Goal: Task Accomplishment & Management: Manage account settings

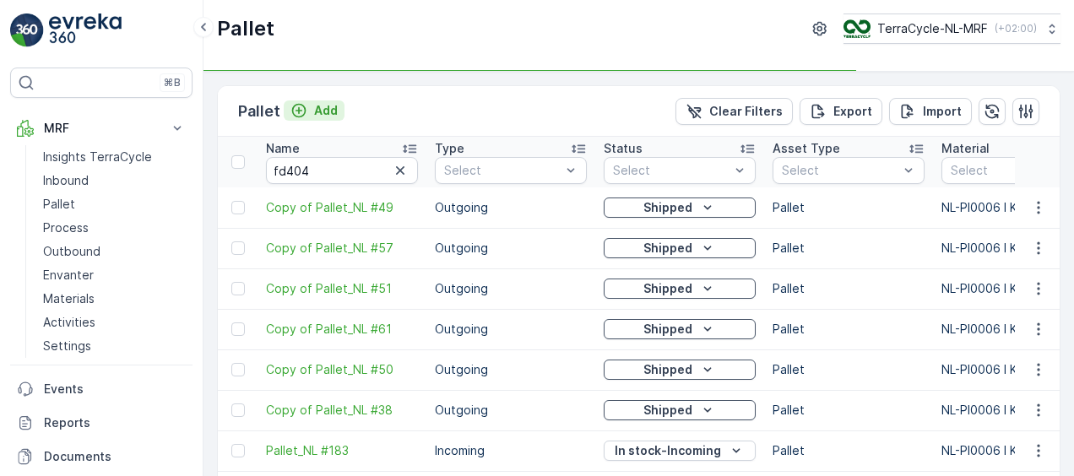
click at [329, 117] on p "Add" at bounding box center [326, 110] width 24 height 17
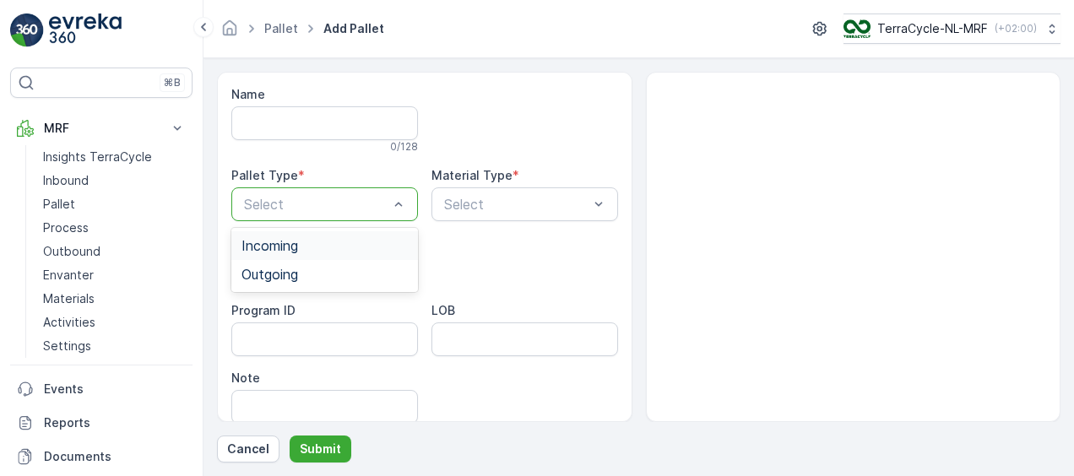
click at [355, 247] on div "Incoming" at bounding box center [324, 245] width 166 height 15
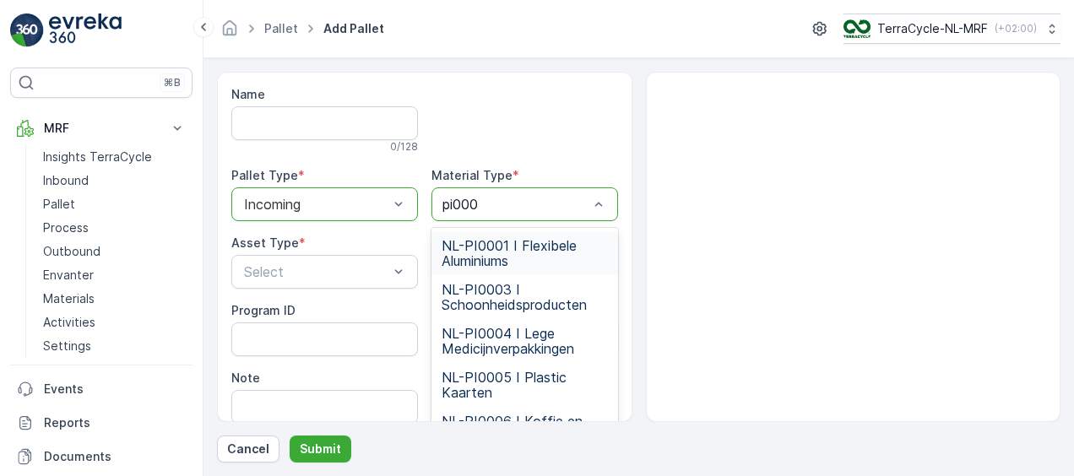
type input "pi0006"
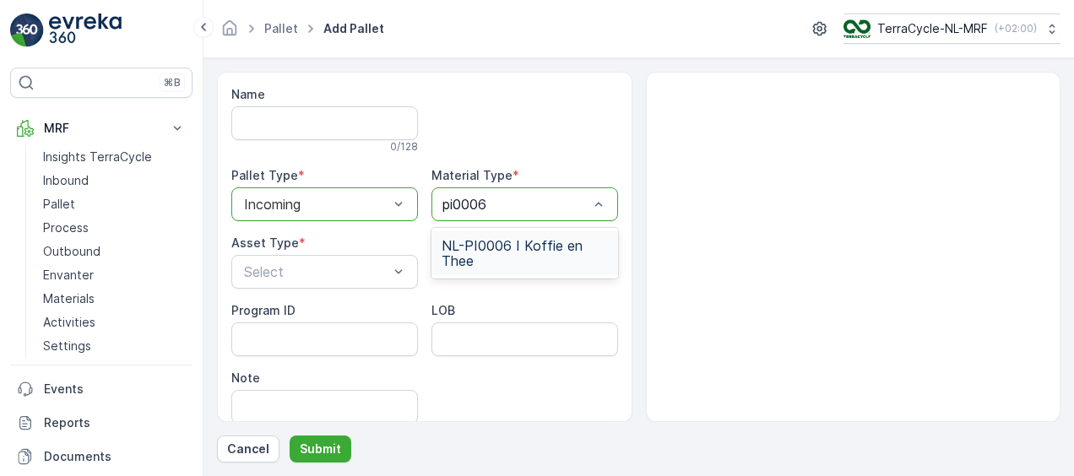
click at [559, 258] on span "NL-PI0006 I Koffie en Thee" at bounding box center [525, 253] width 166 height 30
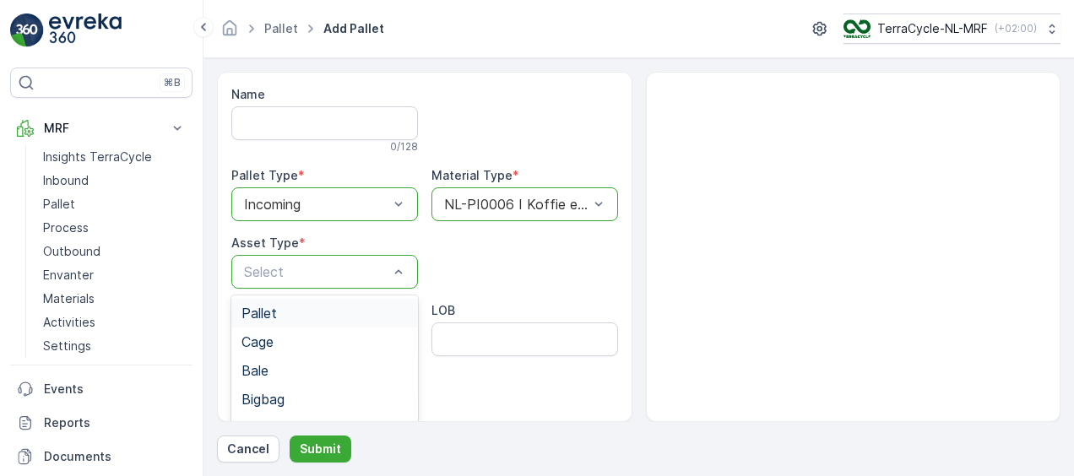
click at [311, 315] on div "Pallet" at bounding box center [324, 313] width 166 height 15
click at [323, 455] on p "Submit" at bounding box center [320, 449] width 41 height 17
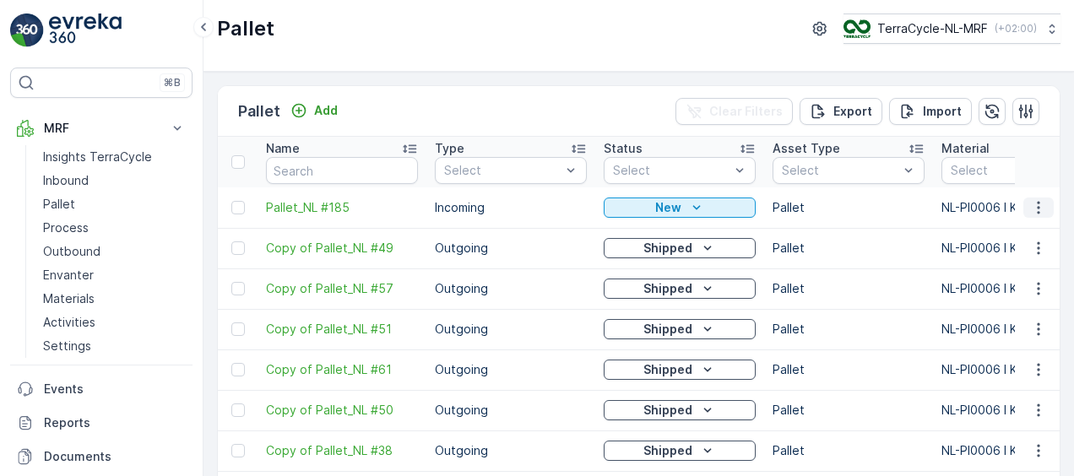
click at [1037, 211] on icon "button" at bounding box center [1038, 207] width 17 height 17
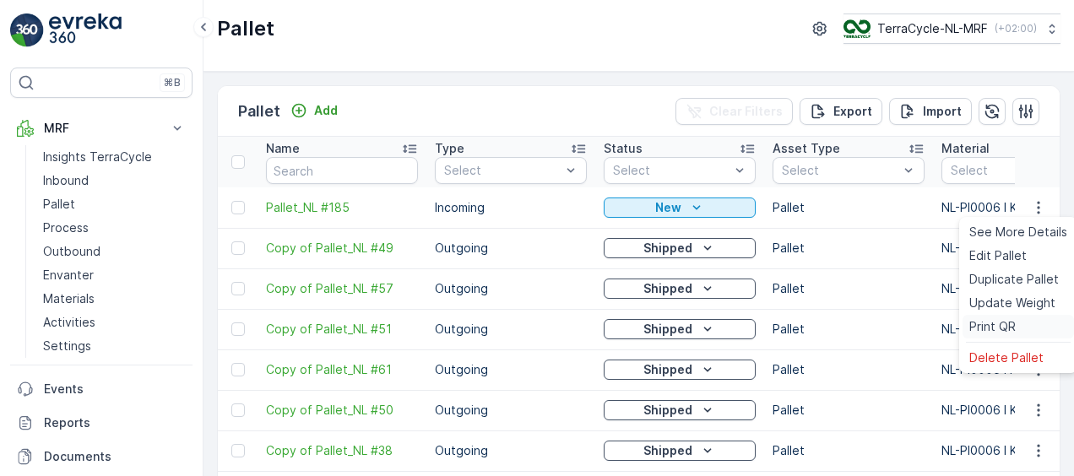
click at [996, 326] on span "Print QR" at bounding box center [992, 326] width 46 height 17
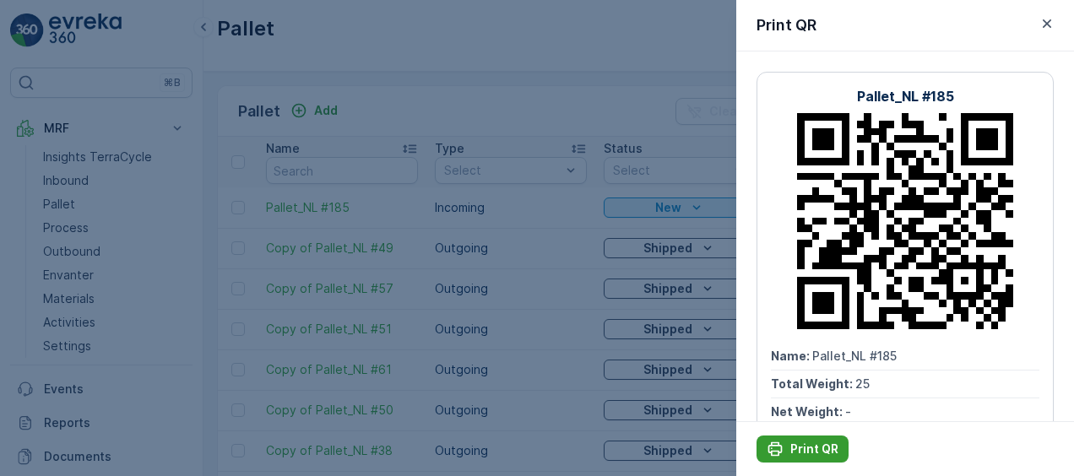
click at [805, 453] on p "Print QR" at bounding box center [814, 449] width 48 height 17
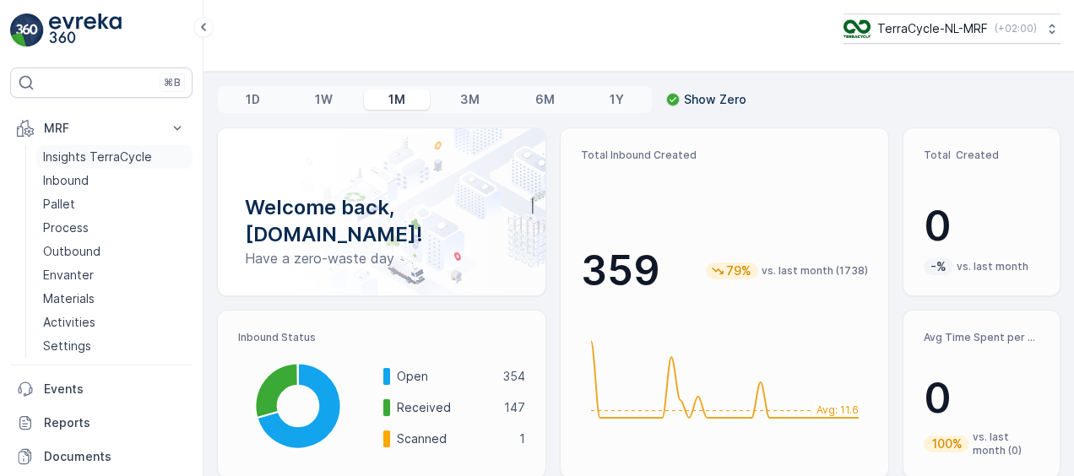
click at [84, 158] on p "Insights TerraCycle" at bounding box center [97, 157] width 109 height 17
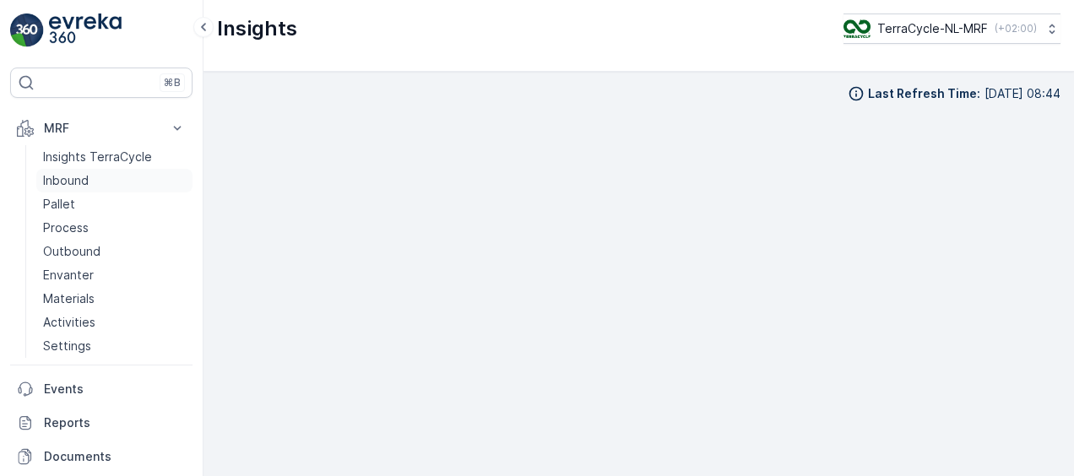
click at [73, 187] on p "Inbound" at bounding box center [66, 180] width 46 height 17
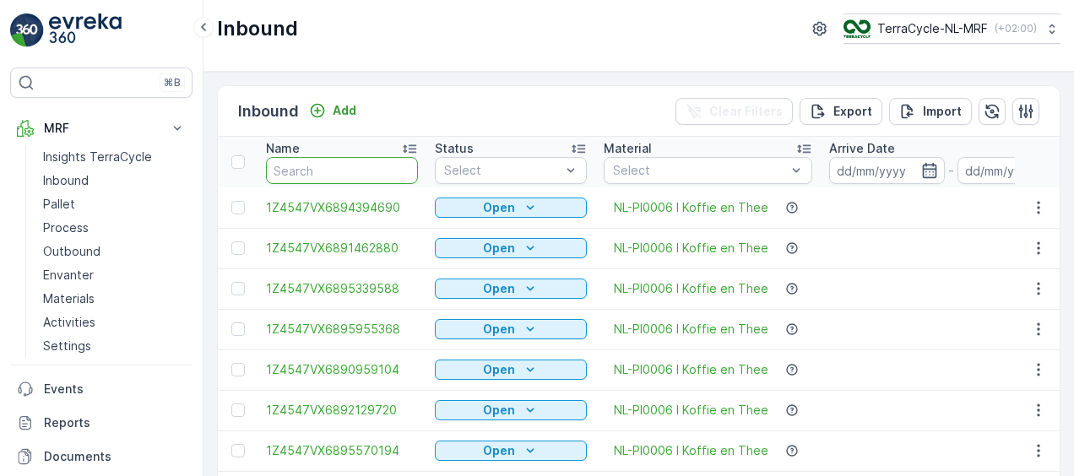
click at [354, 164] on input "text" at bounding box center [342, 170] width 152 height 27
click at [327, 168] on input "text" at bounding box center [342, 170] width 152 height 27
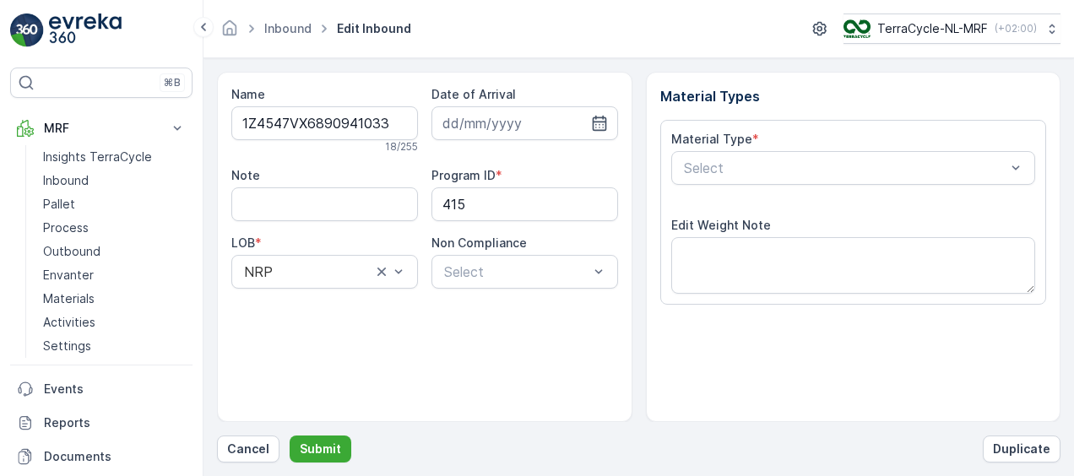
scroll to position [280, 0]
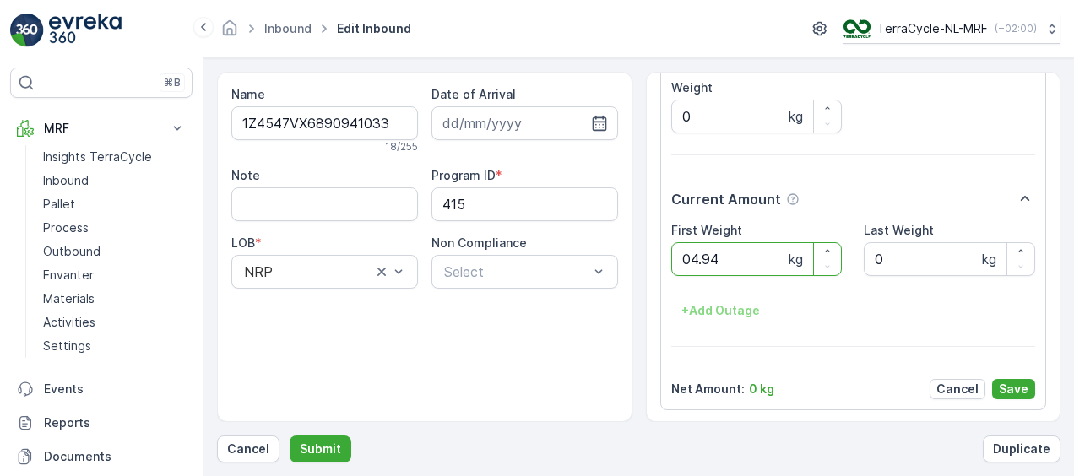
click at [290, 436] on button "Submit" at bounding box center [321, 449] width 62 height 27
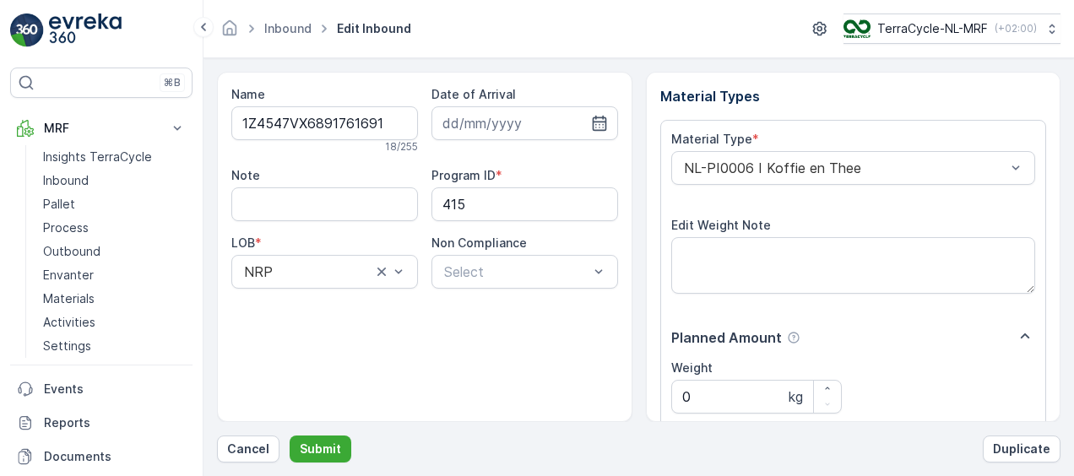
scroll to position [280, 0]
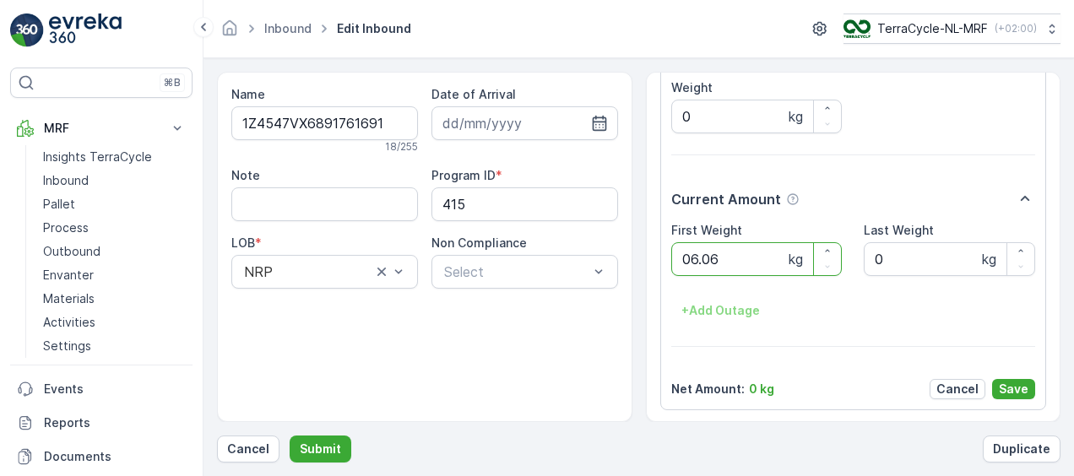
click at [290, 436] on button "Submit" at bounding box center [321, 449] width 62 height 27
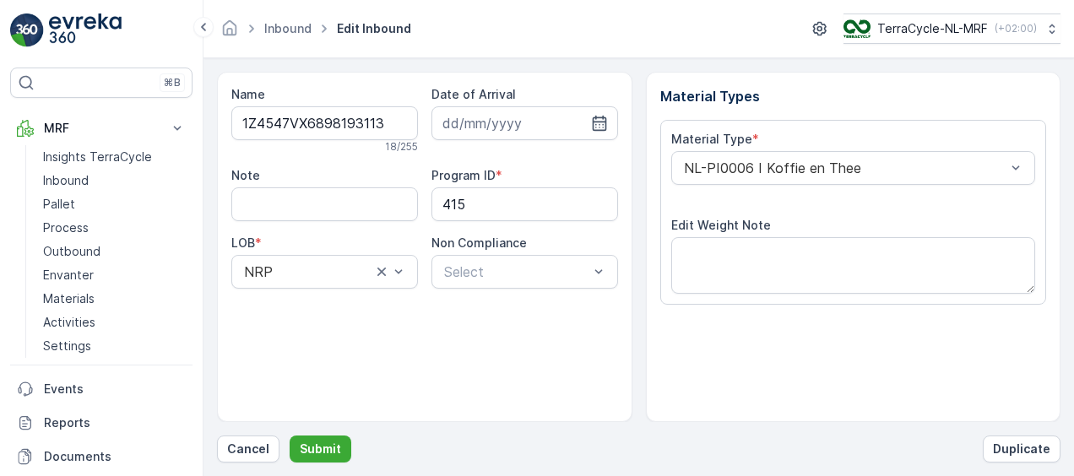
scroll to position [280, 0]
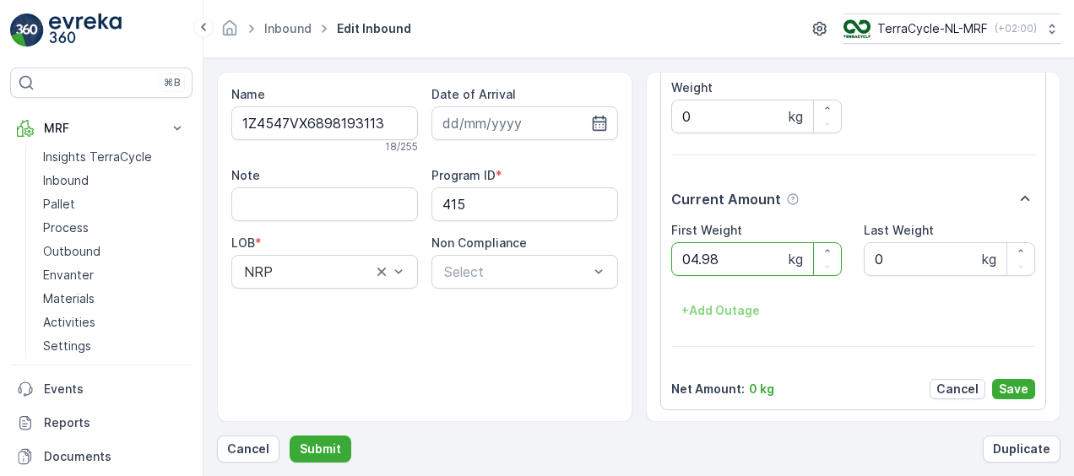
click at [290, 436] on button "Submit" at bounding box center [321, 449] width 62 height 27
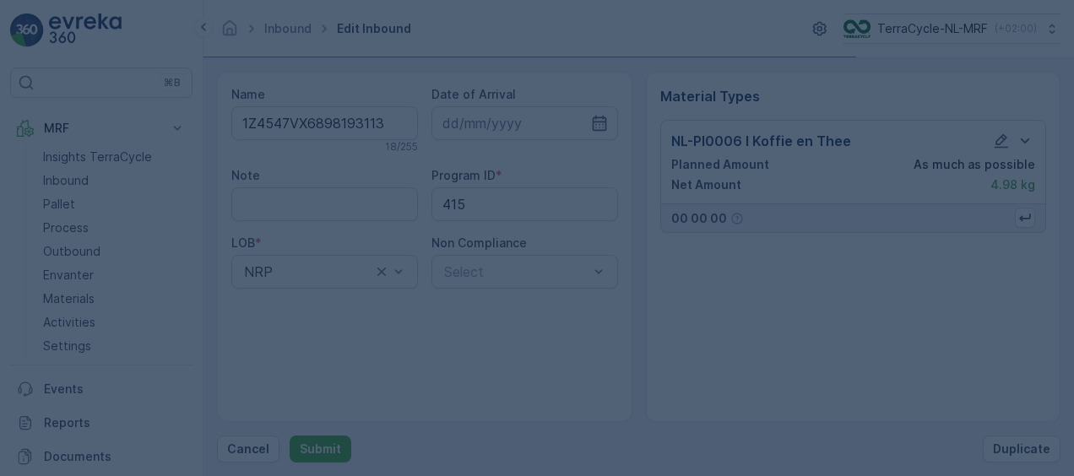
scroll to position [0, 0]
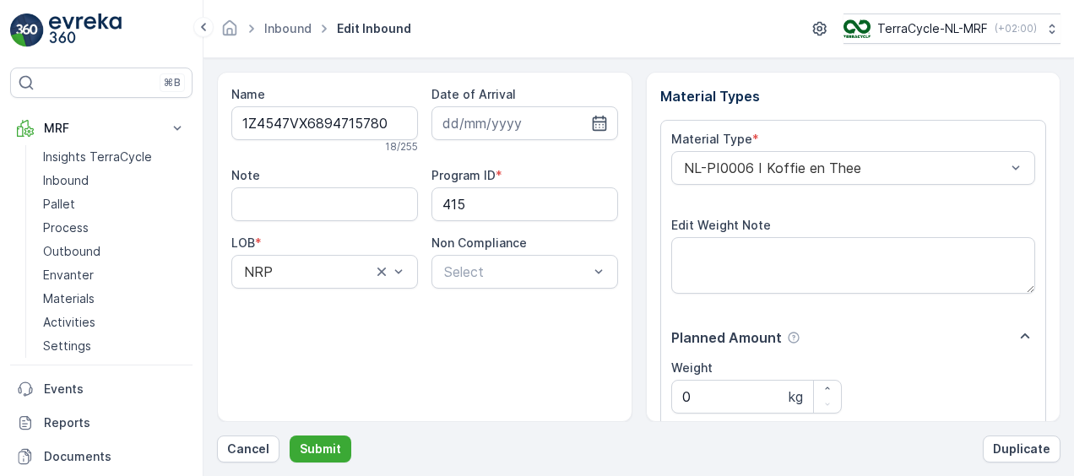
scroll to position [280, 0]
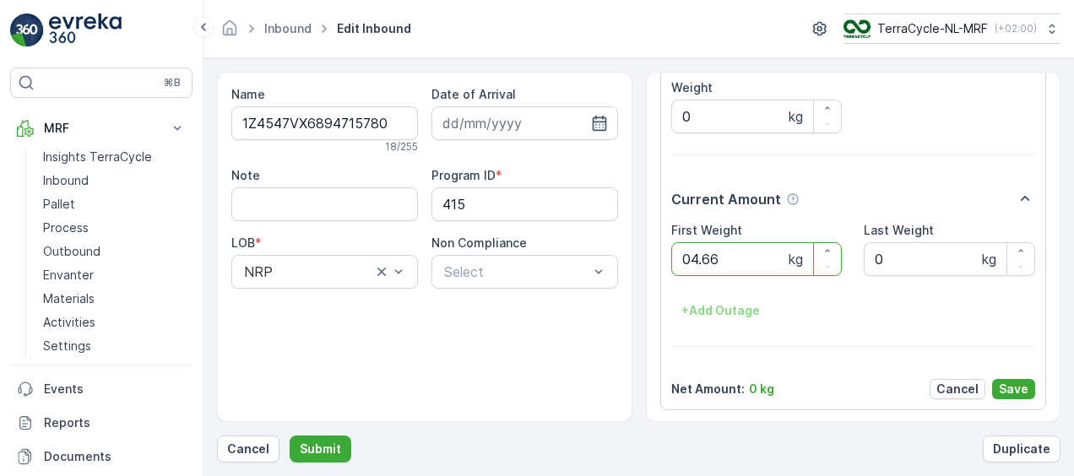
click at [290, 436] on button "Submit" at bounding box center [321, 449] width 62 height 27
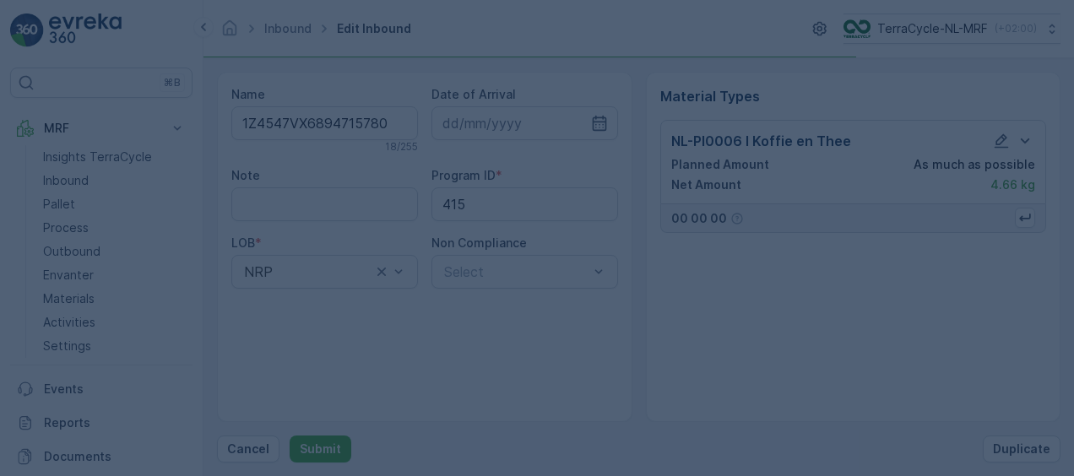
scroll to position [0, 0]
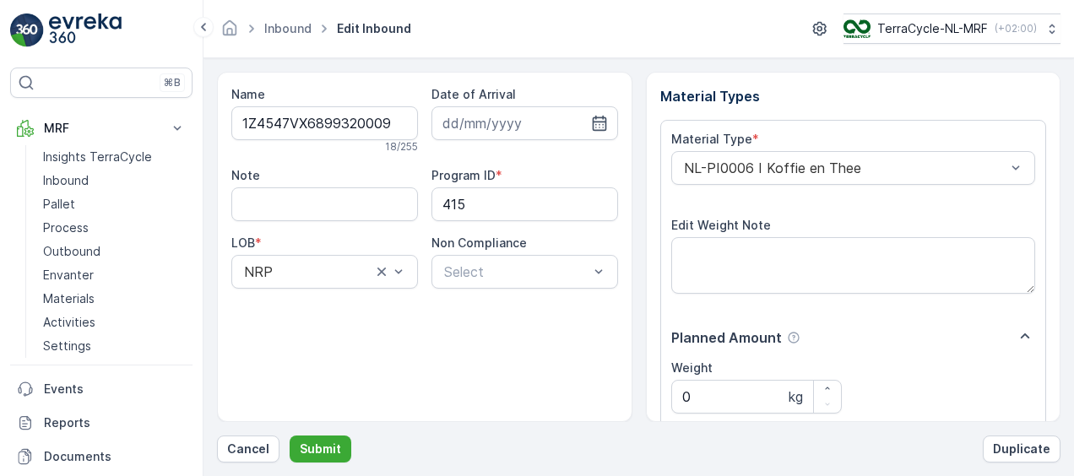
scroll to position [280, 0]
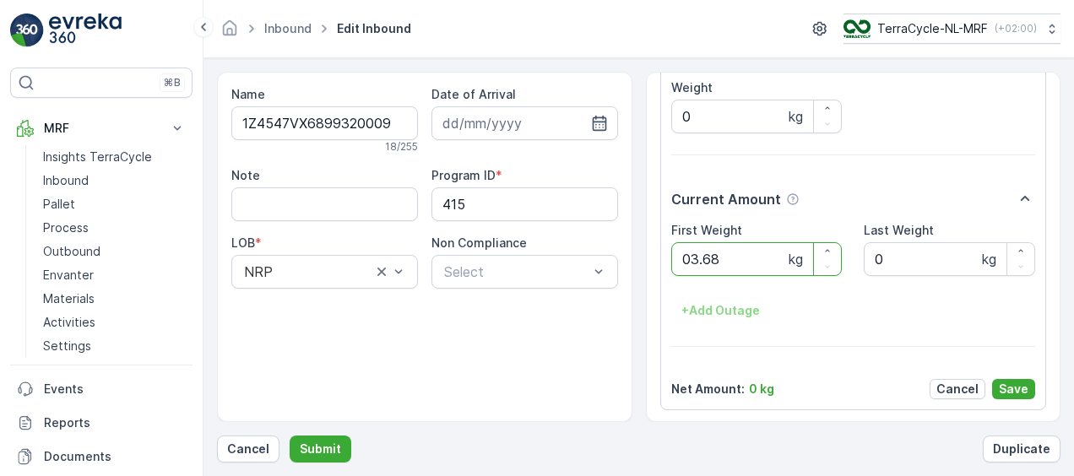
click at [290, 436] on button "Submit" at bounding box center [321, 449] width 62 height 27
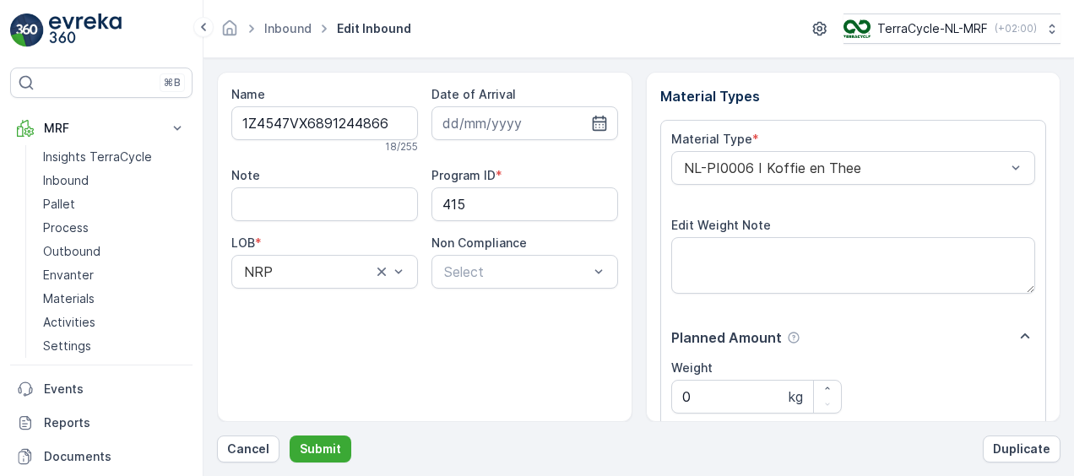
scroll to position [280, 0]
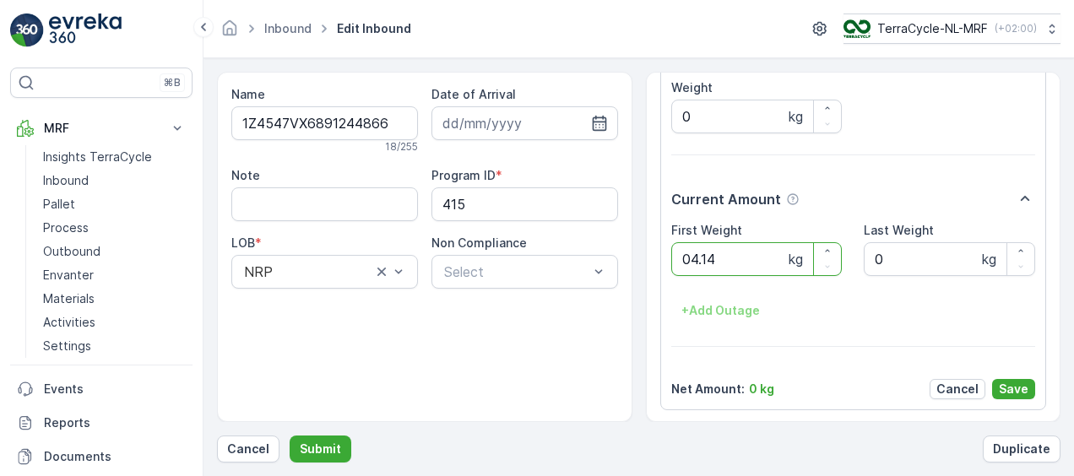
click at [290, 436] on button "Submit" at bounding box center [321, 449] width 62 height 27
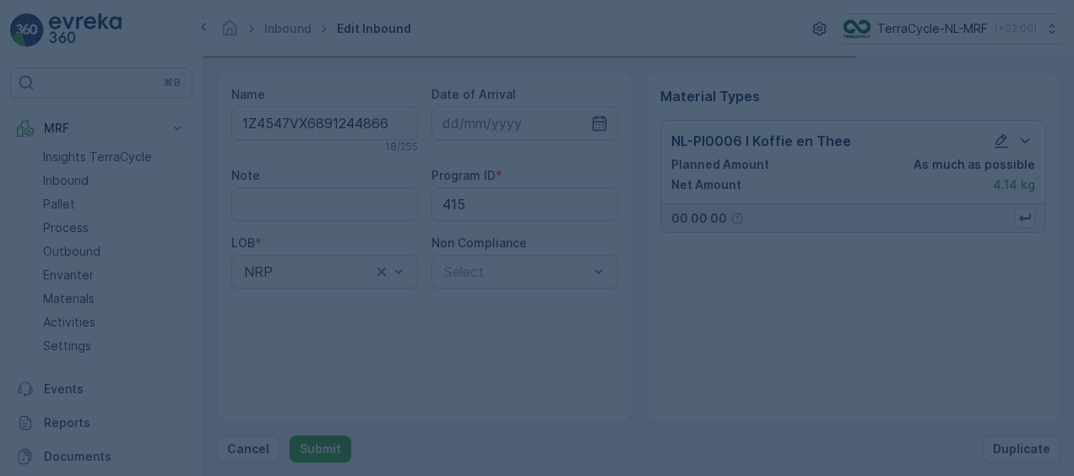
scroll to position [0, 0]
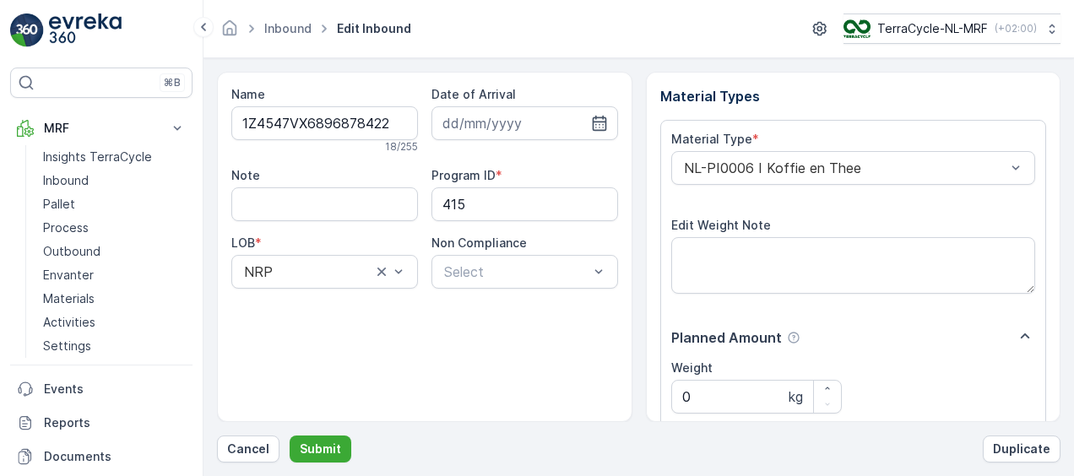
scroll to position [280, 0]
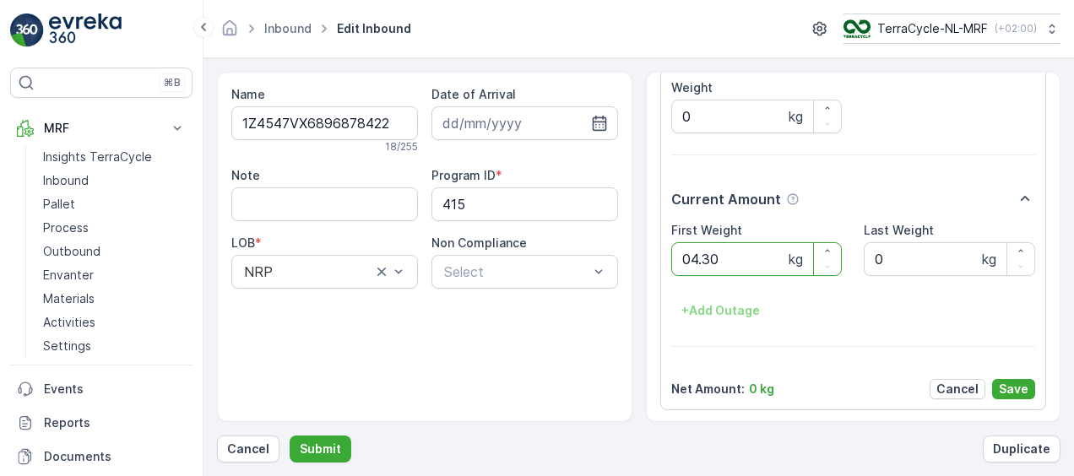
click at [290, 436] on button "Submit" at bounding box center [321, 449] width 62 height 27
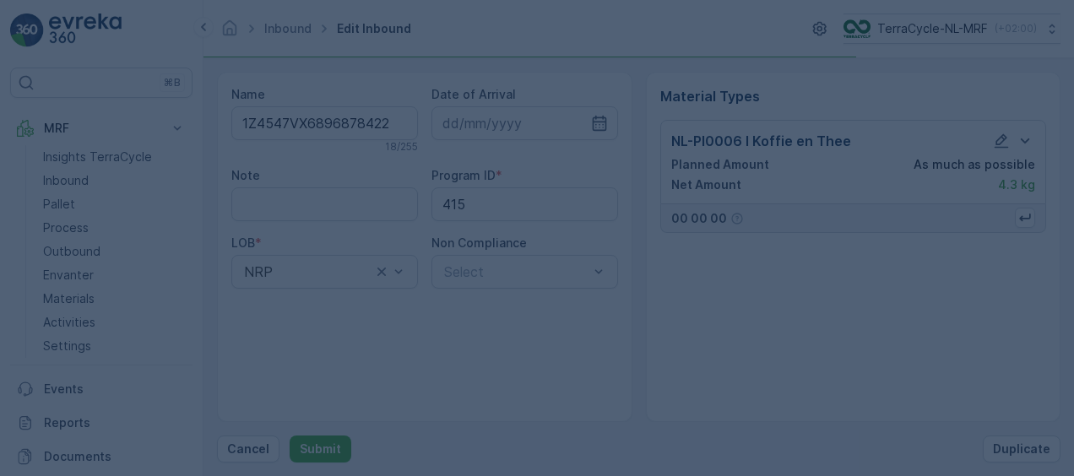
scroll to position [0, 0]
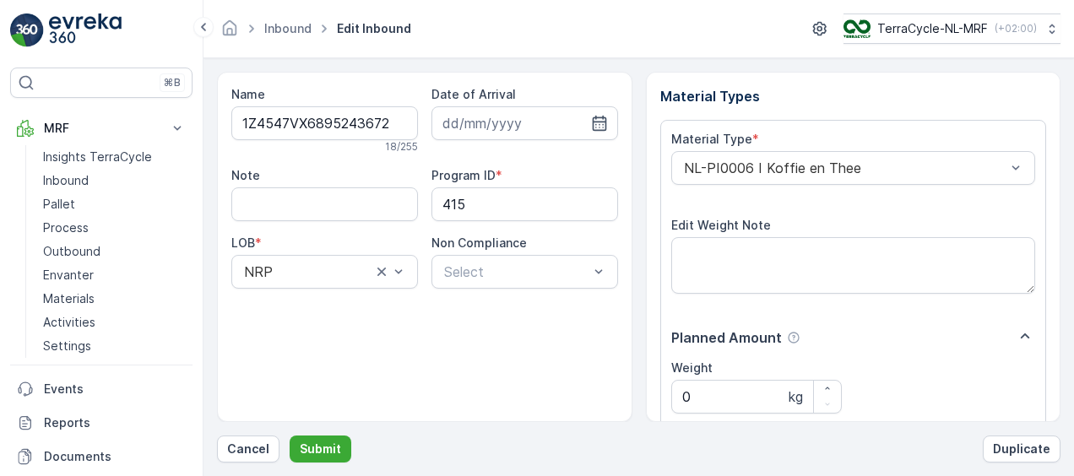
scroll to position [280, 0]
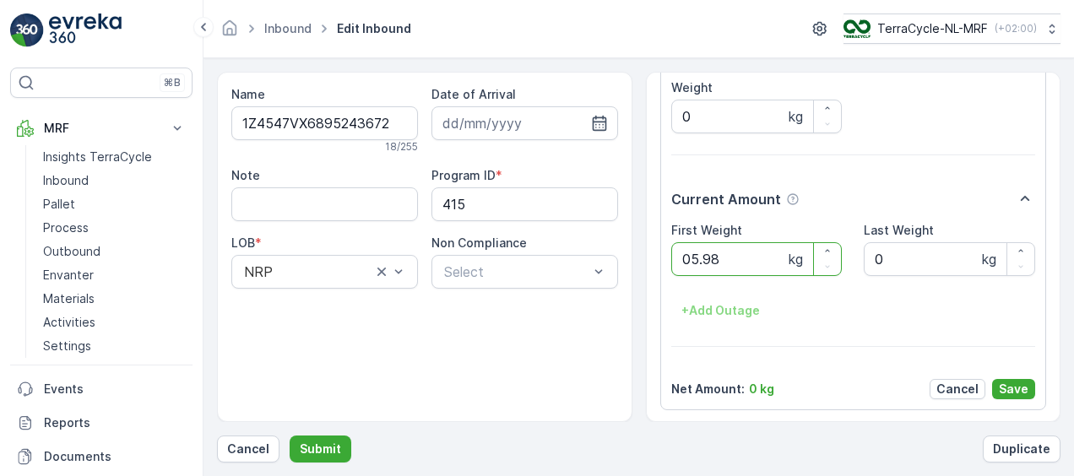
click at [290, 436] on button "Submit" at bounding box center [321, 449] width 62 height 27
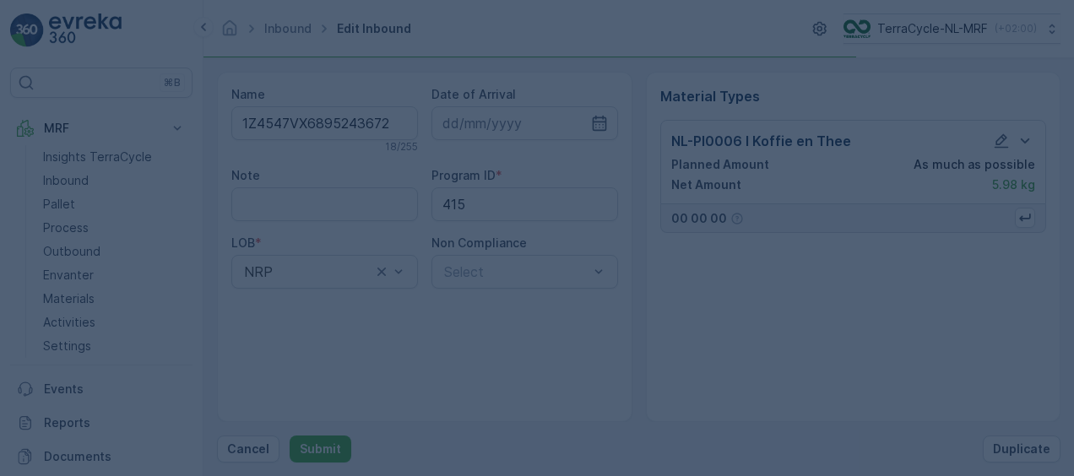
scroll to position [0, 0]
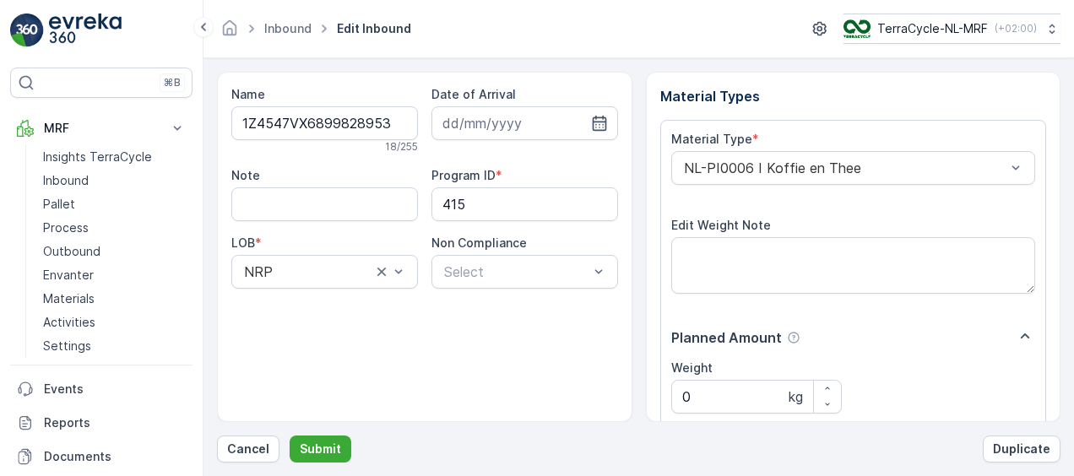
scroll to position [280, 0]
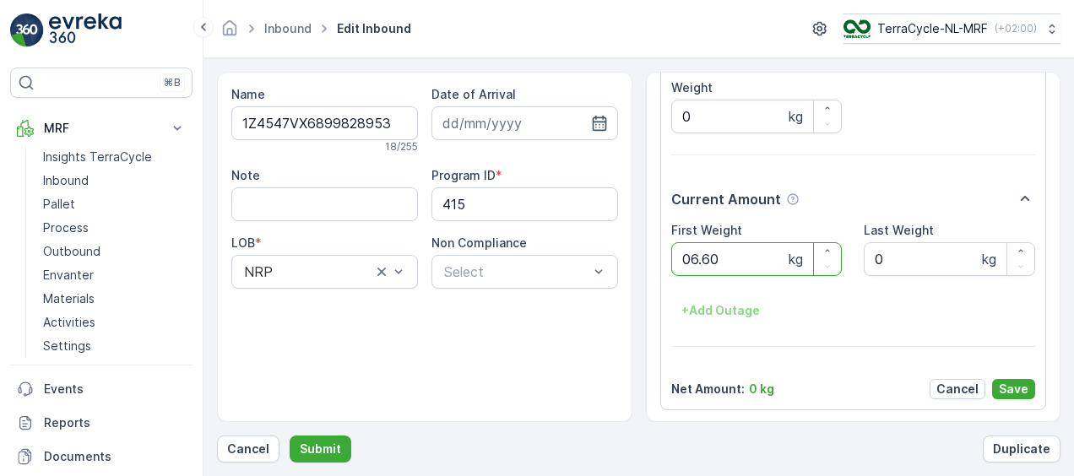
click at [290, 436] on button "Submit" at bounding box center [321, 449] width 62 height 27
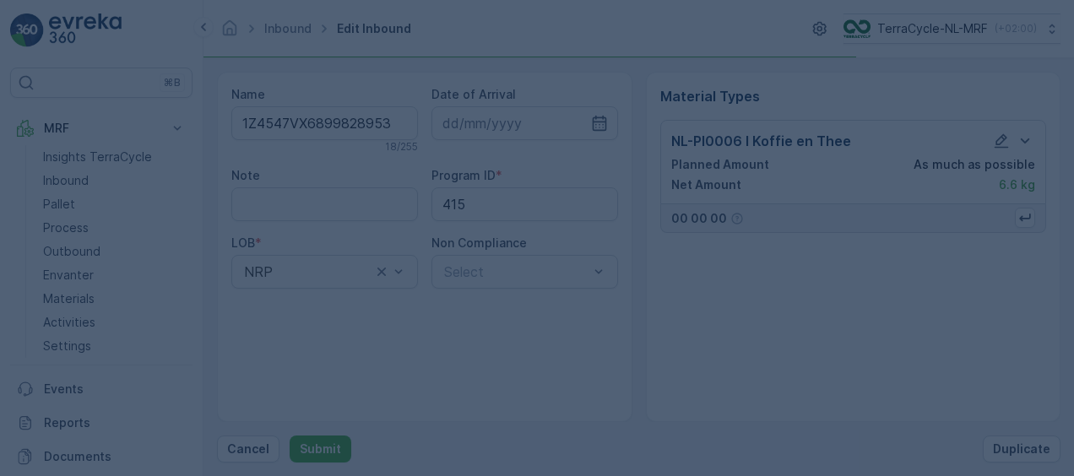
scroll to position [0, 0]
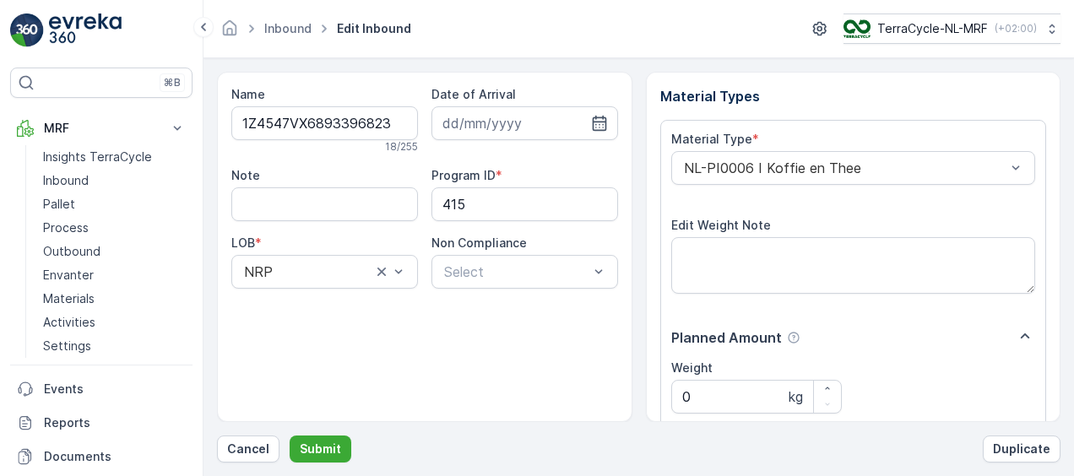
scroll to position [280, 0]
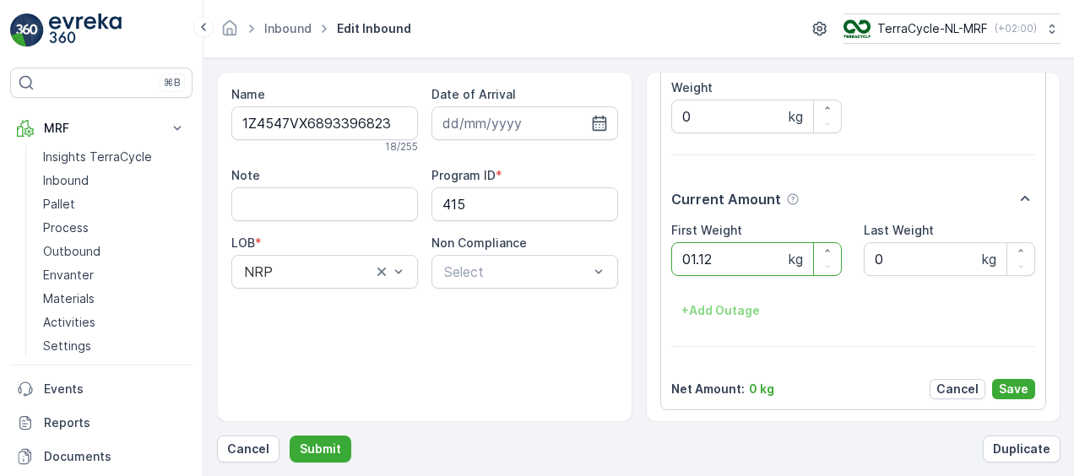
click at [290, 436] on button "Submit" at bounding box center [321, 449] width 62 height 27
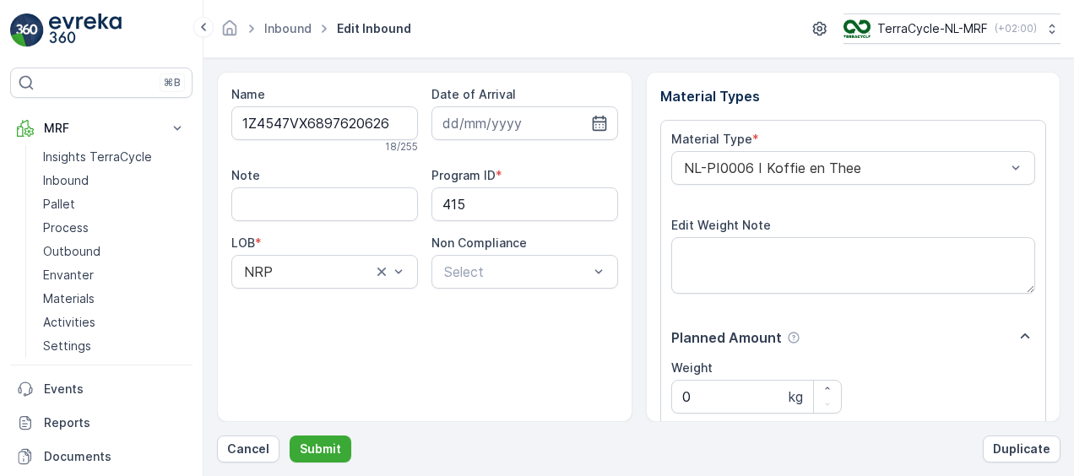
scroll to position [280, 0]
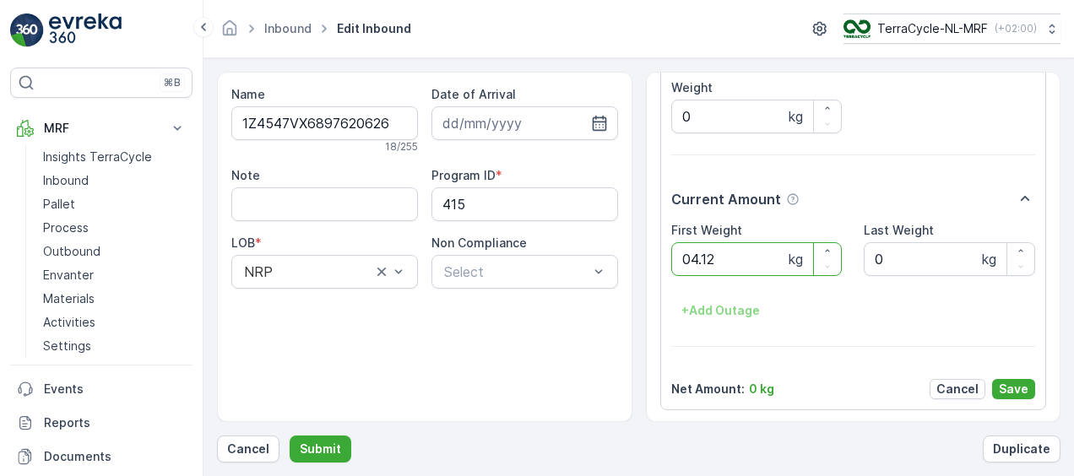
click at [290, 436] on button "Submit" at bounding box center [321, 449] width 62 height 27
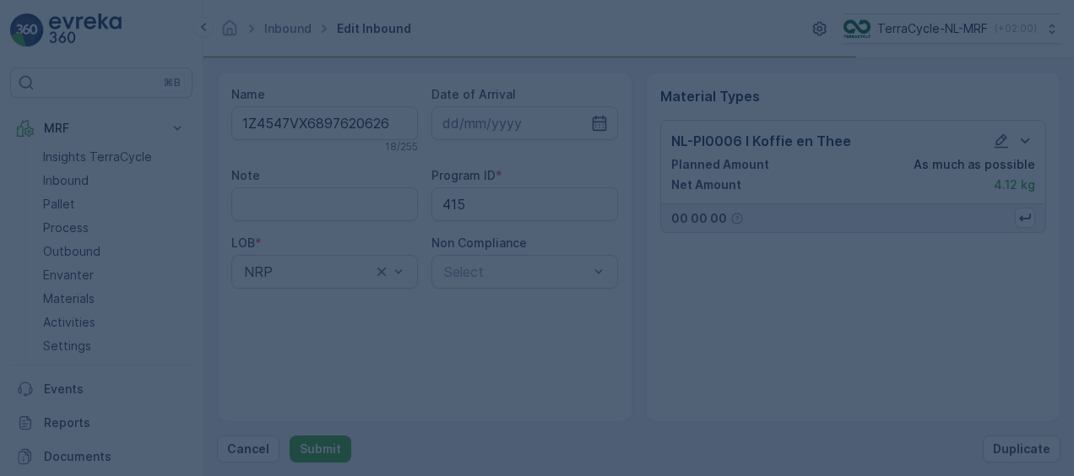
scroll to position [0, 0]
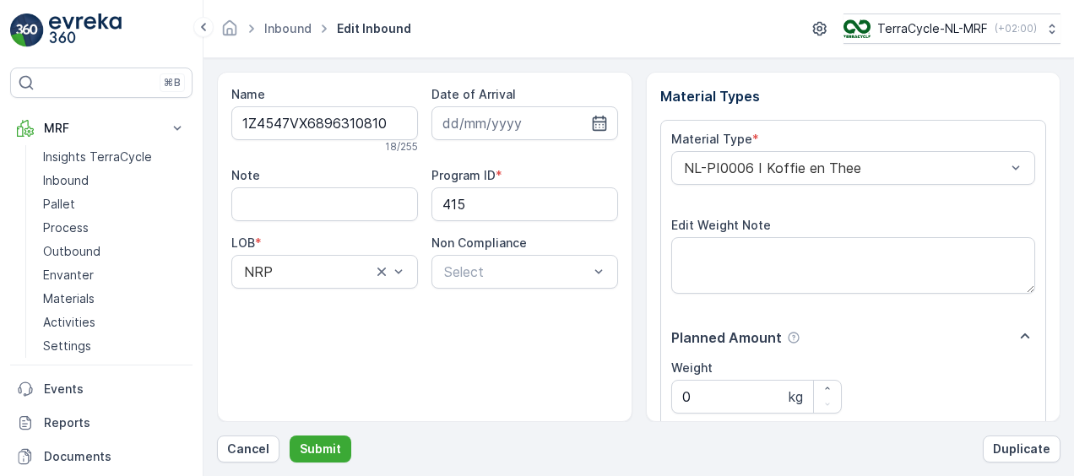
scroll to position [280, 0]
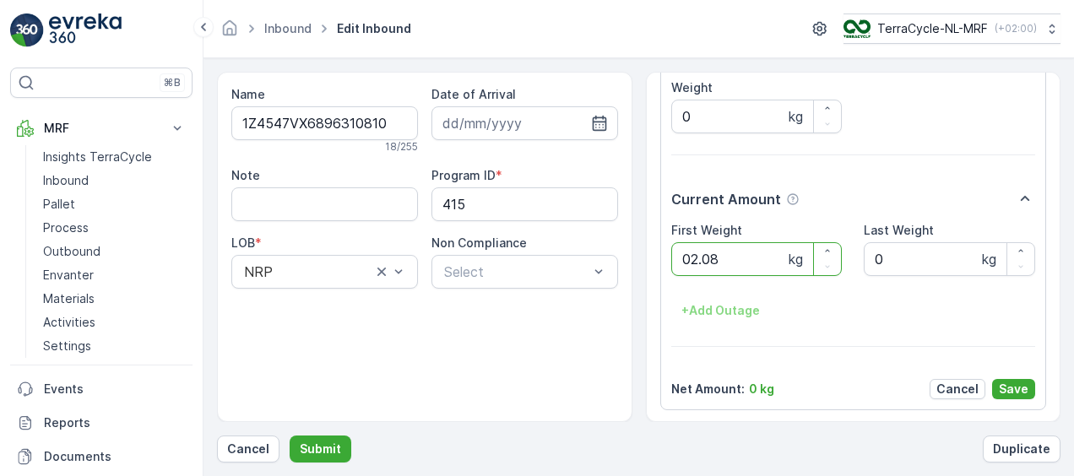
click at [290, 436] on button "Submit" at bounding box center [321, 449] width 62 height 27
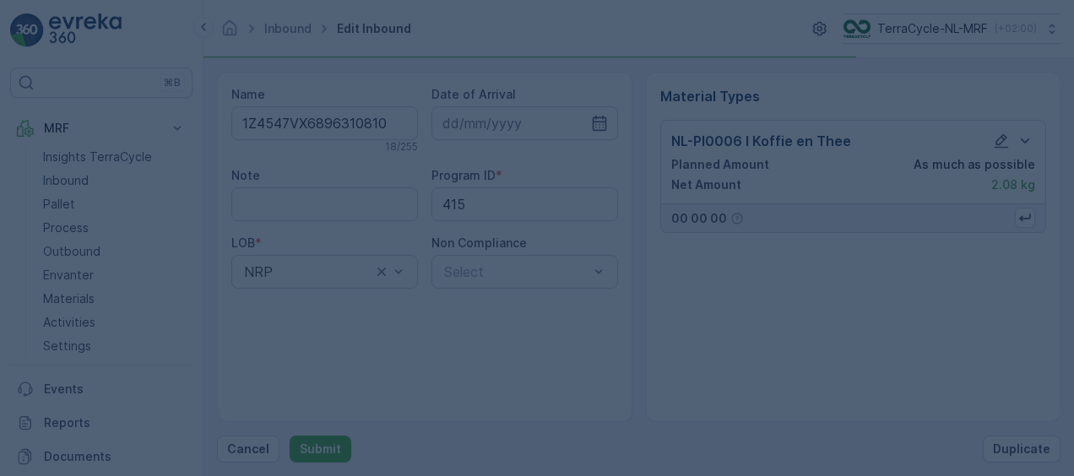
scroll to position [0, 0]
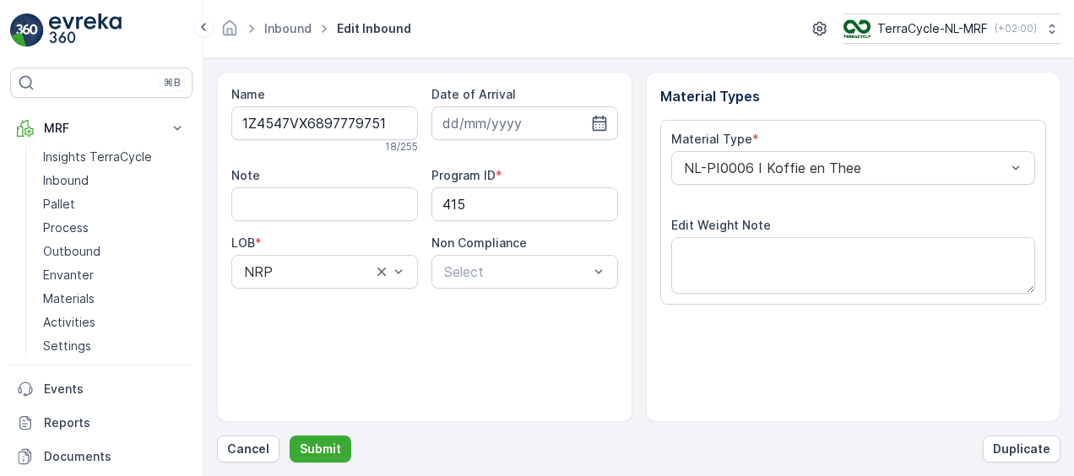
scroll to position [280, 0]
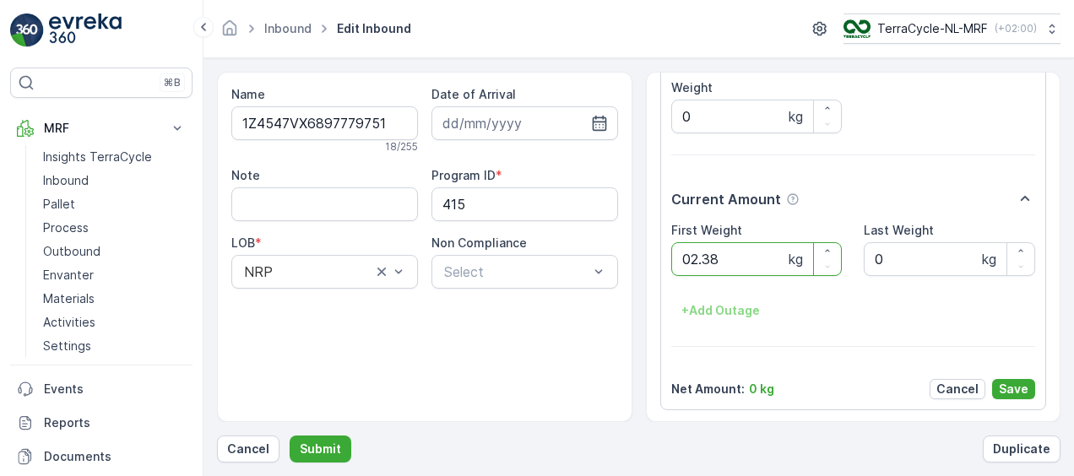
click at [290, 436] on button "Submit" at bounding box center [321, 449] width 62 height 27
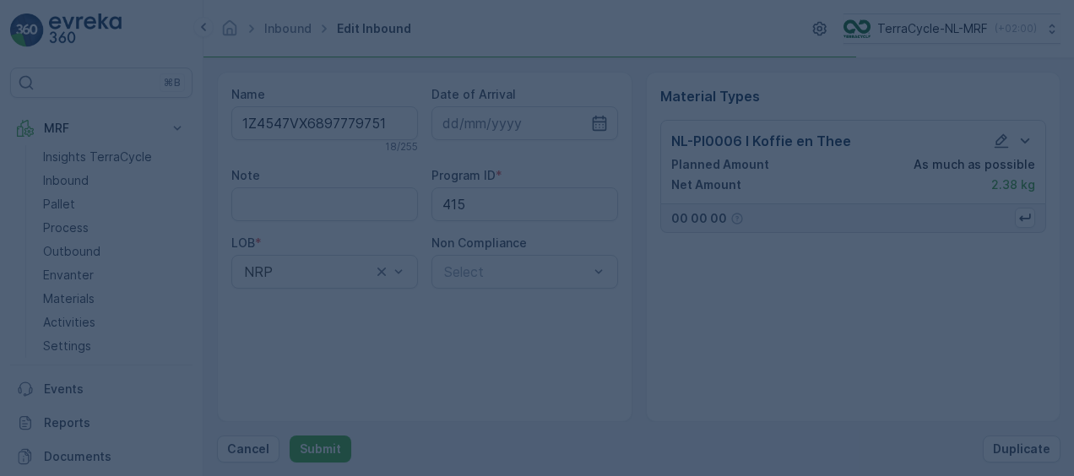
scroll to position [0, 0]
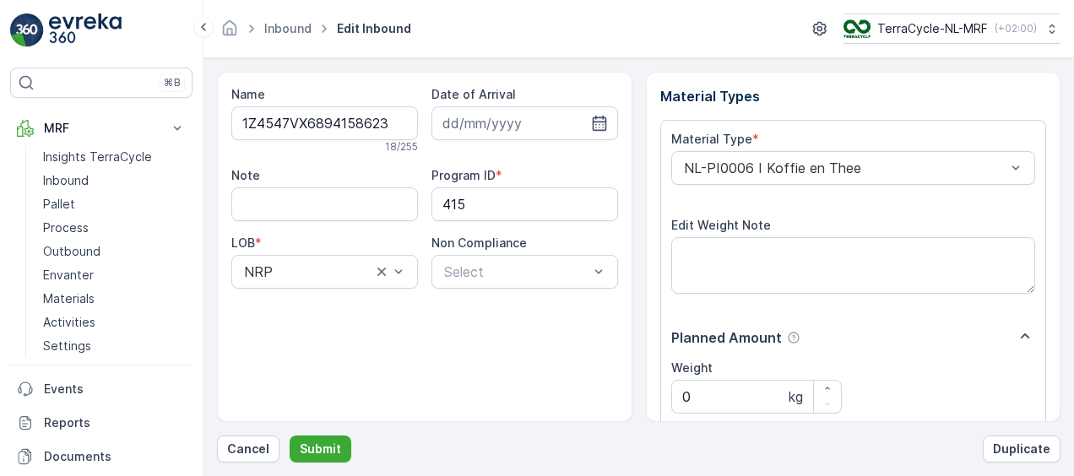
scroll to position [280, 0]
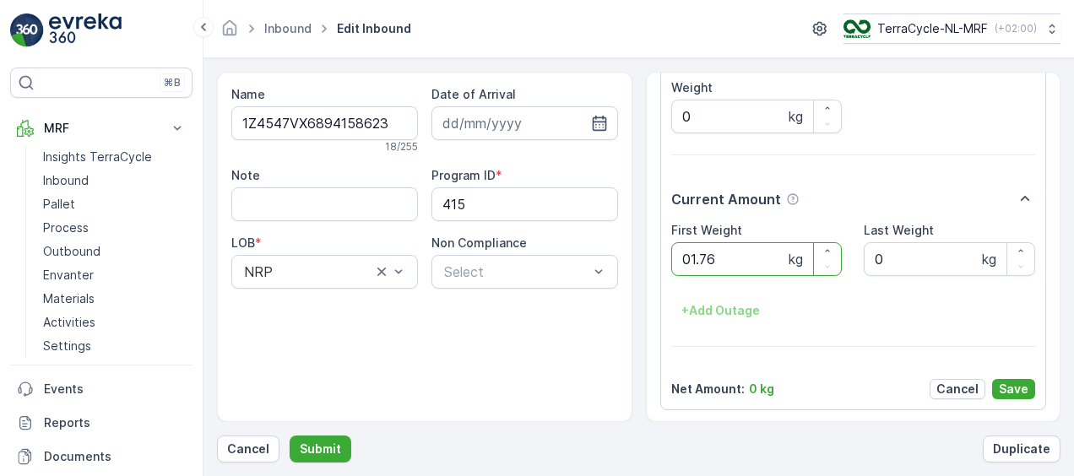
click at [290, 436] on button "Submit" at bounding box center [321, 449] width 62 height 27
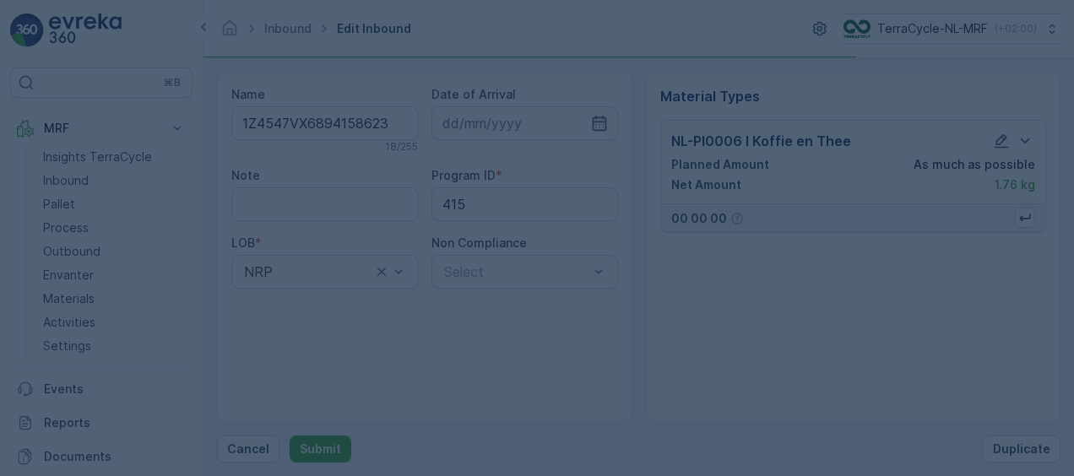
scroll to position [0, 0]
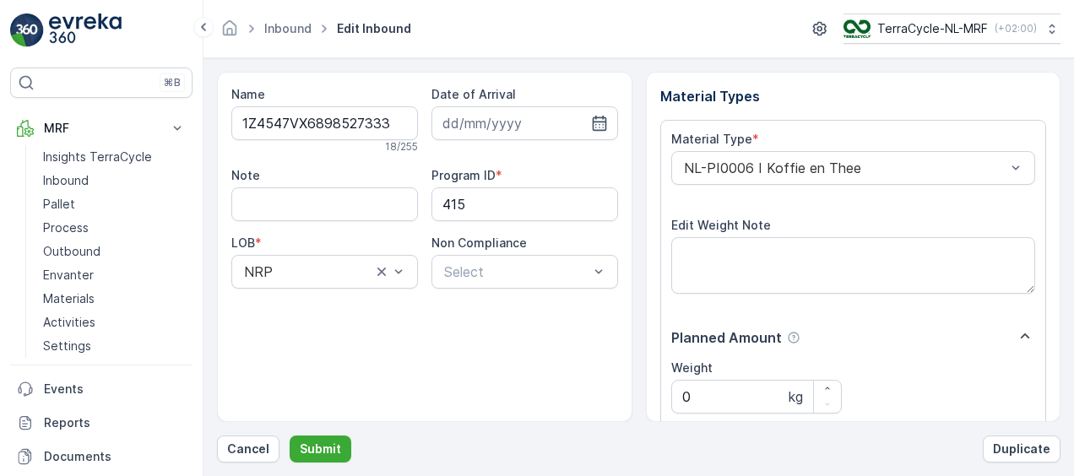
scroll to position [280, 0]
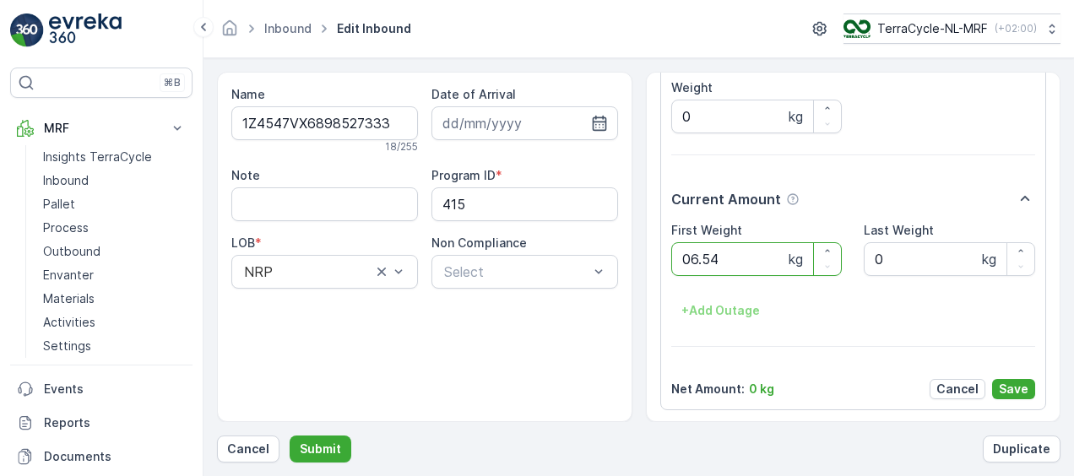
click at [290, 436] on button "Submit" at bounding box center [321, 449] width 62 height 27
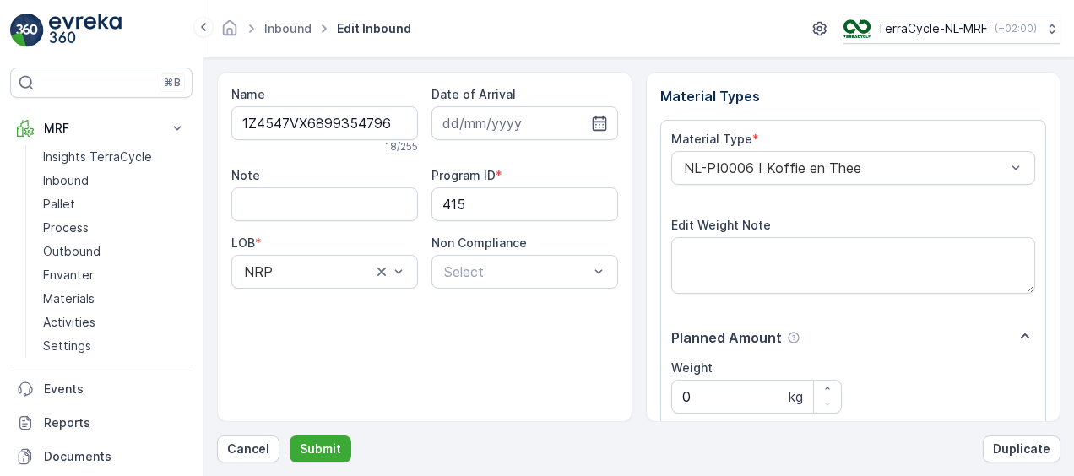
scroll to position [280, 0]
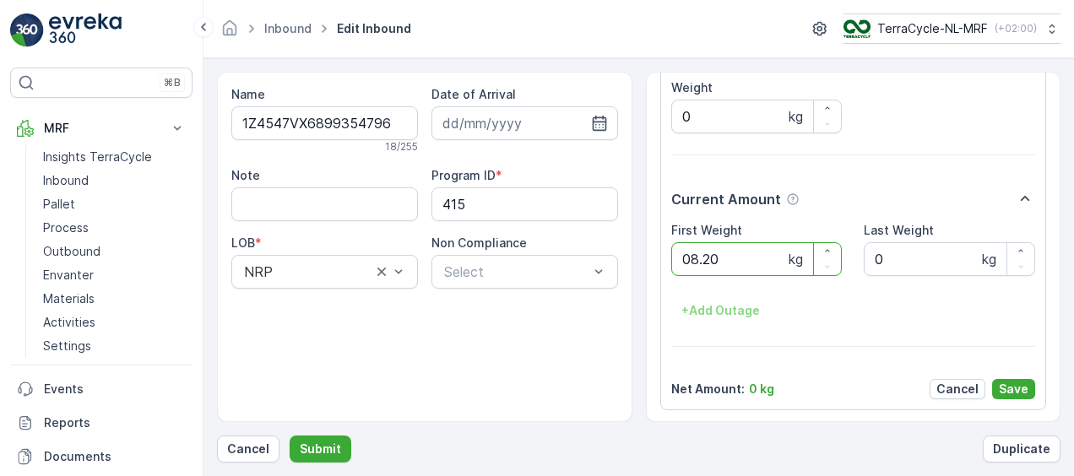
click at [290, 436] on button "Submit" at bounding box center [321, 449] width 62 height 27
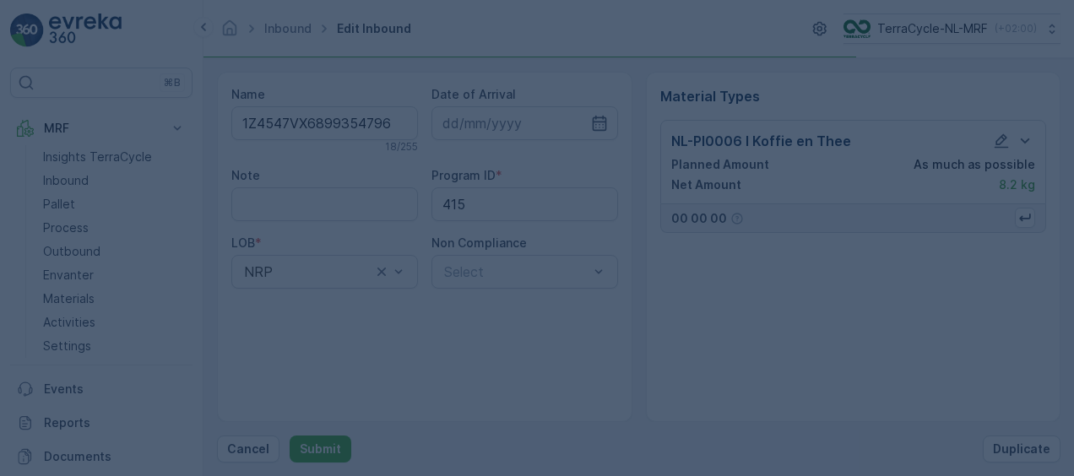
scroll to position [0, 0]
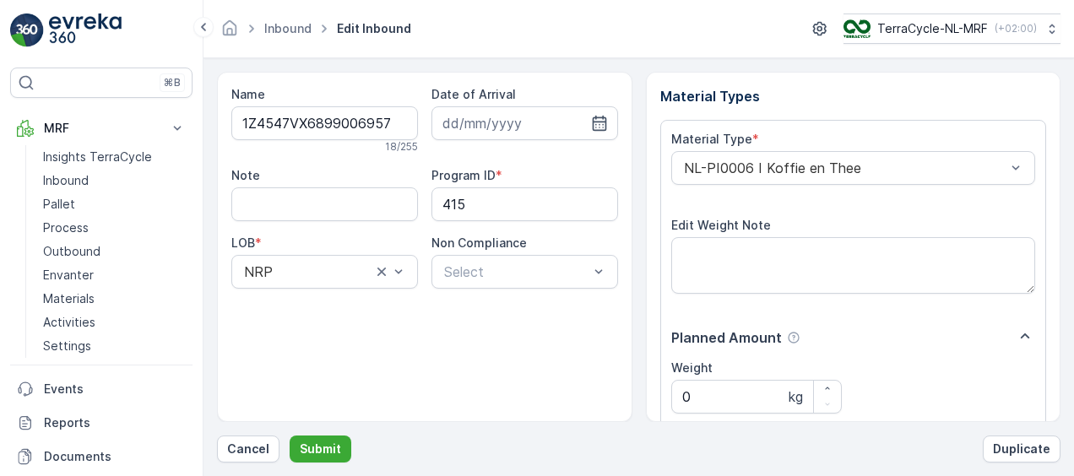
scroll to position [280, 0]
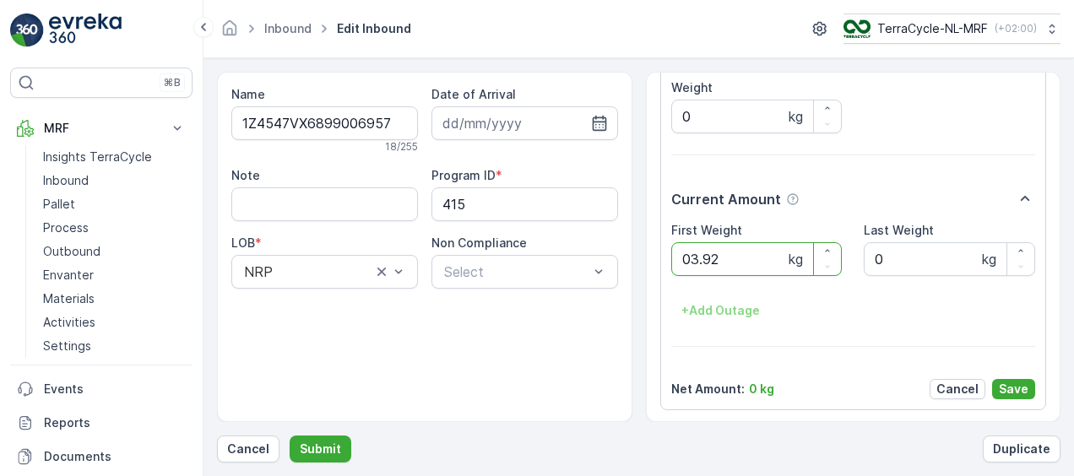
click at [290, 436] on button "Submit" at bounding box center [321, 449] width 62 height 27
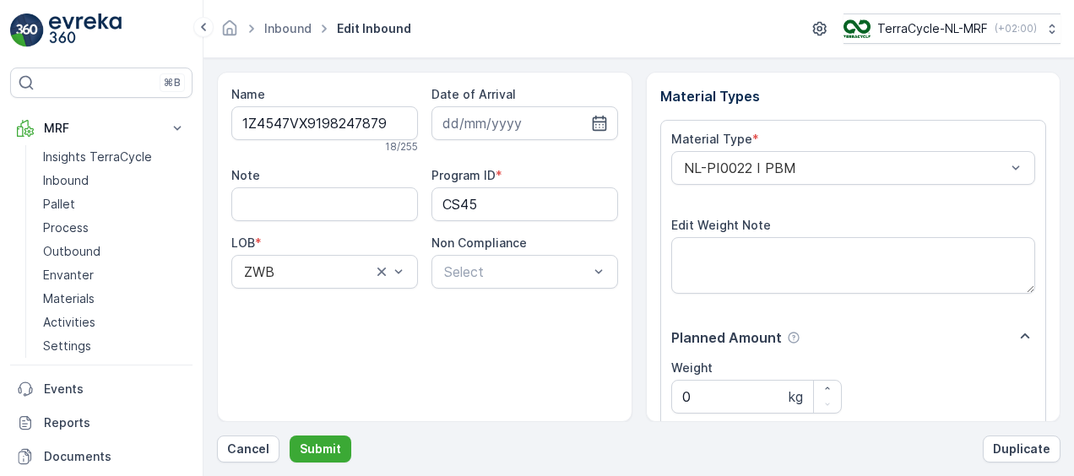
scroll to position [280, 0]
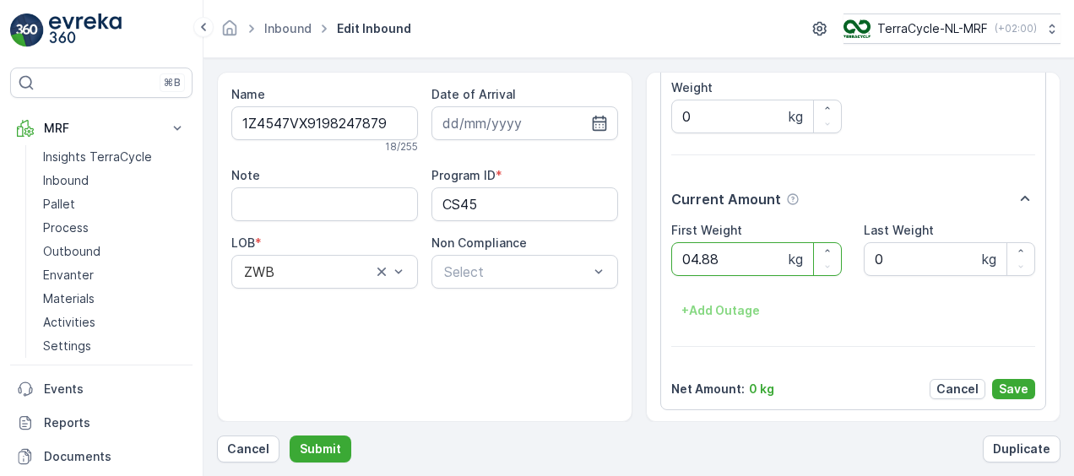
click at [290, 436] on button "Submit" at bounding box center [321, 449] width 62 height 27
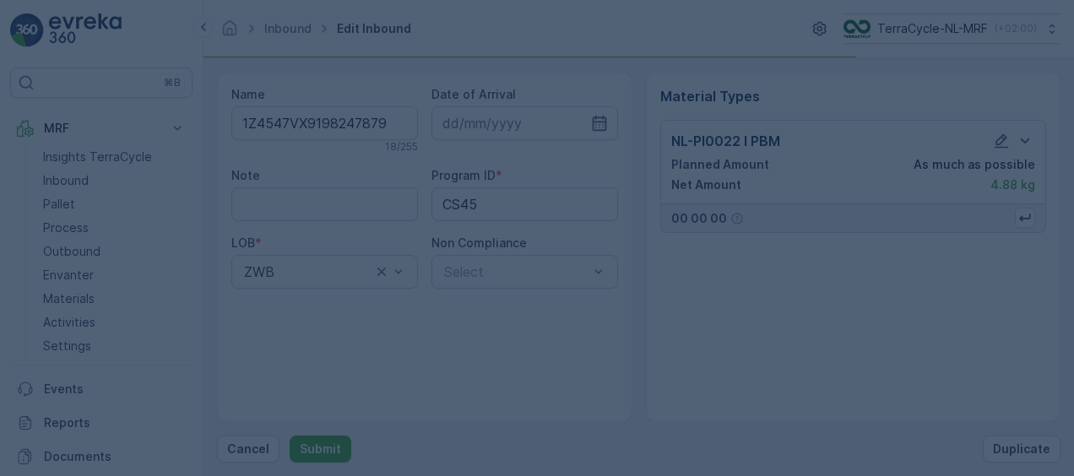
scroll to position [0, 0]
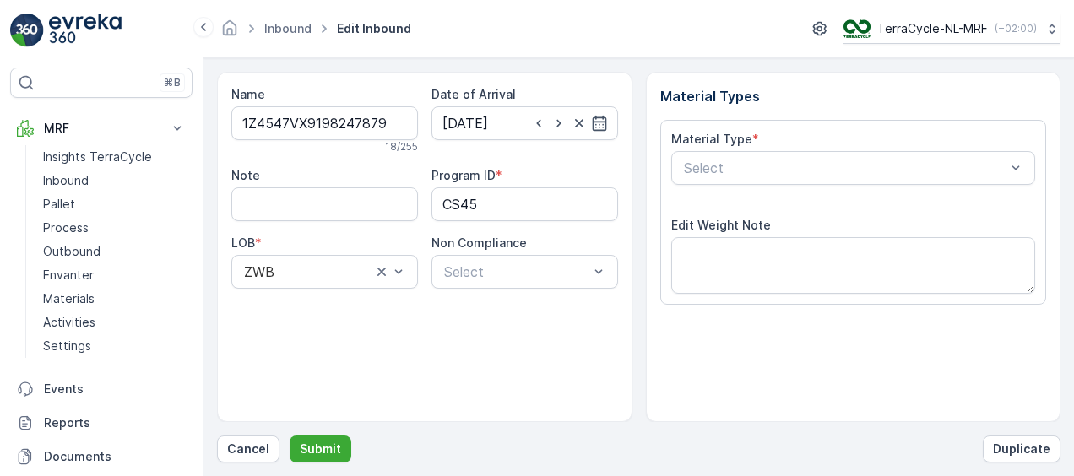
scroll to position [280, 0]
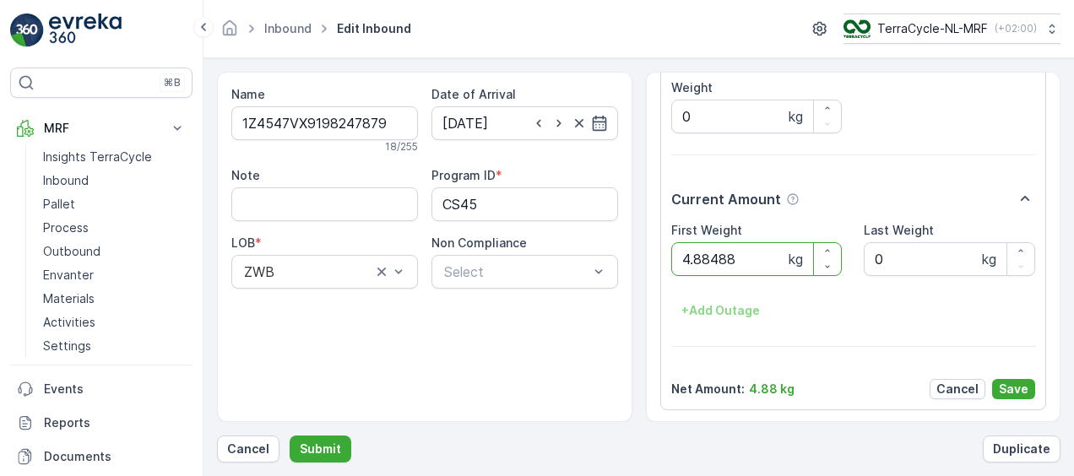
click at [290, 436] on button "Submit" at bounding box center [321, 449] width 62 height 27
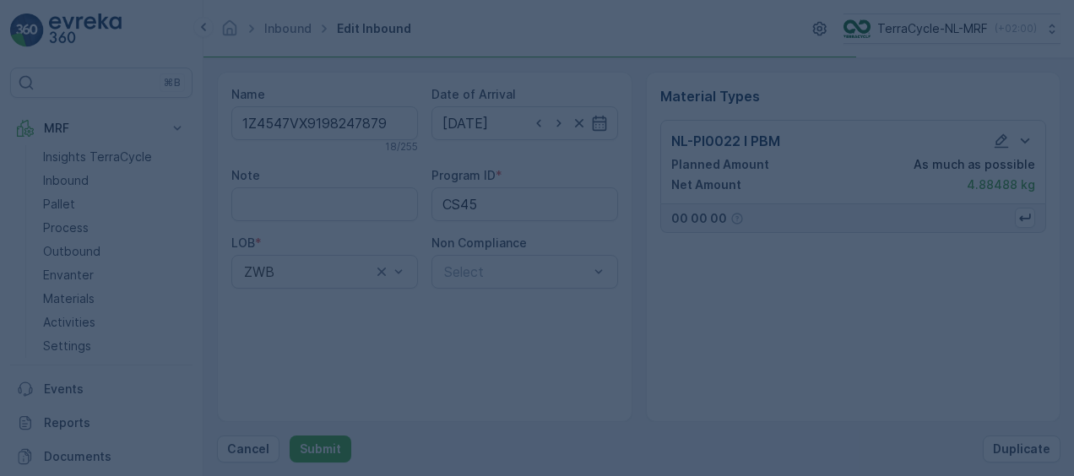
scroll to position [0, 0]
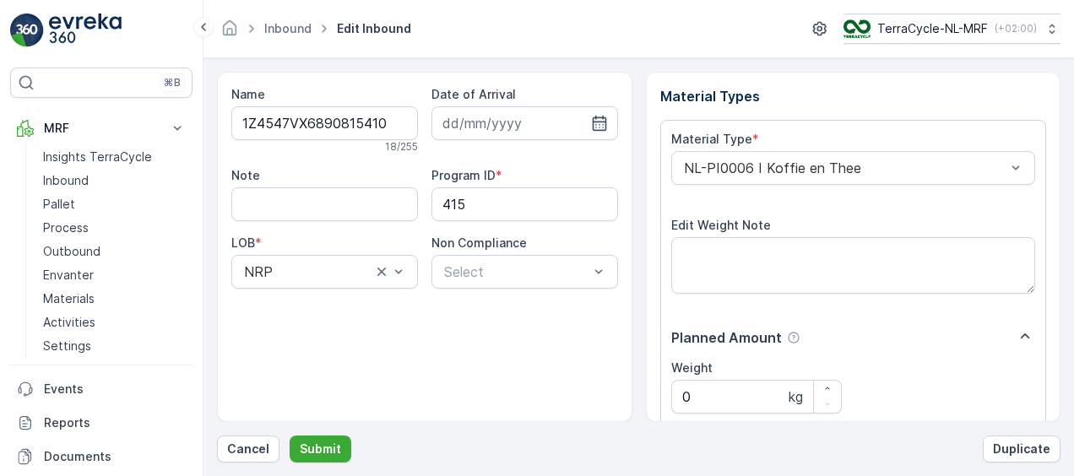
scroll to position [280, 0]
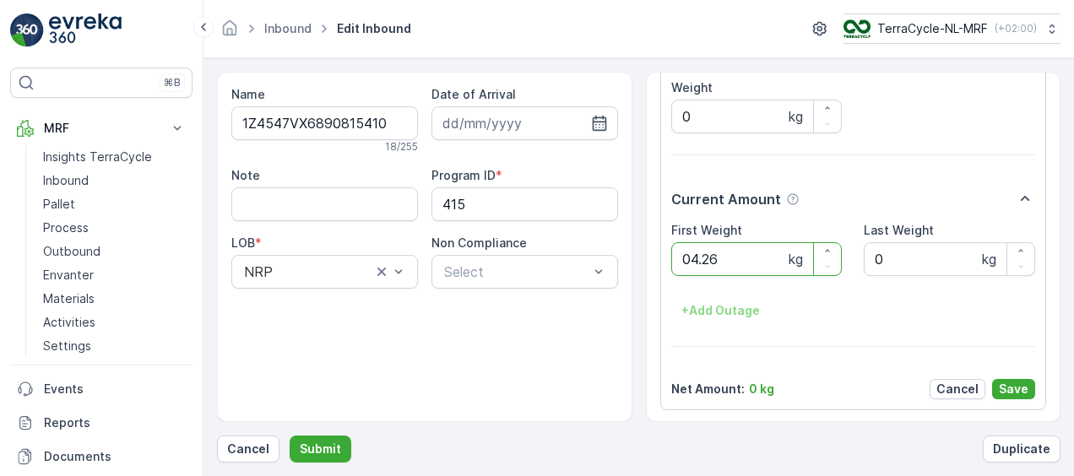
click at [290, 436] on button "Submit" at bounding box center [321, 449] width 62 height 27
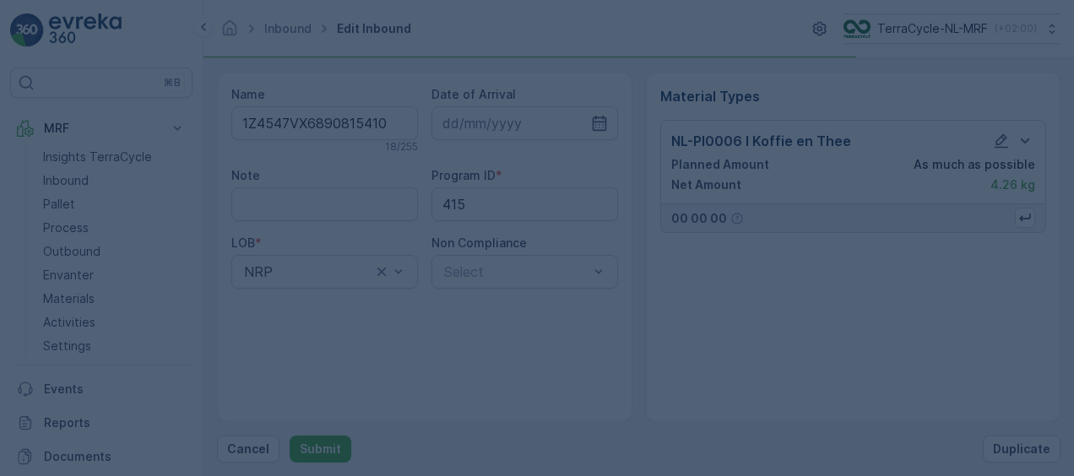
scroll to position [0, 0]
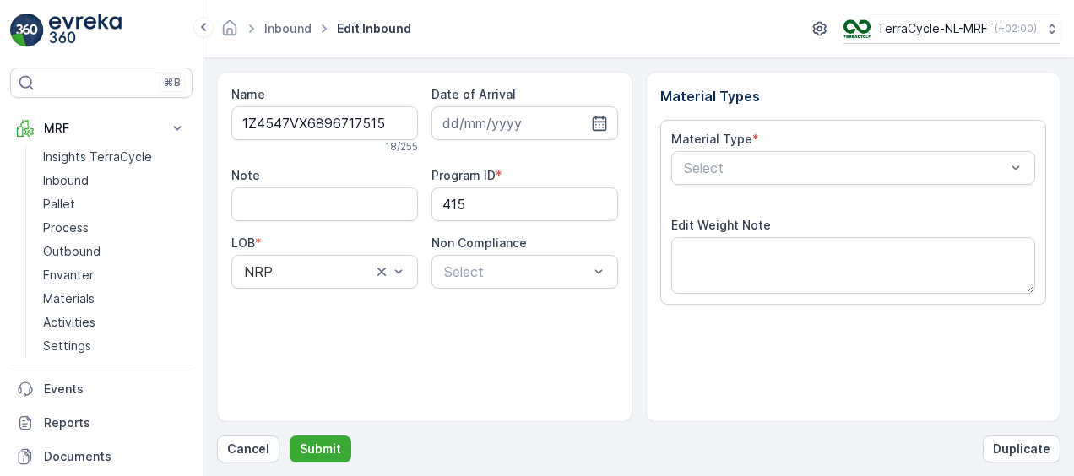
scroll to position [280, 0]
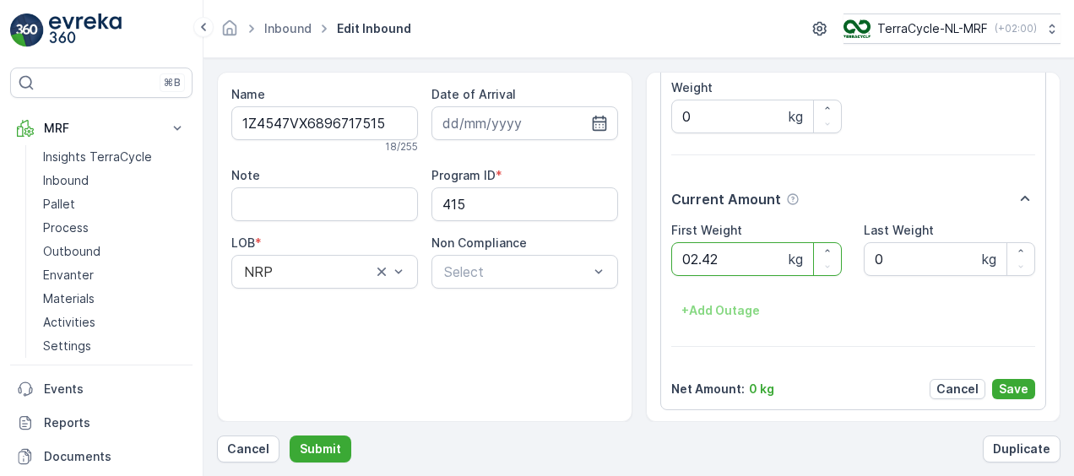
click at [290, 436] on button "Submit" at bounding box center [321, 449] width 62 height 27
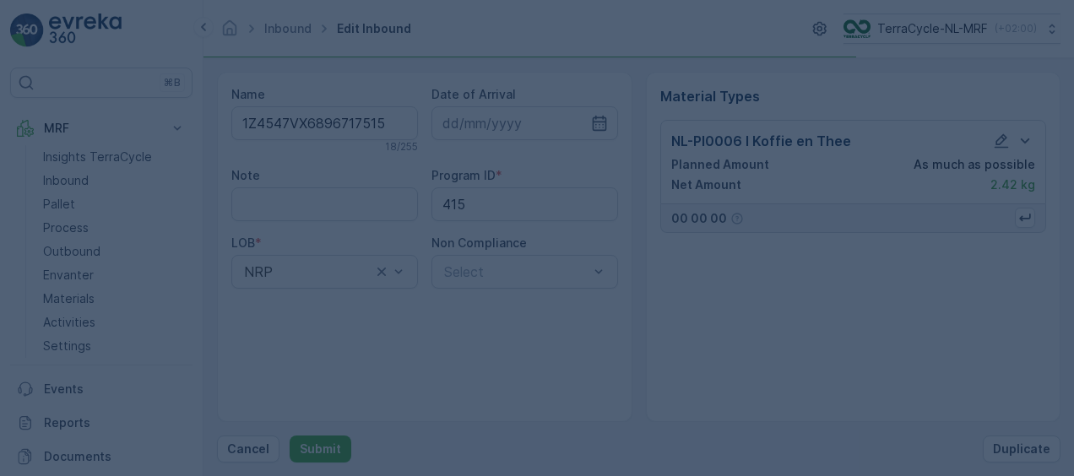
scroll to position [0, 0]
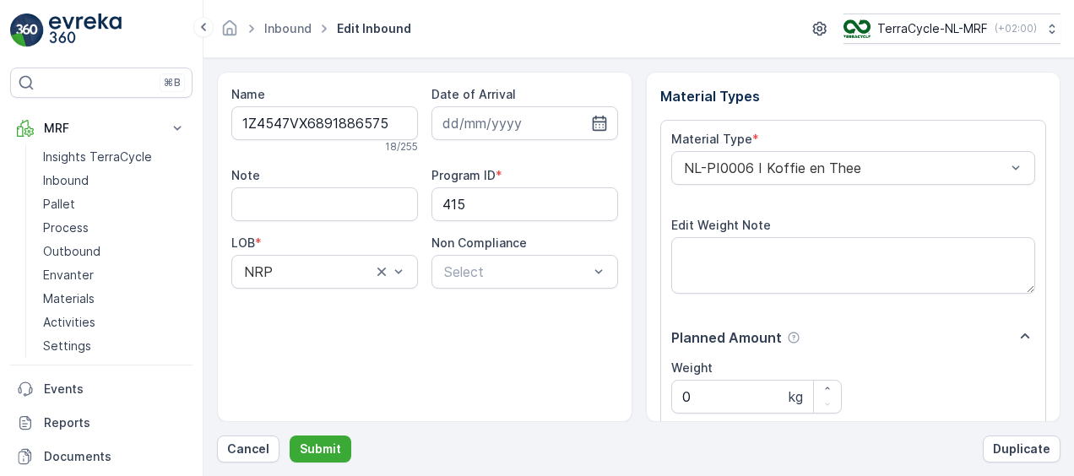
scroll to position [280, 0]
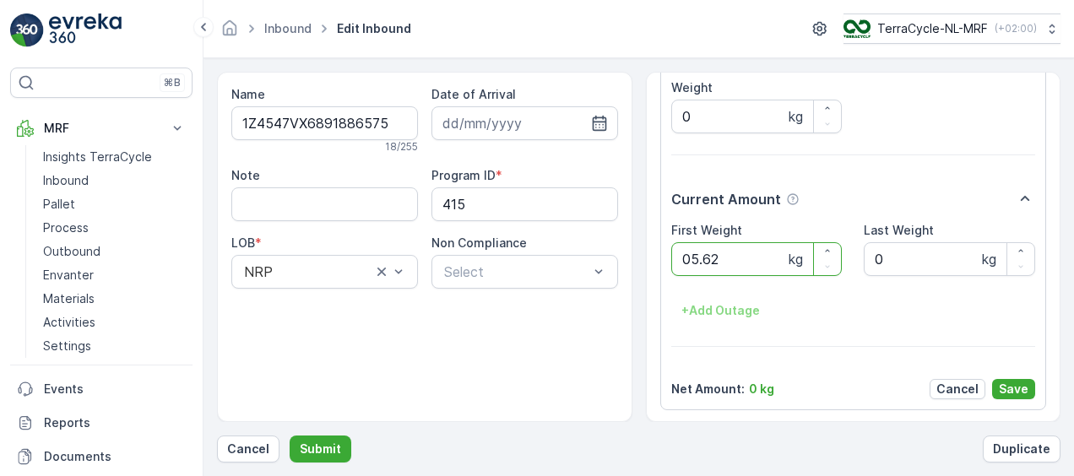
click at [290, 436] on button "Submit" at bounding box center [321, 449] width 62 height 27
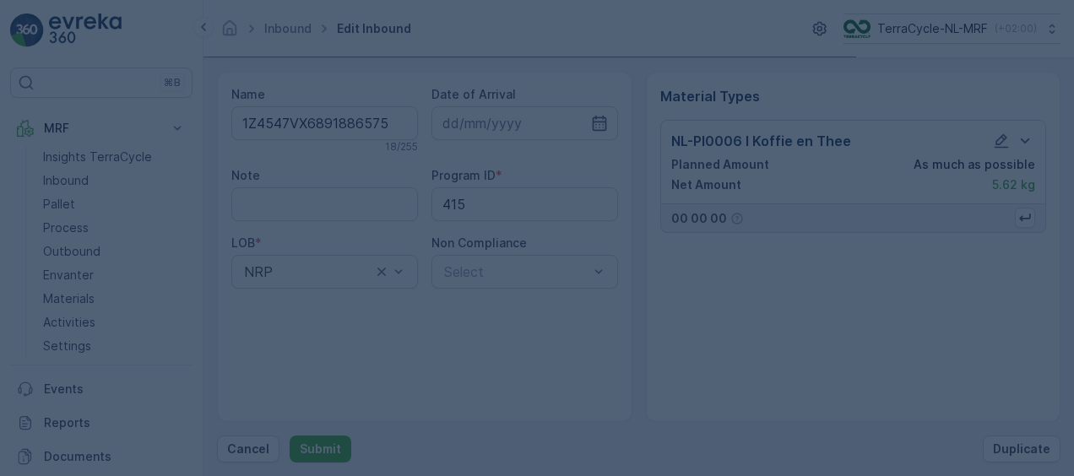
scroll to position [0, 0]
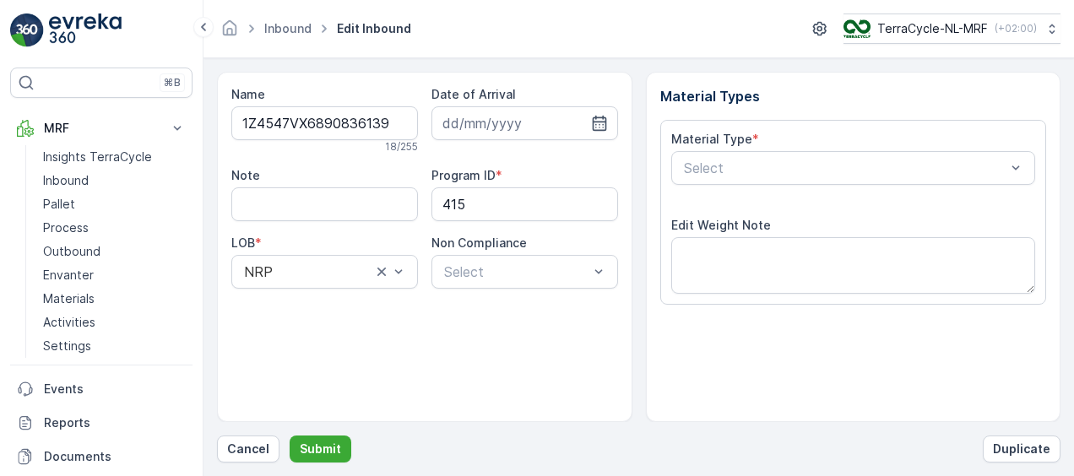
scroll to position [280, 0]
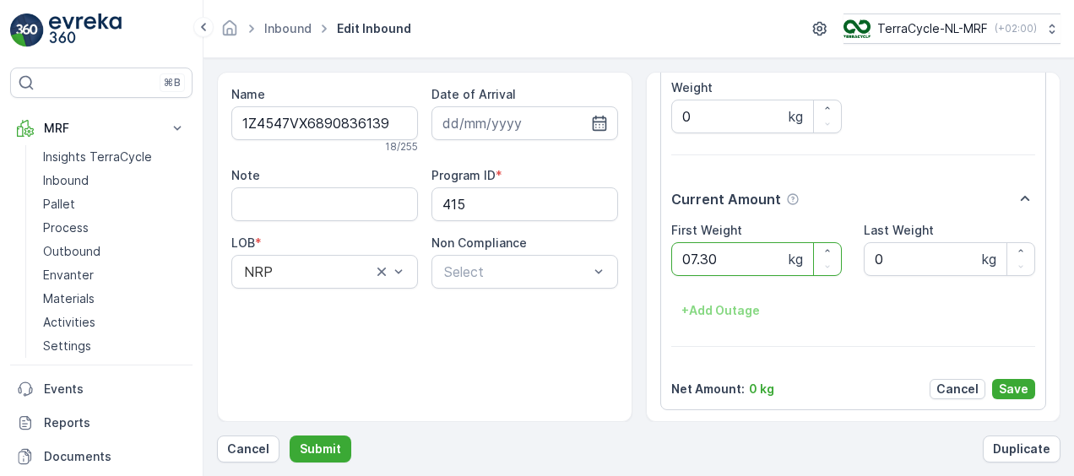
click at [290, 436] on button "Submit" at bounding box center [321, 449] width 62 height 27
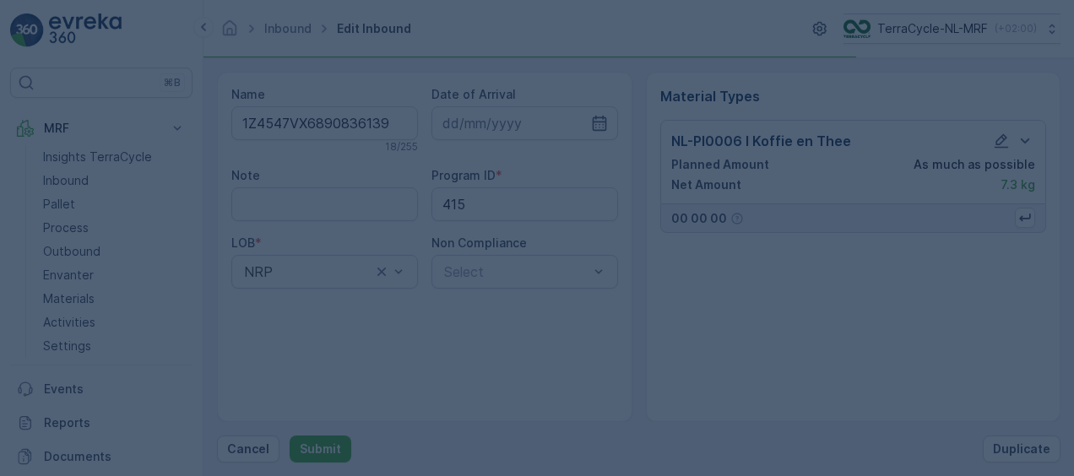
scroll to position [0, 0]
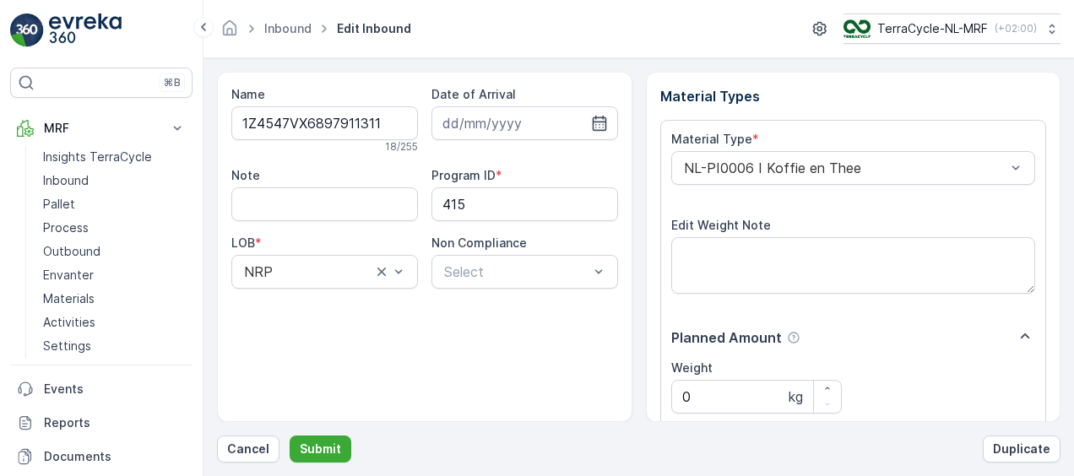
scroll to position [280, 0]
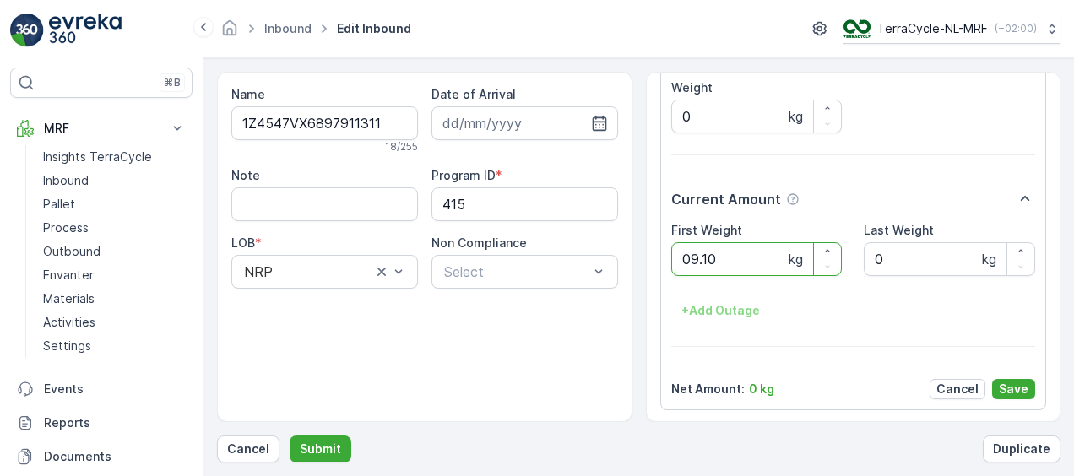
click at [290, 436] on button "Submit" at bounding box center [321, 449] width 62 height 27
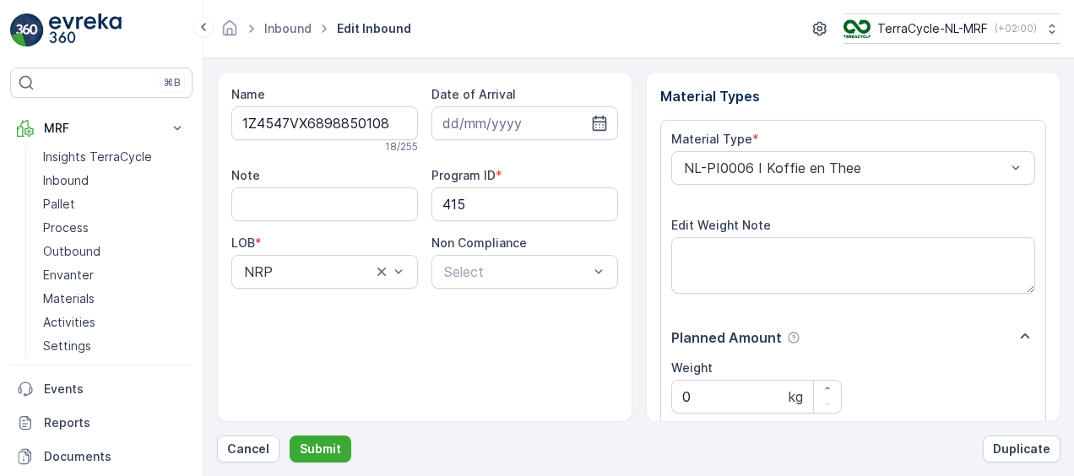
scroll to position [280, 0]
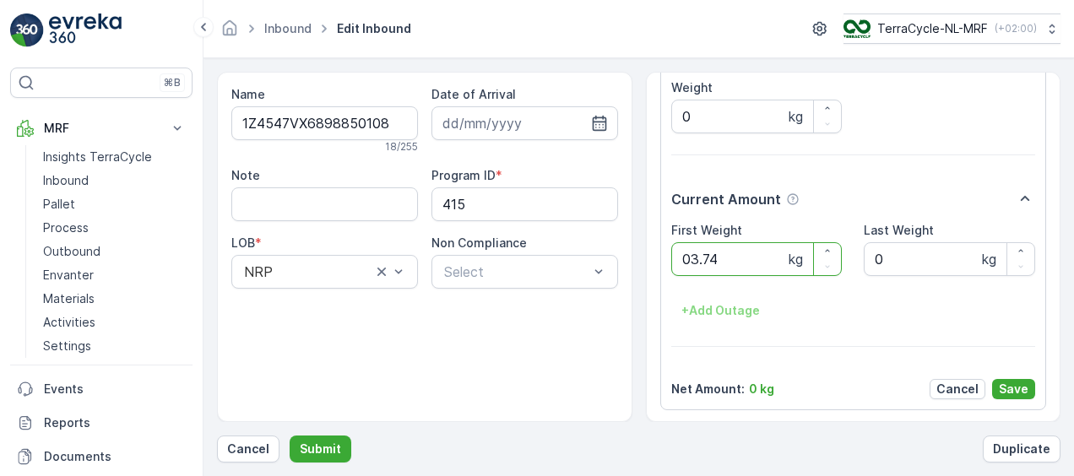
click at [290, 436] on button "Submit" at bounding box center [321, 449] width 62 height 27
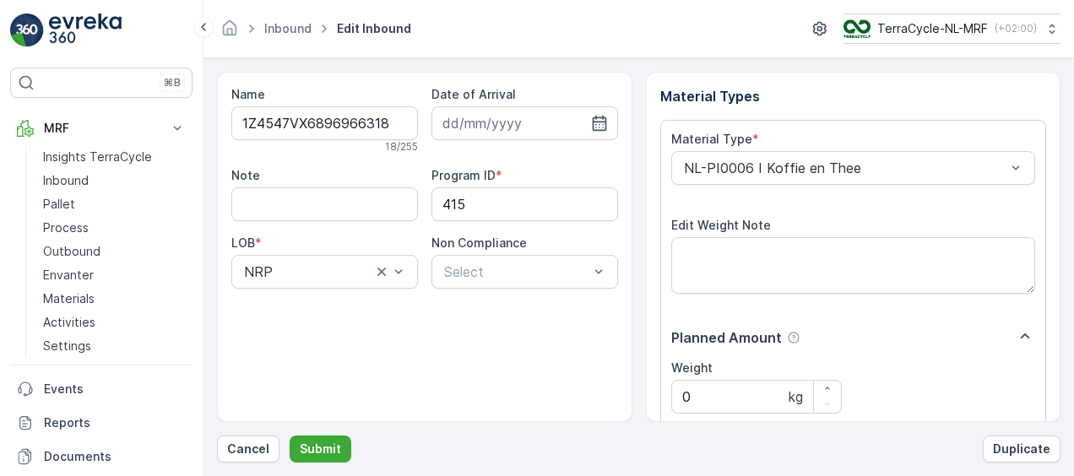
scroll to position [280, 0]
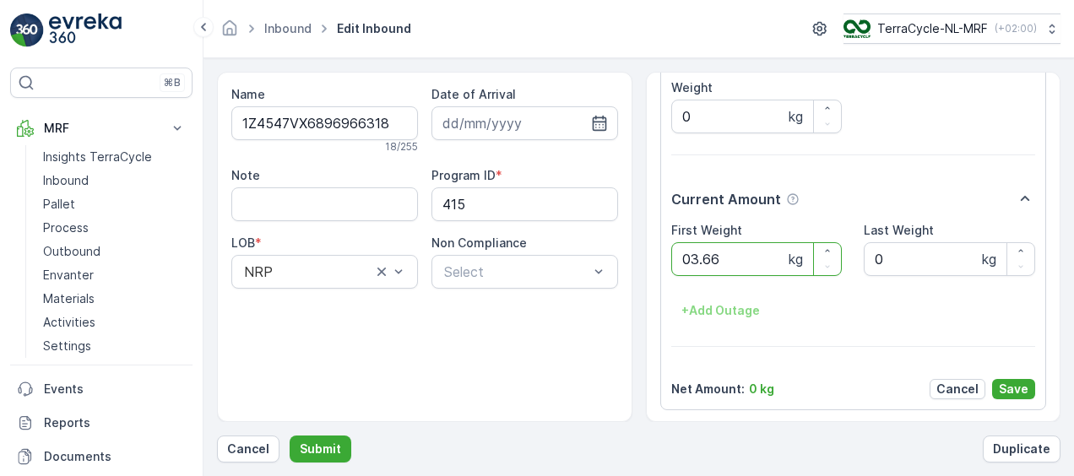
click at [290, 436] on button "Submit" at bounding box center [321, 449] width 62 height 27
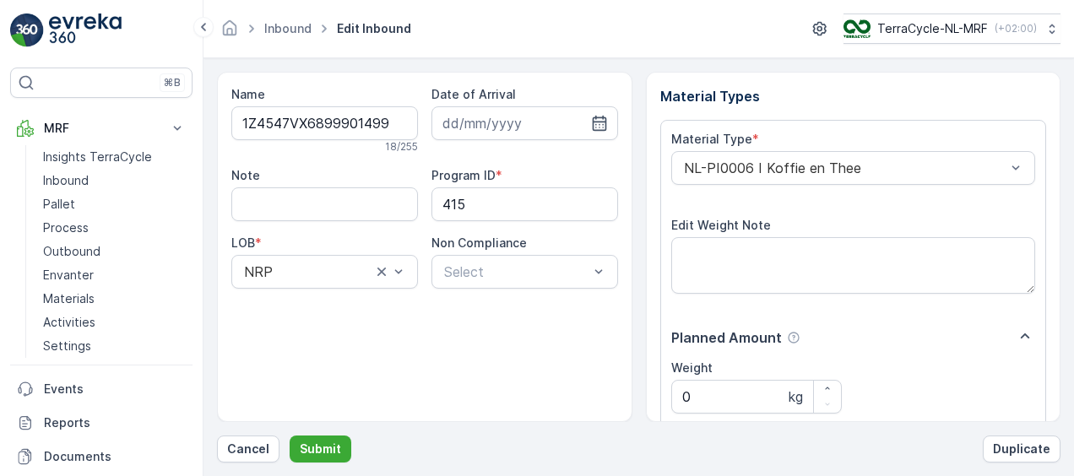
scroll to position [280, 0]
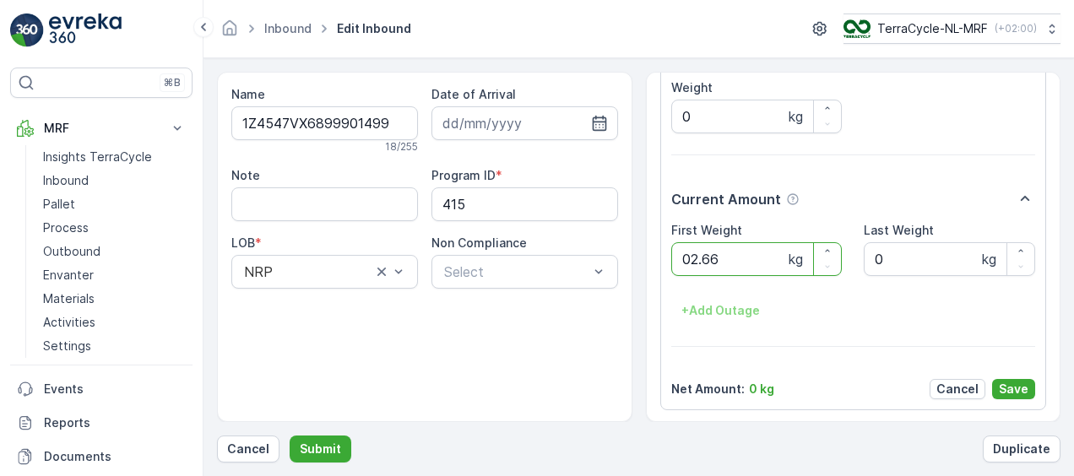
click at [290, 436] on button "Submit" at bounding box center [321, 449] width 62 height 27
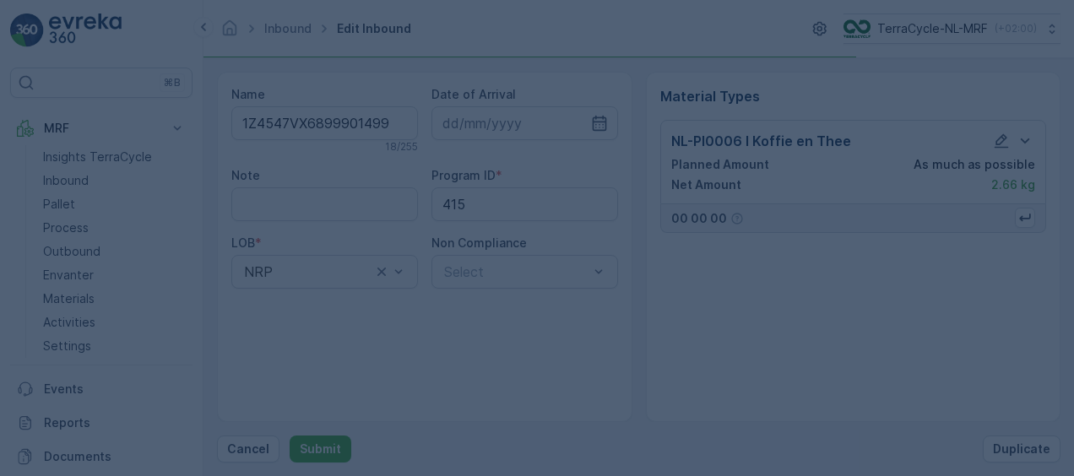
scroll to position [0, 0]
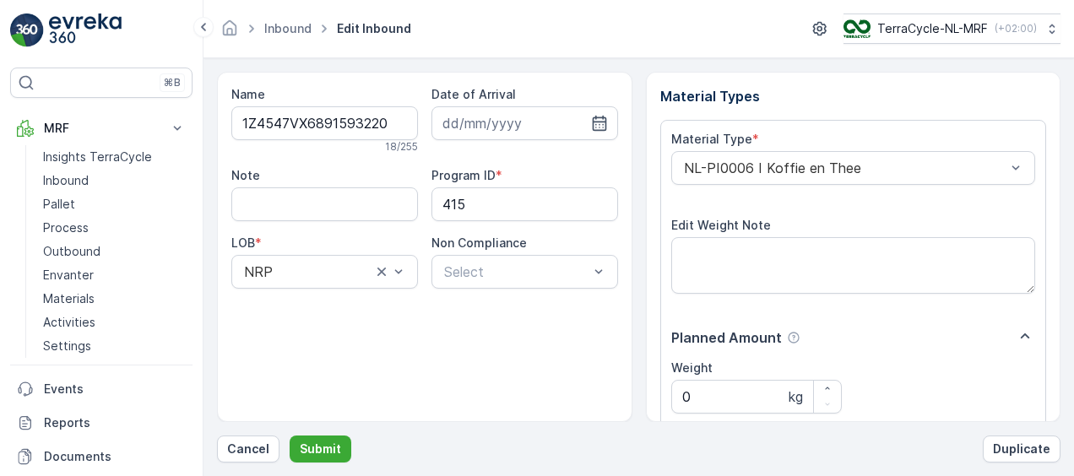
scroll to position [280, 0]
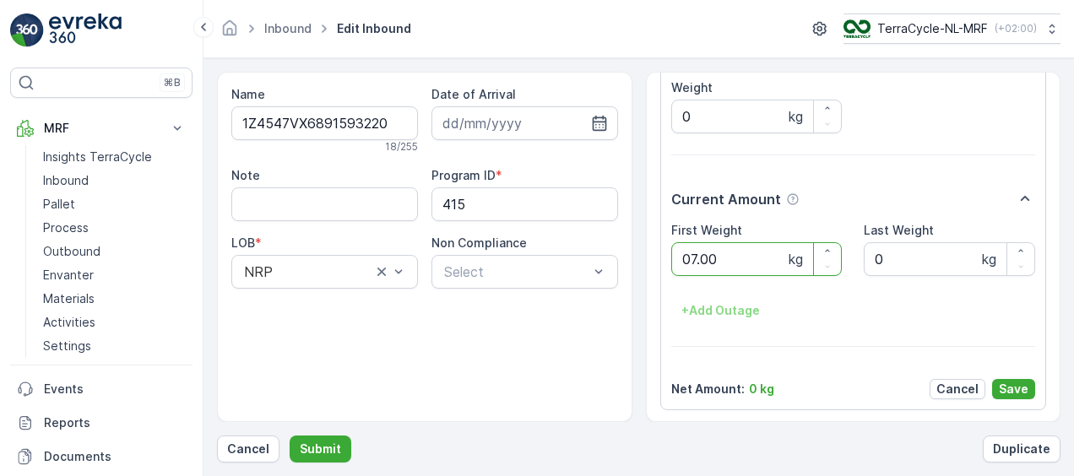
click at [290, 436] on button "Submit" at bounding box center [321, 449] width 62 height 27
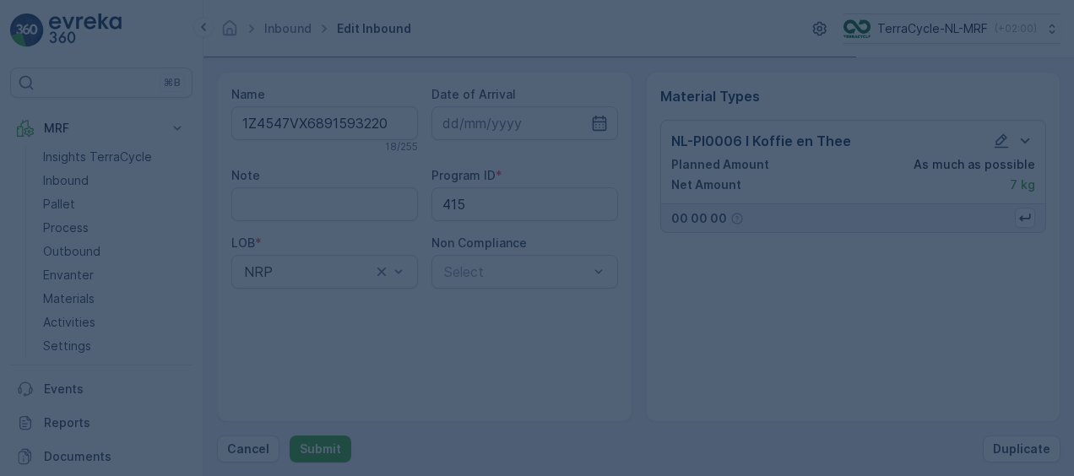
scroll to position [0, 0]
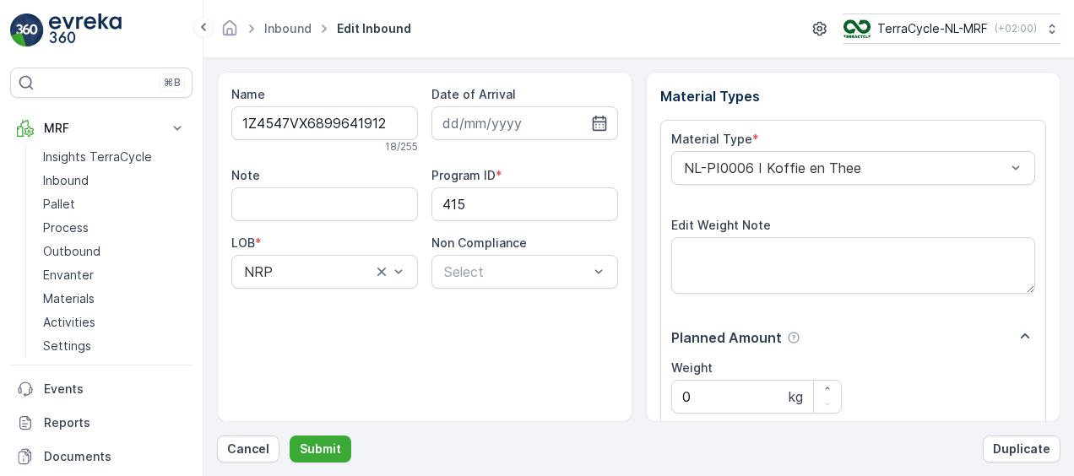
scroll to position [280, 0]
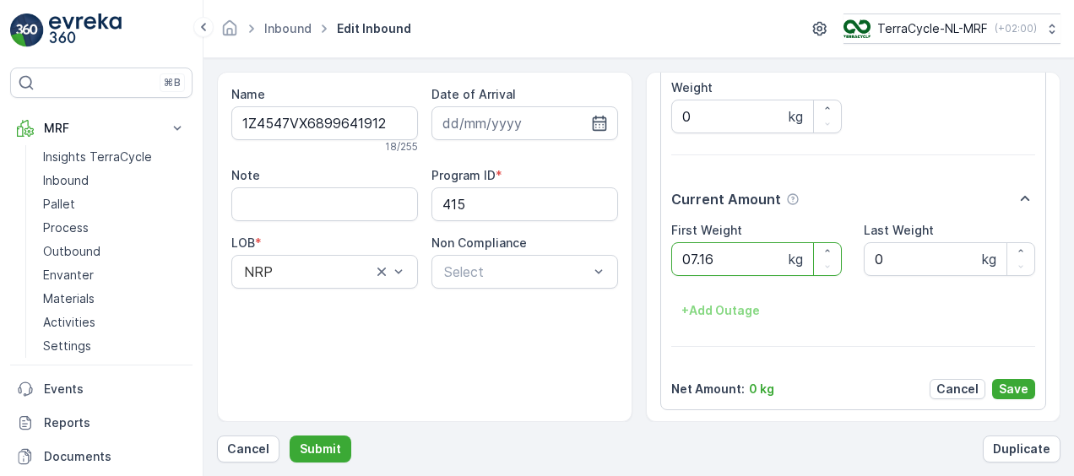
click at [290, 436] on button "Submit" at bounding box center [321, 449] width 62 height 27
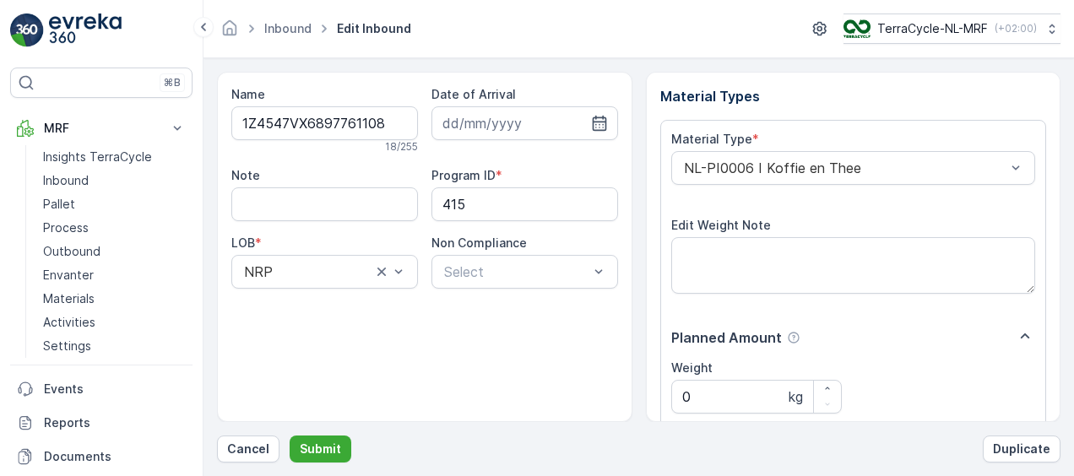
scroll to position [280, 0]
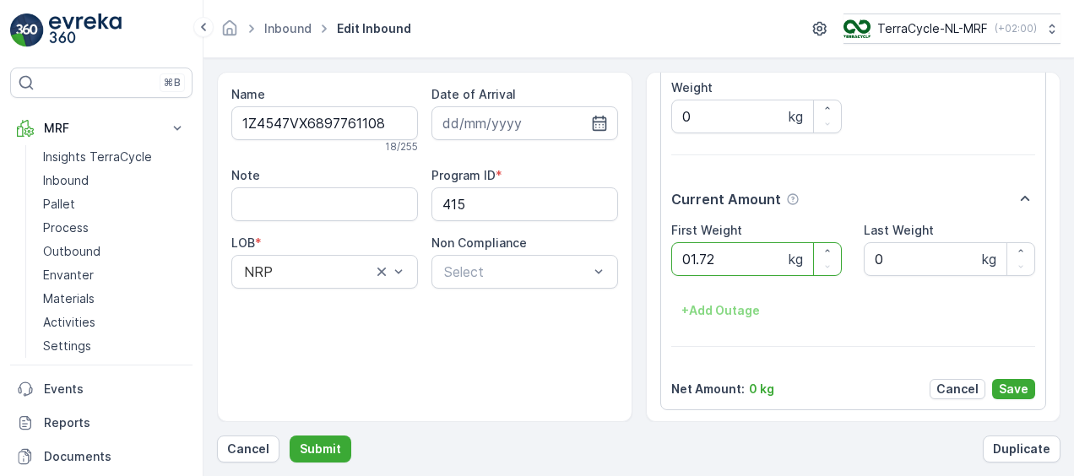
click at [290, 436] on button "Submit" at bounding box center [321, 449] width 62 height 27
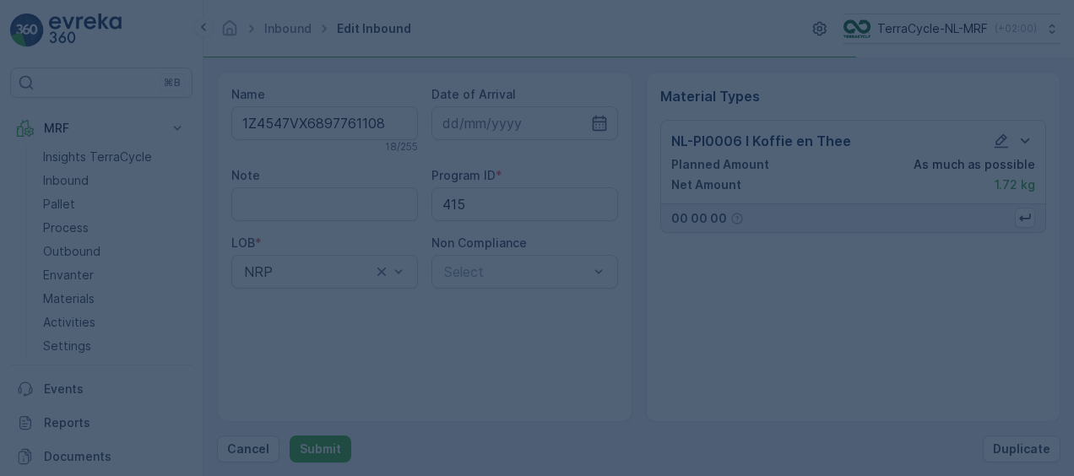
scroll to position [0, 0]
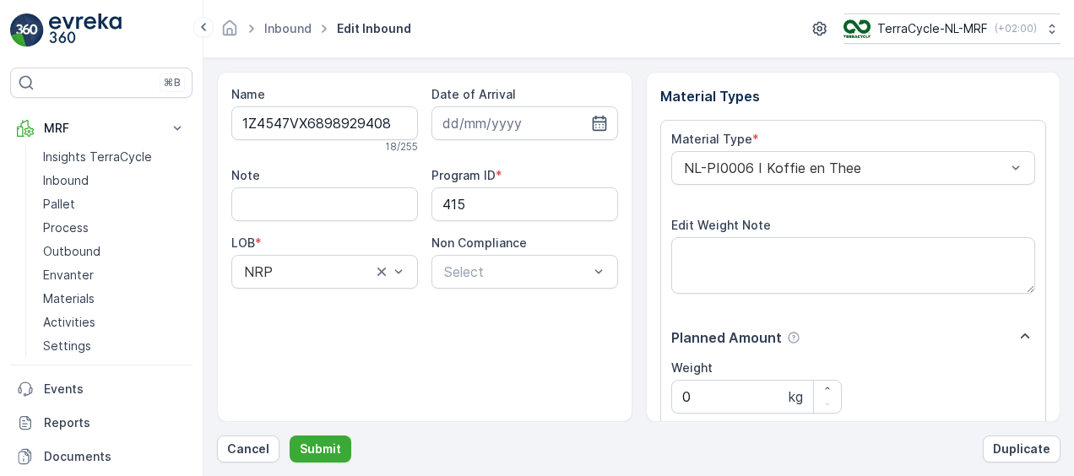
scroll to position [280, 0]
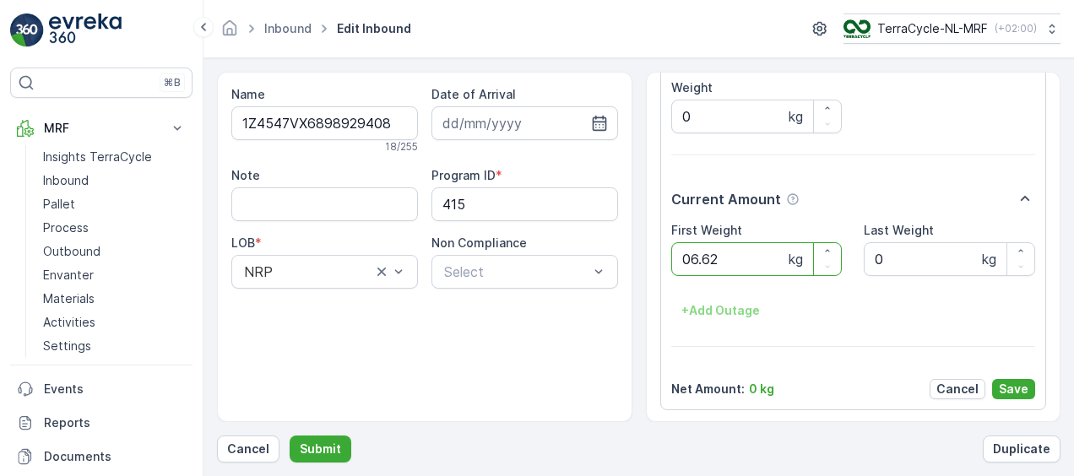
click at [290, 436] on button "Submit" at bounding box center [321, 449] width 62 height 27
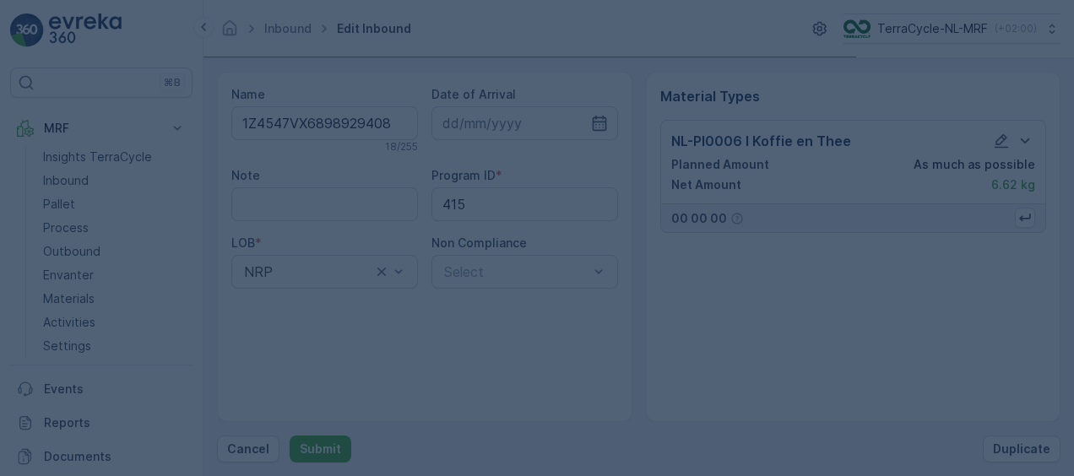
scroll to position [0, 0]
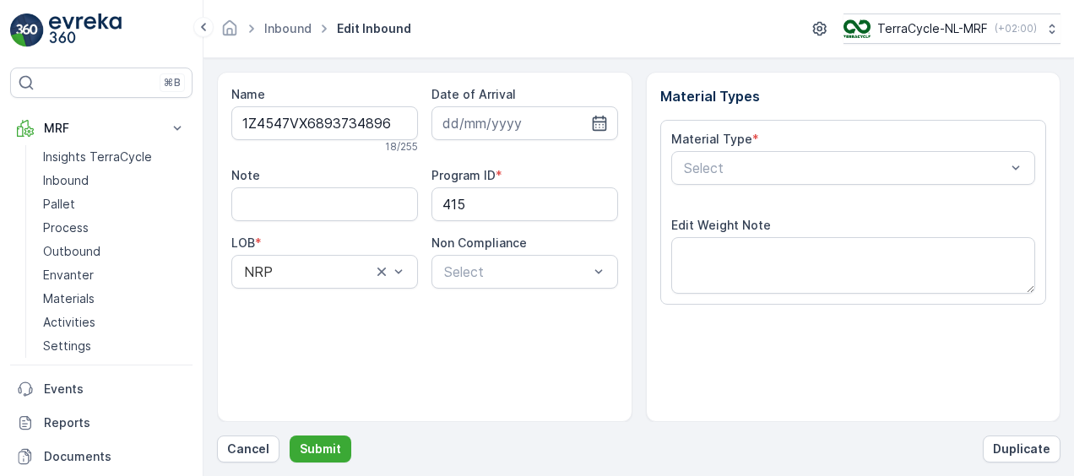
scroll to position [280, 0]
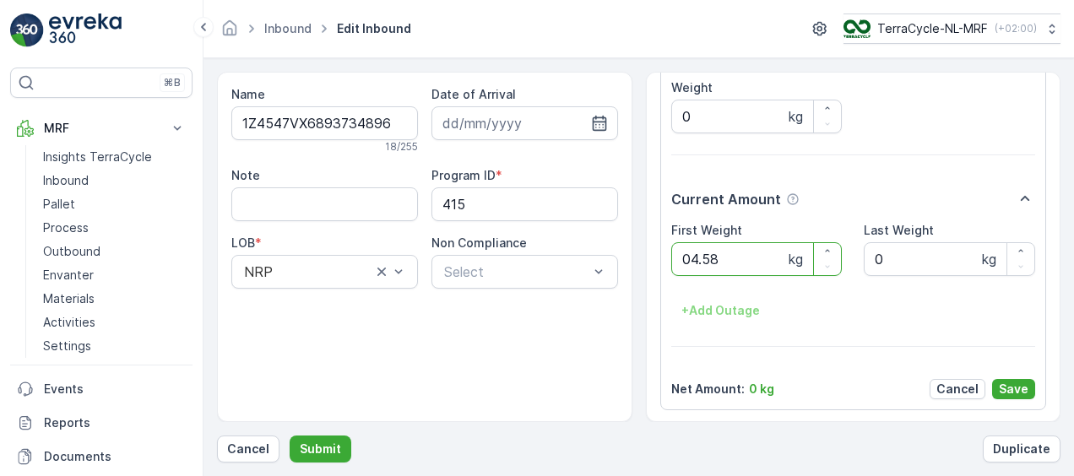
click at [290, 436] on button "Submit" at bounding box center [321, 449] width 62 height 27
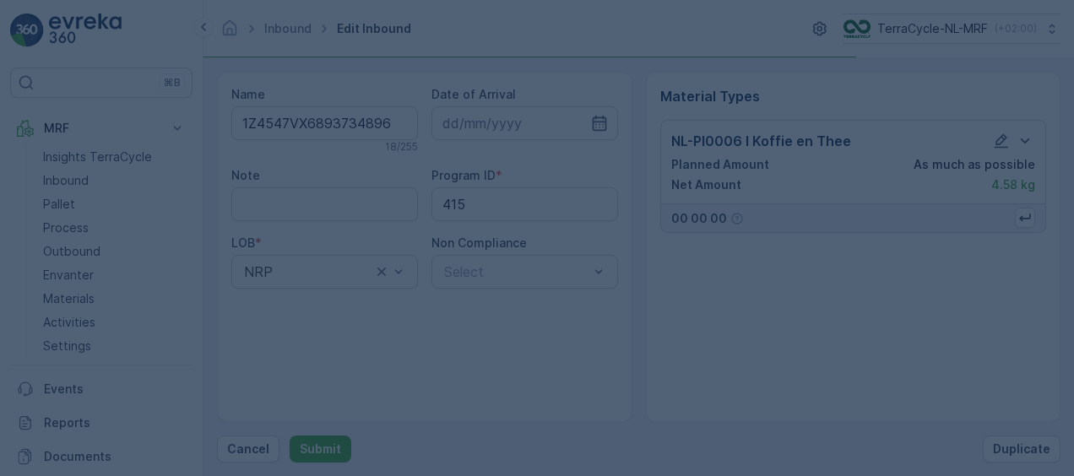
scroll to position [0, 0]
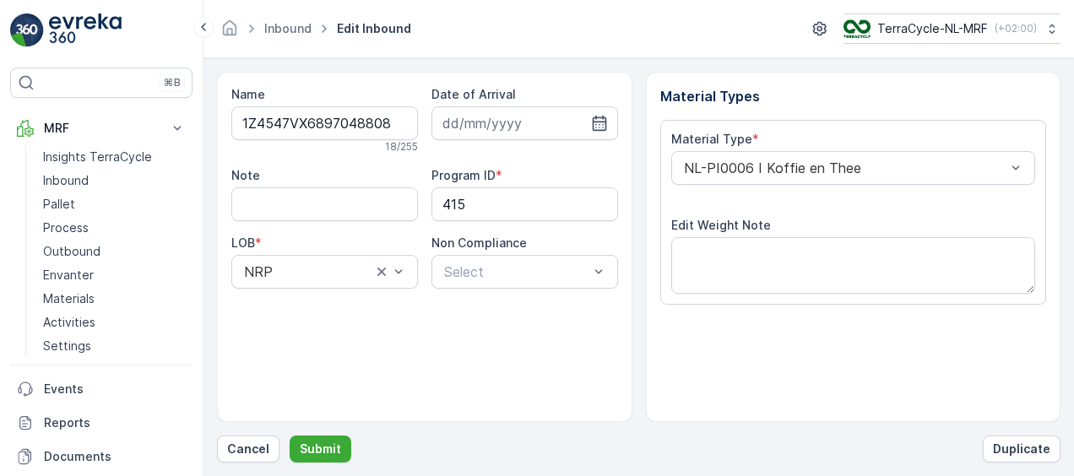
scroll to position [280, 0]
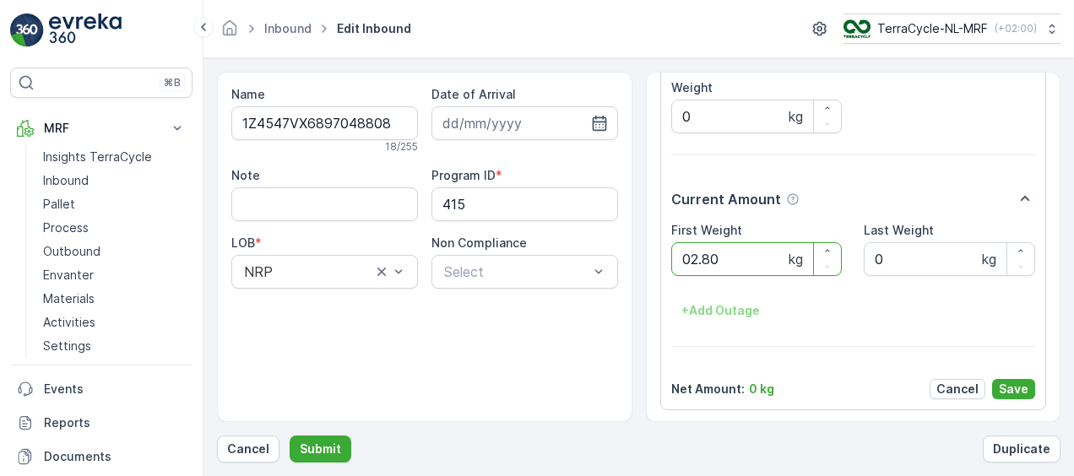
click at [290, 436] on button "Submit" at bounding box center [321, 449] width 62 height 27
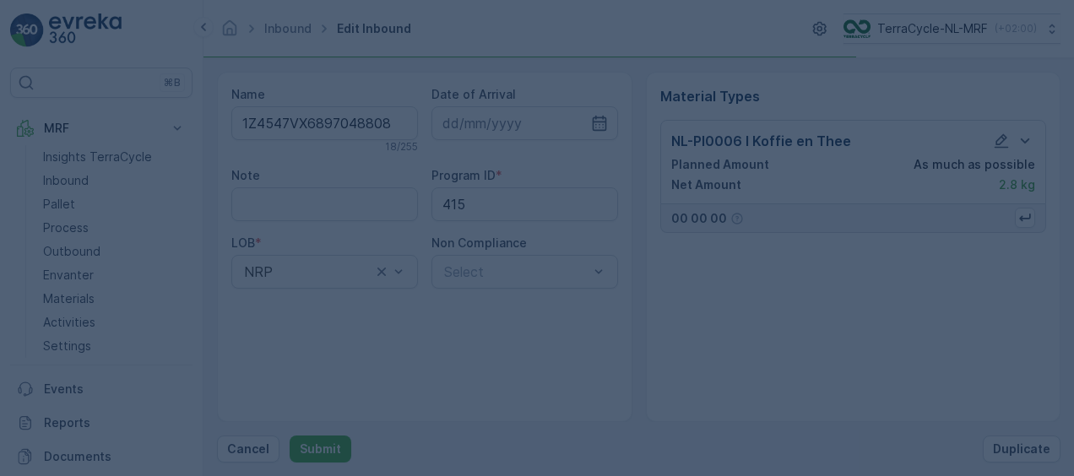
scroll to position [0, 0]
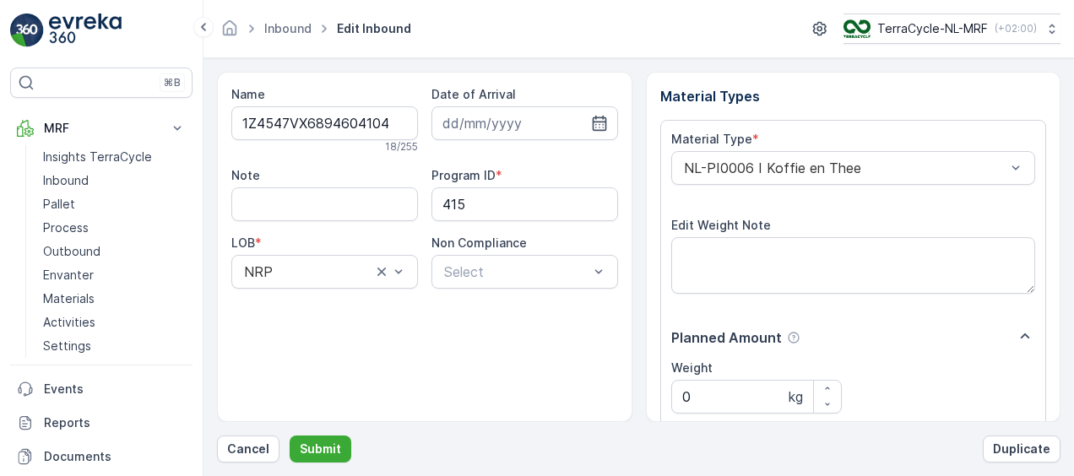
scroll to position [280, 0]
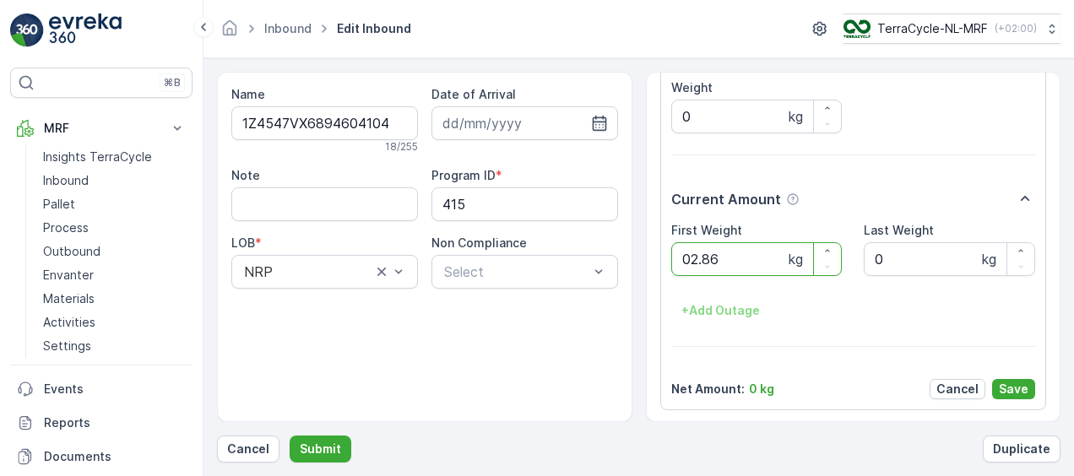
click at [290, 436] on button "Submit" at bounding box center [321, 449] width 62 height 27
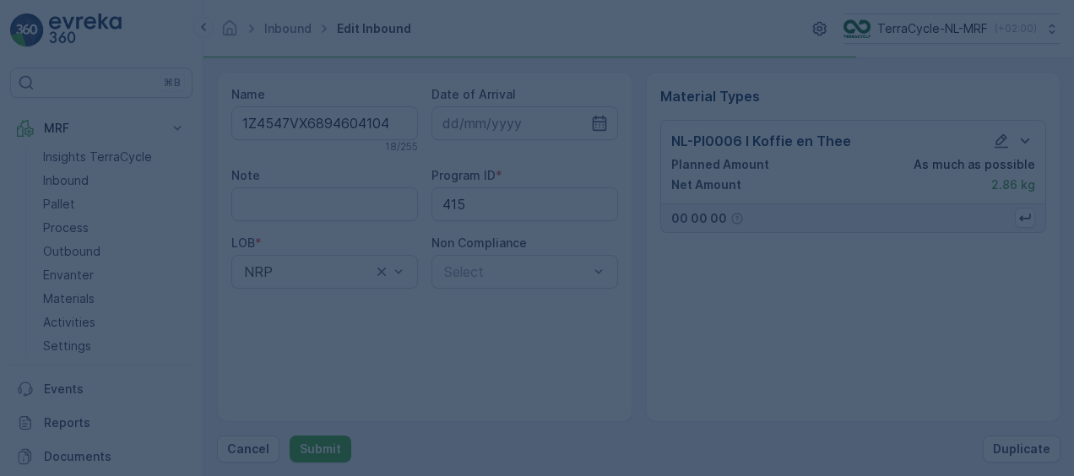
scroll to position [0, 0]
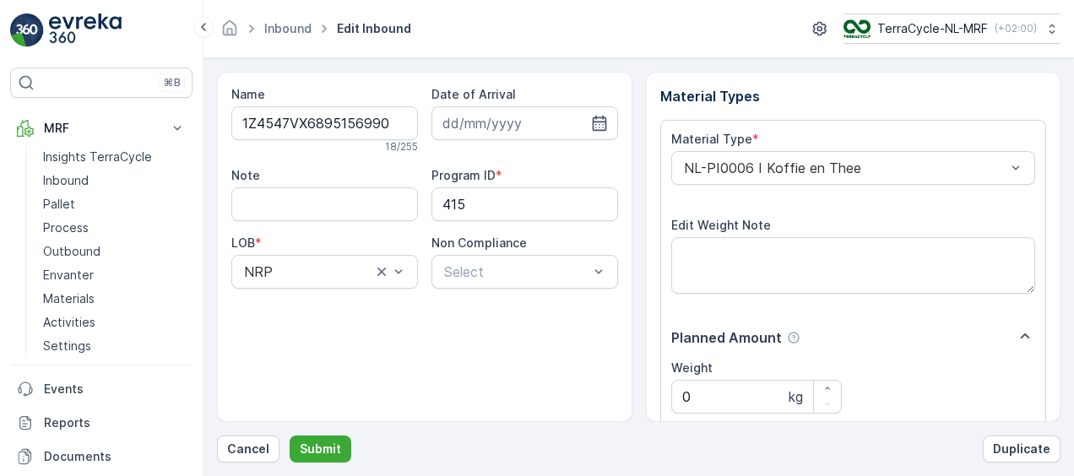
scroll to position [280, 0]
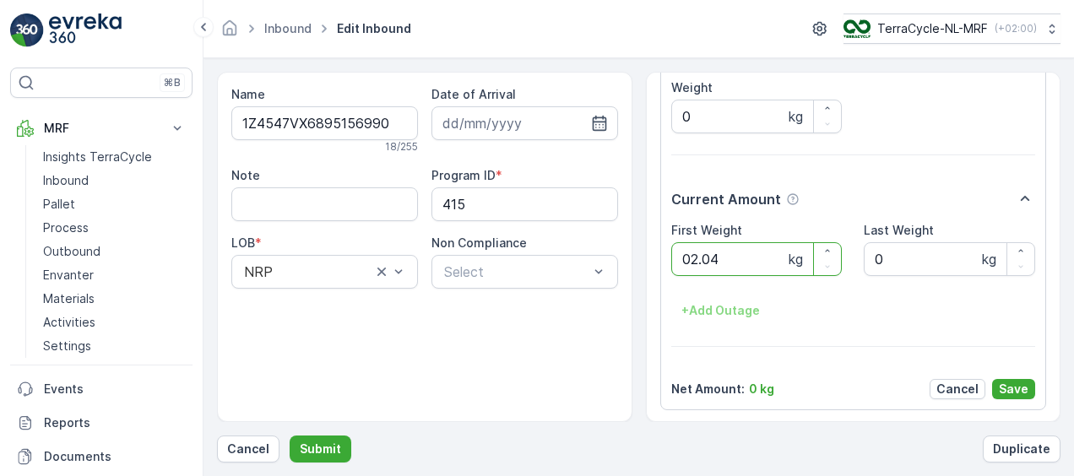
click at [290, 436] on button "Submit" at bounding box center [321, 449] width 62 height 27
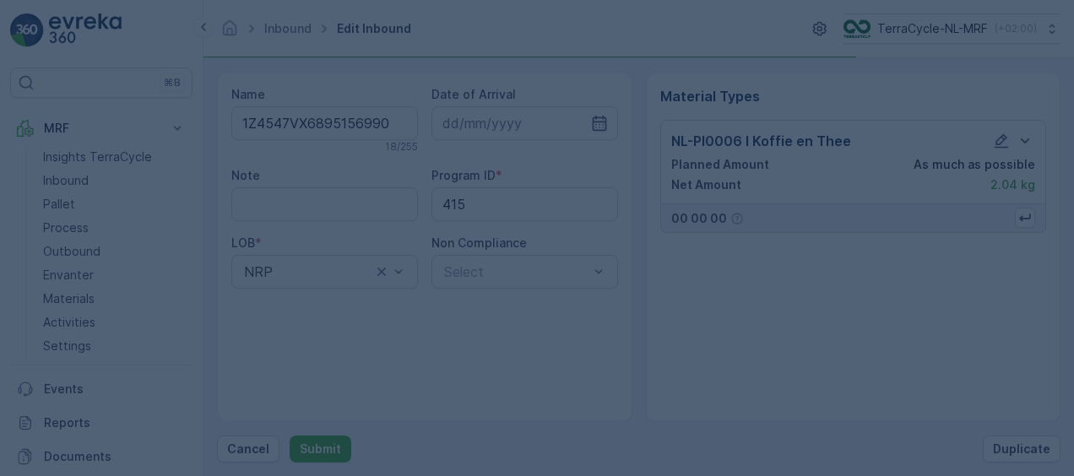
scroll to position [0, 0]
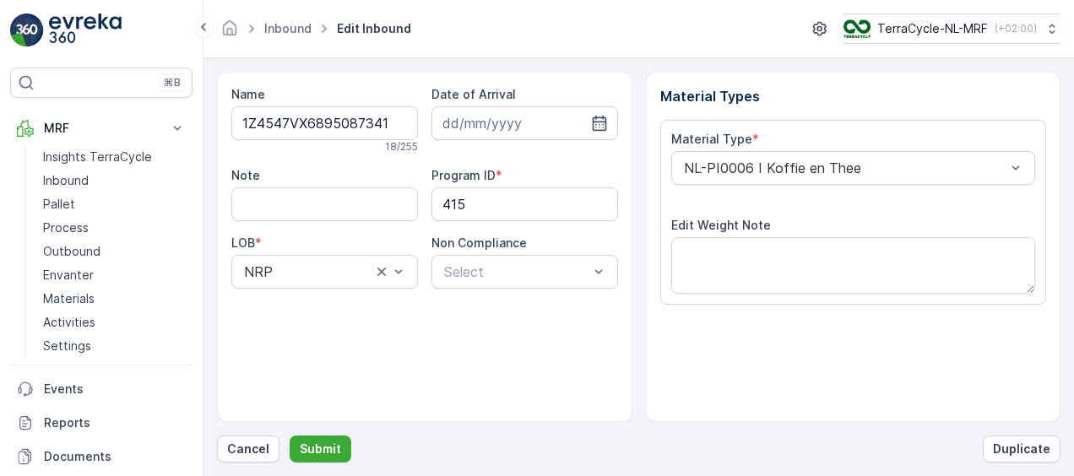
scroll to position [280, 0]
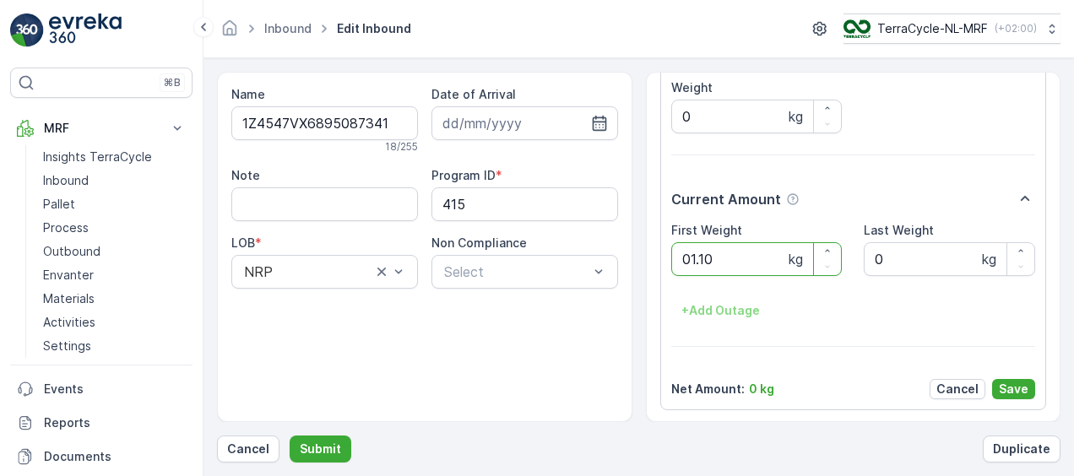
click at [290, 436] on button "Submit" at bounding box center [321, 449] width 62 height 27
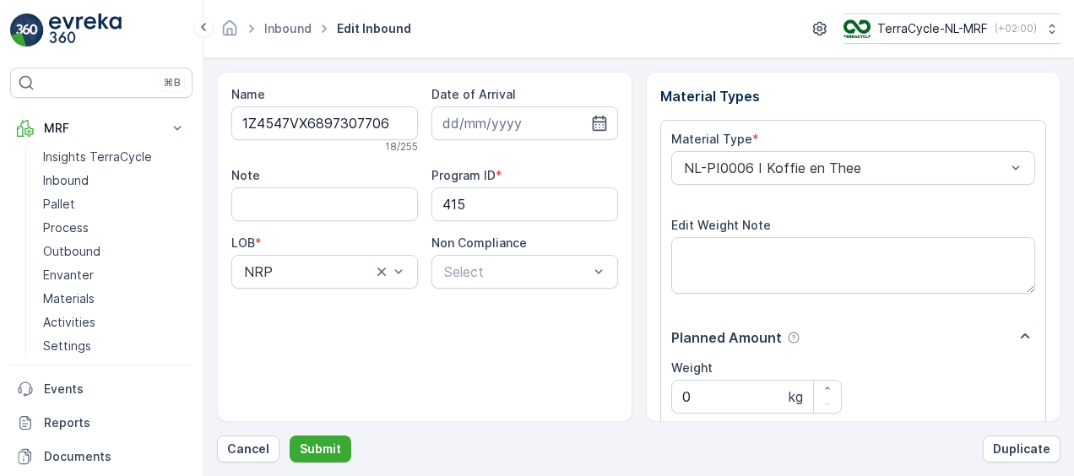
scroll to position [280, 0]
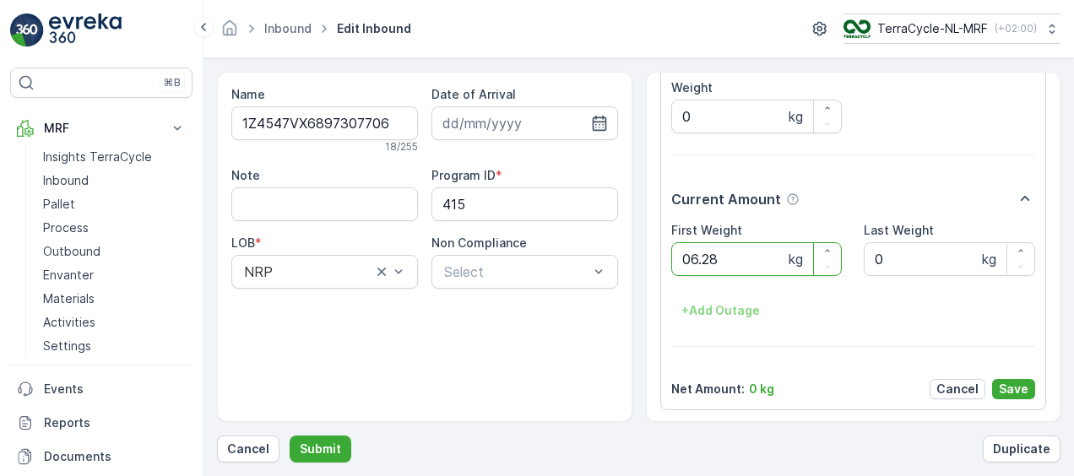
click at [290, 436] on button "Submit" at bounding box center [321, 449] width 62 height 27
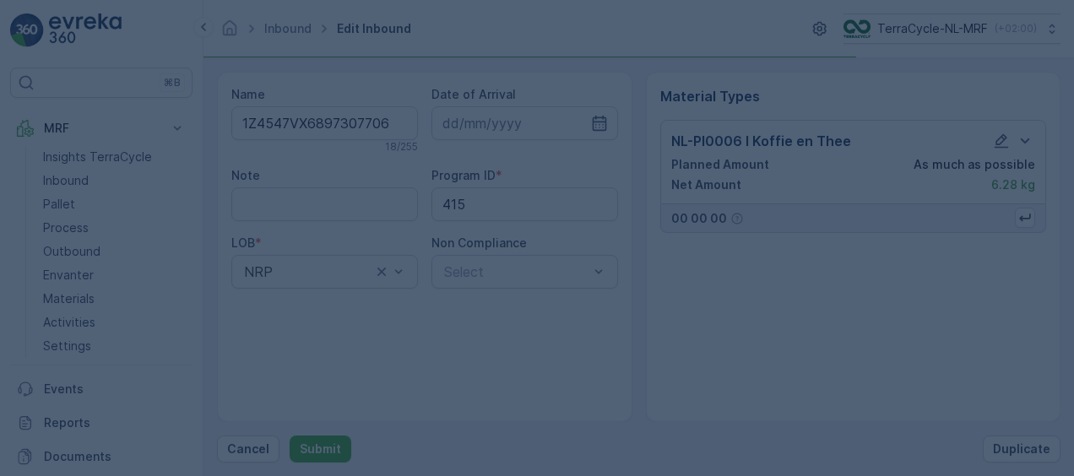
scroll to position [0, 0]
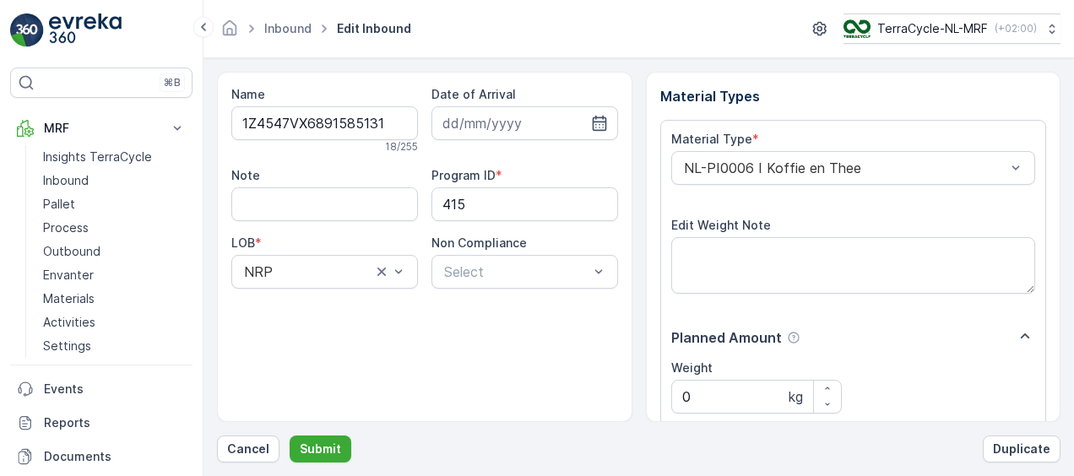
scroll to position [280, 0]
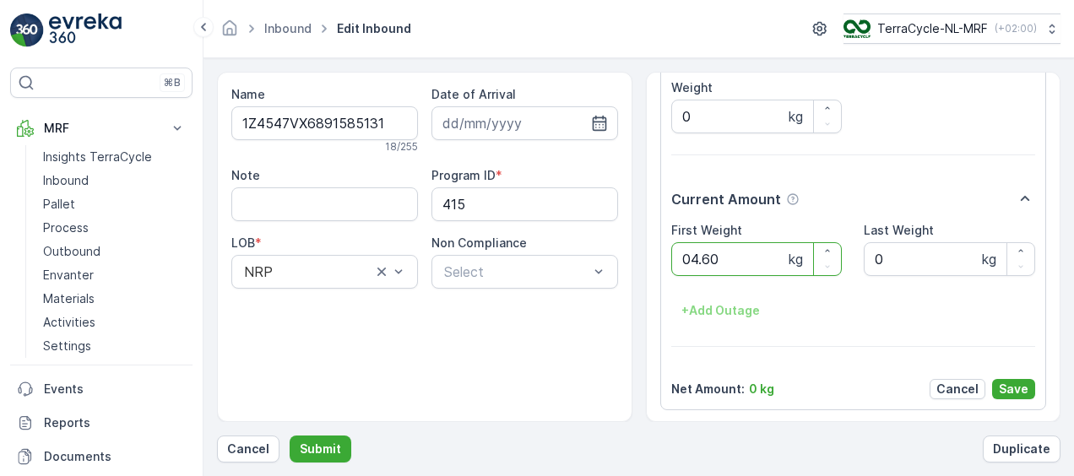
click at [290, 436] on button "Submit" at bounding box center [321, 449] width 62 height 27
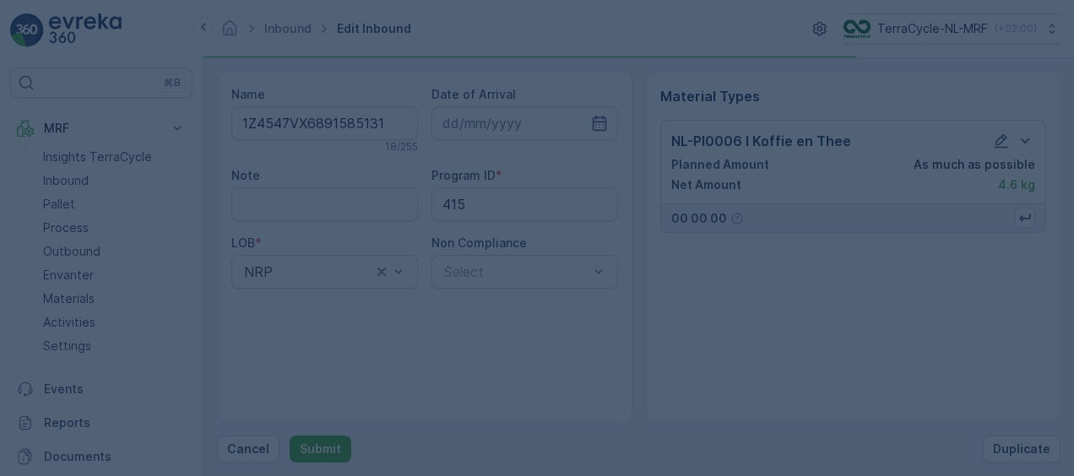
scroll to position [0, 0]
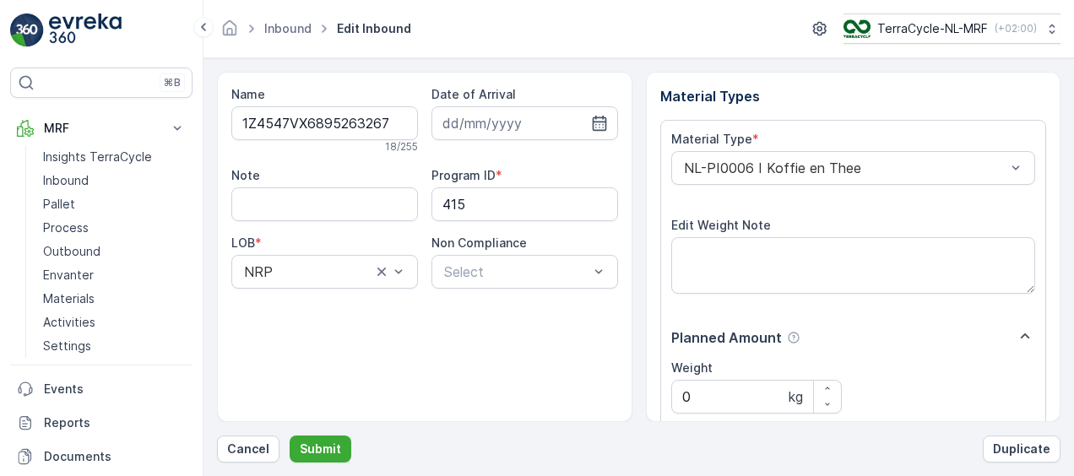
scroll to position [280, 0]
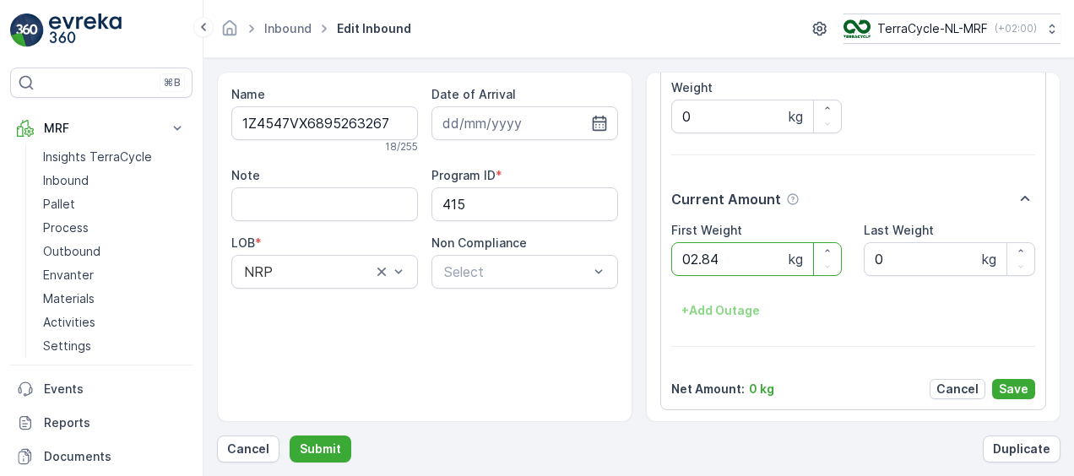
click at [290, 436] on button "Submit" at bounding box center [321, 449] width 62 height 27
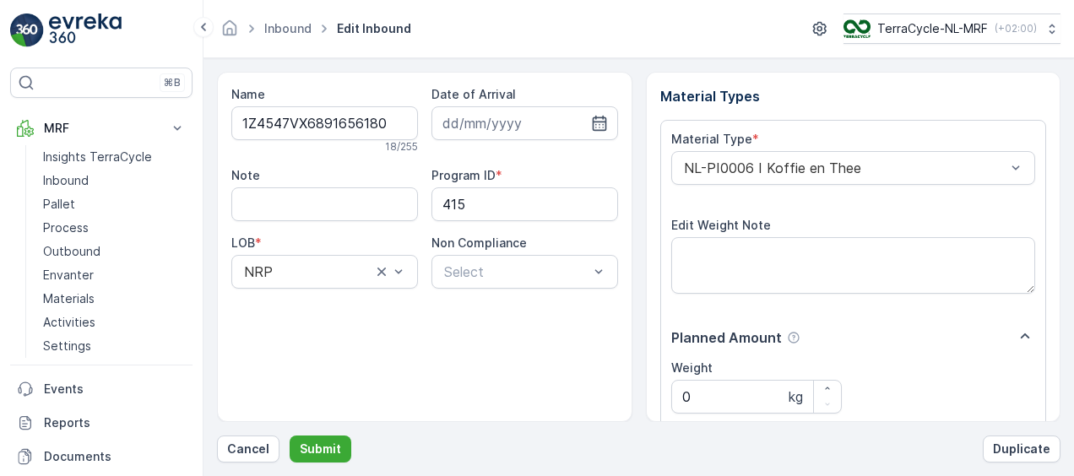
scroll to position [280, 0]
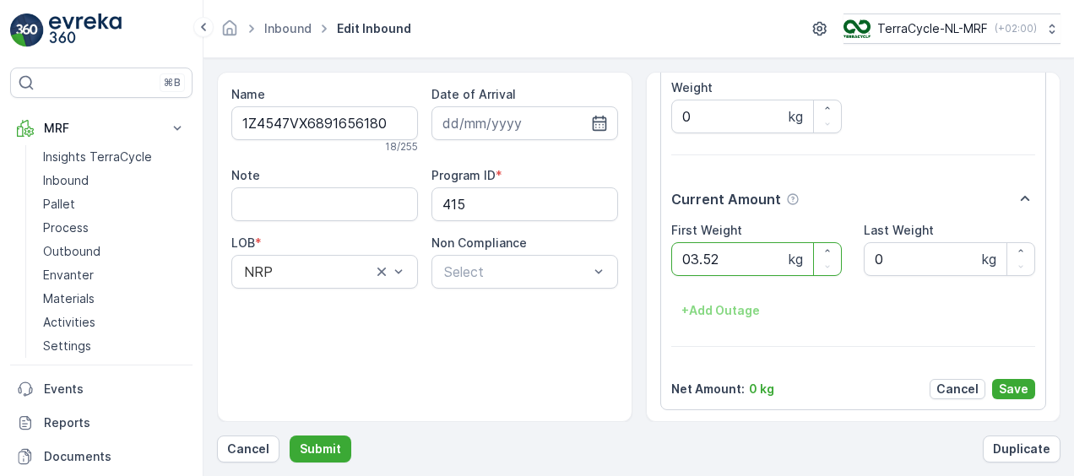
click at [290, 436] on button "Submit" at bounding box center [321, 449] width 62 height 27
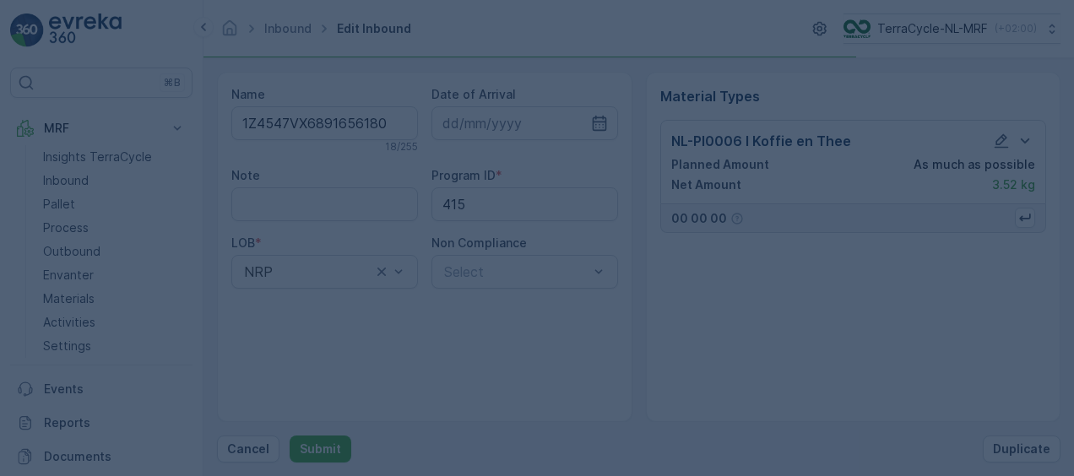
scroll to position [0, 0]
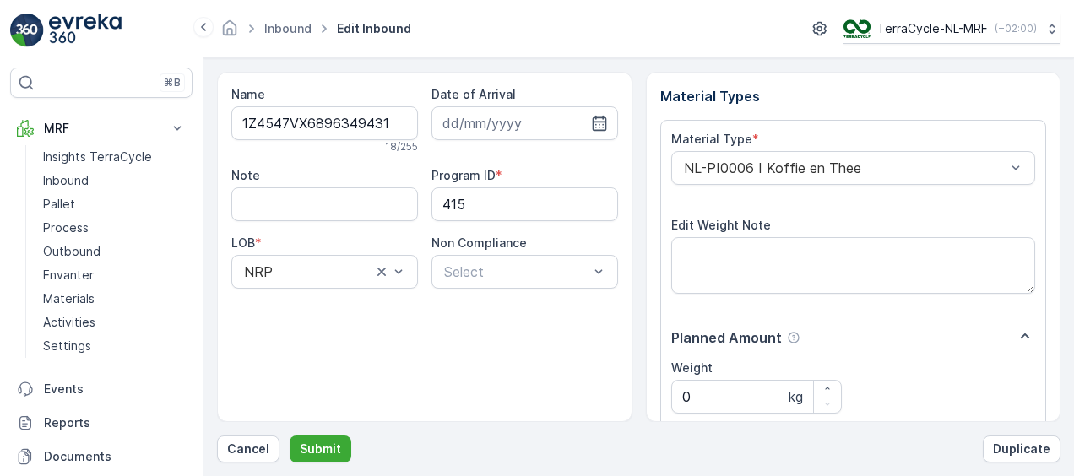
scroll to position [280, 0]
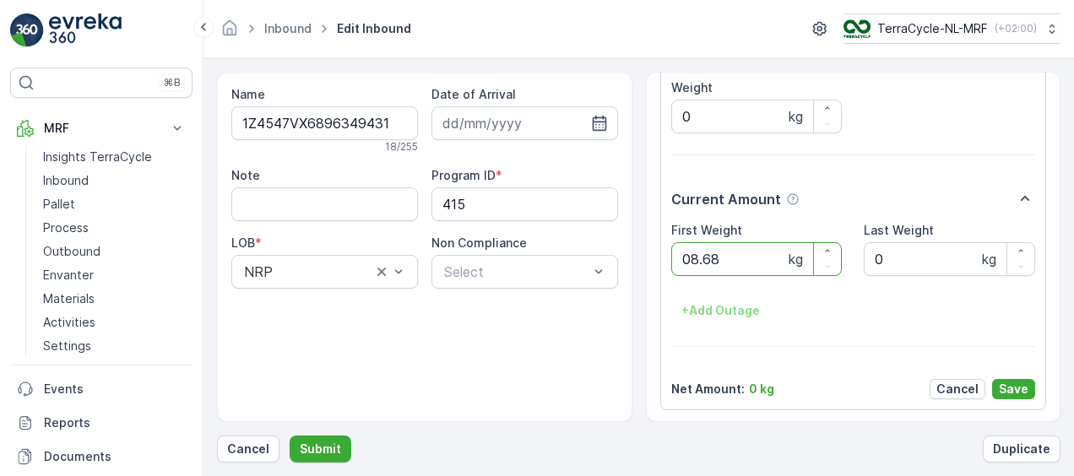
click at [290, 436] on button "Submit" at bounding box center [321, 449] width 62 height 27
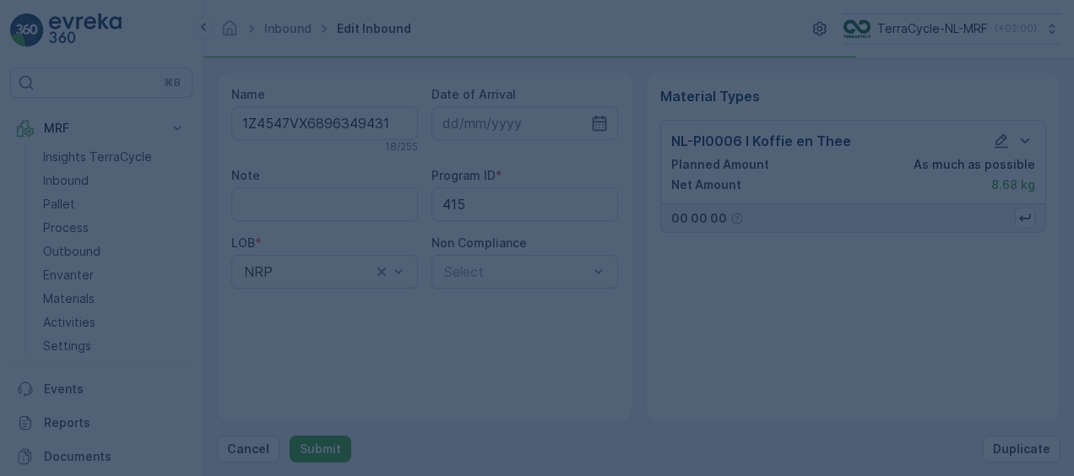
scroll to position [0, 0]
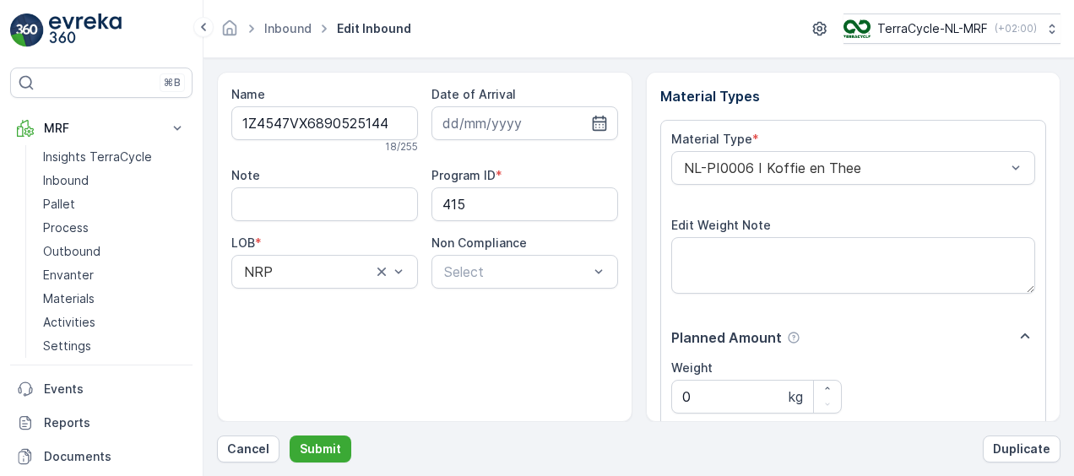
scroll to position [280, 0]
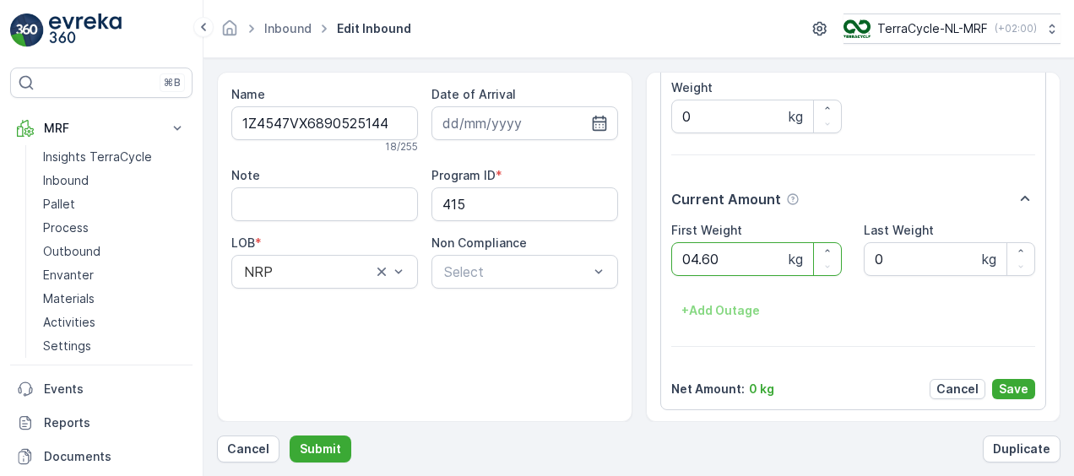
click at [290, 436] on button "Submit" at bounding box center [321, 449] width 62 height 27
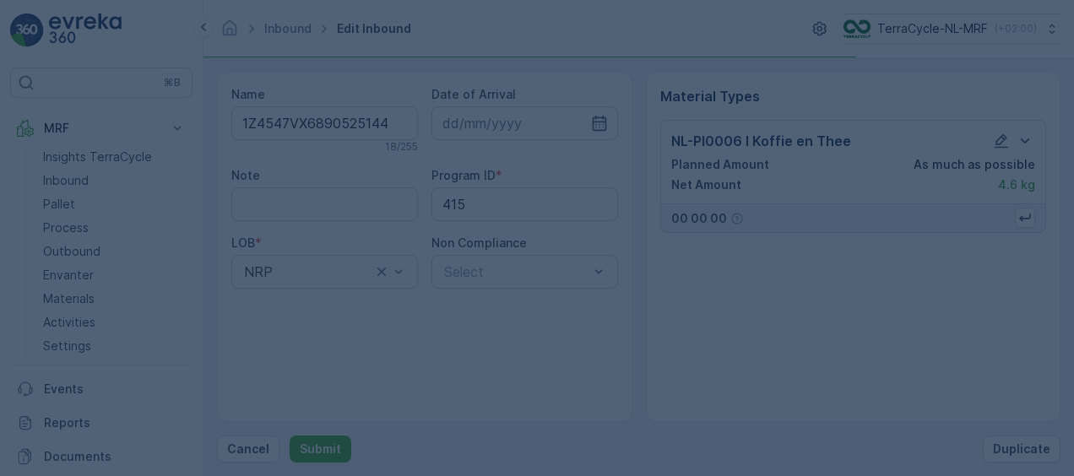
scroll to position [0, 0]
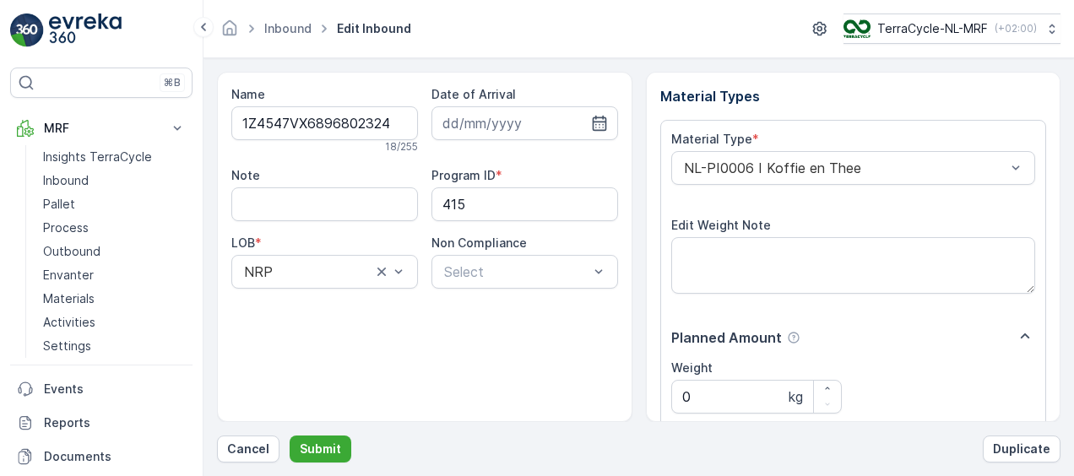
scroll to position [280, 0]
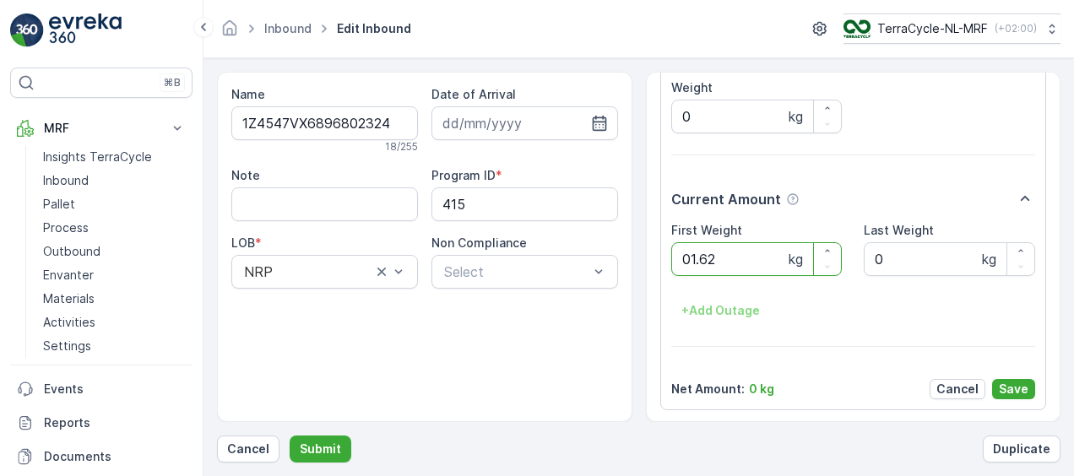
click at [290, 436] on button "Submit" at bounding box center [321, 449] width 62 height 27
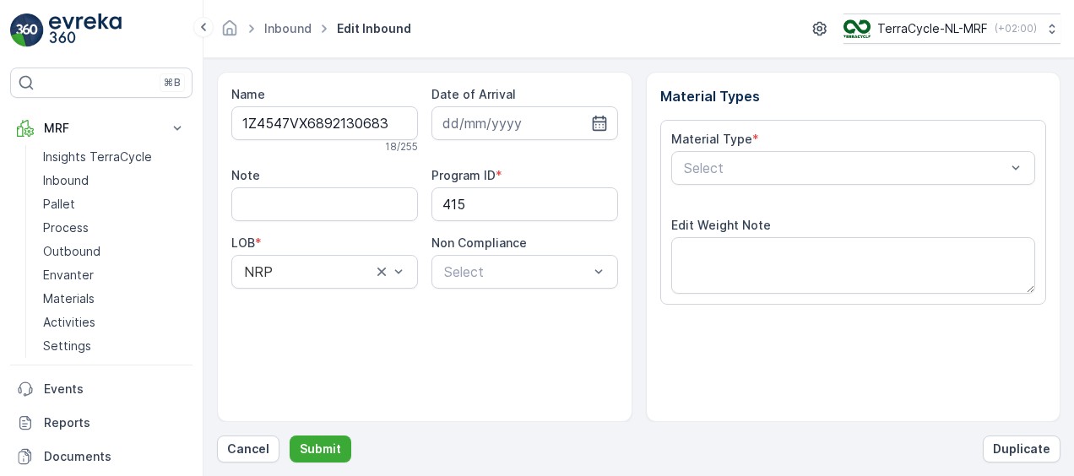
scroll to position [280, 0]
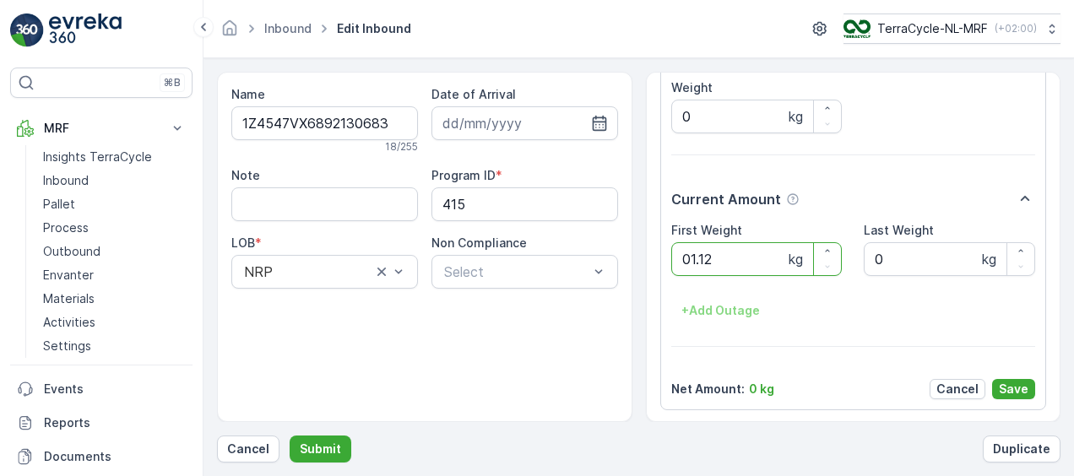
click at [290, 436] on button "Submit" at bounding box center [321, 449] width 62 height 27
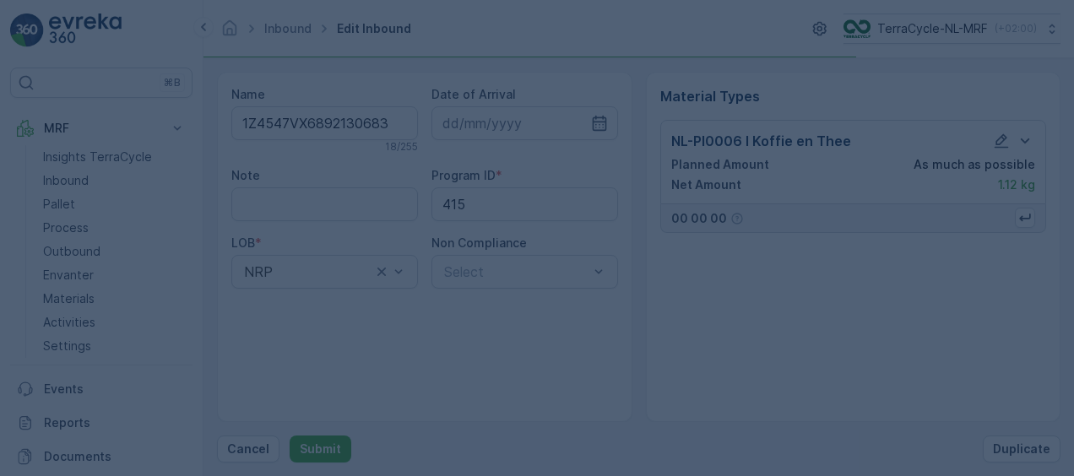
scroll to position [0, 0]
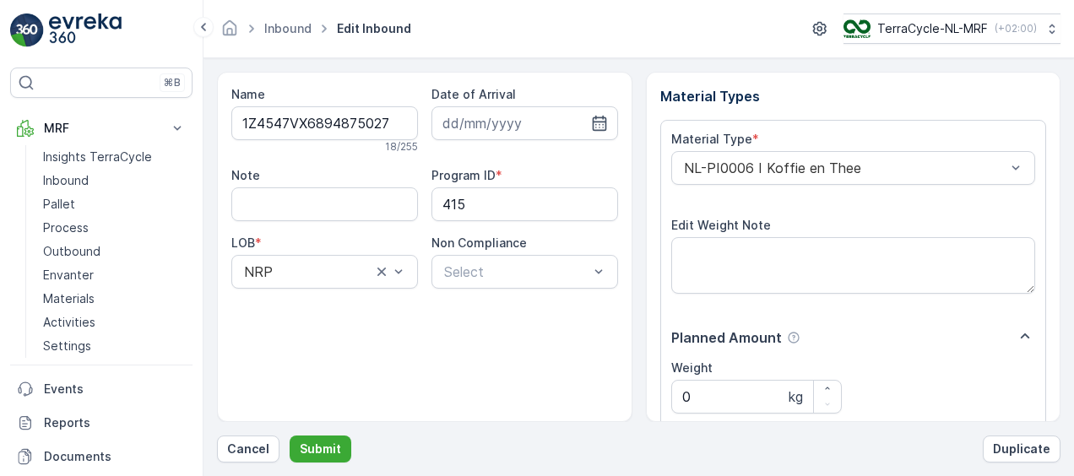
scroll to position [280, 0]
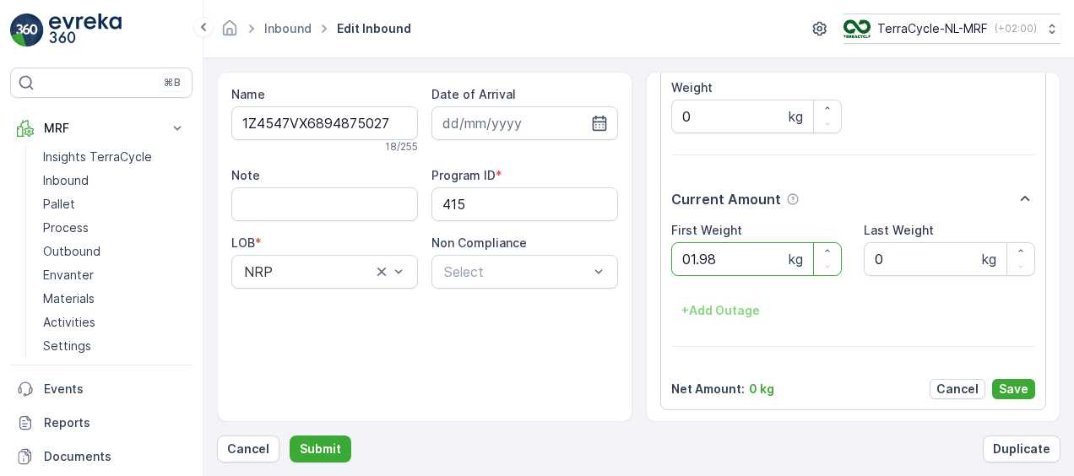
click at [290, 436] on button "Submit" at bounding box center [321, 449] width 62 height 27
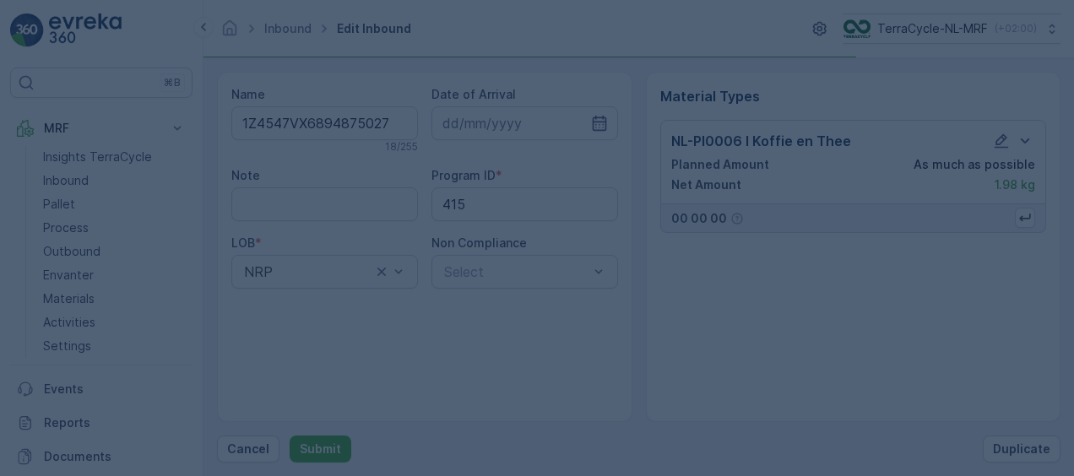
scroll to position [0, 0]
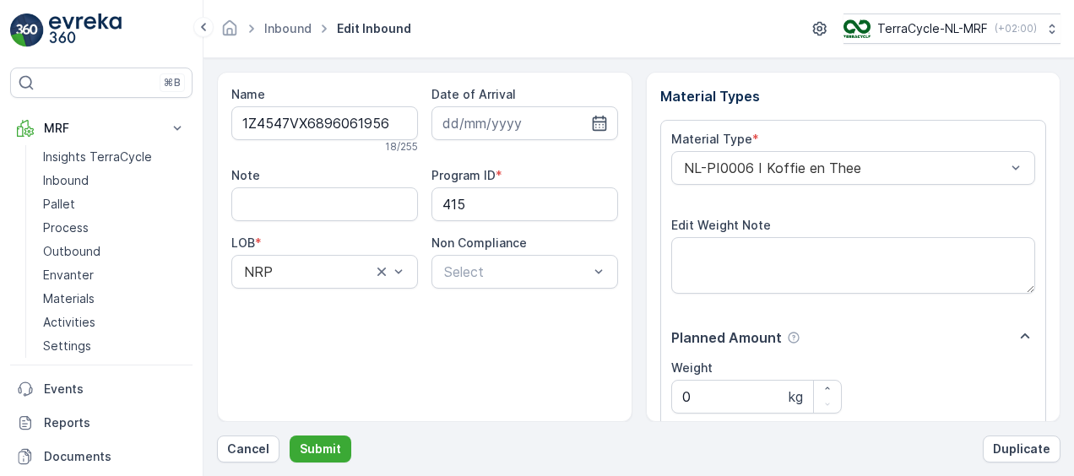
scroll to position [280, 0]
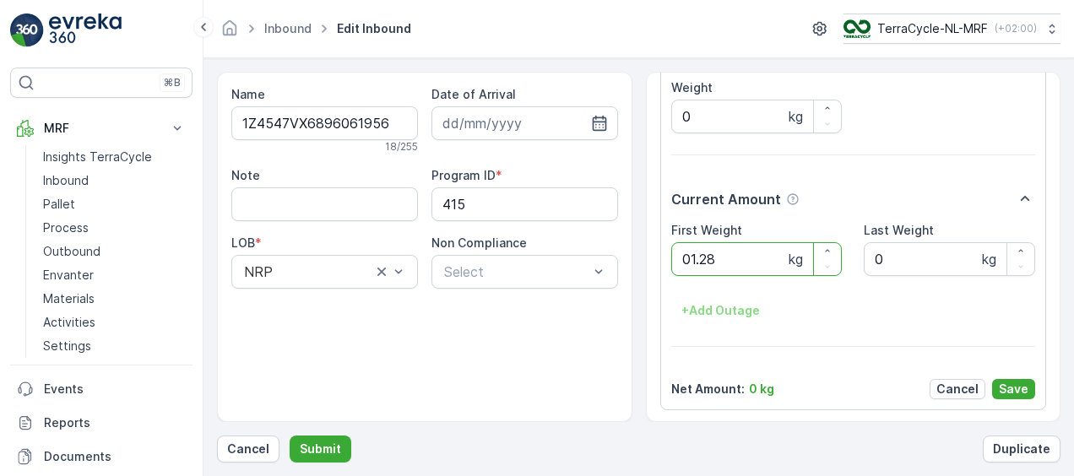
click at [290, 436] on button "Submit" at bounding box center [321, 449] width 62 height 27
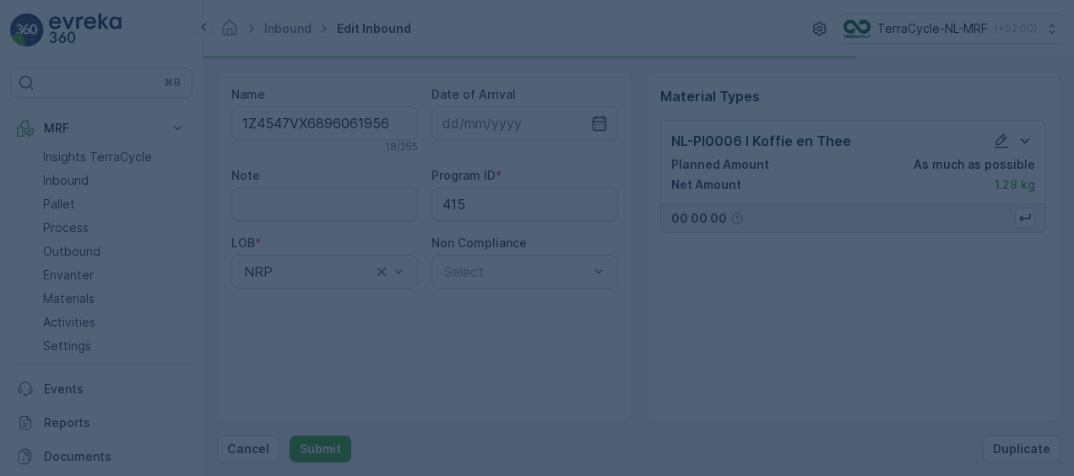
scroll to position [0, 0]
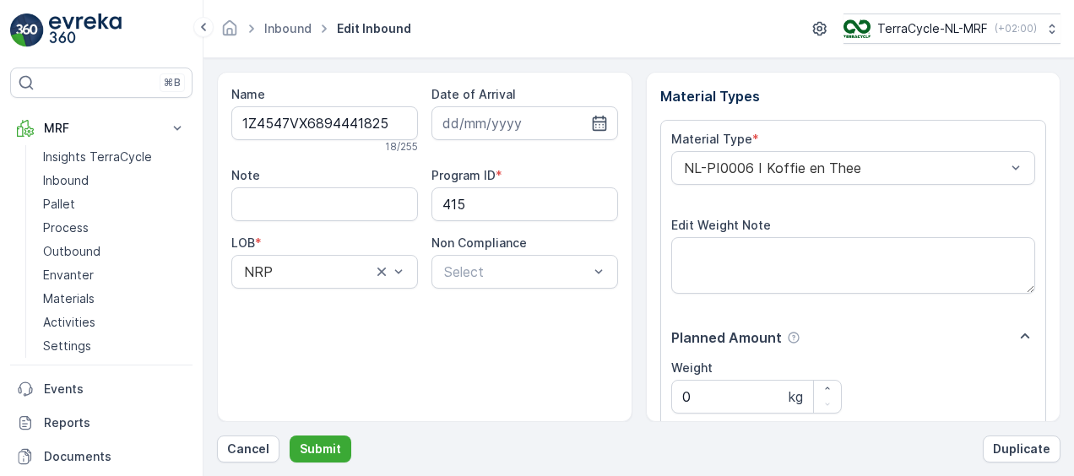
scroll to position [280, 0]
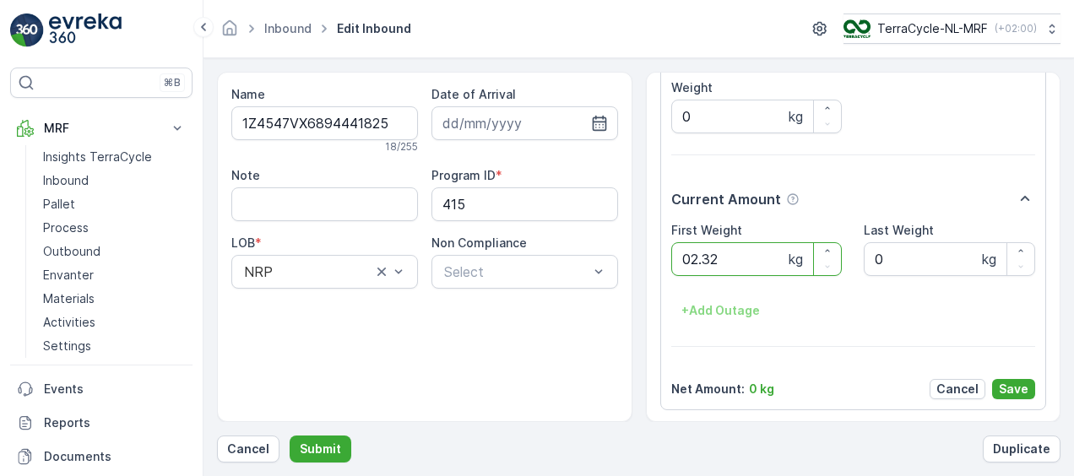
click at [290, 436] on button "Submit" at bounding box center [321, 449] width 62 height 27
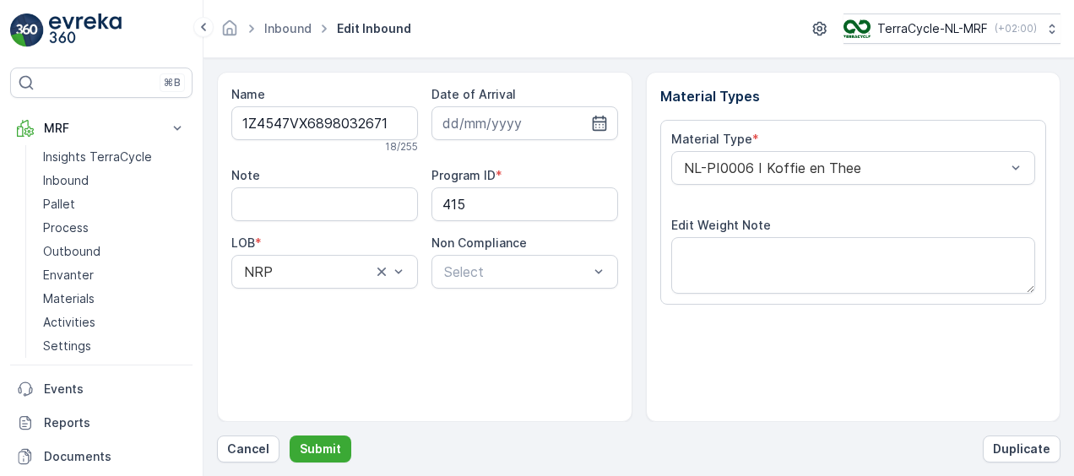
scroll to position [280, 0]
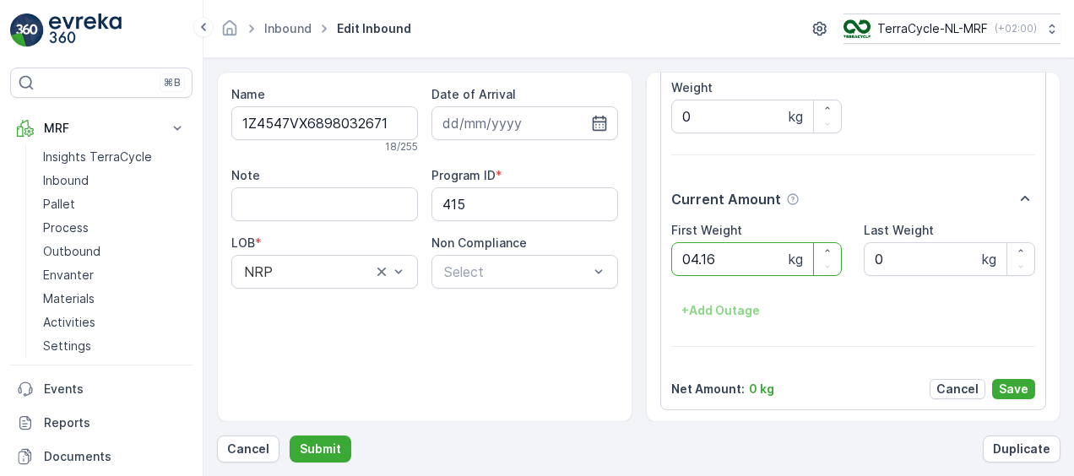
click at [290, 436] on button "Submit" at bounding box center [321, 449] width 62 height 27
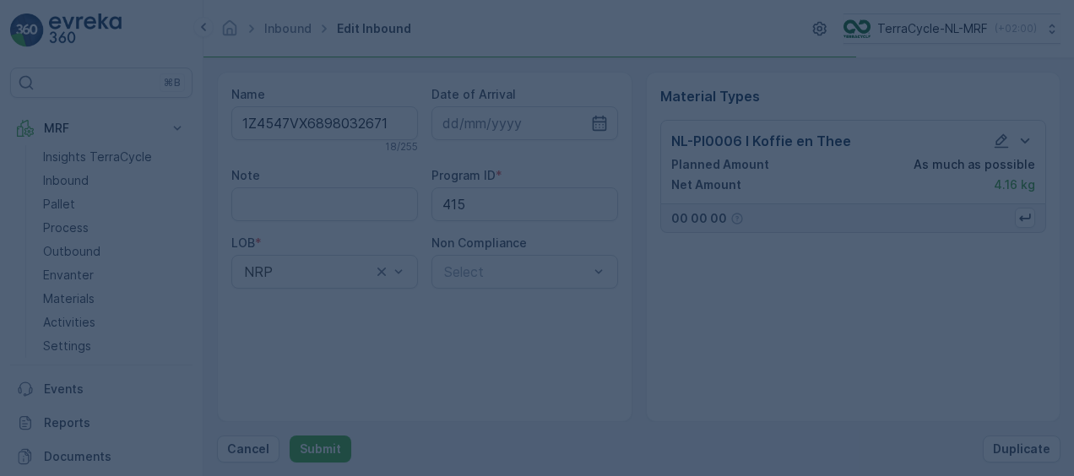
scroll to position [0, 0]
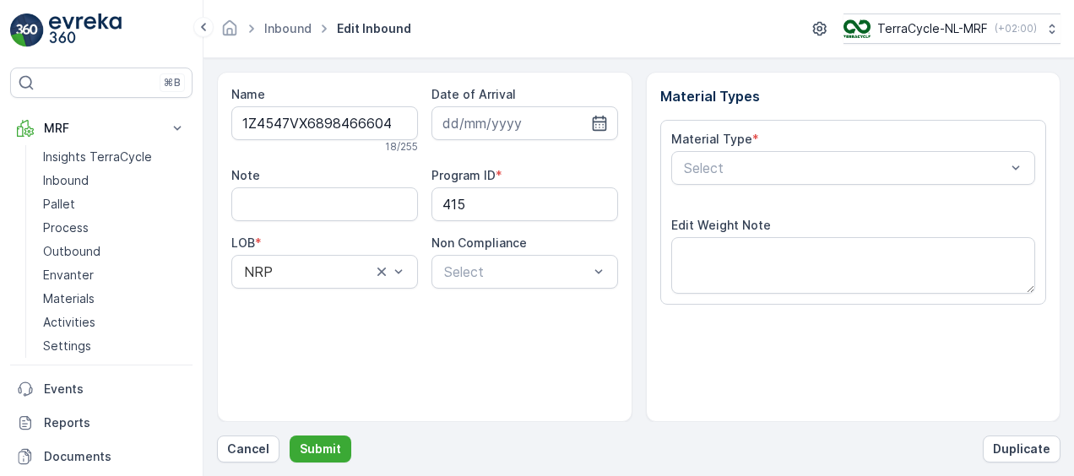
scroll to position [280, 0]
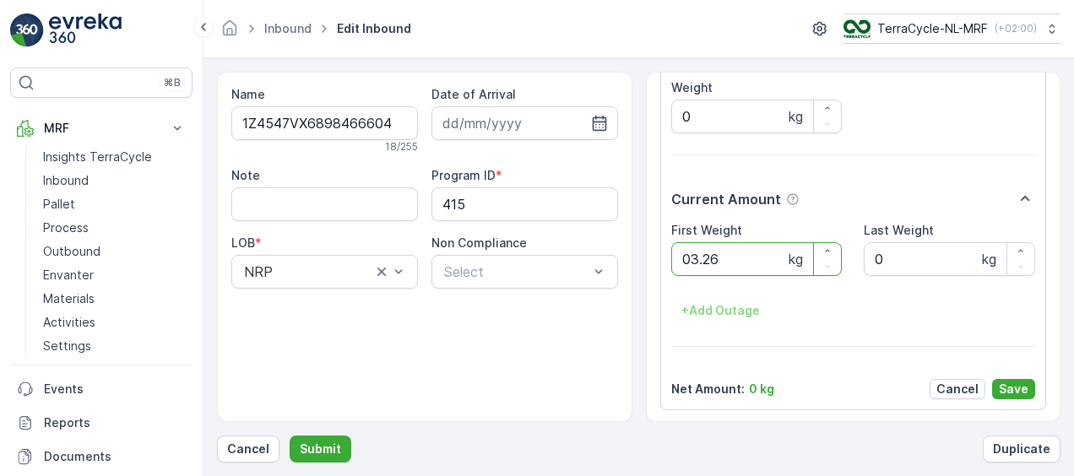
click at [290, 436] on button "Submit" at bounding box center [321, 449] width 62 height 27
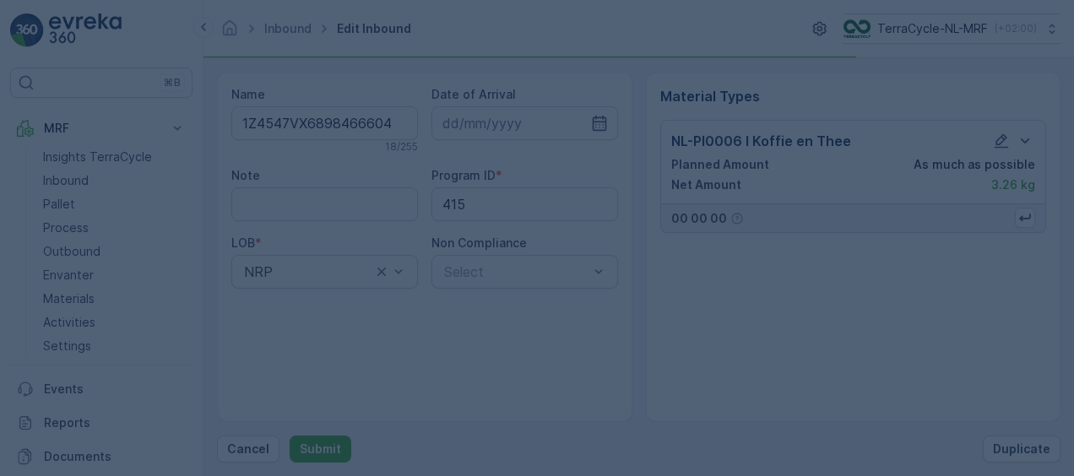
scroll to position [0, 0]
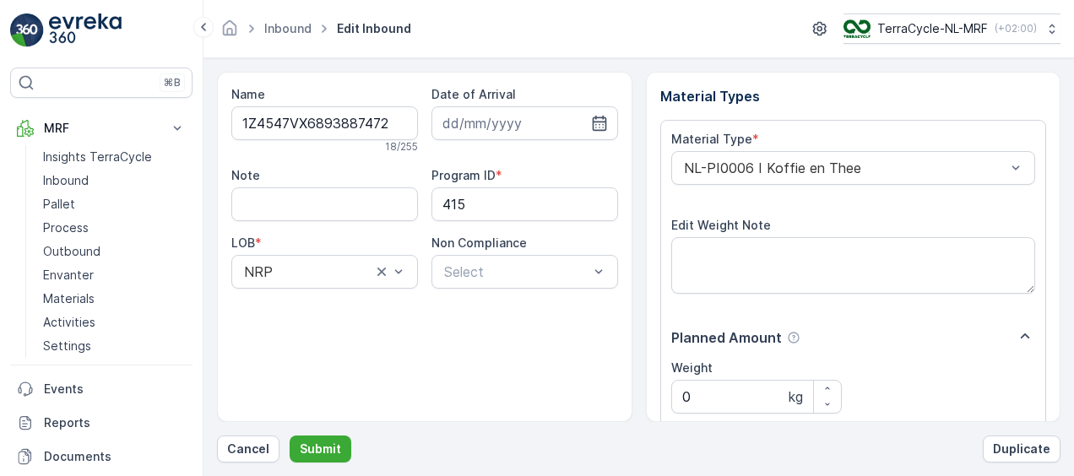
scroll to position [280, 0]
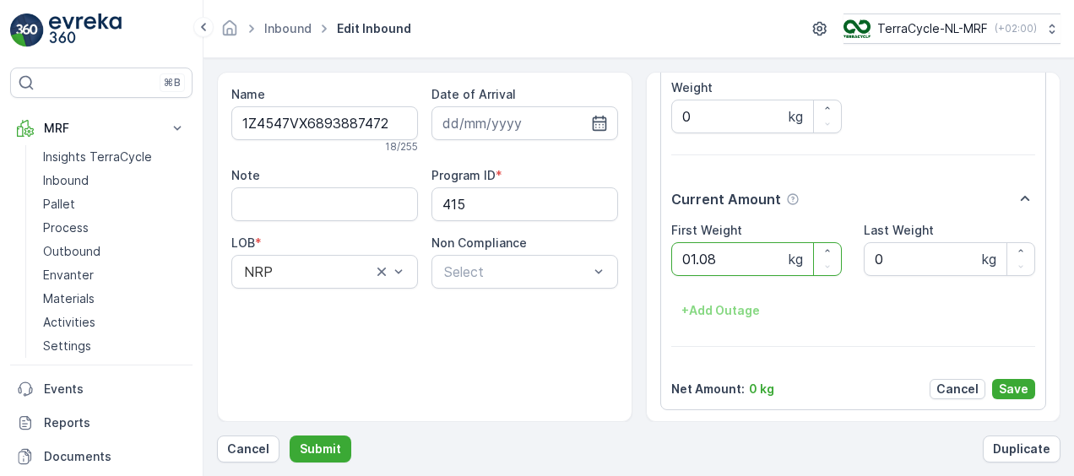
click at [290, 436] on button "Submit" at bounding box center [321, 449] width 62 height 27
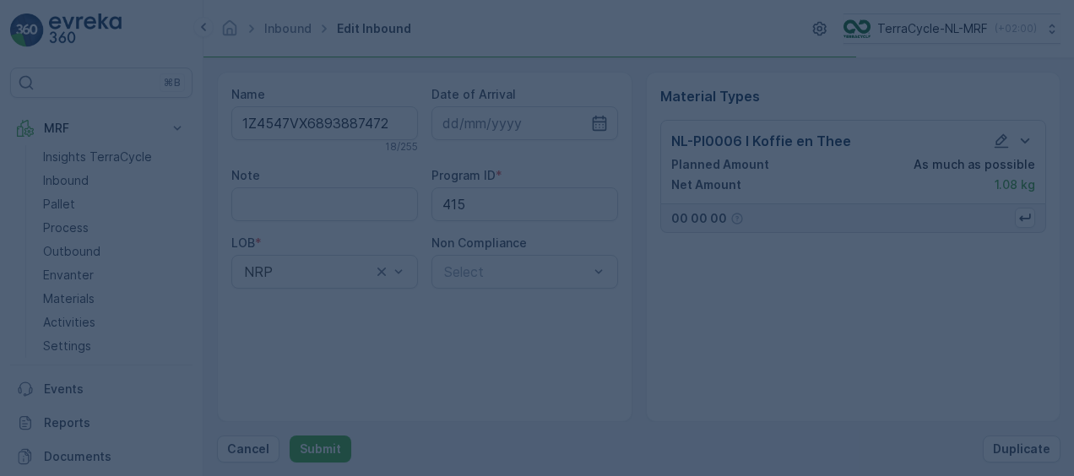
scroll to position [0, 0]
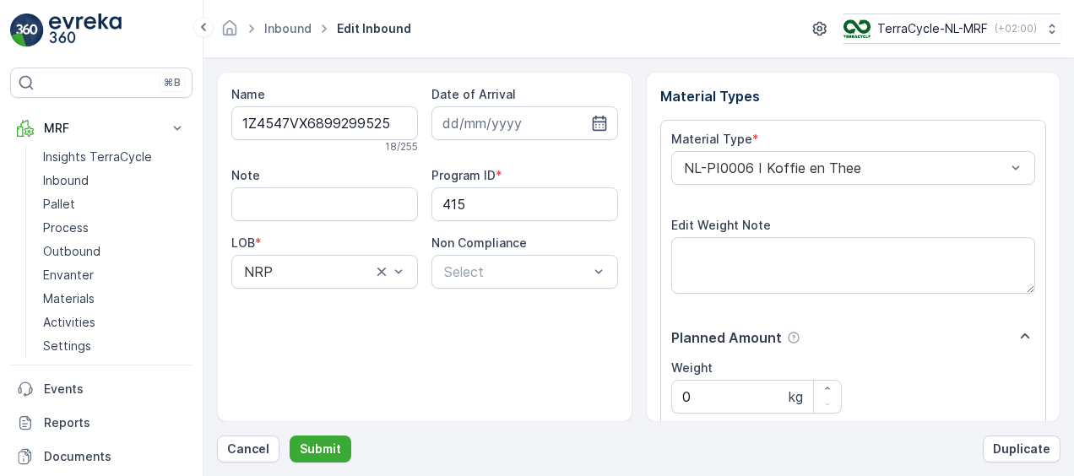
scroll to position [280, 0]
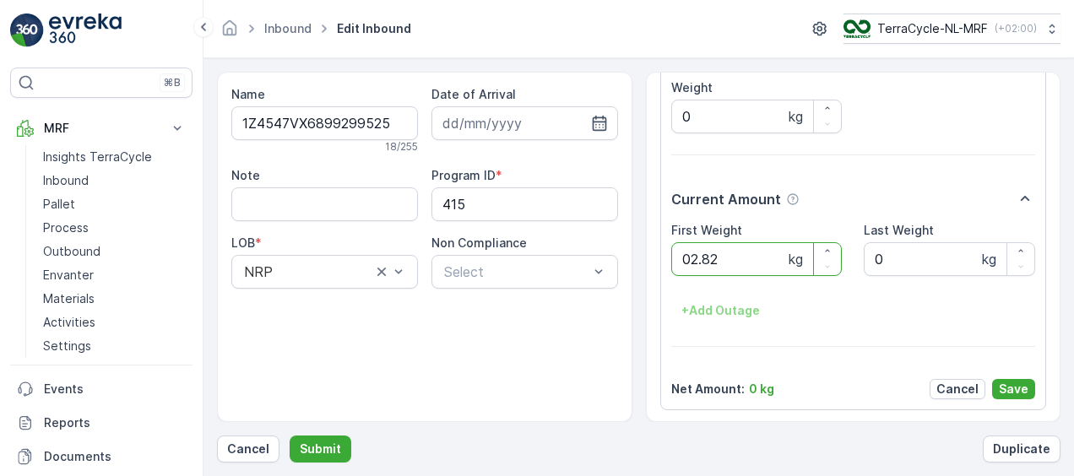
click at [290, 436] on button "Submit" at bounding box center [321, 449] width 62 height 27
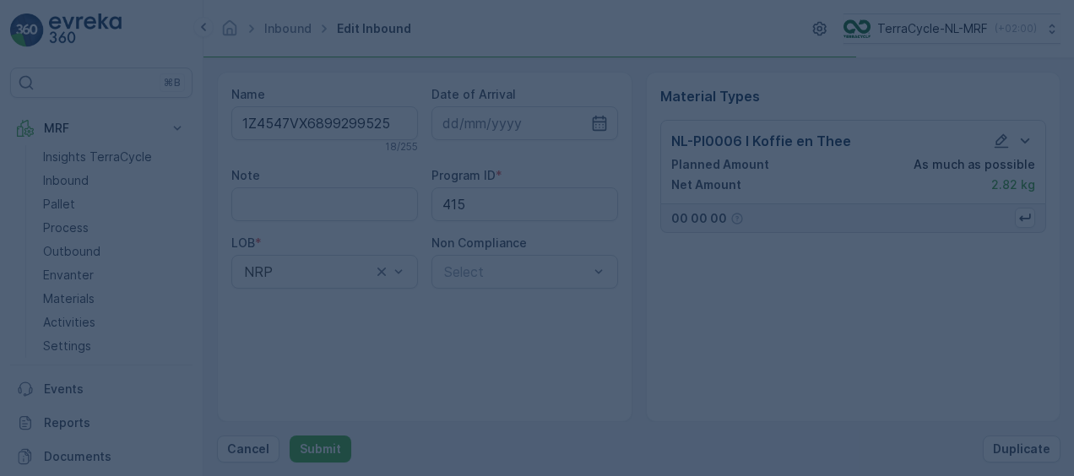
scroll to position [0, 0]
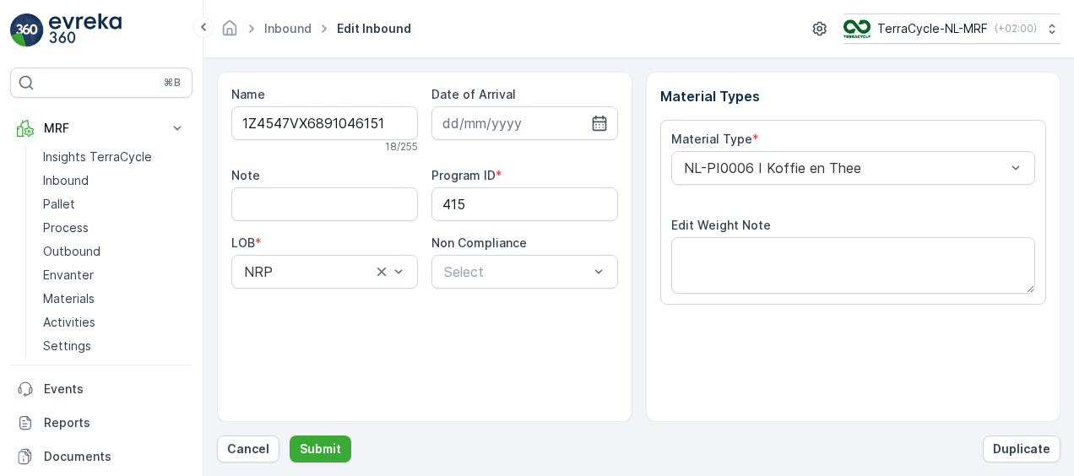
scroll to position [280, 0]
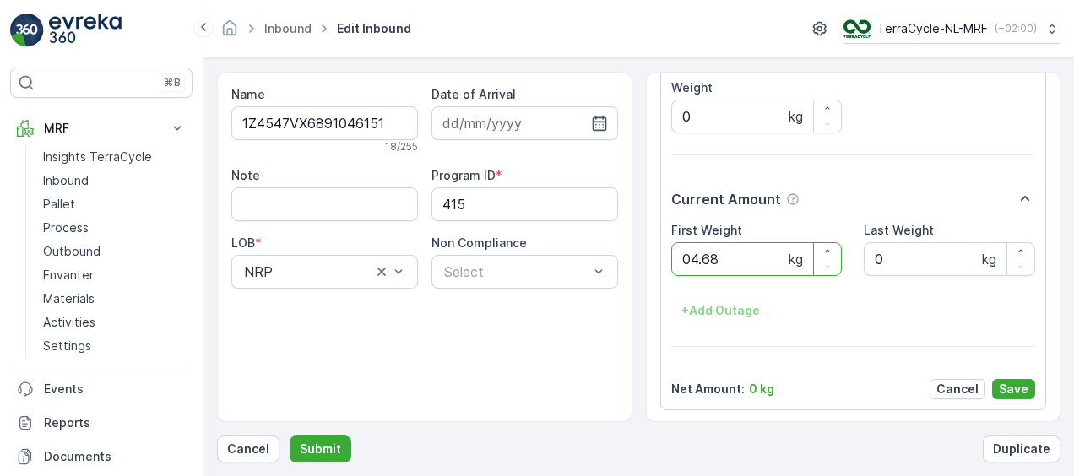
click at [290, 436] on button "Submit" at bounding box center [321, 449] width 62 height 27
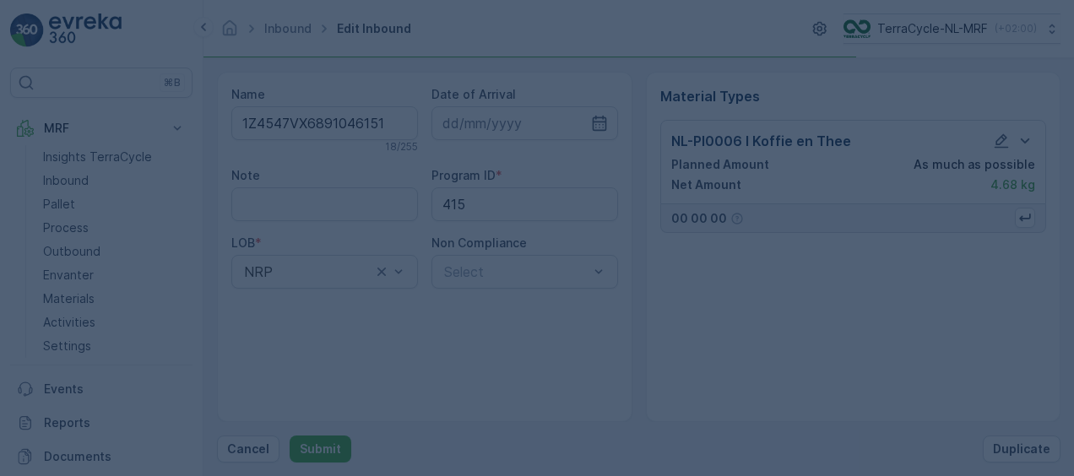
scroll to position [0, 0]
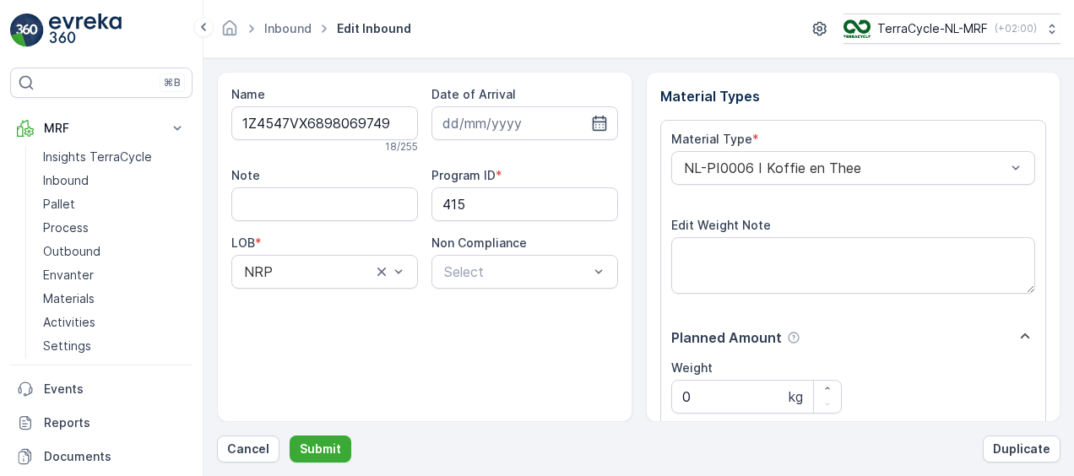
scroll to position [280, 0]
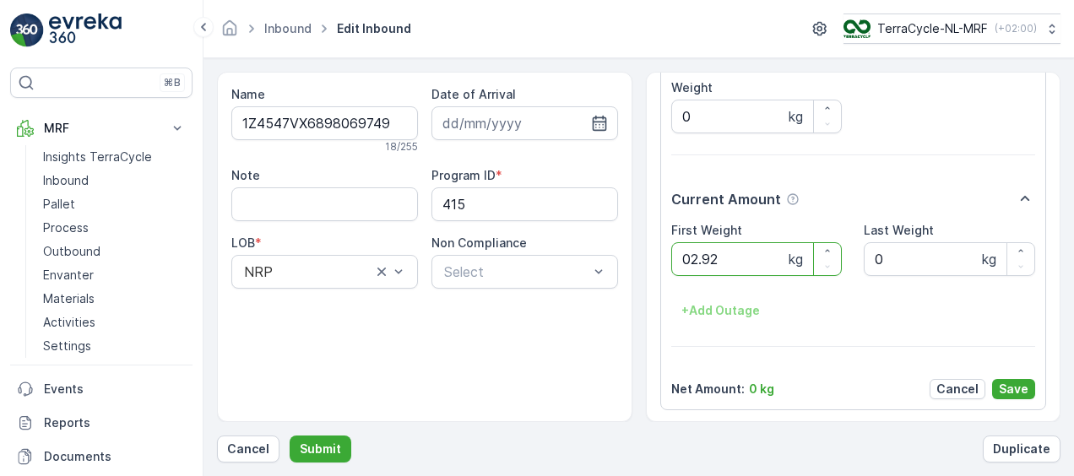
click at [290, 436] on button "Submit" at bounding box center [321, 449] width 62 height 27
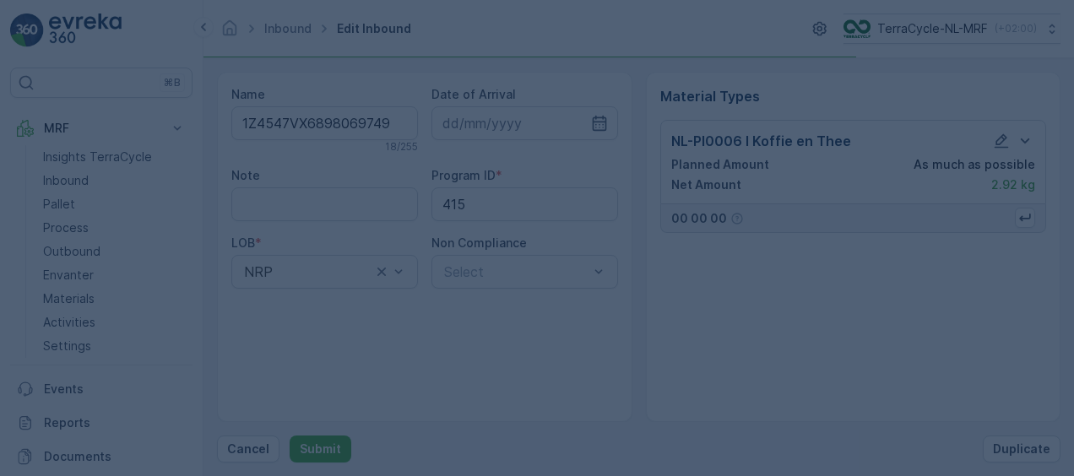
scroll to position [0, 0]
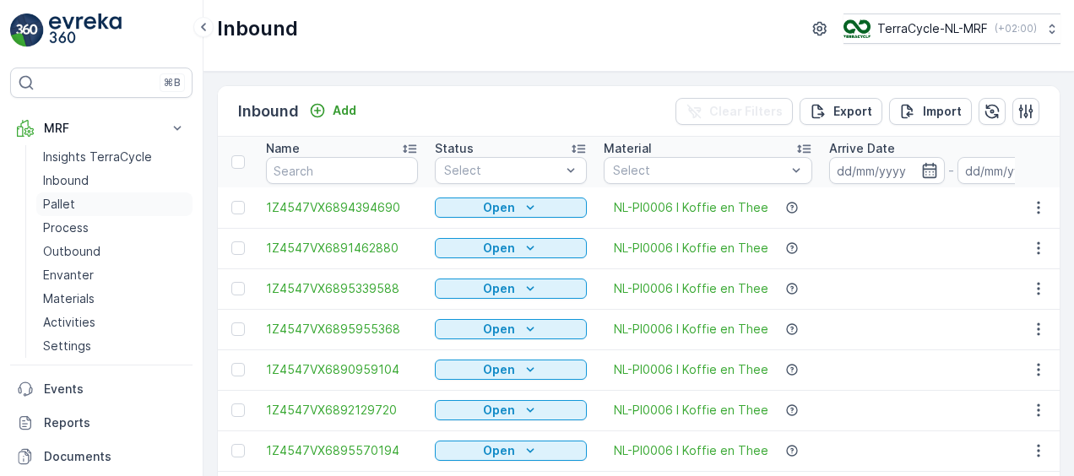
click at [71, 207] on p "Pallet" at bounding box center [59, 204] width 32 height 17
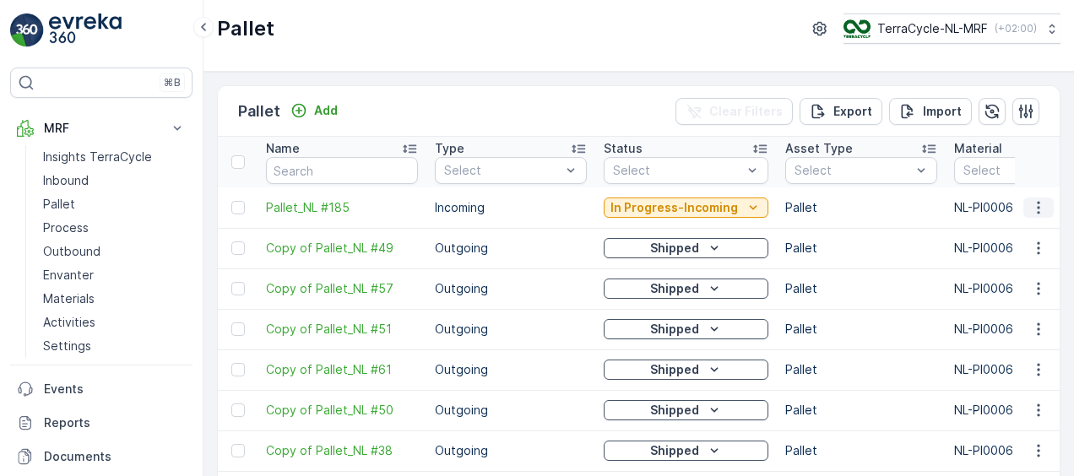
click at [1035, 203] on icon "button" at bounding box center [1038, 207] width 17 height 17
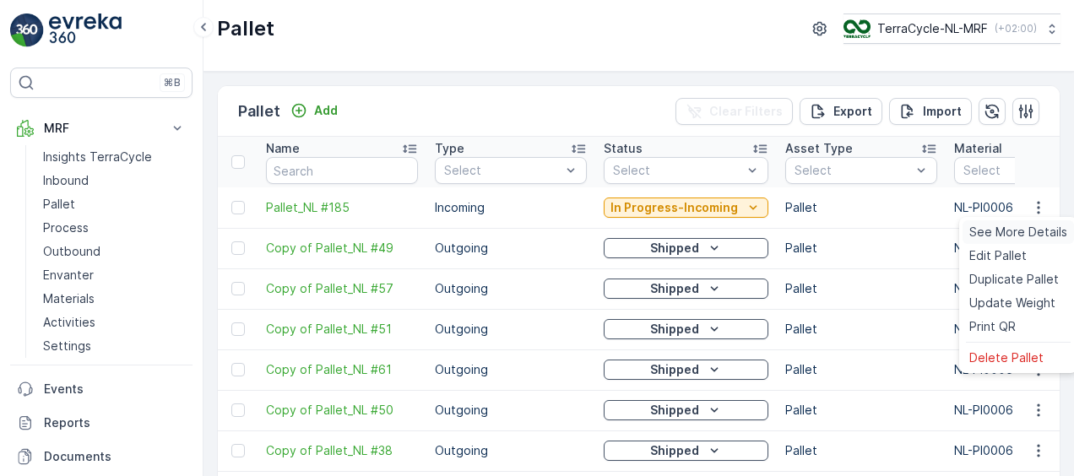
click at [1003, 234] on span "See More Details" at bounding box center [1018, 232] width 98 height 17
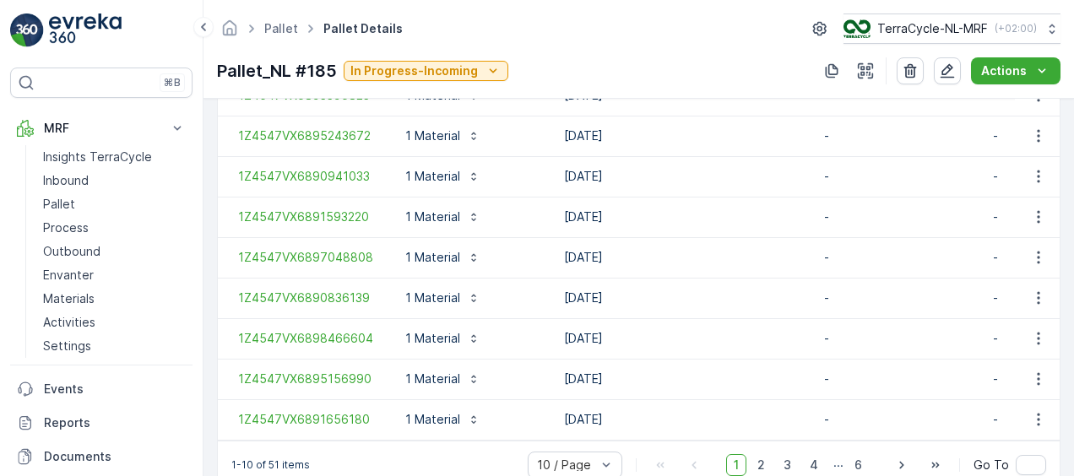
scroll to position [616, 0]
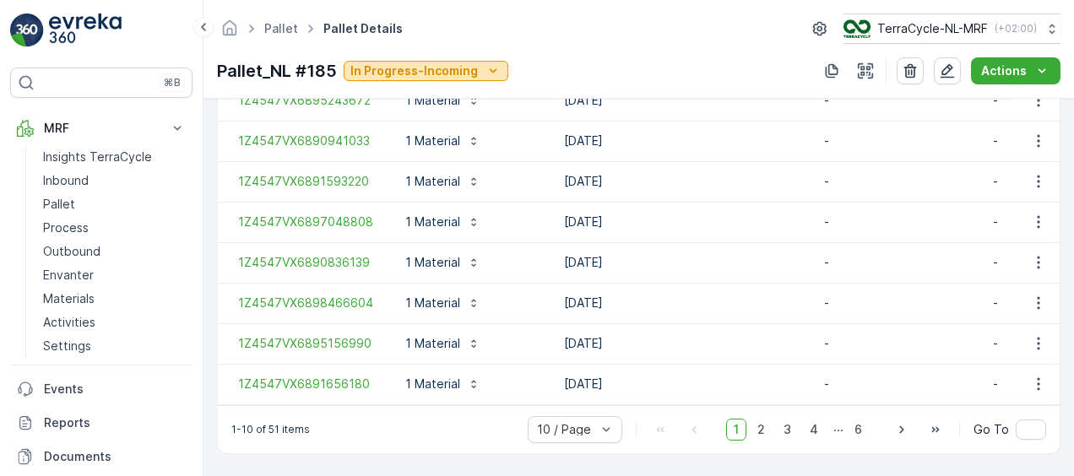
click at [494, 70] on icon "In Progress-Incoming" at bounding box center [493, 70] width 17 height 17
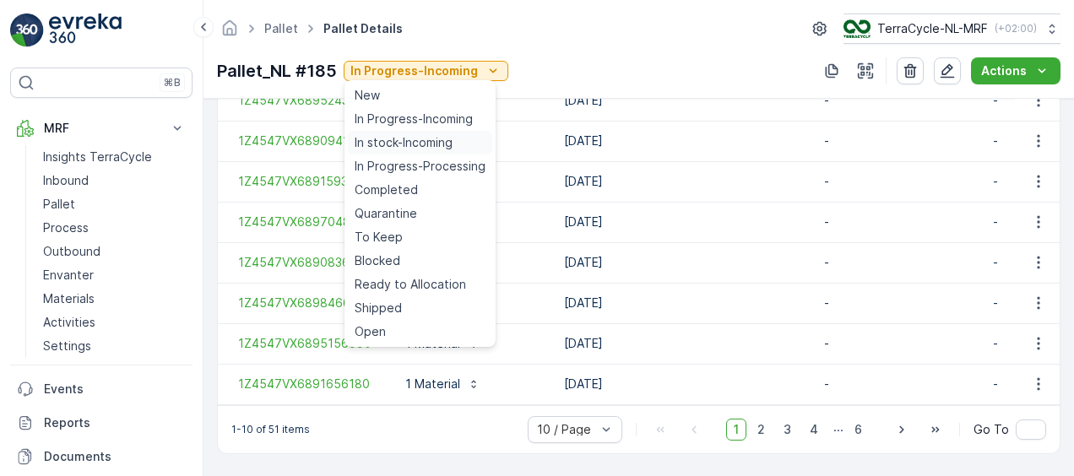
click at [419, 144] on span "In stock-Incoming" at bounding box center [404, 142] width 98 height 17
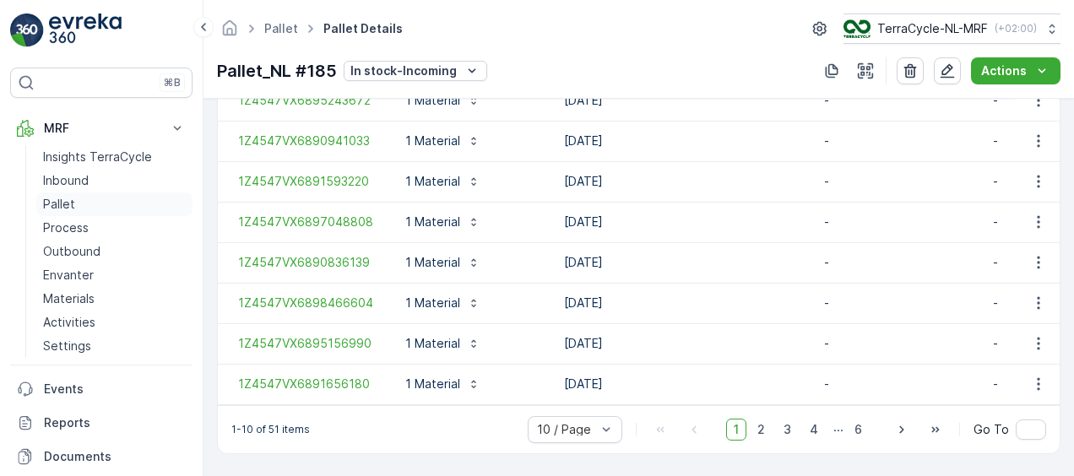
click at [62, 198] on p "Pallet" at bounding box center [59, 204] width 32 height 17
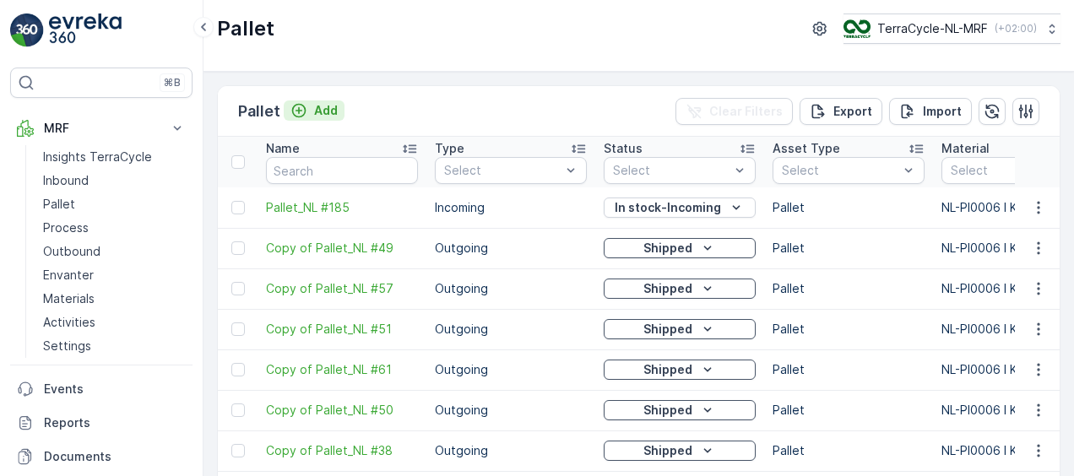
click at [324, 106] on p "Add" at bounding box center [326, 110] width 24 height 17
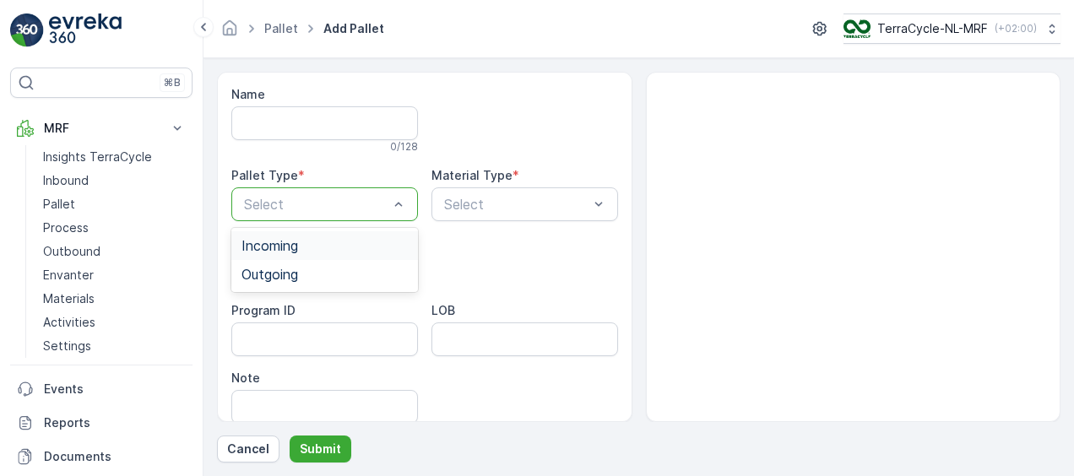
click at [338, 251] on div "Incoming" at bounding box center [324, 245] width 166 height 15
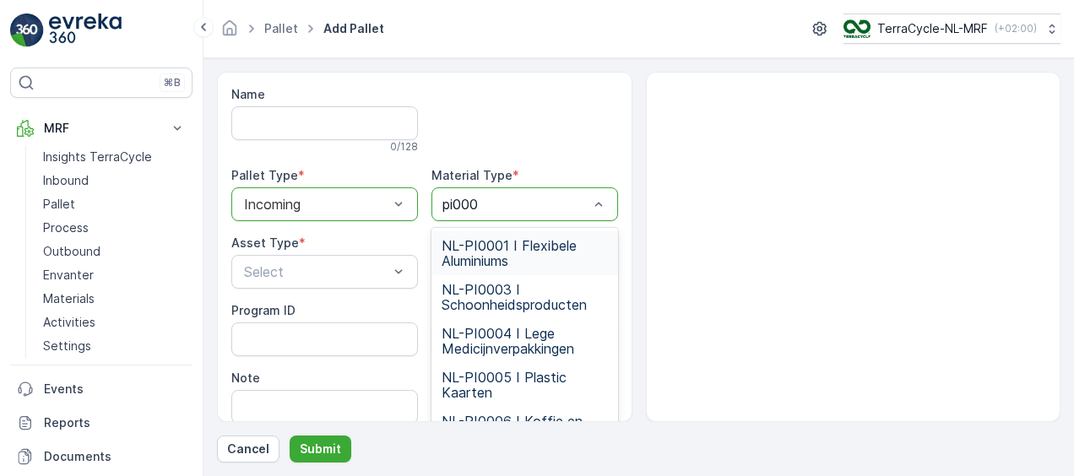
type input "pi0006"
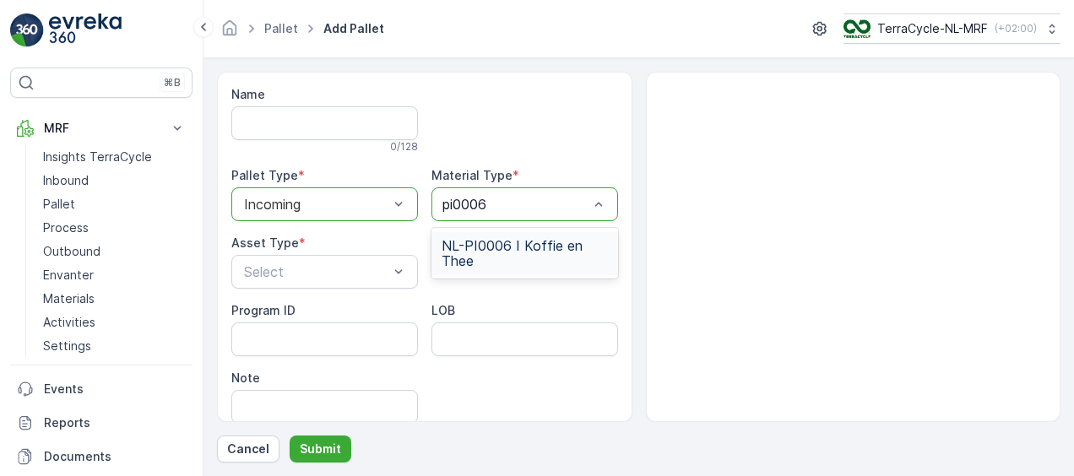
click at [534, 255] on span "NL-PI0006 I Koffie en Thee" at bounding box center [525, 253] width 166 height 30
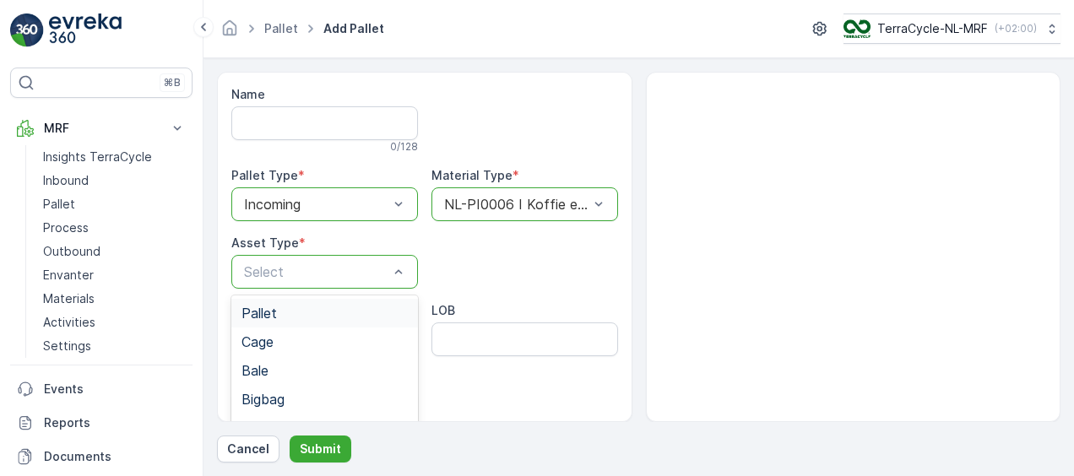
click at [306, 324] on div "Pallet" at bounding box center [324, 313] width 187 height 29
click at [328, 447] on p "Submit" at bounding box center [320, 449] width 41 height 17
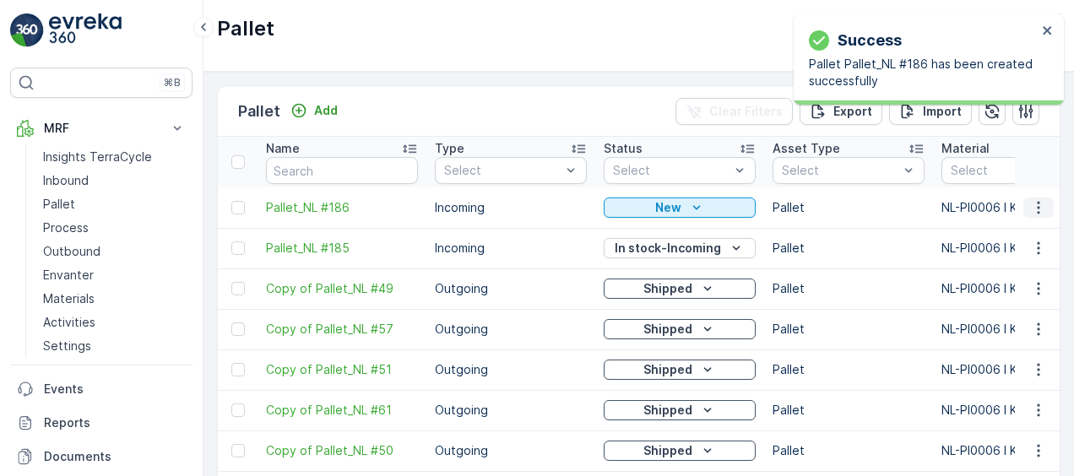
click at [1035, 208] on icon "button" at bounding box center [1038, 207] width 17 height 17
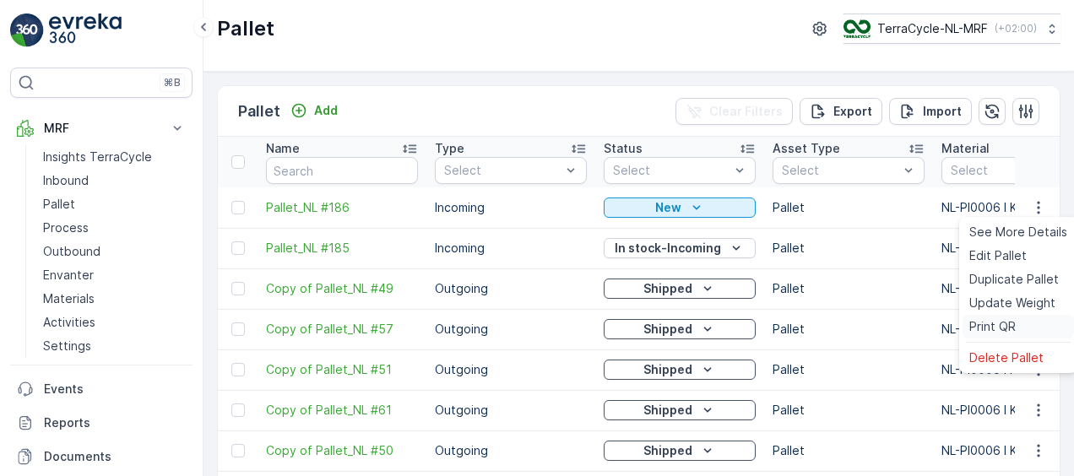
click at [1001, 322] on span "Print QR" at bounding box center [992, 326] width 46 height 17
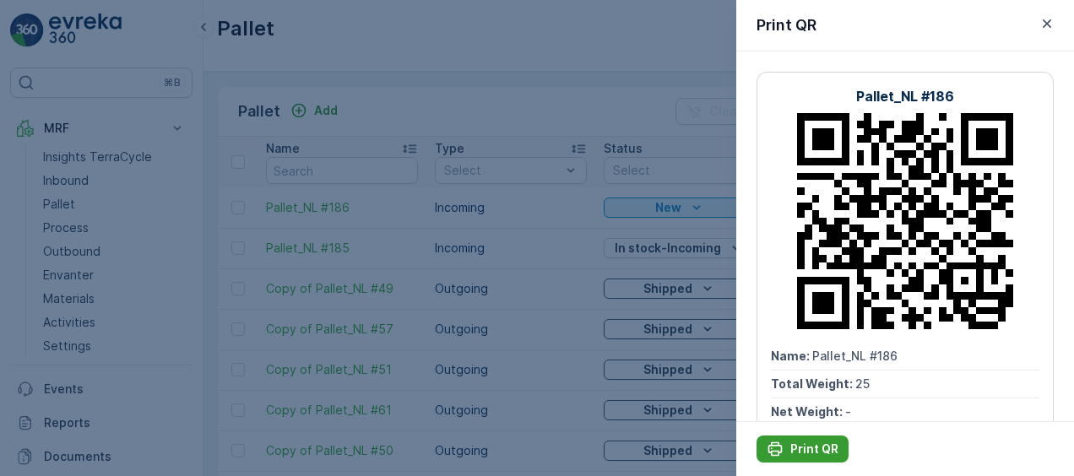
click at [795, 453] on p "Print QR" at bounding box center [814, 449] width 48 height 17
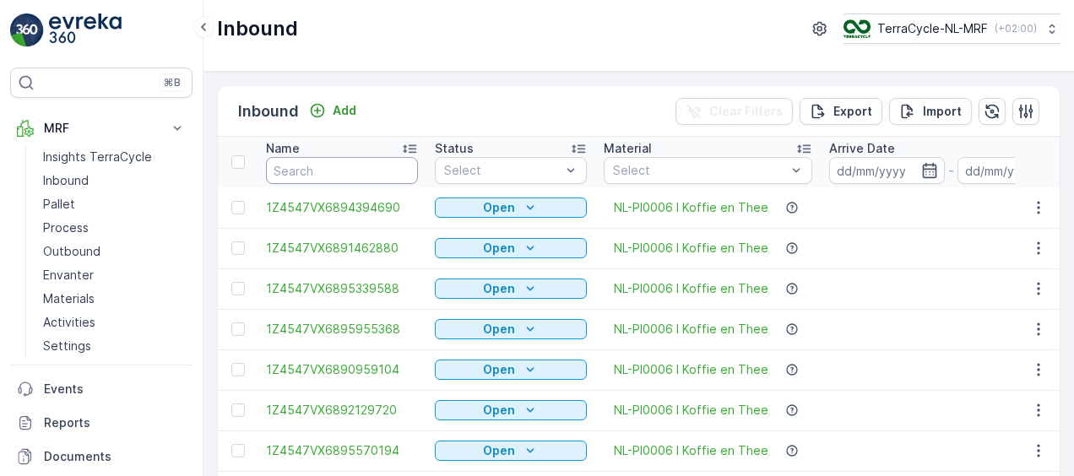
click at [355, 172] on input "text" at bounding box center [342, 170] width 152 height 27
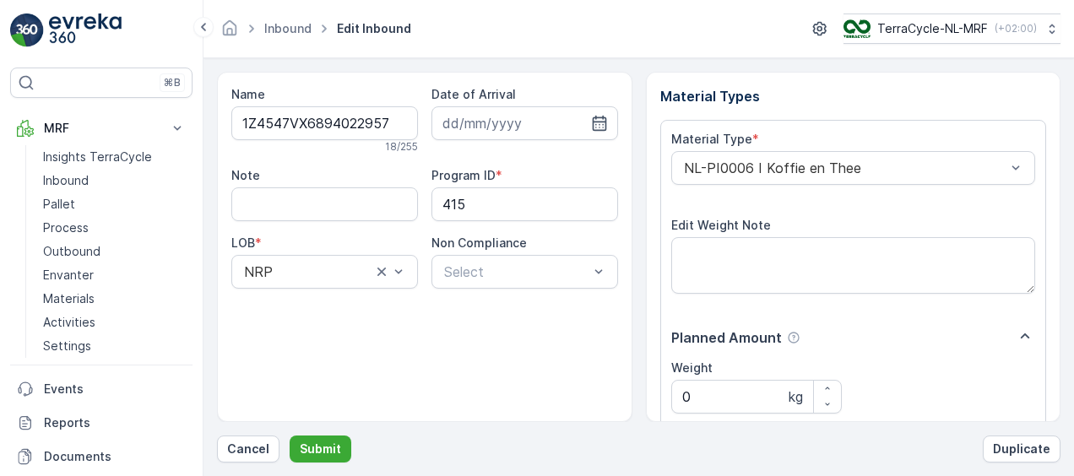
scroll to position [280, 0]
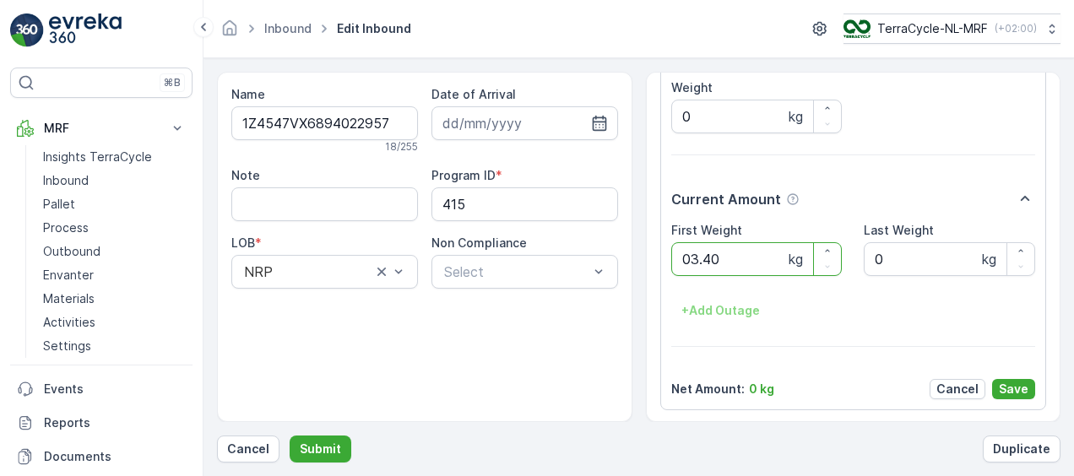
click at [290, 436] on button "Submit" at bounding box center [321, 449] width 62 height 27
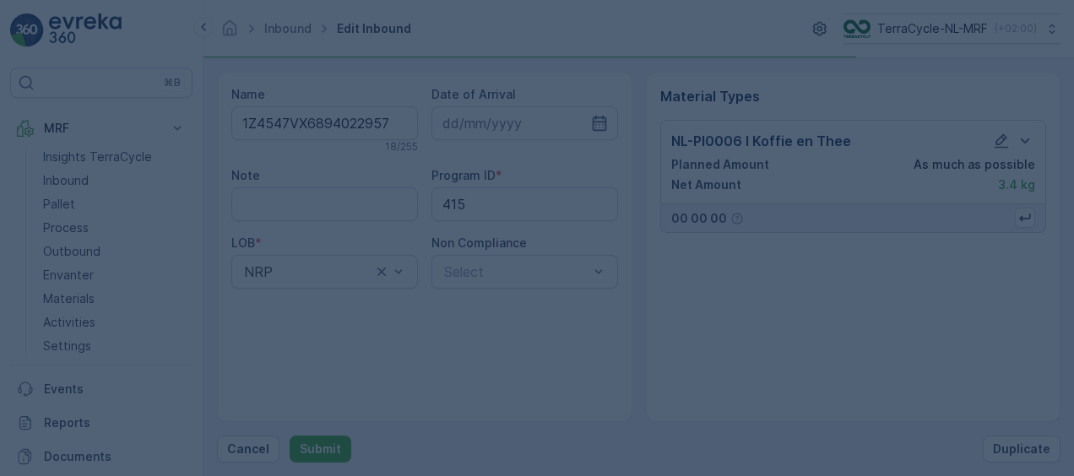
scroll to position [0, 0]
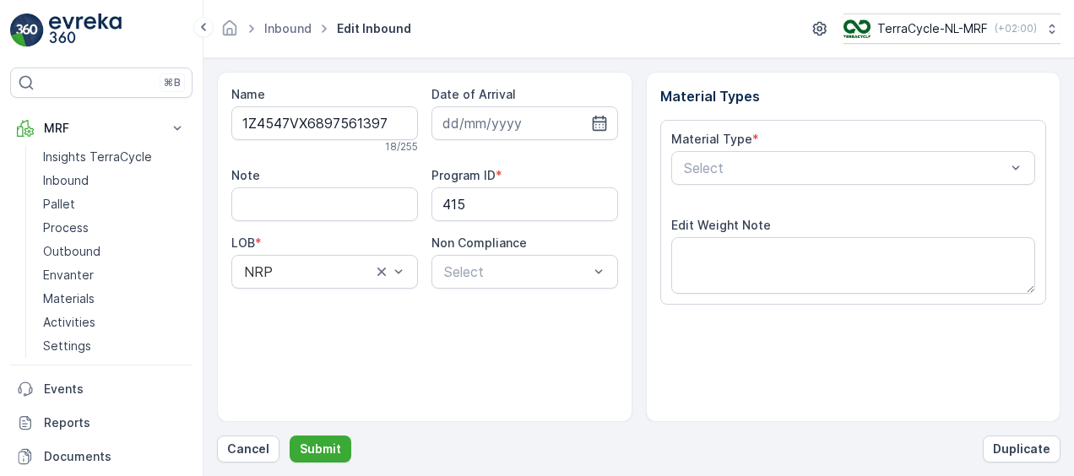
scroll to position [280, 0]
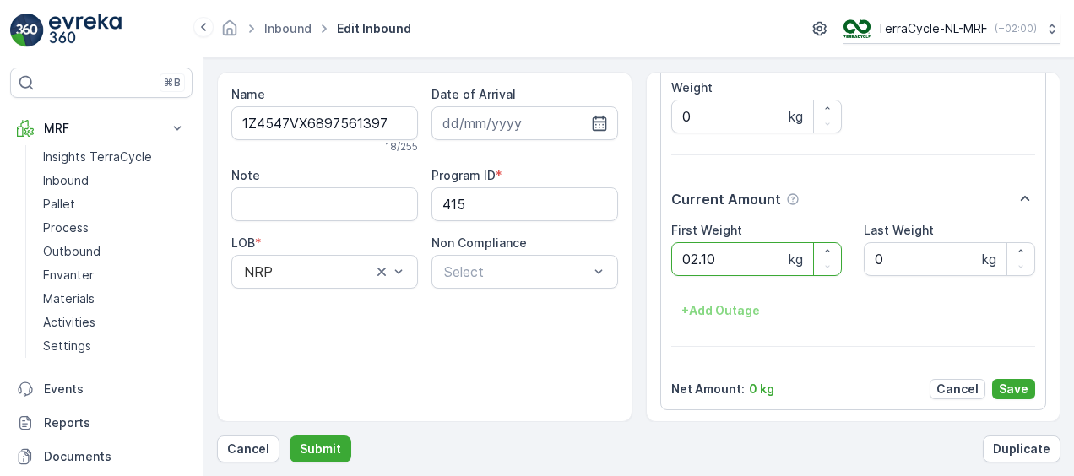
click at [290, 436] on button "Submit" at bounding box center [321, 449] width 62 height 27
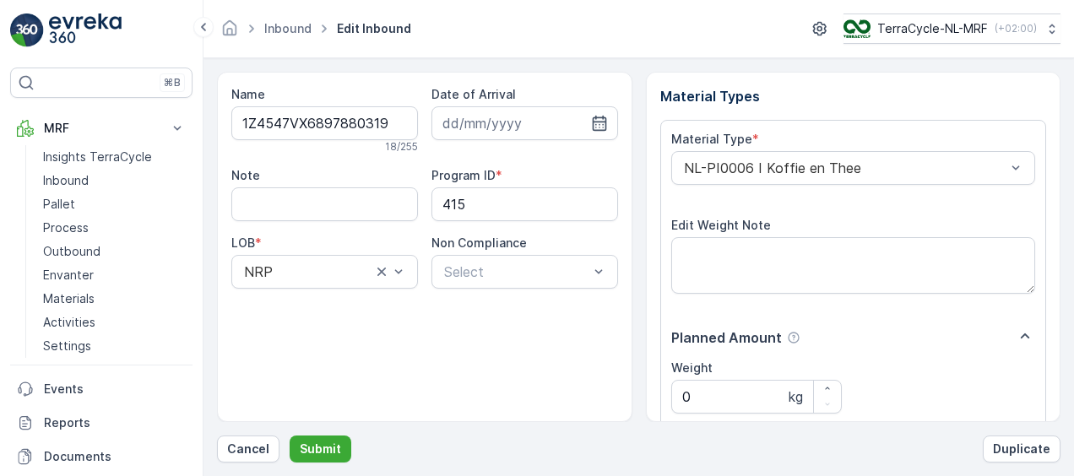
scroll to position [280, 0]
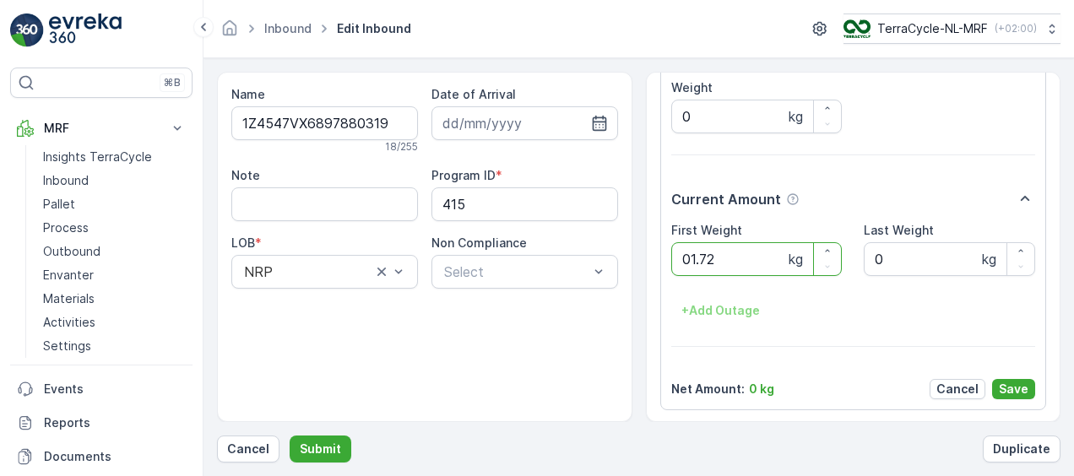
click at [290, 436] on button "Submit" at bounding box center [321, 449] width 62 height 27
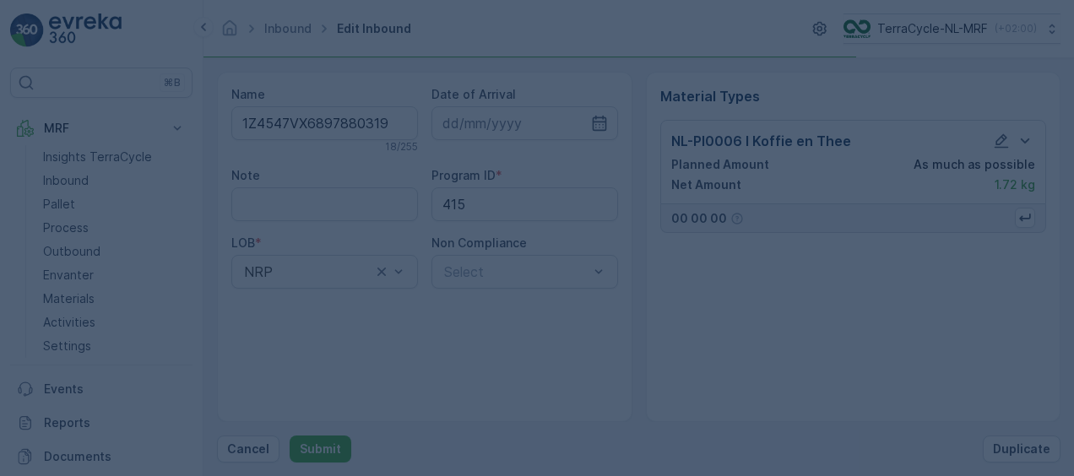
scroll to position [0, 0]
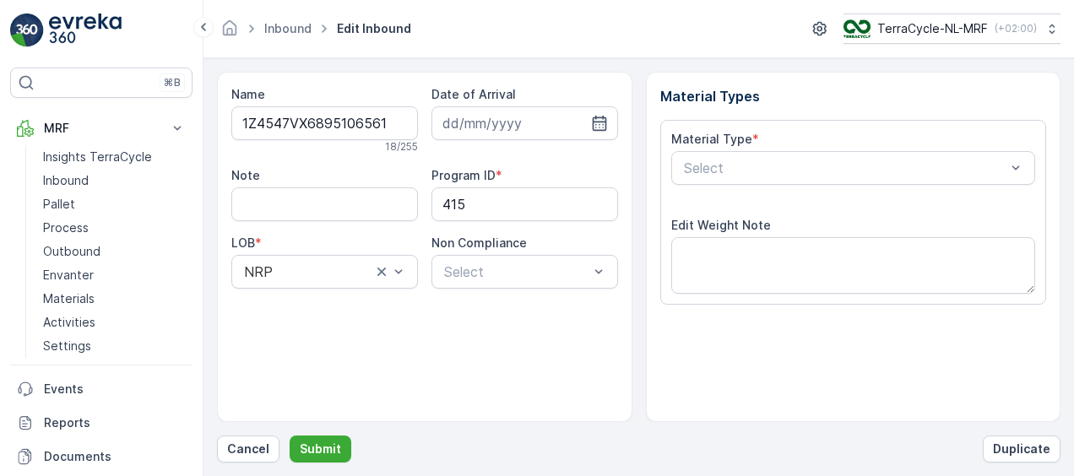
scroll to position [280, 0]
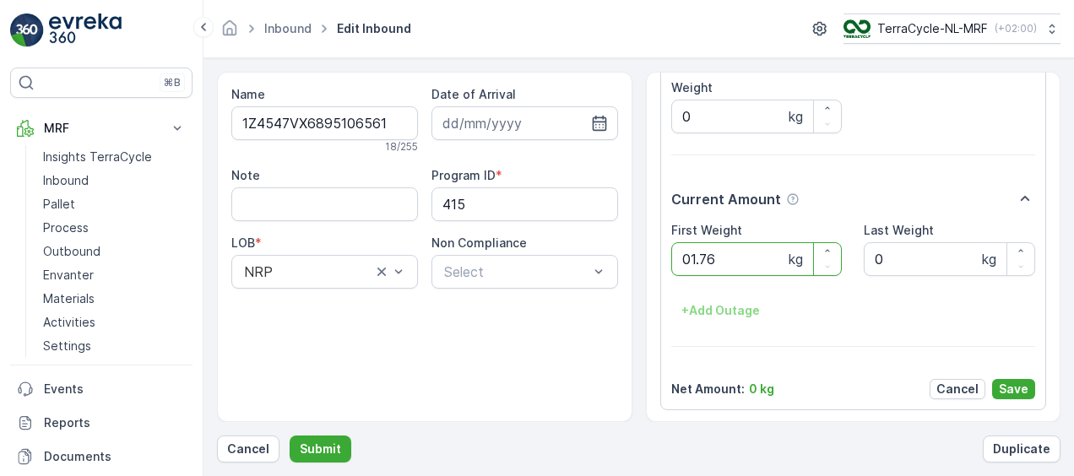
click at [290, 436] on button "Submit" at bounding box center [321, 449] width 62 height 27
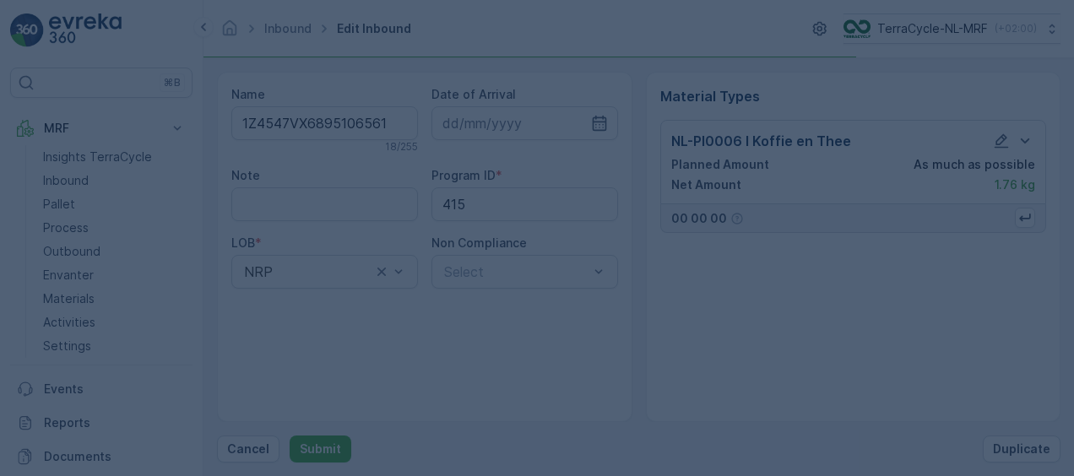
scroll to position [0, 0]
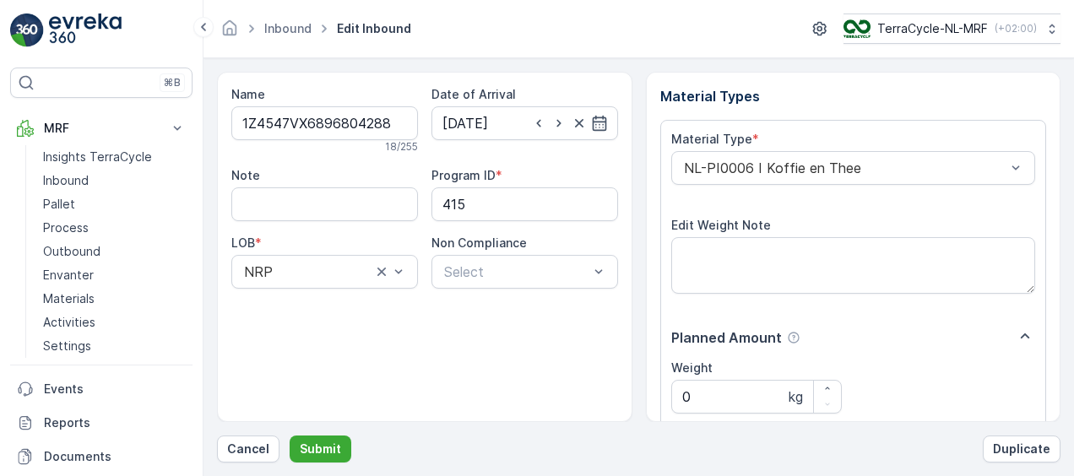
scroll to position [280, 0]
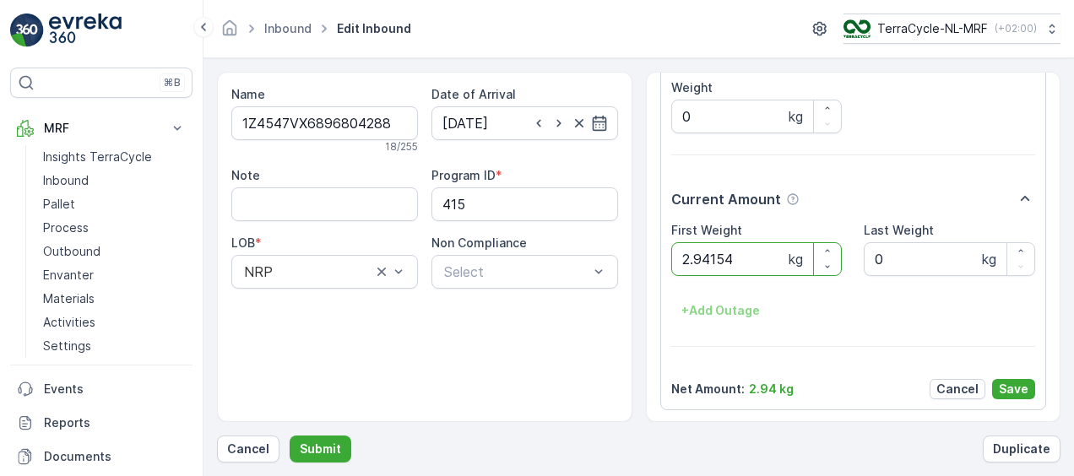
click at [290, 436] on button "Submit" at bounding box center [321, 449] width 62 height 27
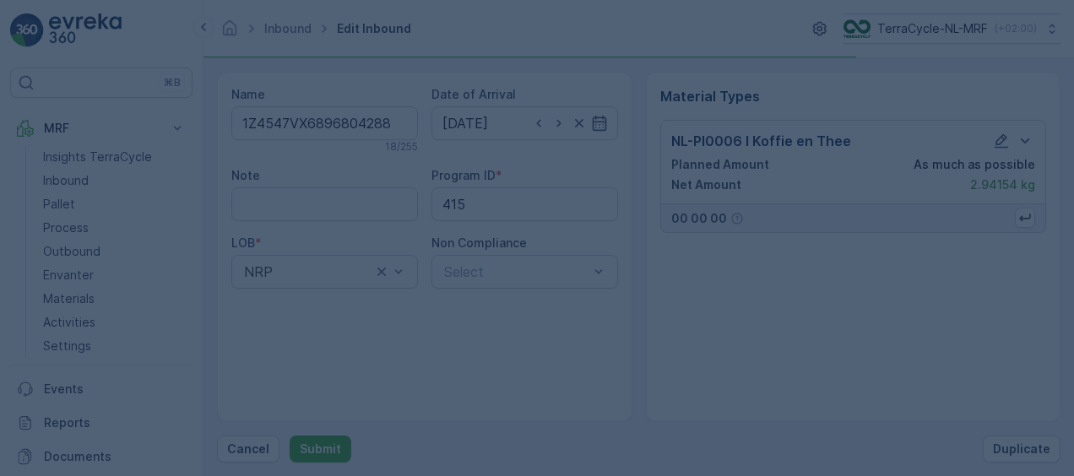
scroll to position [0, 0]
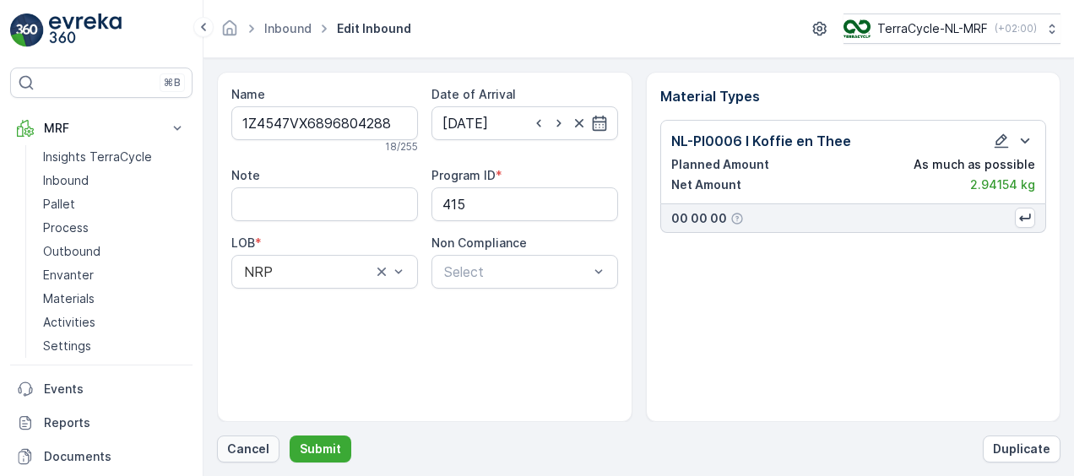
click at [242, 450] on p "Cancel" at bounding box center [248, 449] width 42 height 17
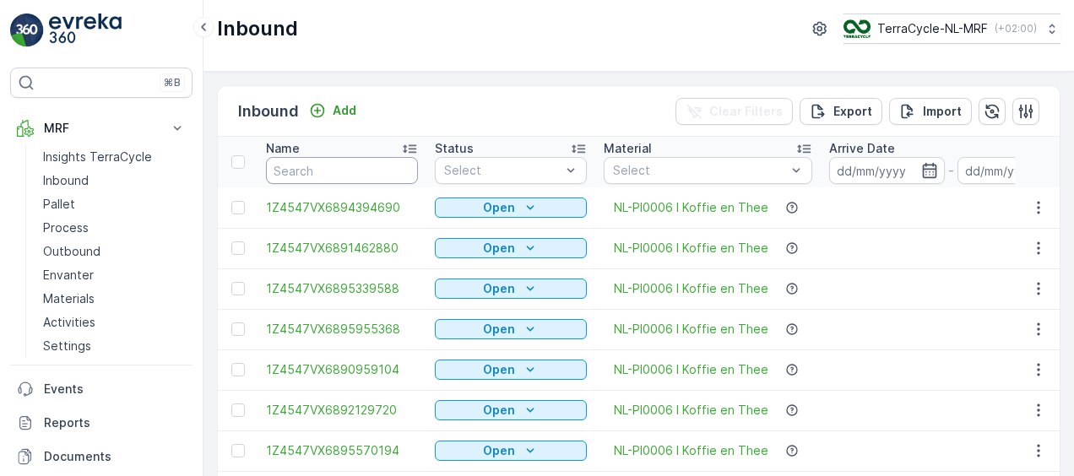
click at [323, 169] on input "text" at bounding box center [342, 170] width 152 height 27
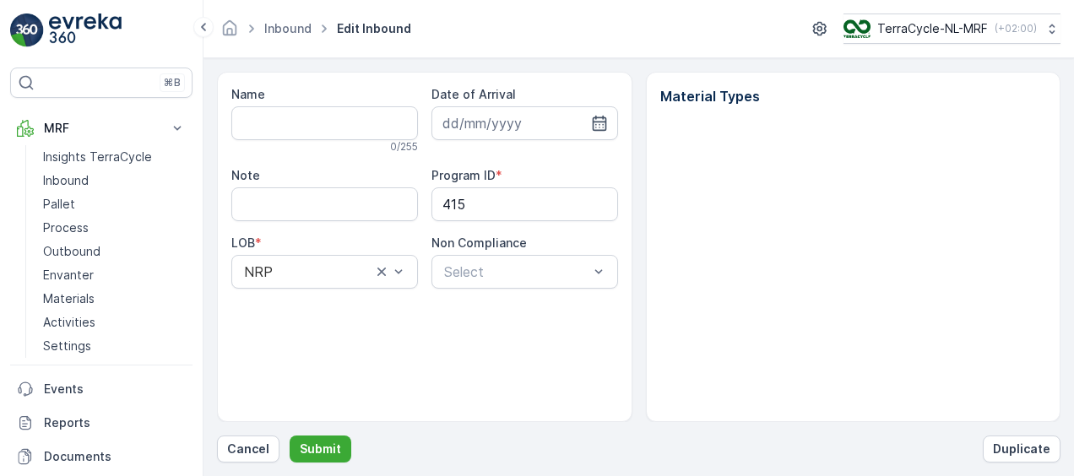
type input "1Z4547VX6896804288"
type input "15.04.2025"
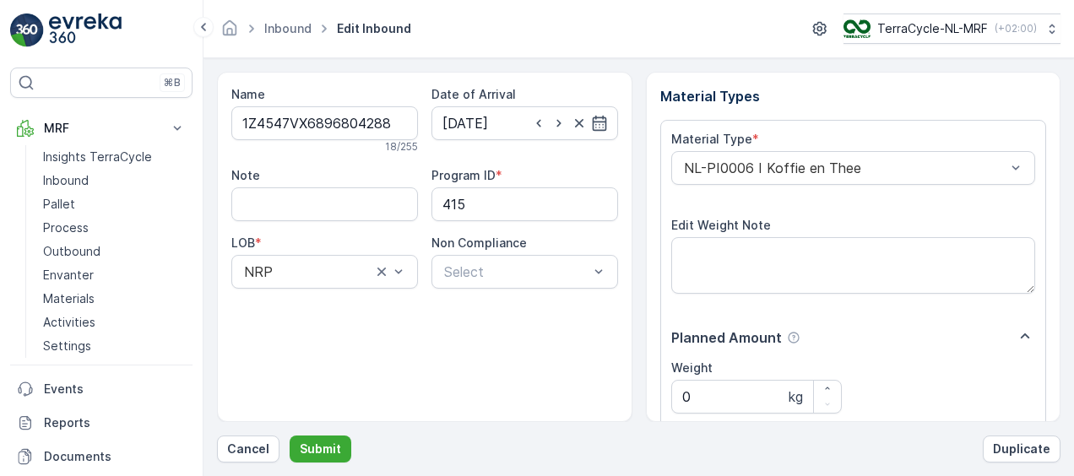
scroll to position [280, 0]
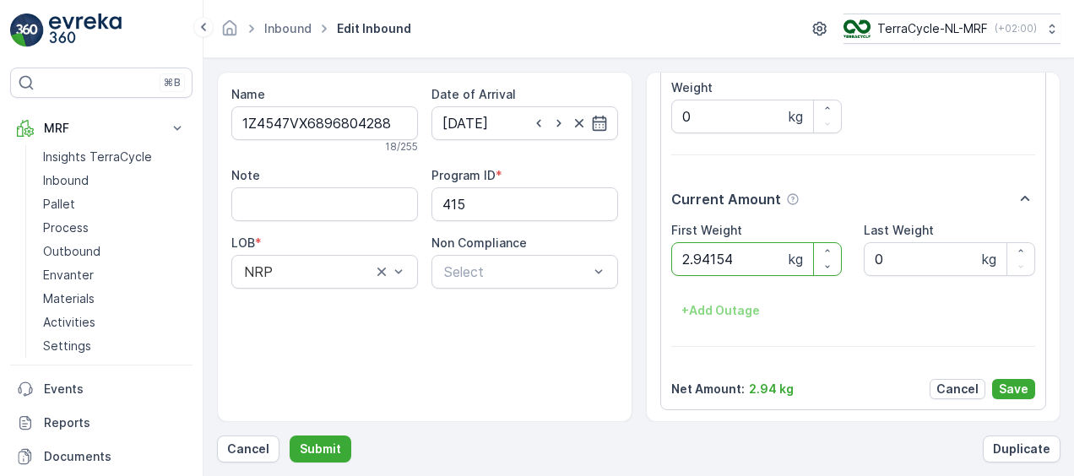
click at [290, 436] on button "Submit" at bounding box center [321, 449] width 62 height 27
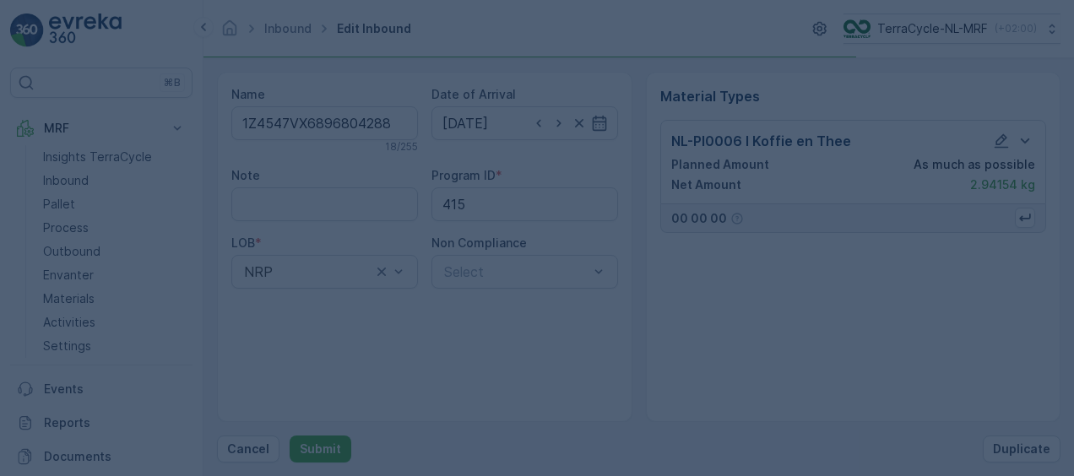
scroll to position [0, 0]
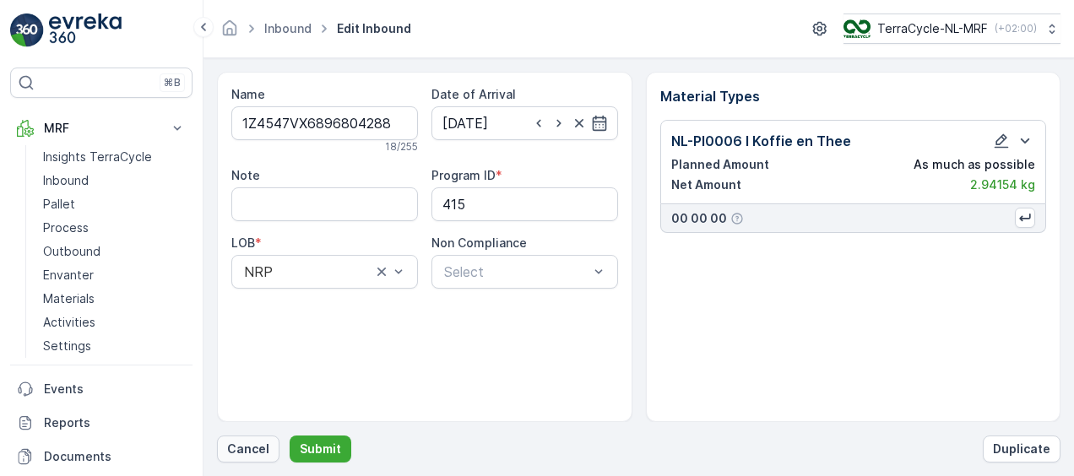
click at [262, 447] on p "Cancel" at bounding box center [248, 449] width 42 height 17
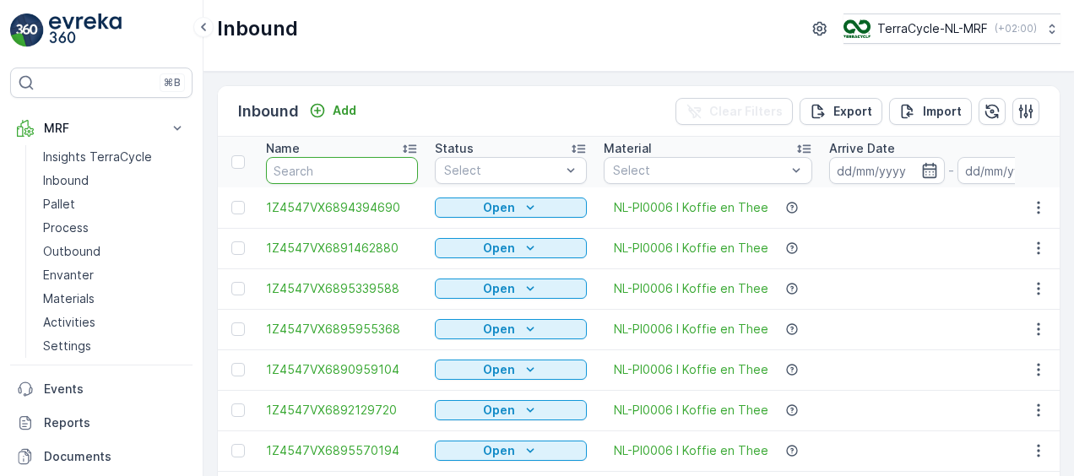
click at [382, 166] on input "text" at bounding box center [342, 170] width 152 height 27
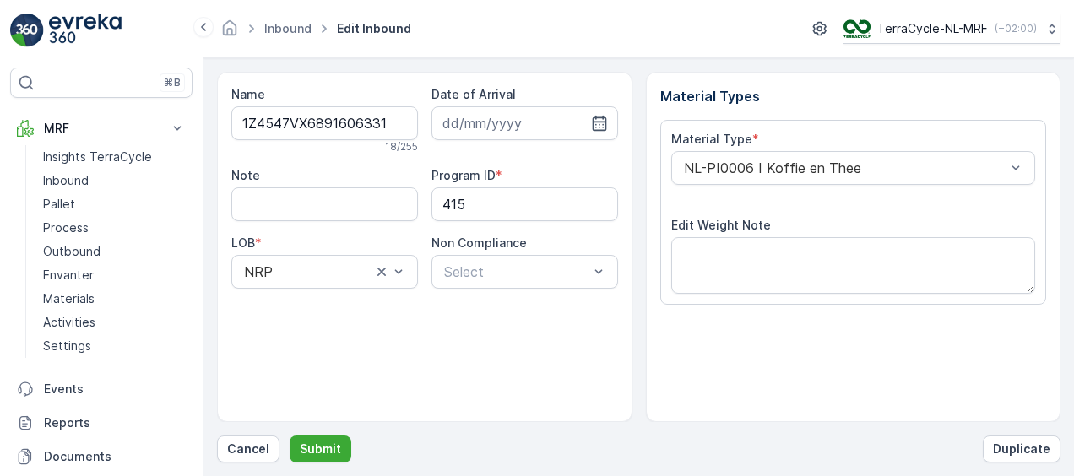
scroll to position [280, 0]
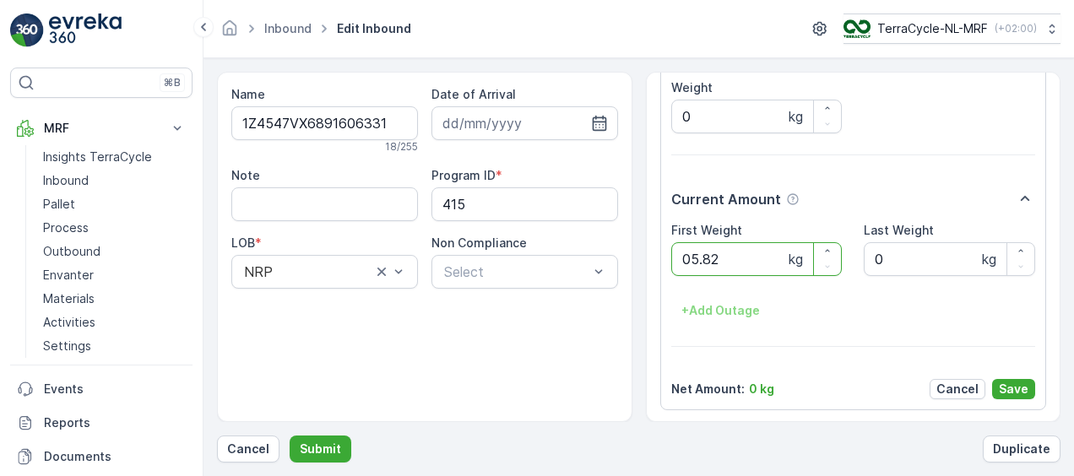
click at [290, 436] on button "Submit" at bounding box center [321, 449] width 62 height 27
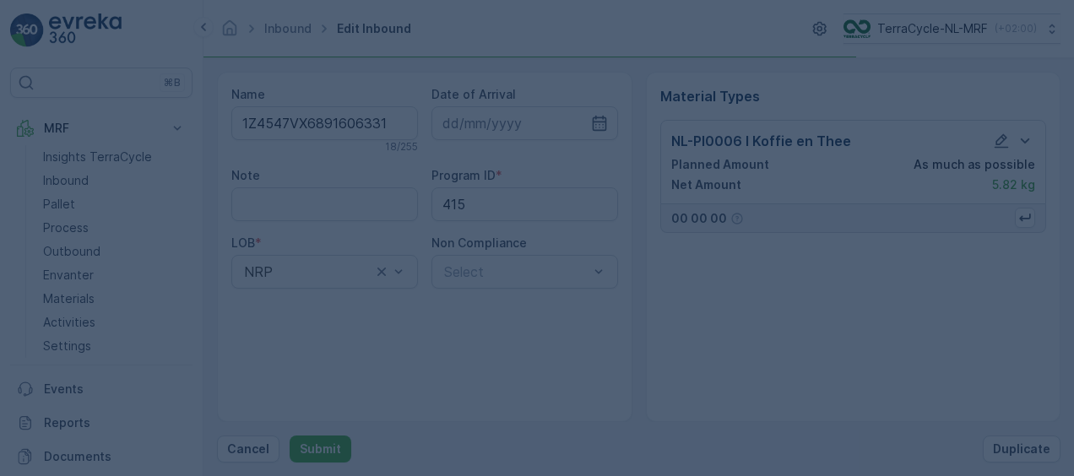
scroll to position [0, 0]
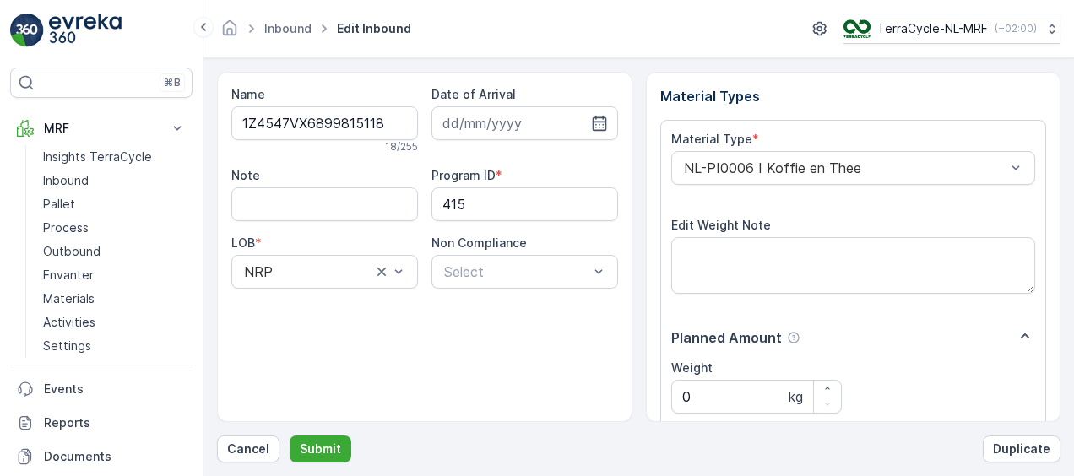
scroll to position [280, 0]
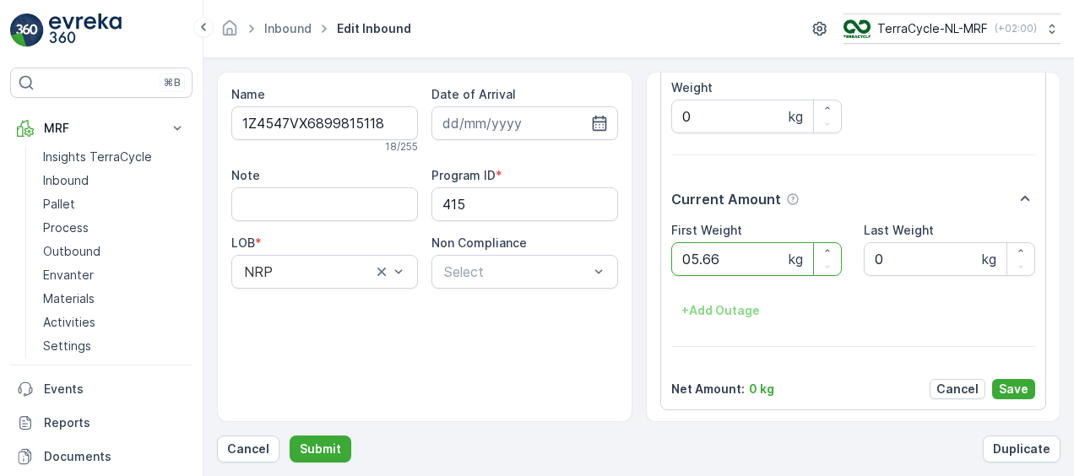
click at [290, 436] on button "Submit" at bounding box center [321, 449] width 62 height 27
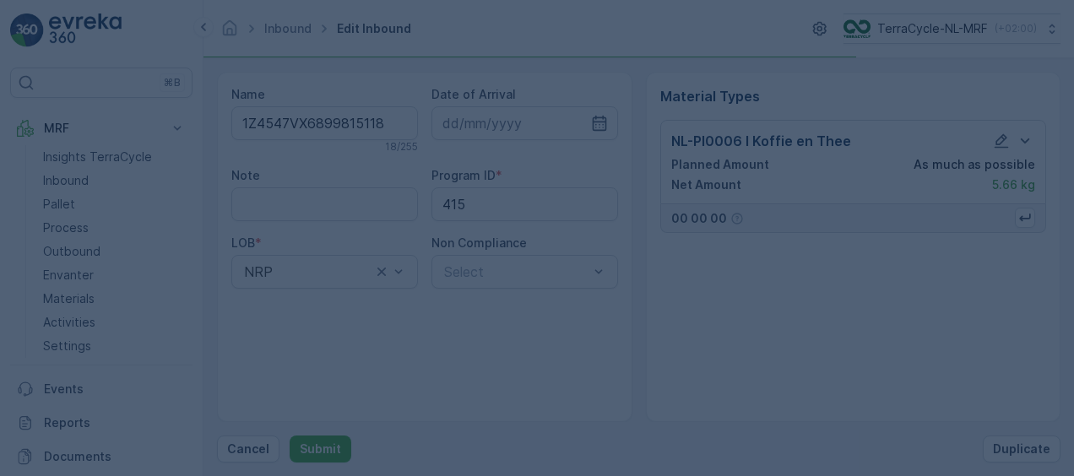
scroll to position [0, 0]
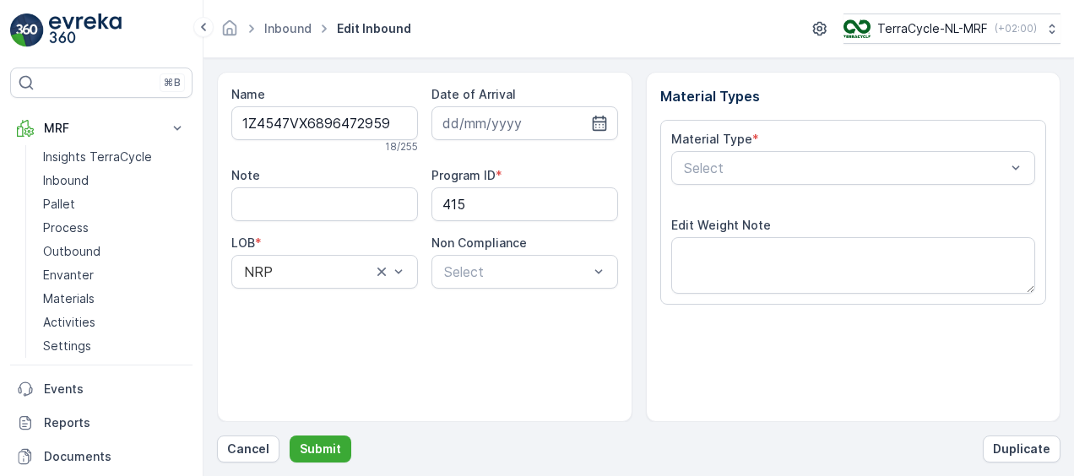
scroll to position [280, 0]
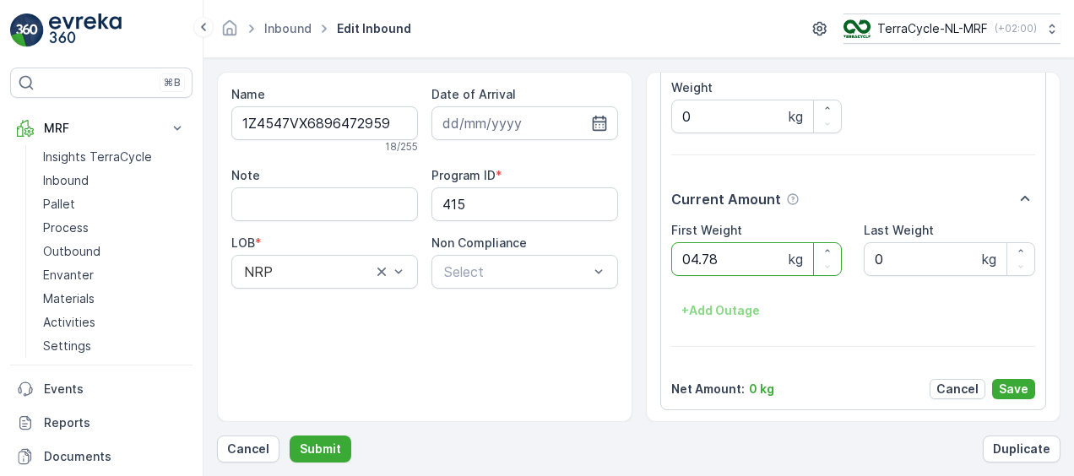
click at [290, 436] on button "Submit" at bounding box center [321, 449] width 62 height 27
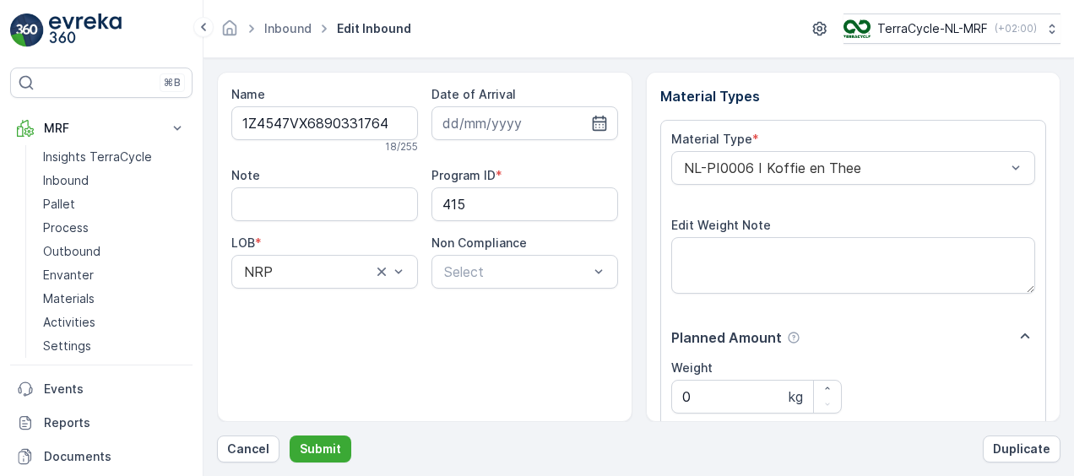
scroll to position [280, 0]
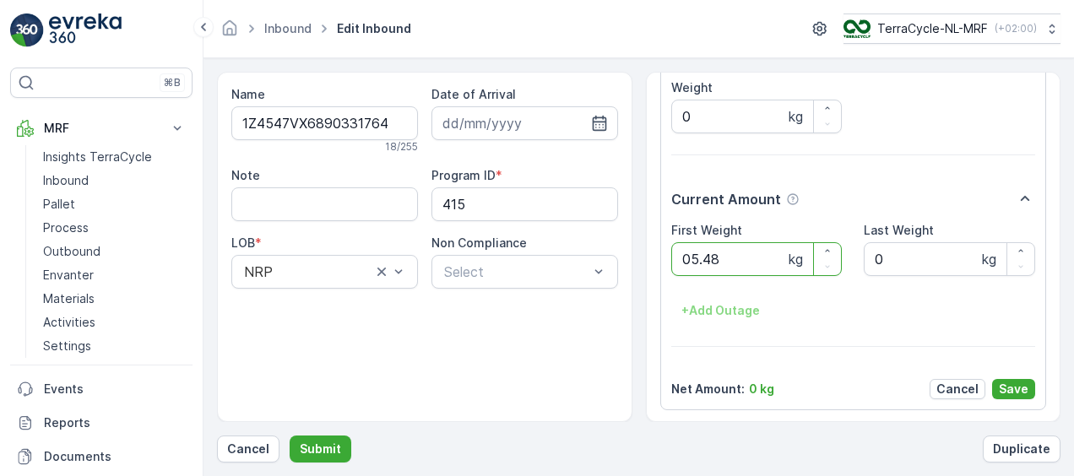
click at [290, 436] on button "Submit" at bounding box center [321, 449] width 62 height 27
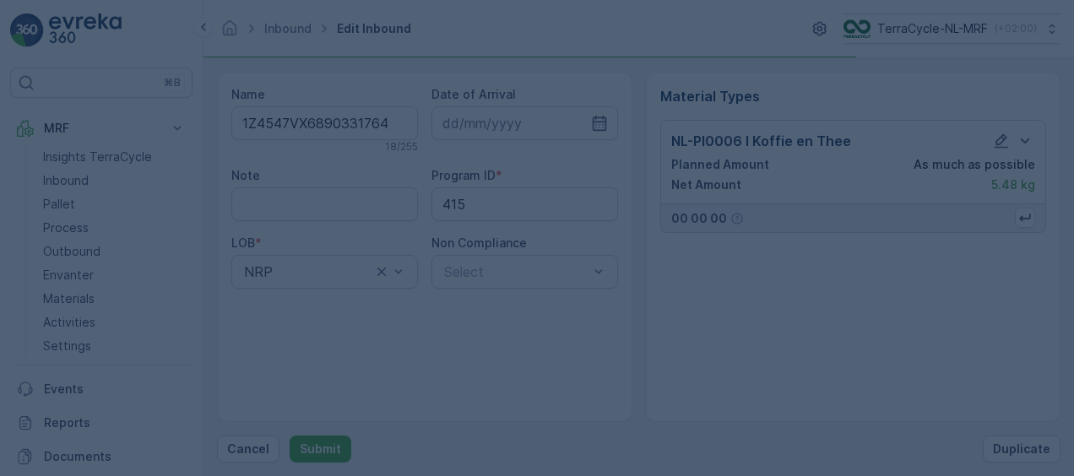
scroll to position [0, 0]
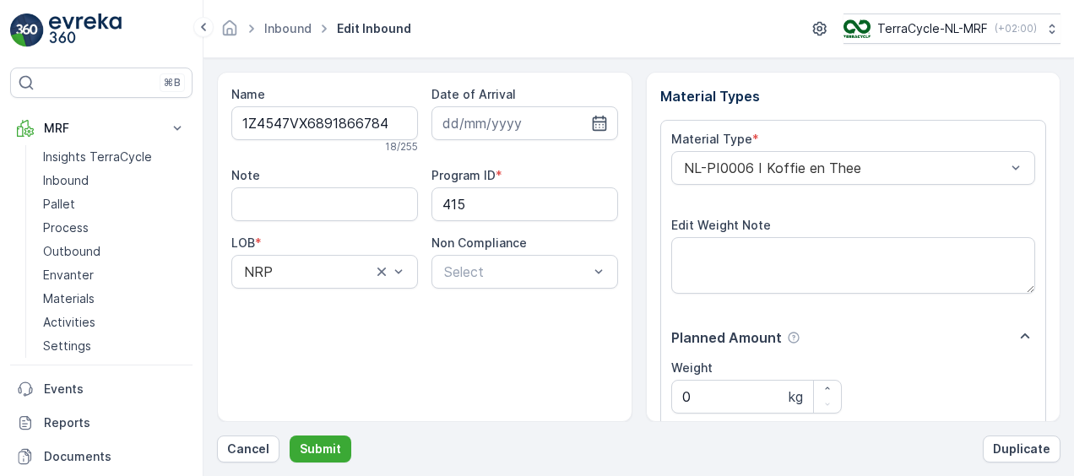
scroll to position [280, 0]
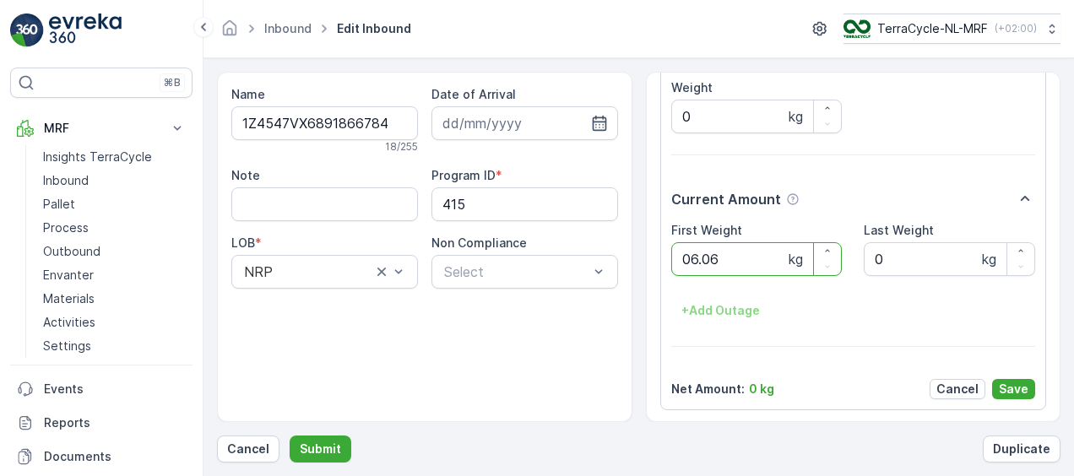
click at [290, 436] on button "Submit" at bounding box center [321, 449] width 62 height 27
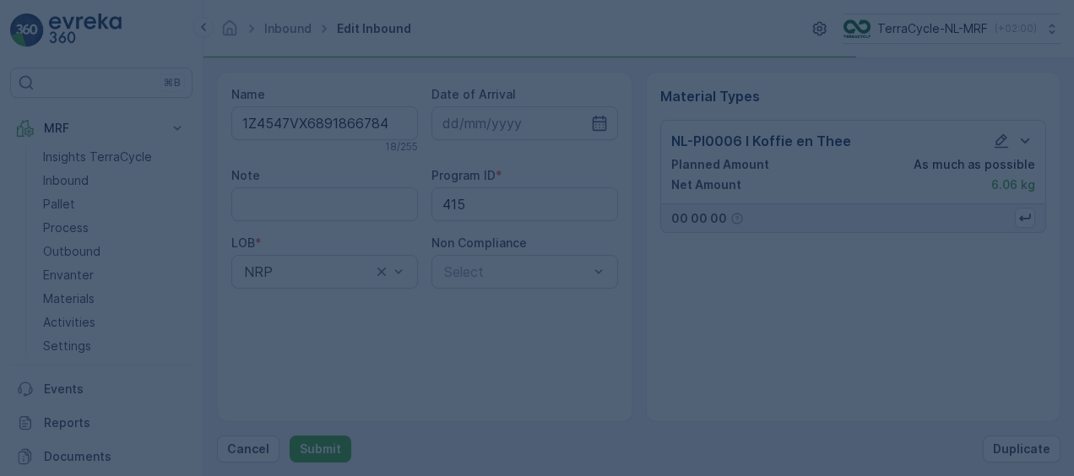
scroll to position [0, 0]
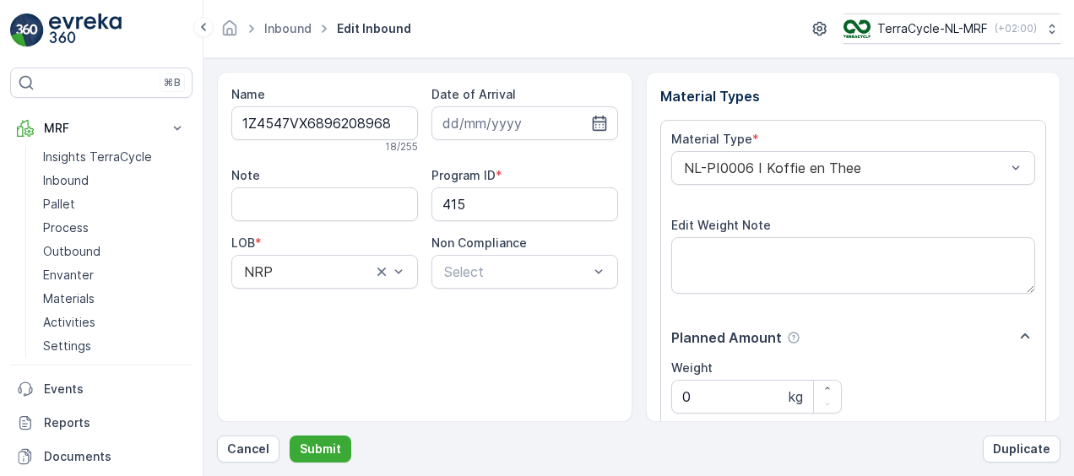
scroll to position [280, 0]
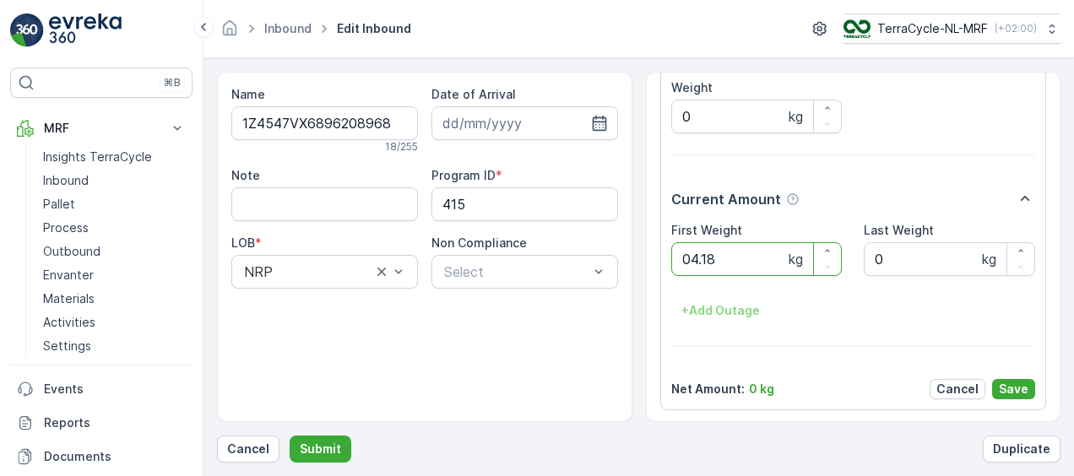
click at [290, 436] on button "Submit" at bounding box center [321, 449] width 62 height 27
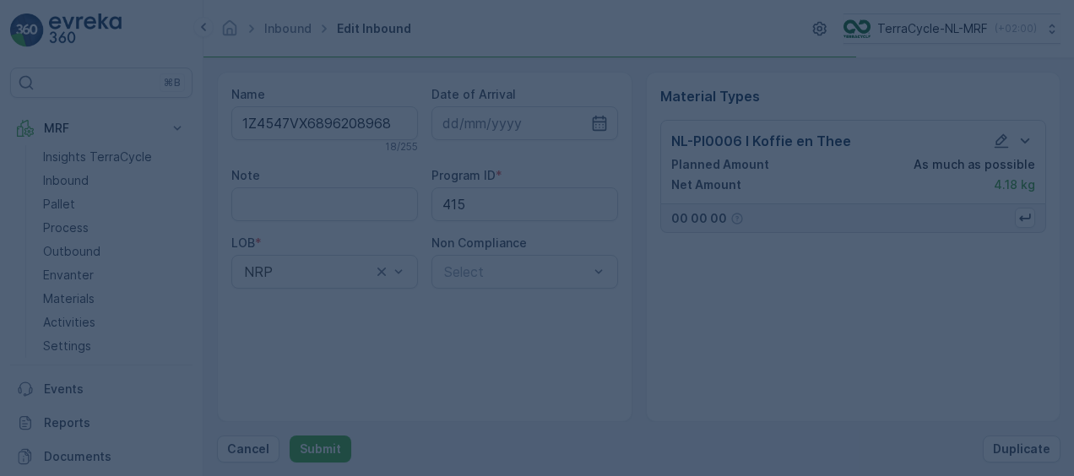
scroll to position [0, 0]
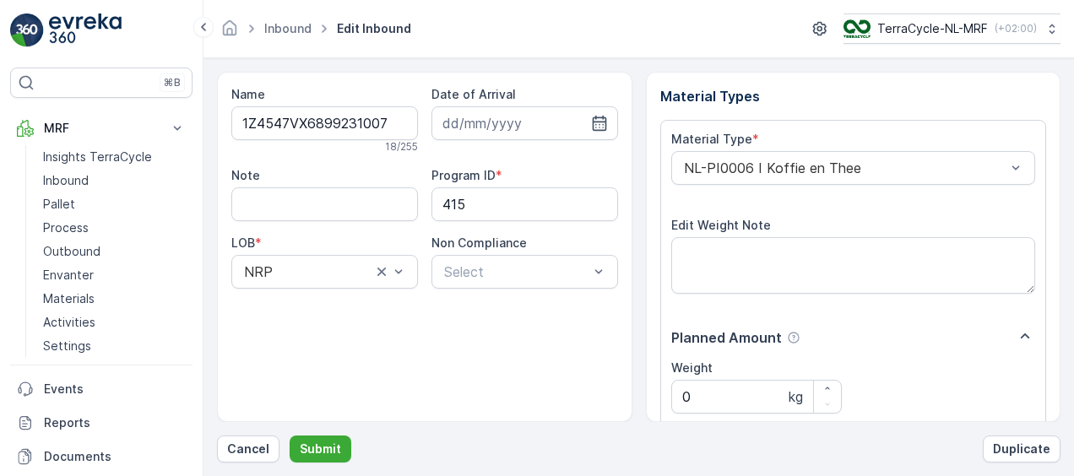
scroll to position [280, 0]
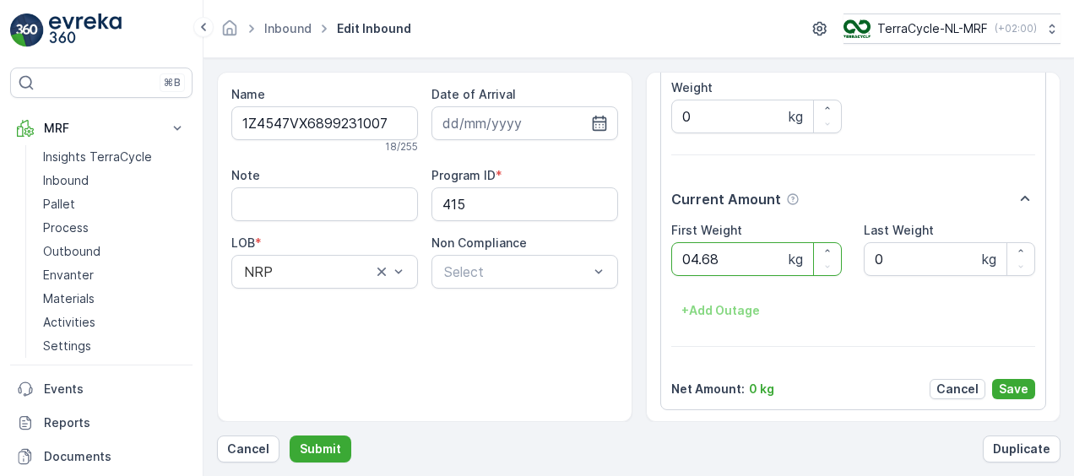
click at [290, 436] on button "Submit" at bounding box center [321, 449] width 62 height 27
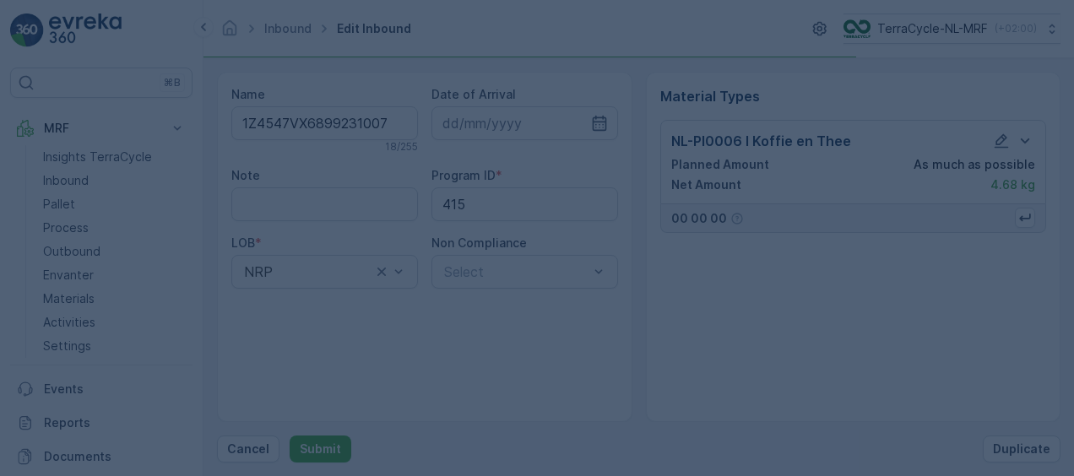
scroll to position [0, 0]
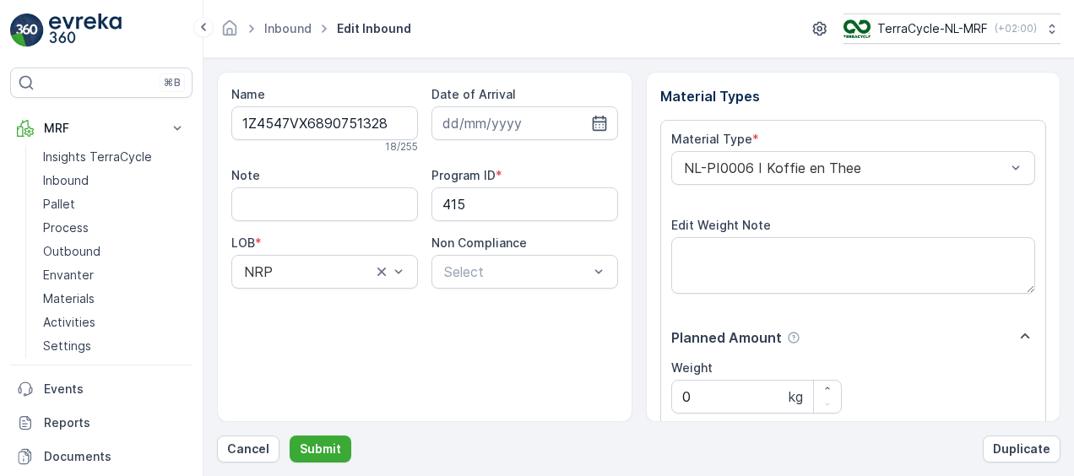
scroll to position [280, 0]
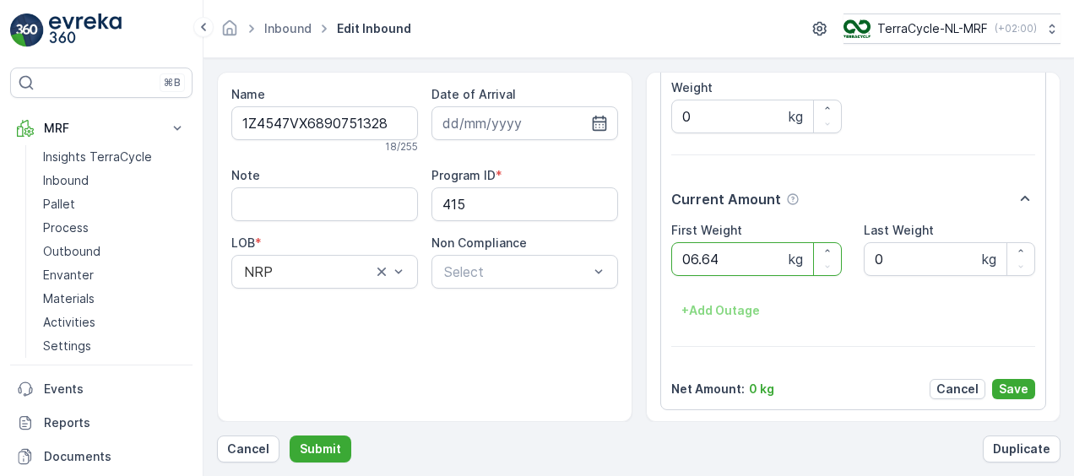
click at [290, 436] on button "Submit" at bounding box center [321, 449] width 62 height 27
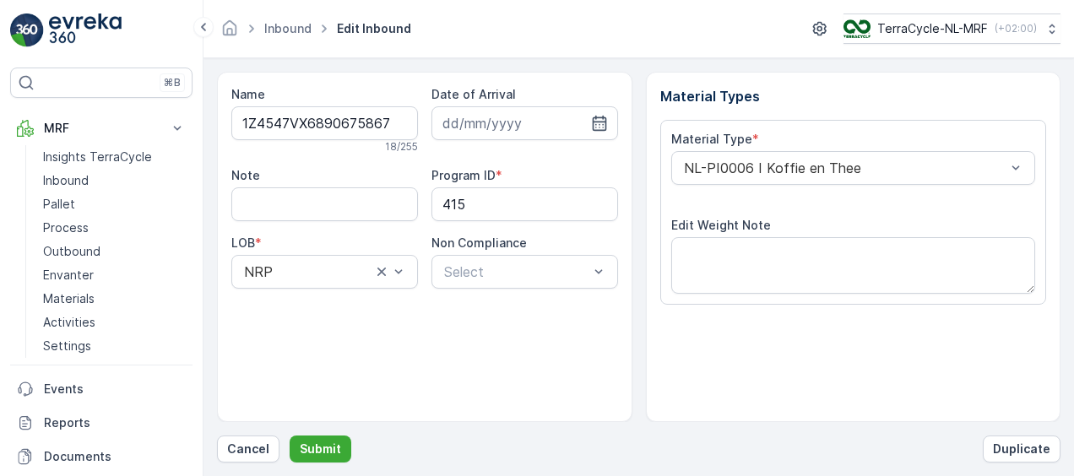
scroll to position [280, 0]
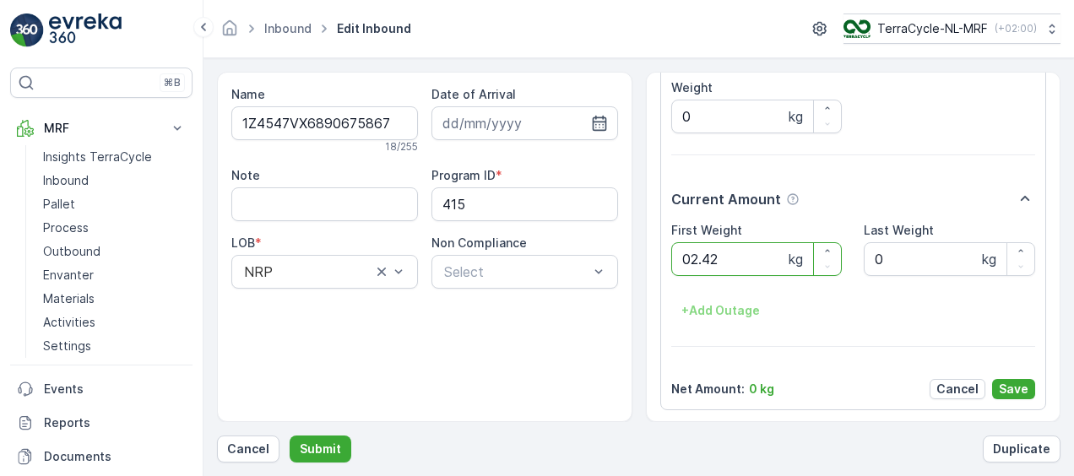
click at [290, 436] on button "Submit" at bounding box center [321, 449] width 62 height 27
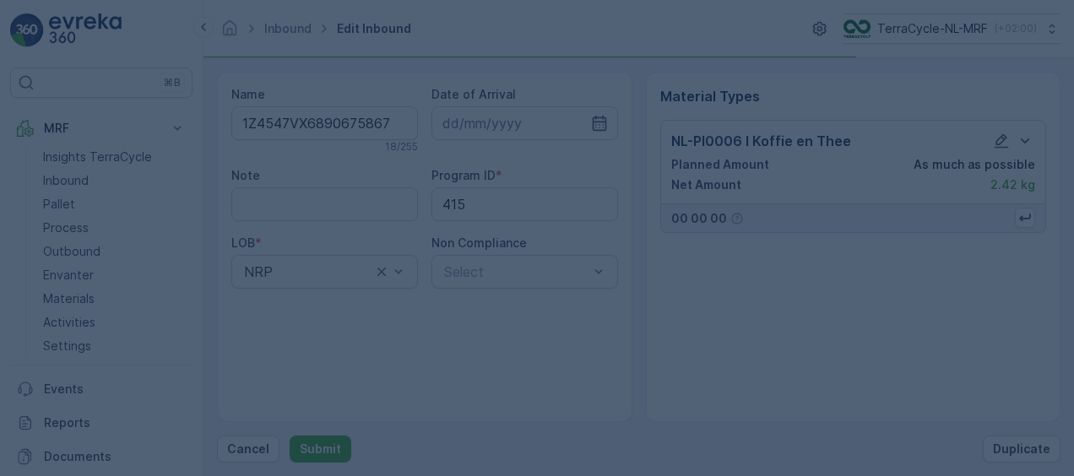
scroll to position [0, 0]
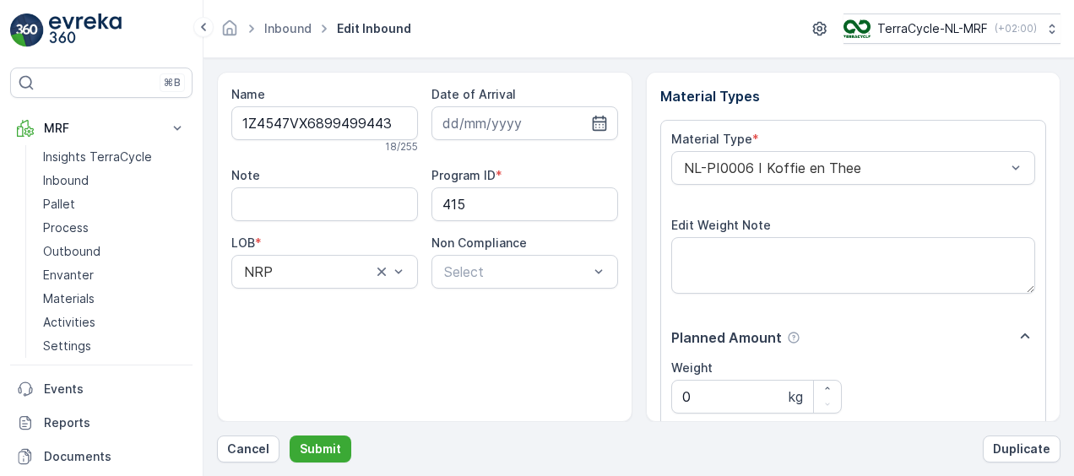
scroll to position [280, 0]
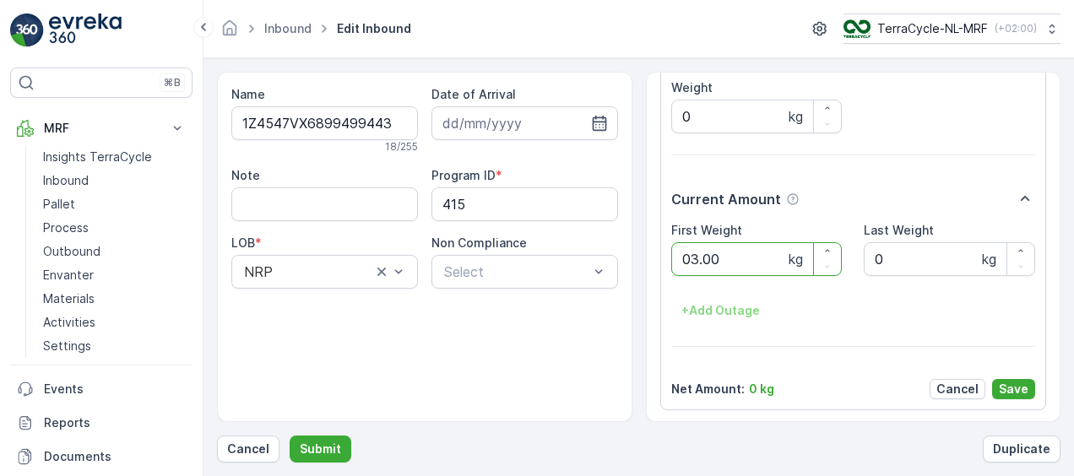
click at [290, 436] on button "Submit" at bounding box center [321, 449] width 62 height 27
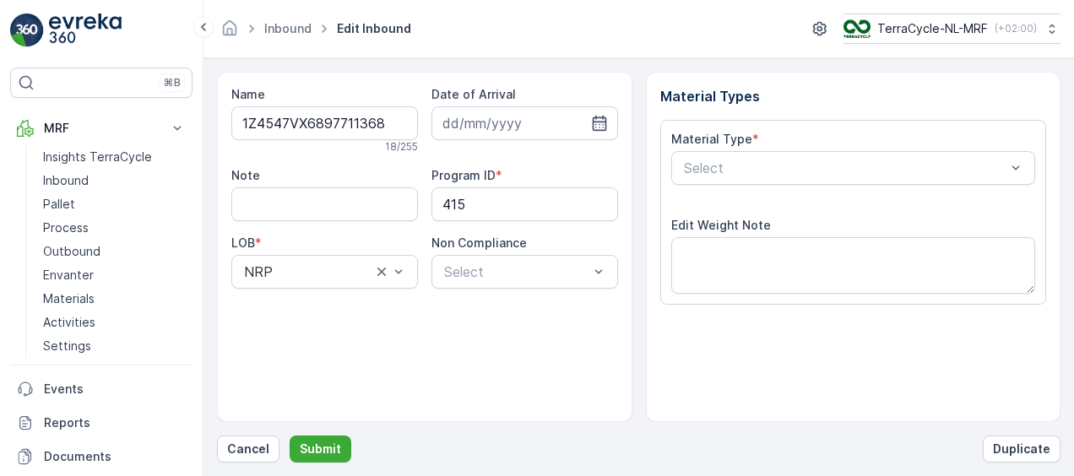
scroll to position [280, 0]
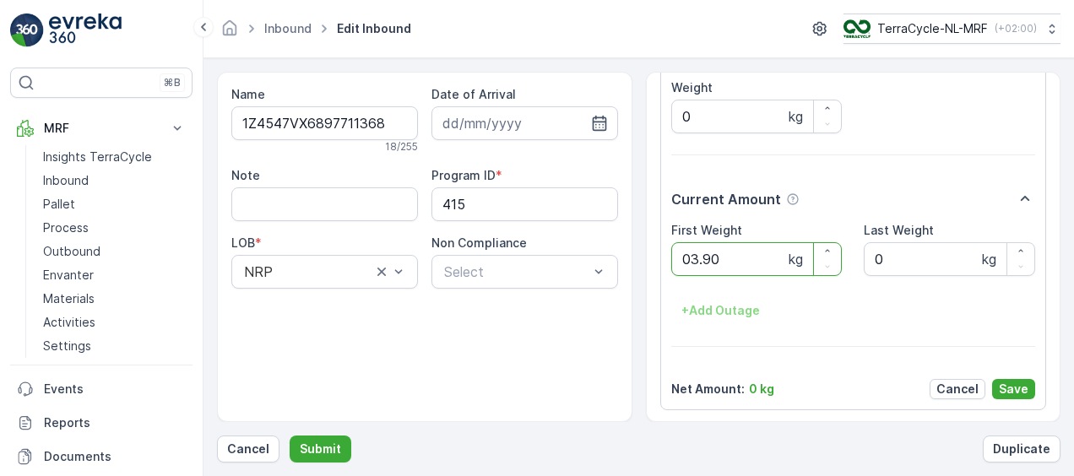
click at [290, 436] on button "Submit" at bounding box center [321, 449] width 62 height 27
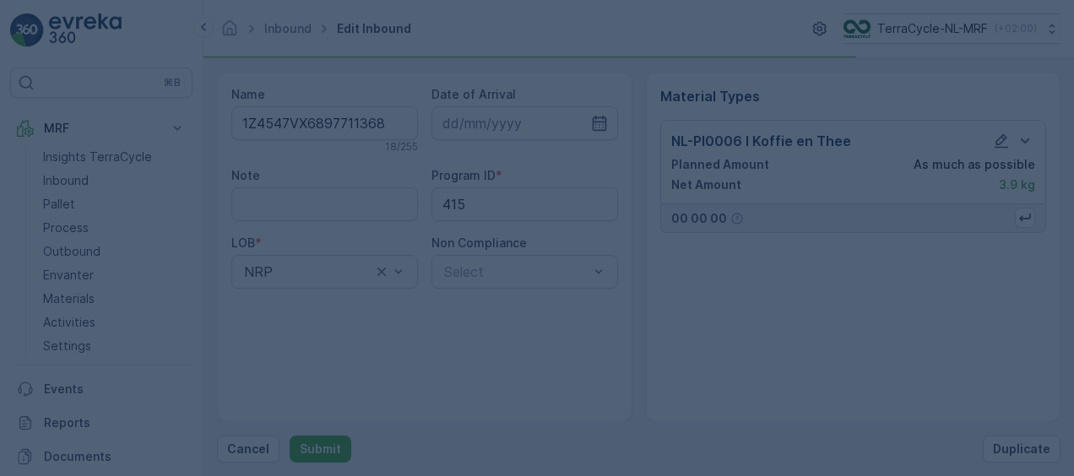
scroll to position [0, 0]
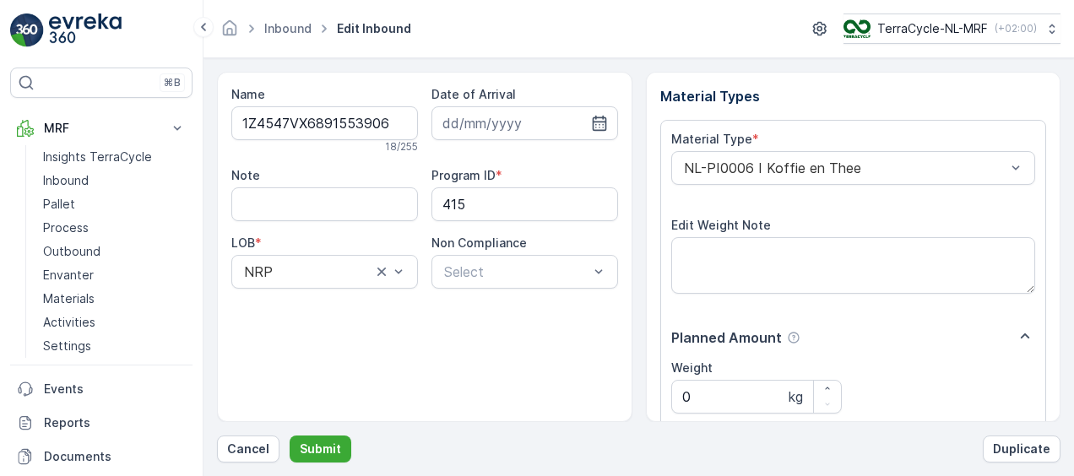
scroll to position [280, 0]
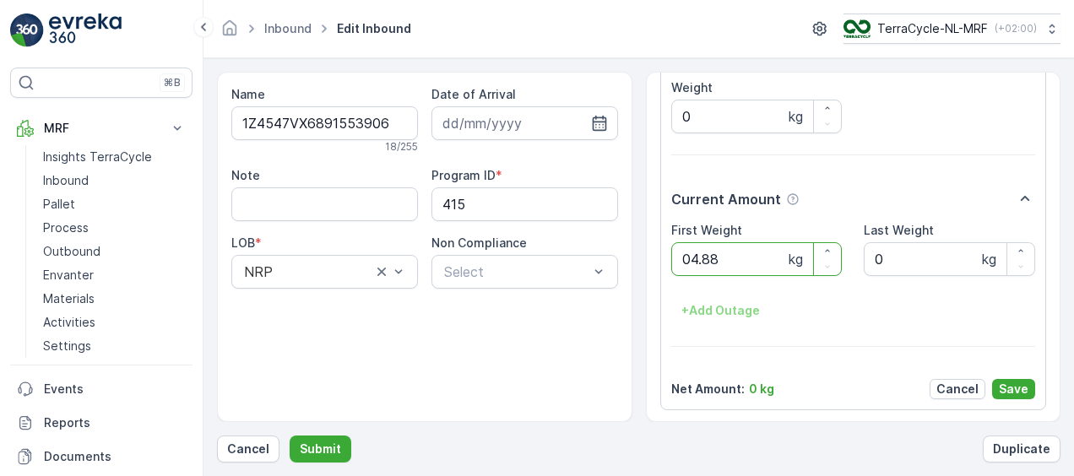
click at [290, 436] on button "Submit" at bounding box center [321, 449] width 62 height 27
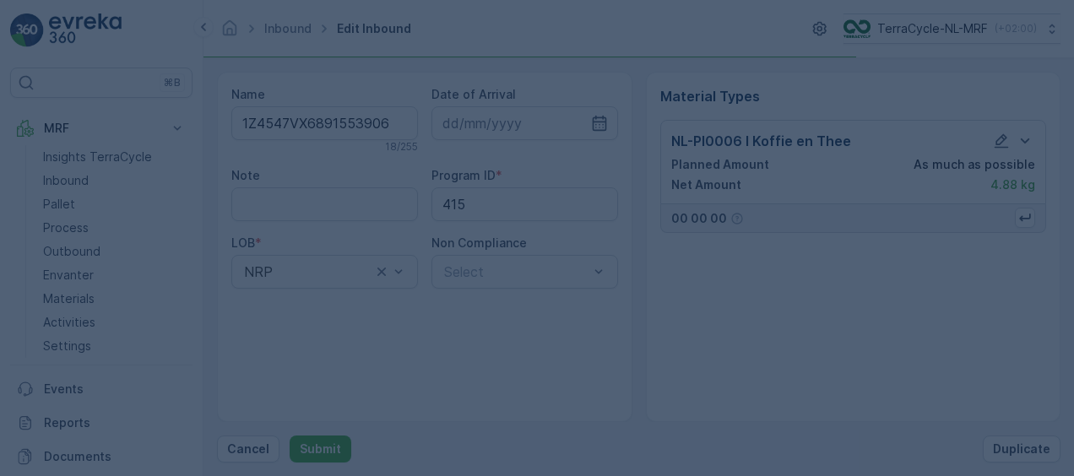
scroll to position [0, 0]
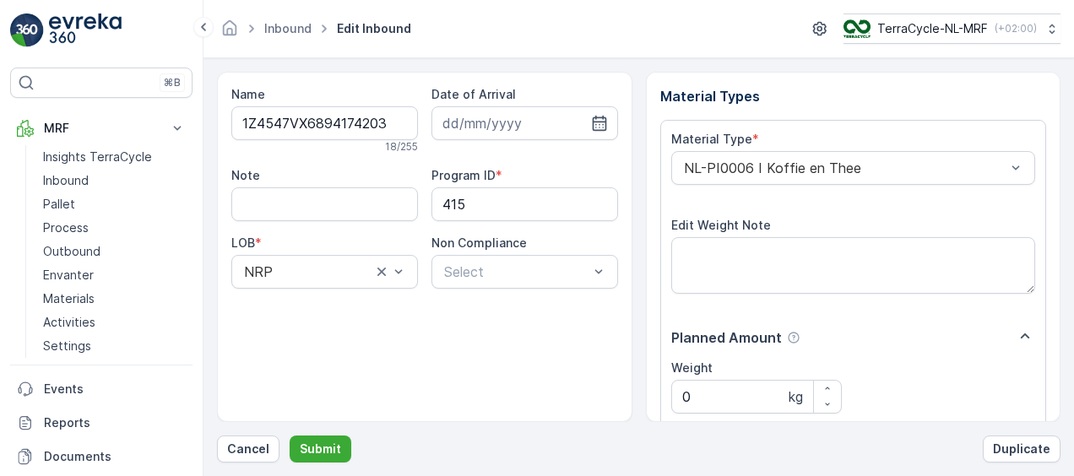
scroll to position [280, 0]
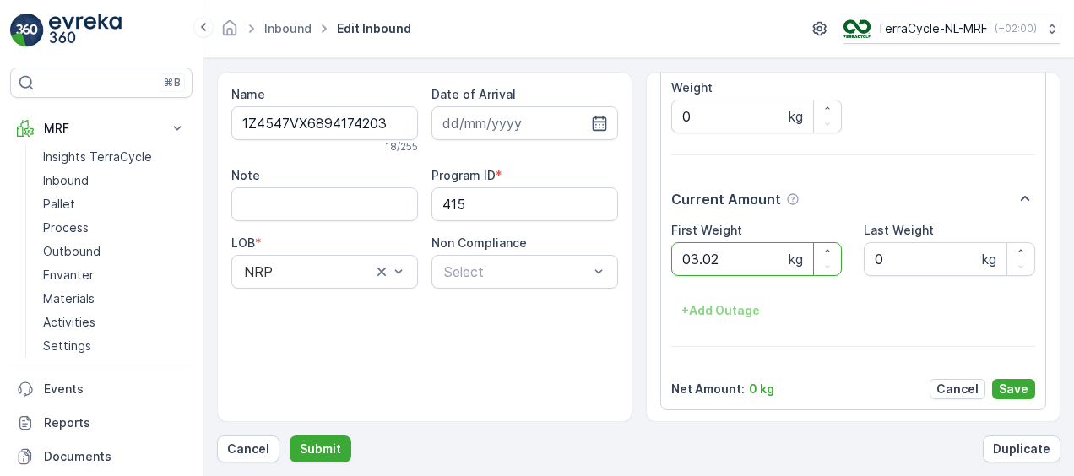
click at [290, 436] on button "Submit" at bounding box center [321, 449] width 62 height 27
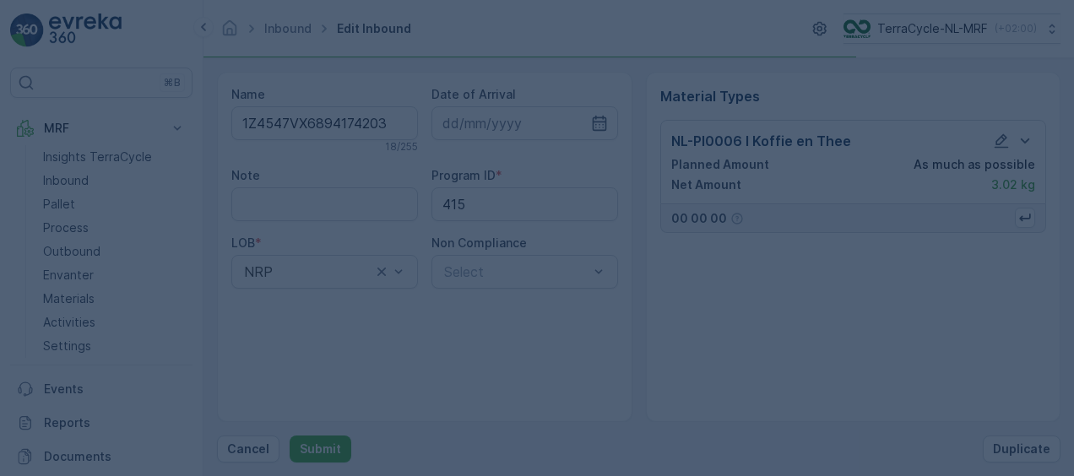
scroll to position [0, 0]
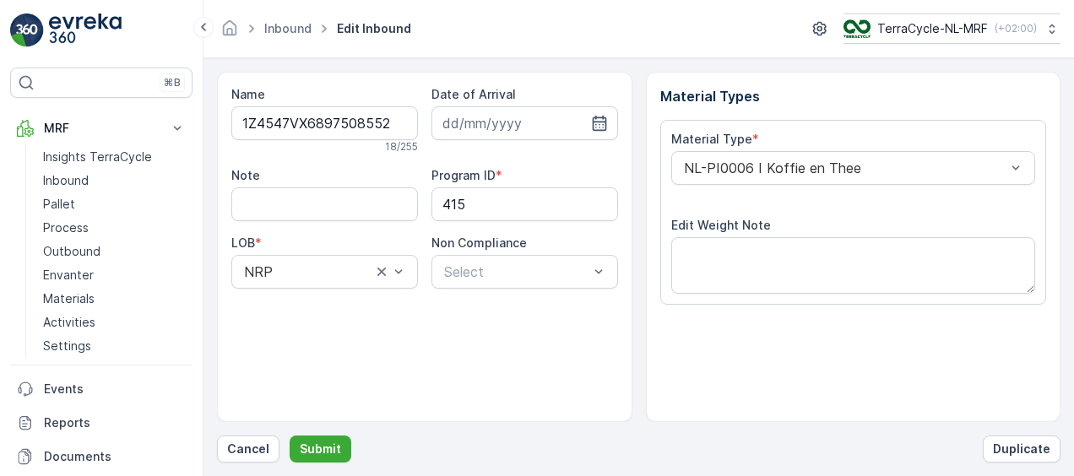
scroll to position [280, 0]
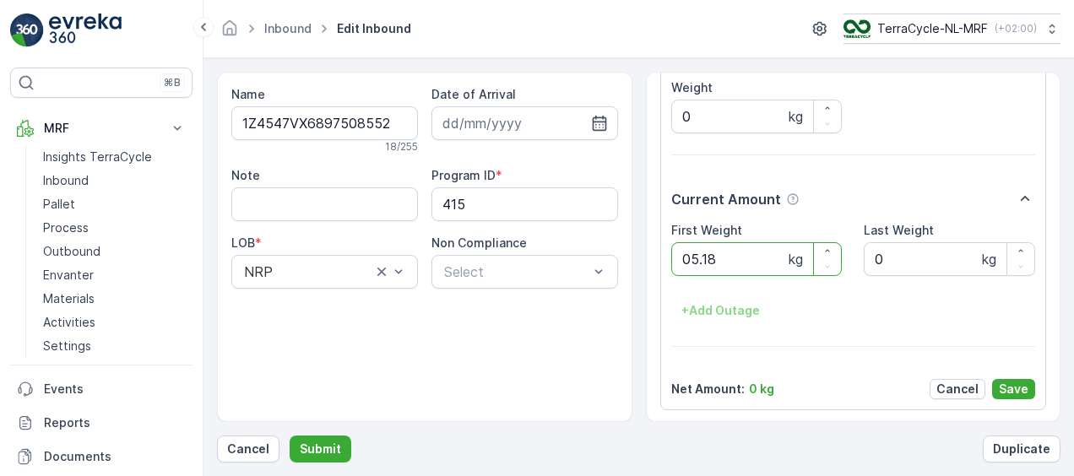
click at [290, 436] on button "Submit" at bounding box center [321, 449] width 62 height 27
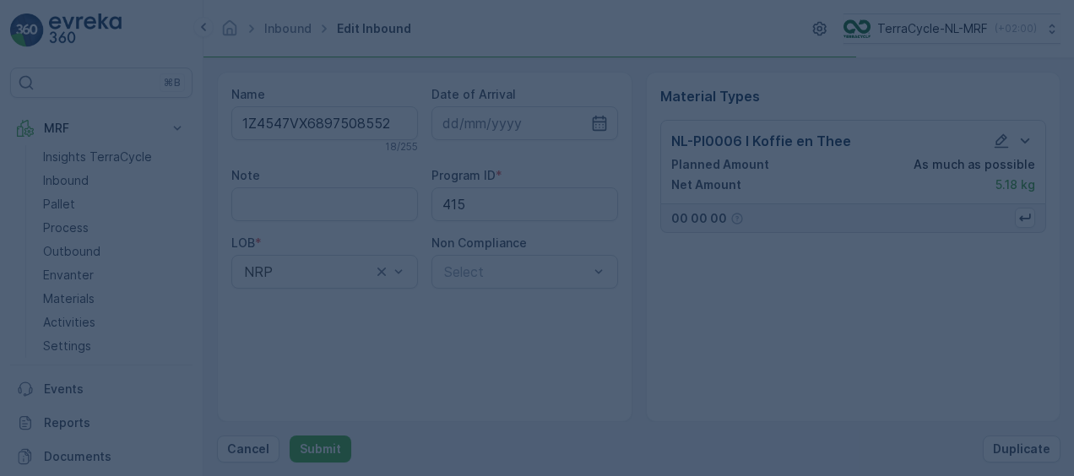
scroll to position [0, 0]
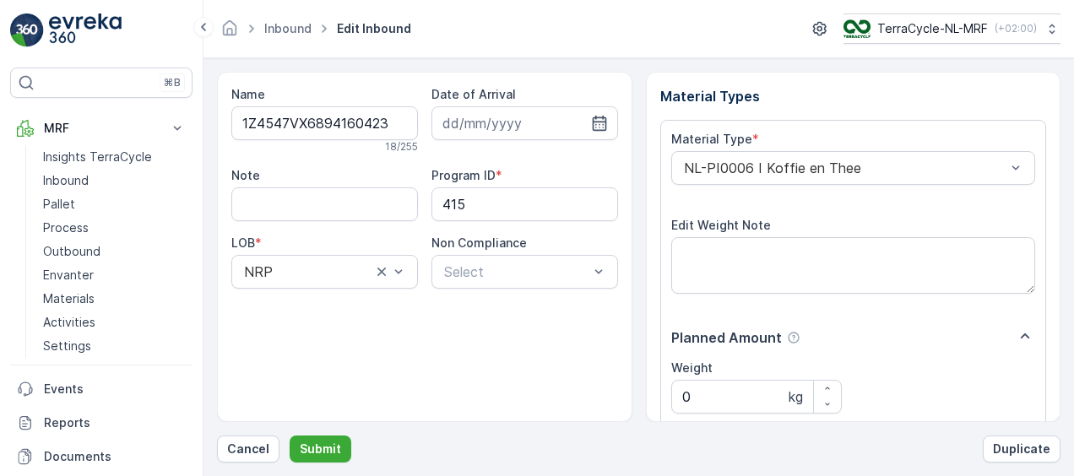
scroll to position [280, 0]
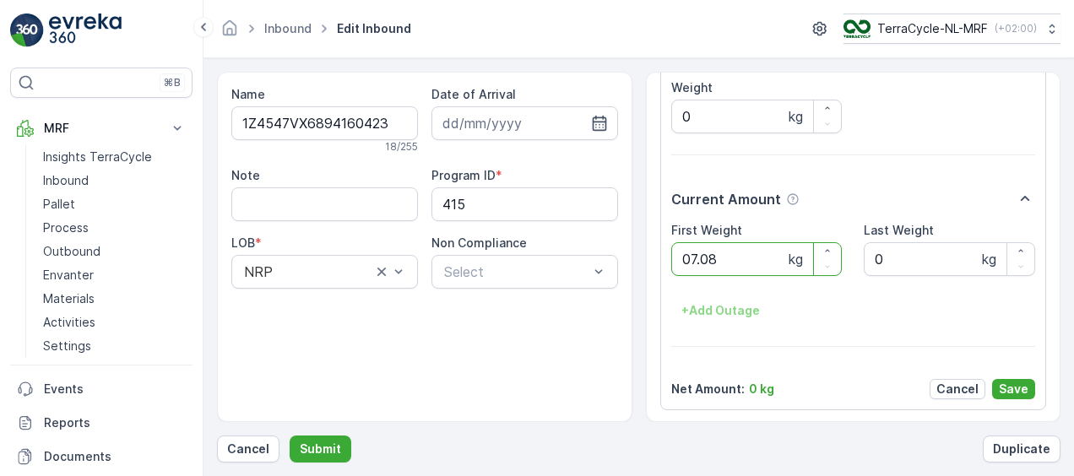
click at [290, 436] on button "Submit" at bounding box center [321, 449] width 62 height 27
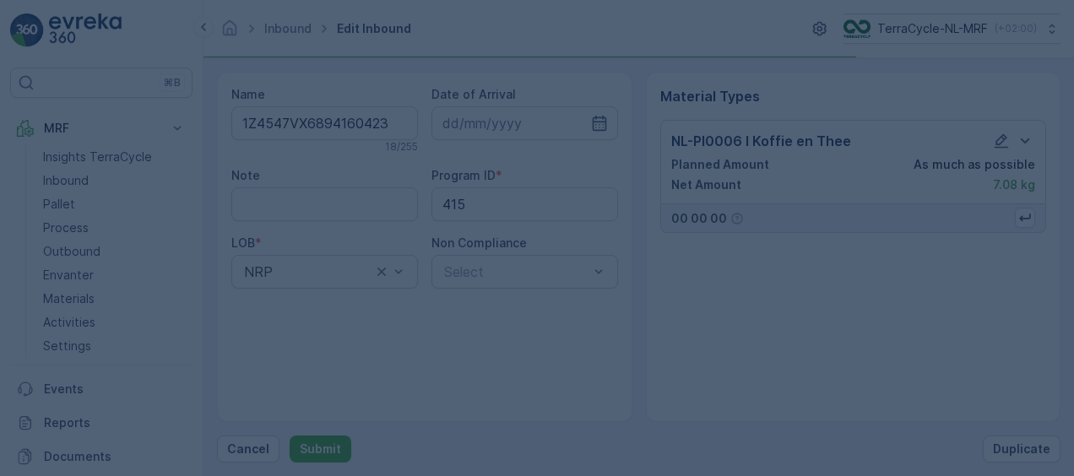
scroll to position [0, 0]
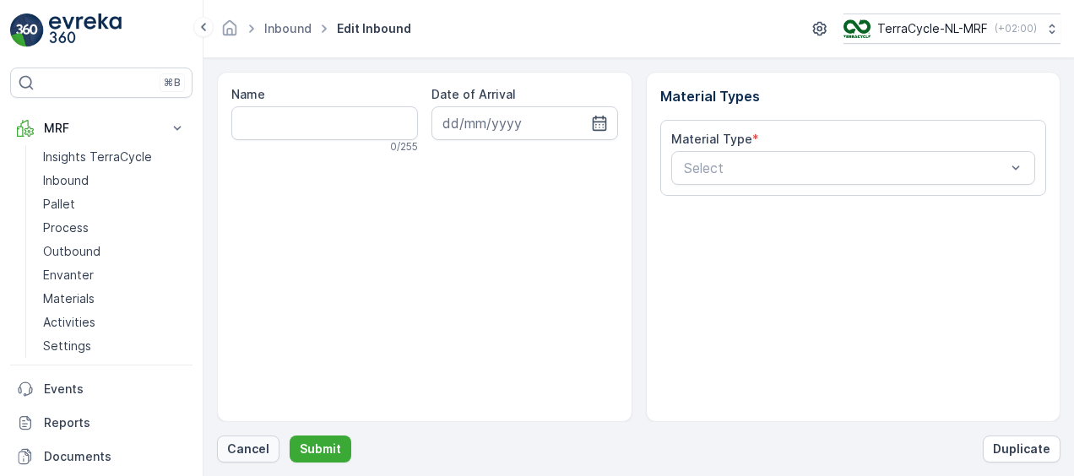
click at [236, 449] on p "Cancel" at bounding box center [248, 449] width 42 height 17
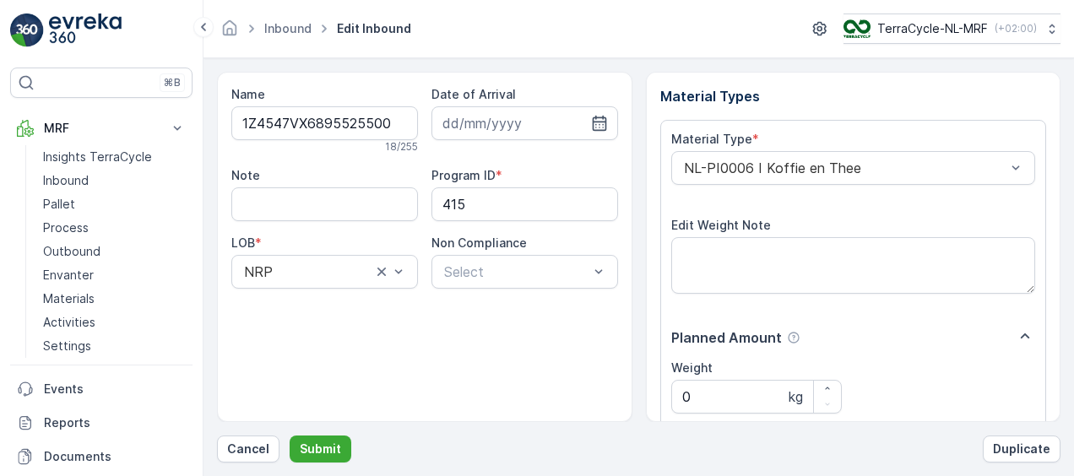
scroll to position [280, 0]
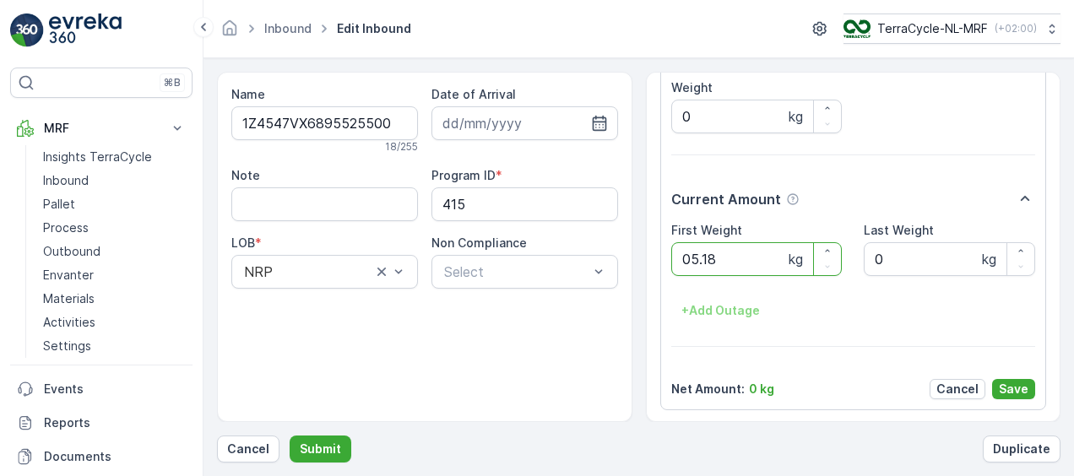
click at [290, 436] on button "Submit" at bounding box center [321, 449] width 62 height 27
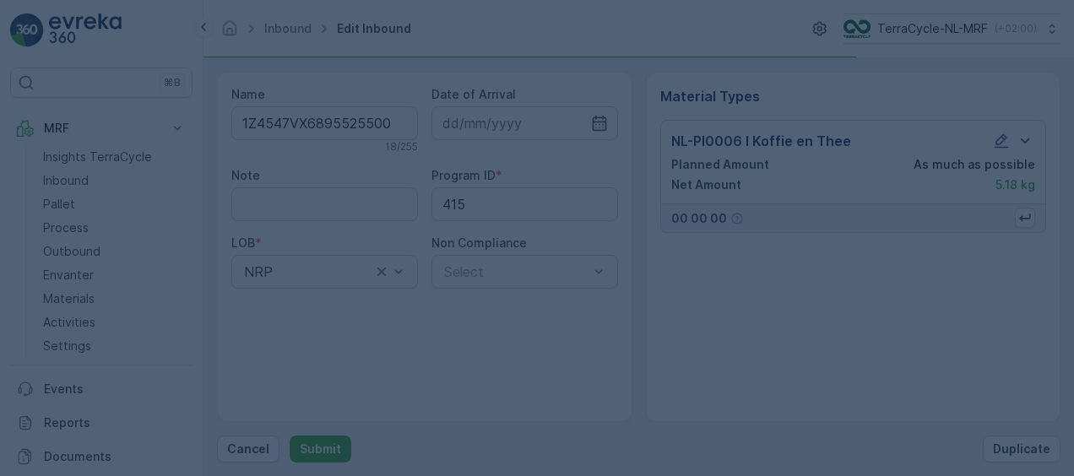
scroll to position [0, 0]
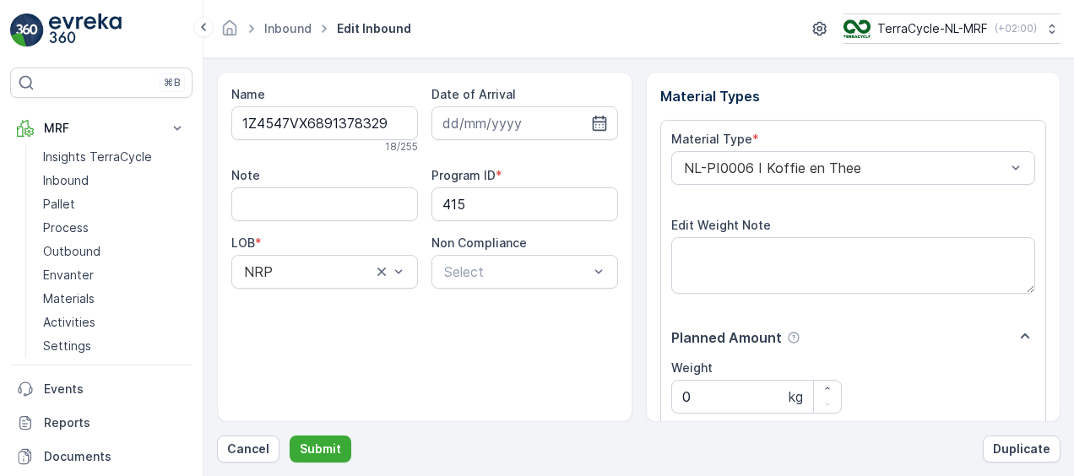
scroll to position [280, 0]
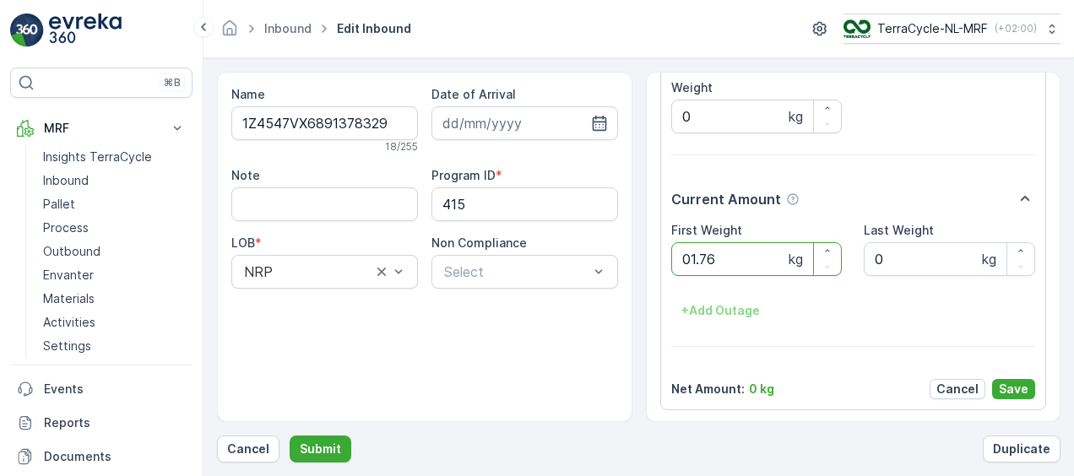
click at [290, 436] on button "Submit" at bounding box center [321, 449] width 62 height 27
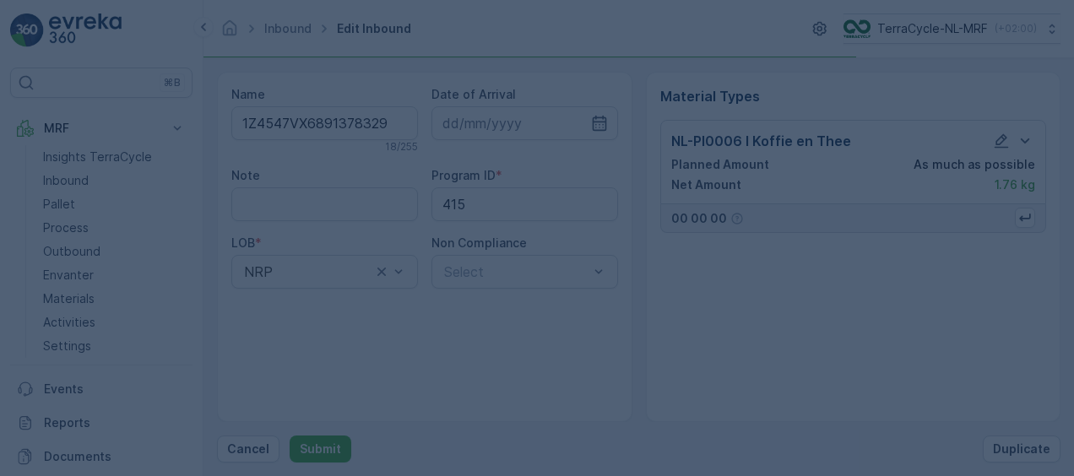
scroll to position [0, 0]
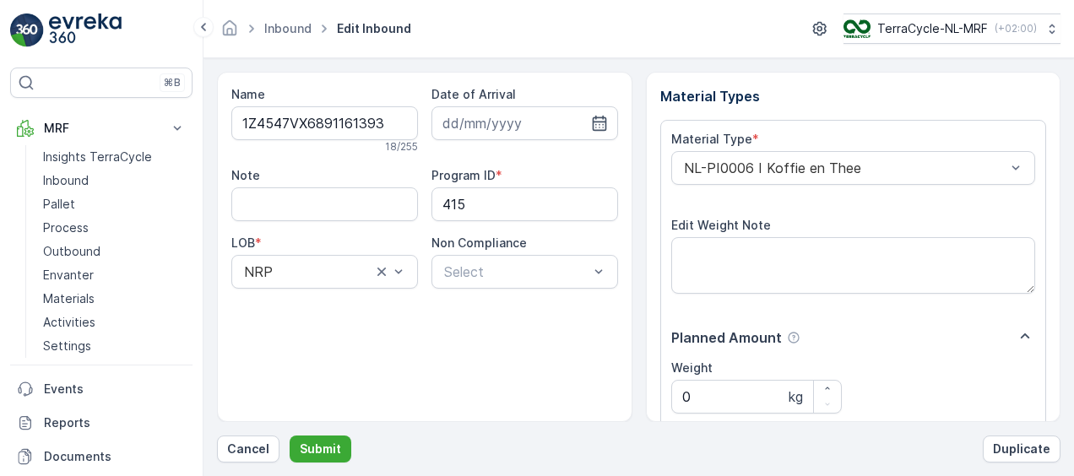
scroll to position [280, 0]
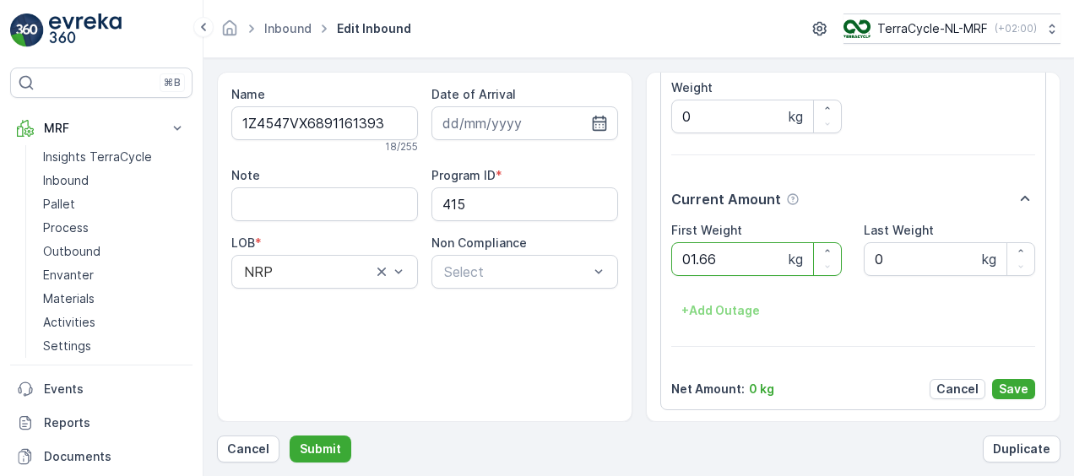
click at [290, 436] on button "Submit" at bounding box center [321, 449] width 62 height 27
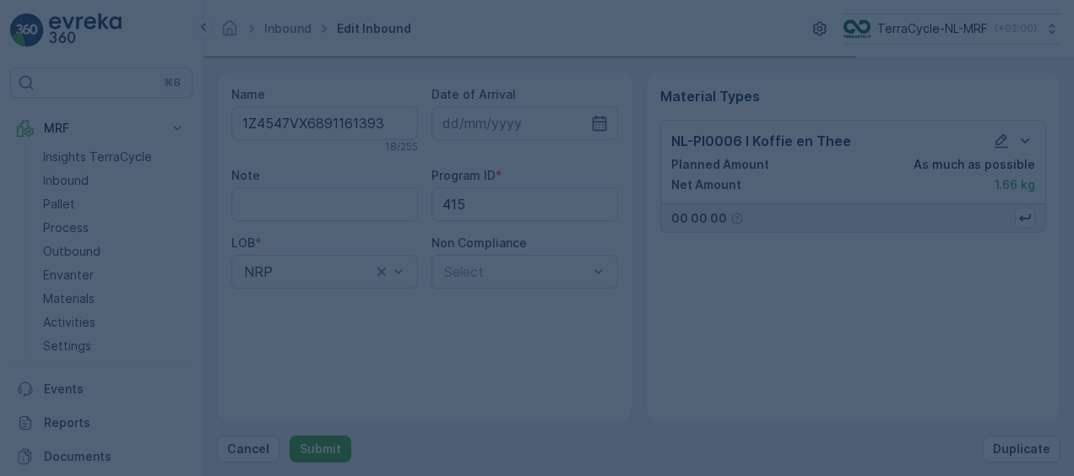
scroll to position [0, 0]
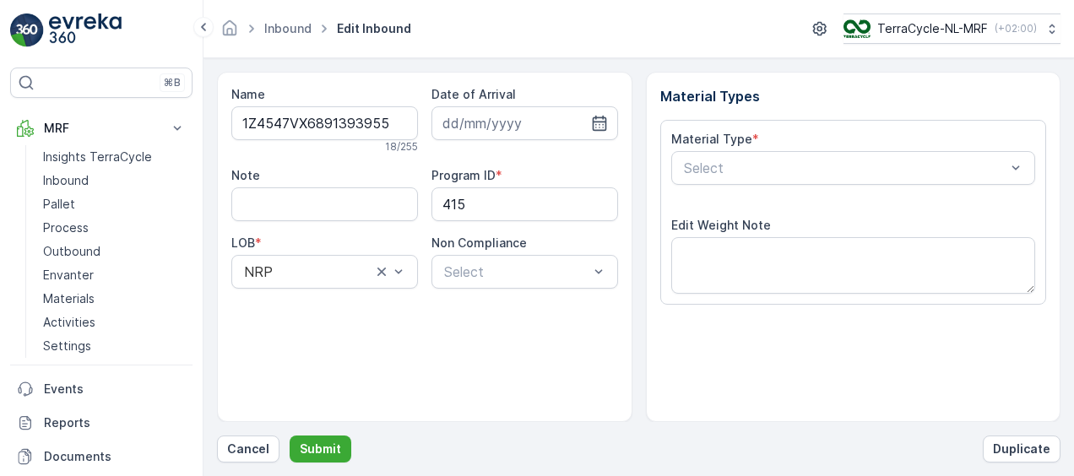
scroll to position [280, 0]
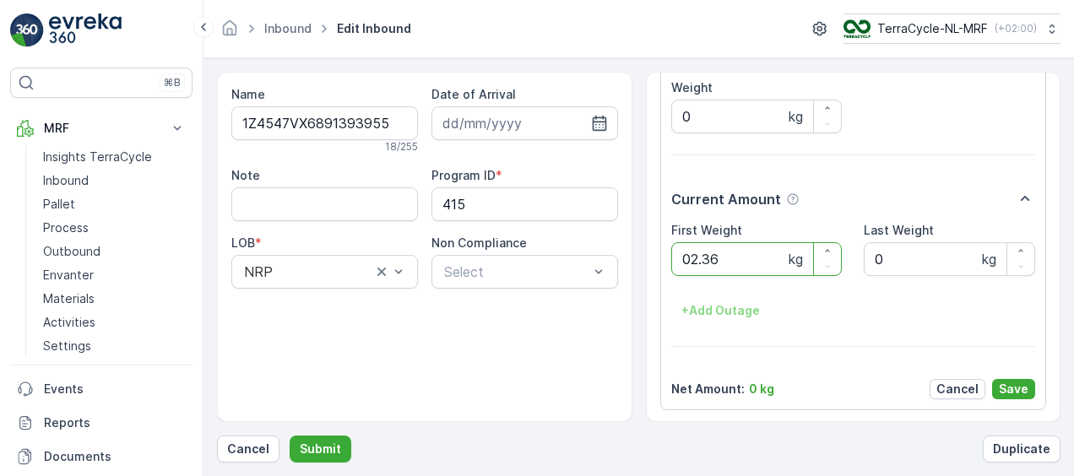
click at [290, 436] on button "Submit" at bounding box center [321, 449] width 62 height 27
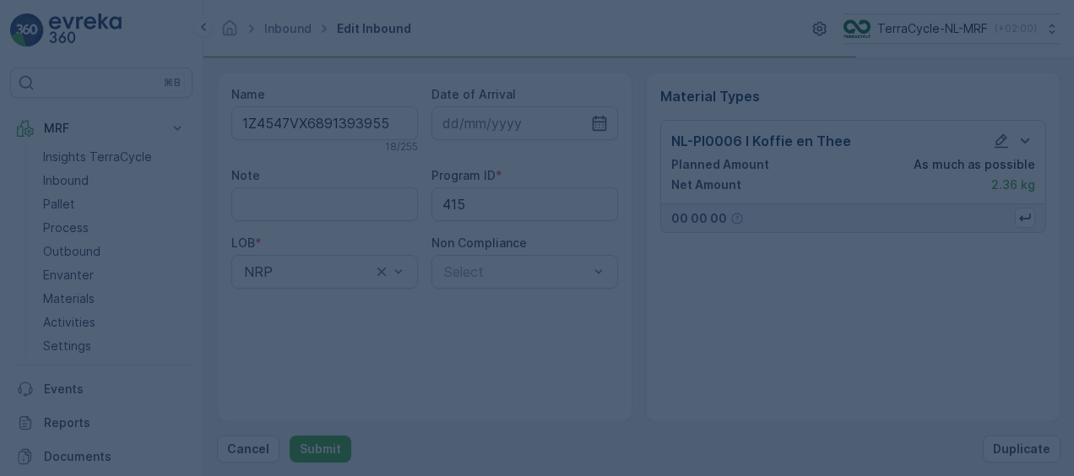
scroll to position [0, 0]
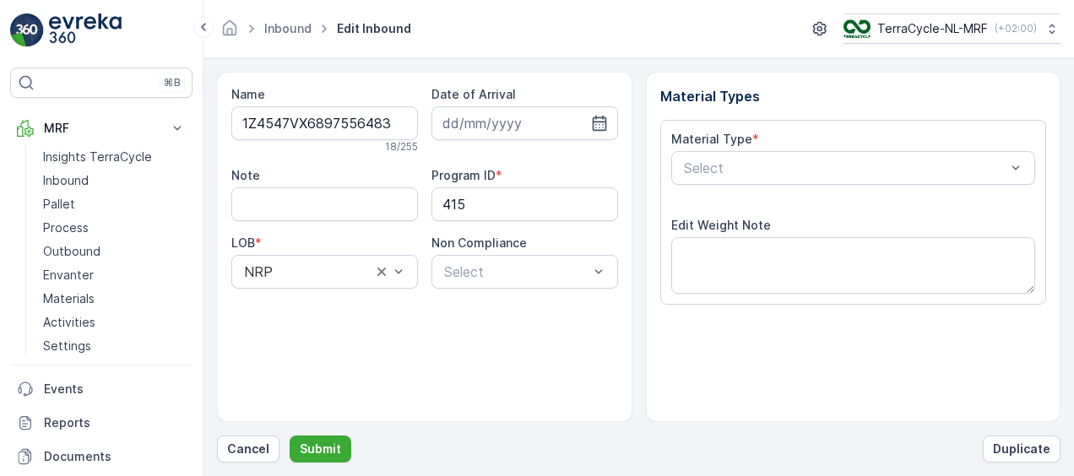
scroll to position [280, 0]
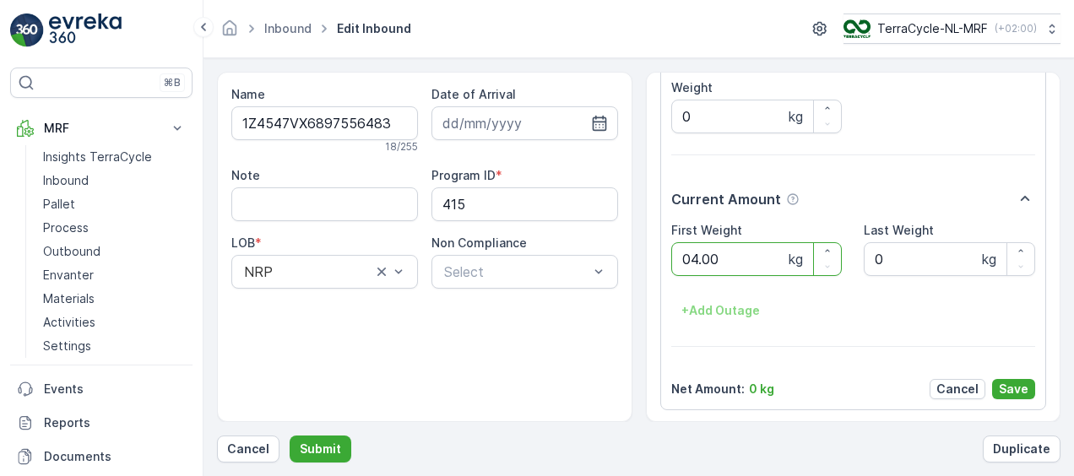
click at [290, 436] on button "Submit" at bounding box center [321, 449] width 62 height 27
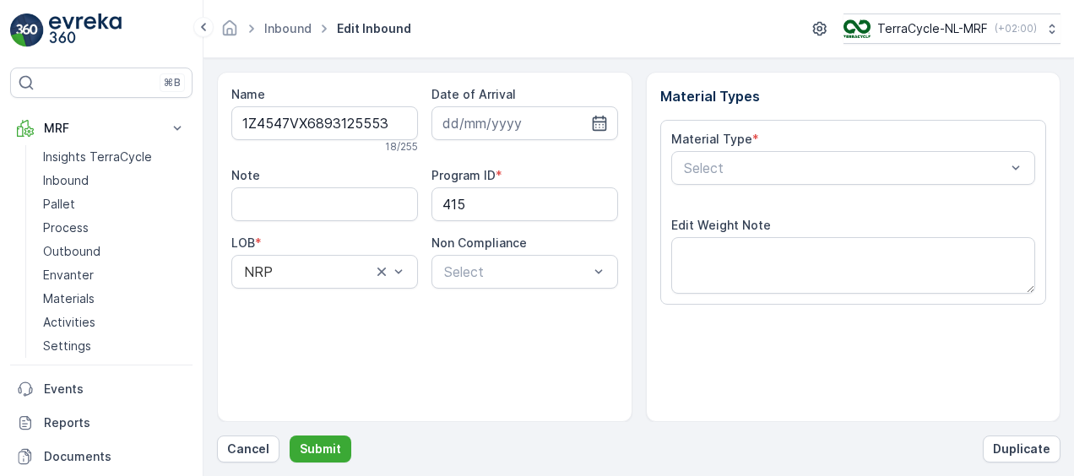
scroll to position [280, 0]
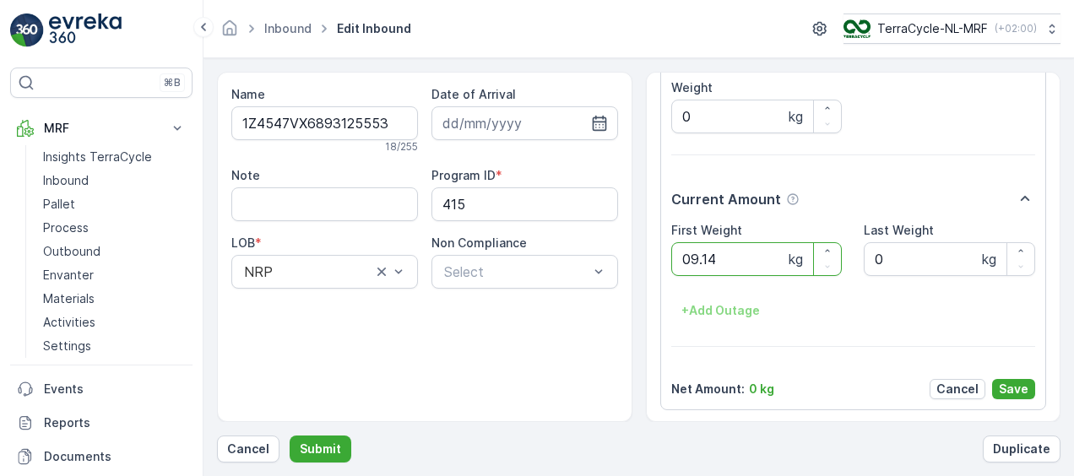
click at [290, 436] on button "Submit" at bounding box center [321, 449] width 62 height 27
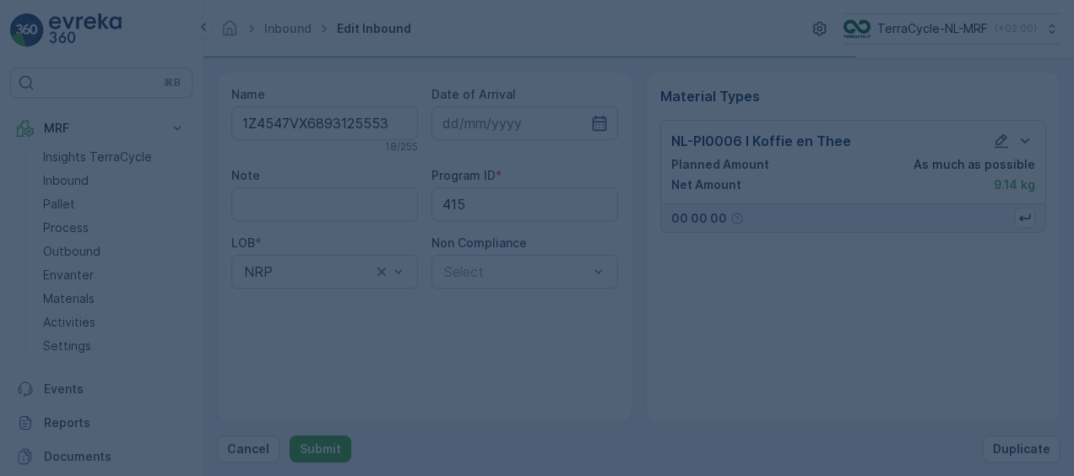
scroll to position [0, 0]
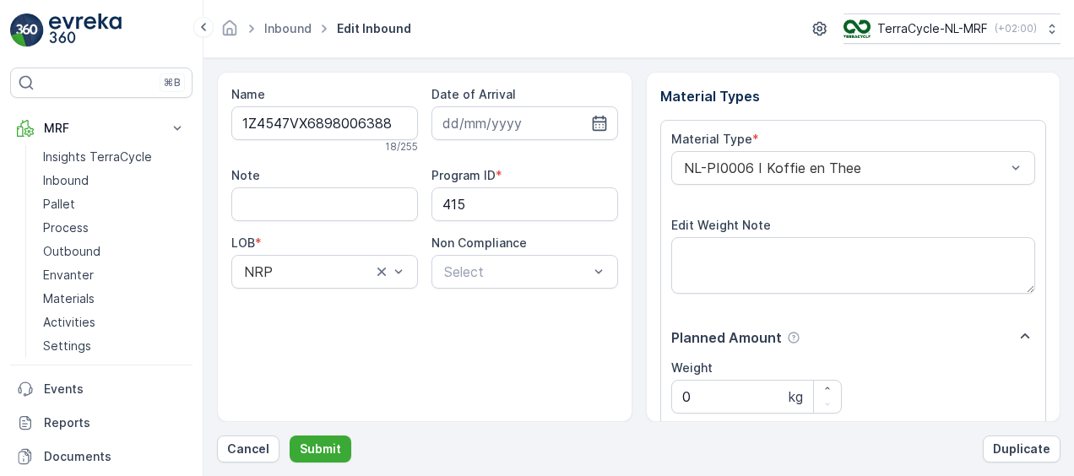
scroll to position [280, 0]
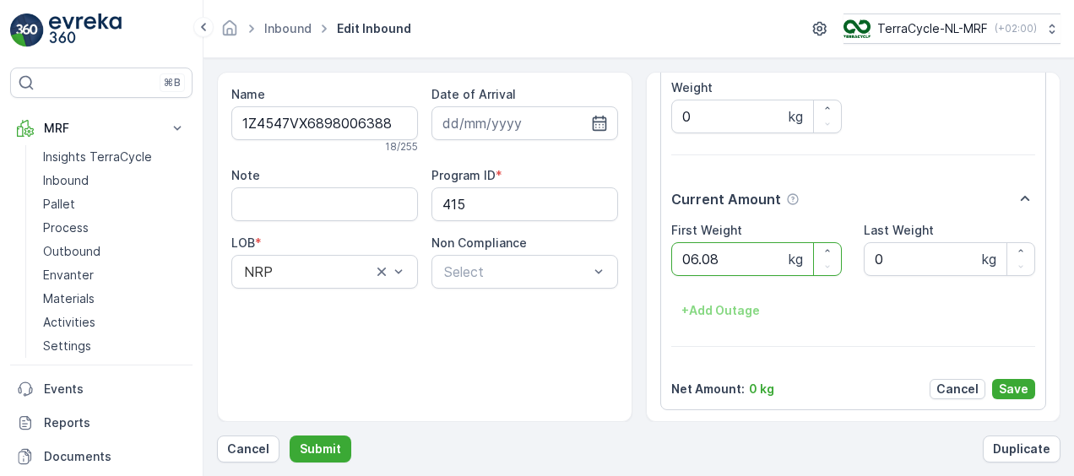
click at [290, 436] on button "Submit" at bounding box center [321, 449] width 62 height 27
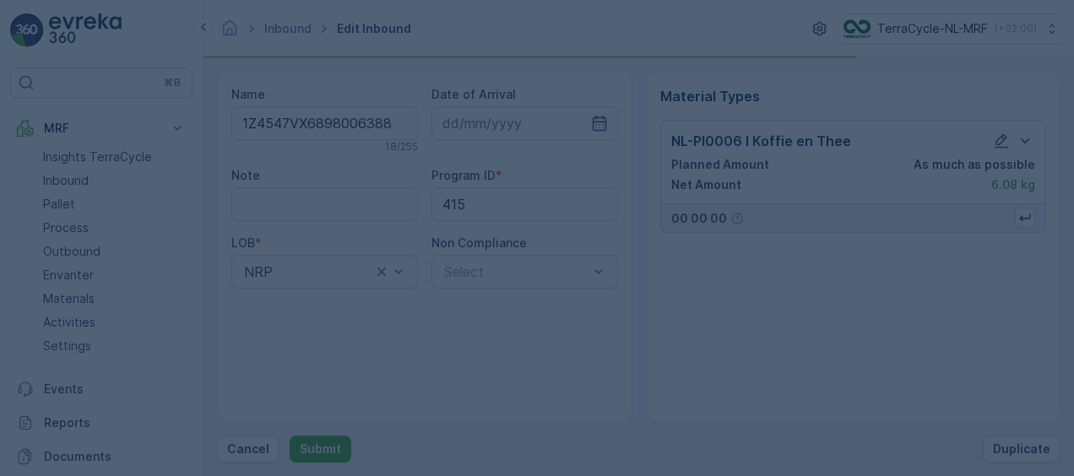
scroll to position [0, 0]
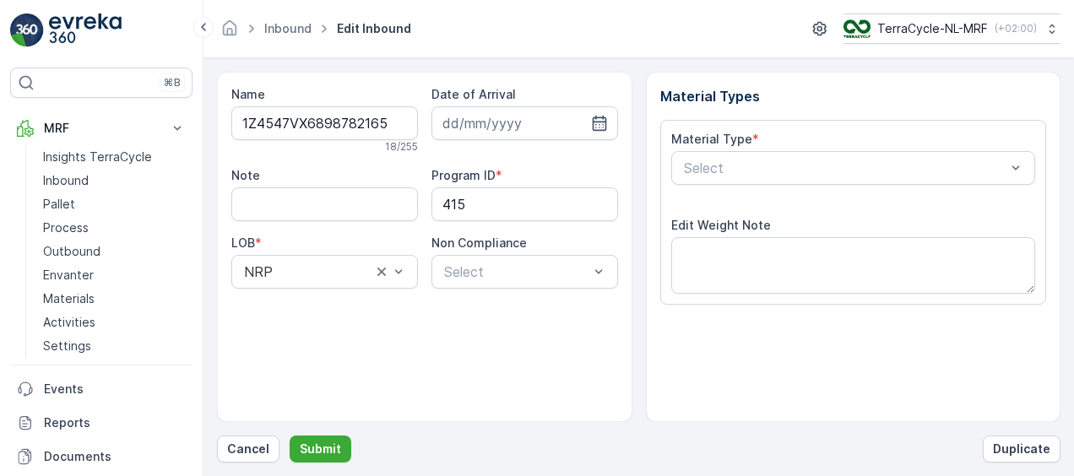
scroll to position [280, 0]
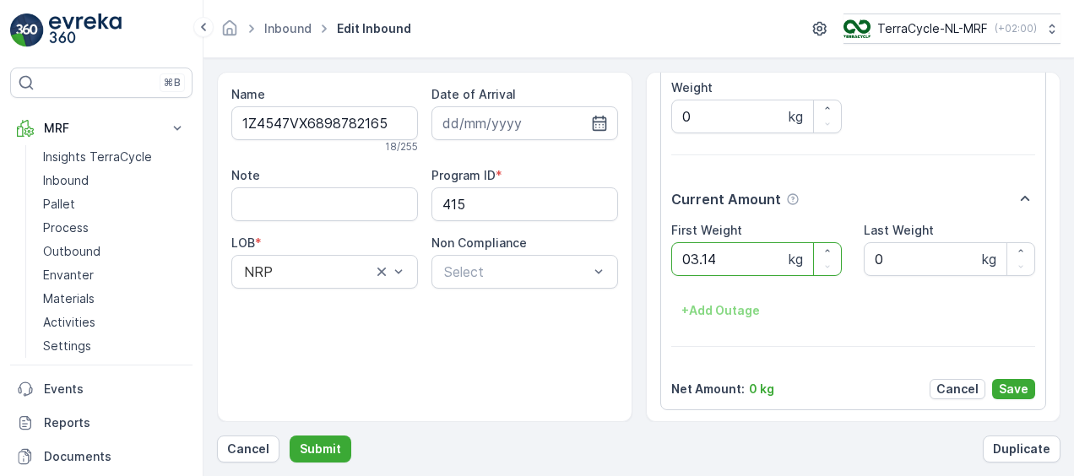
click at [290, 436] on button "Submit" at bounding box center [321, 449] width 62 height 27
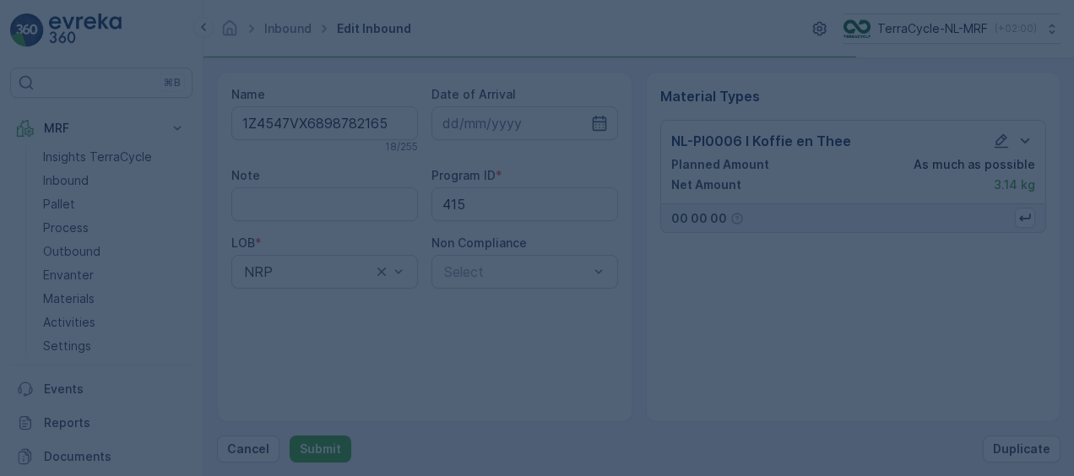
scroll to position [0, 0]
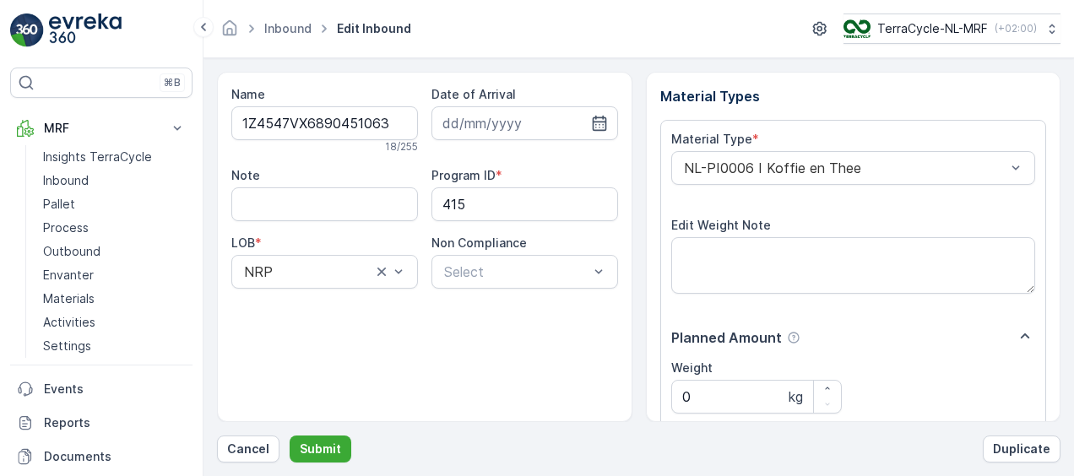
scroll to position [280, 0]
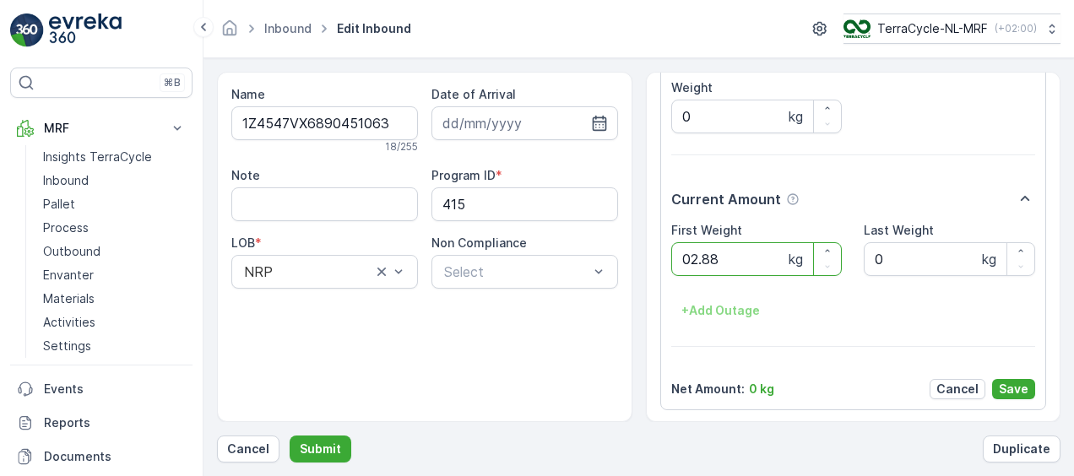
click at [290, 436] on button "Submit" at bounding box center [321, 449] width 62 height 27
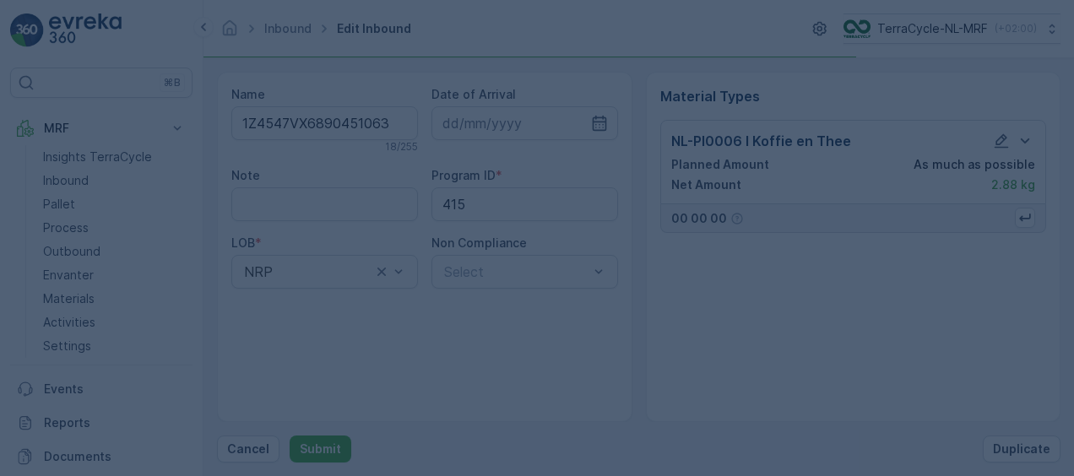
scroll to position [0, 0]
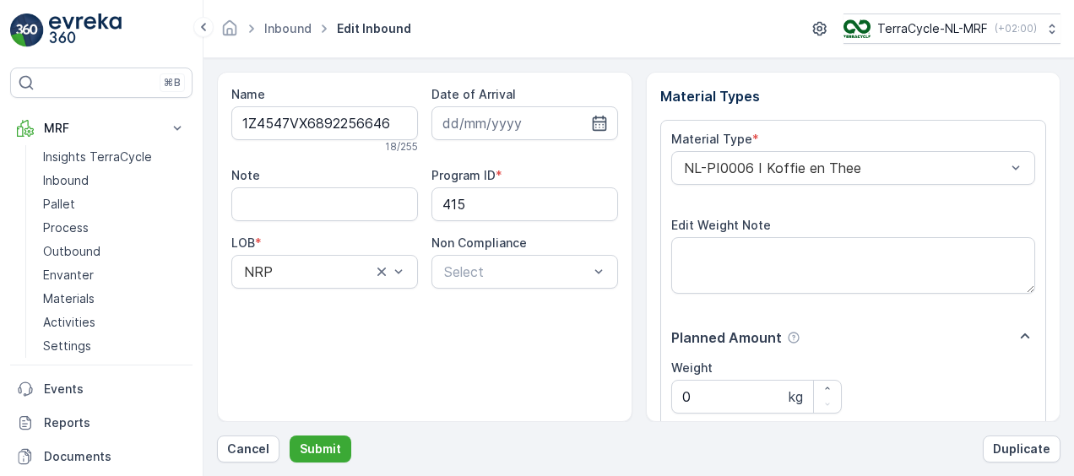
scroll to position [280, 0]
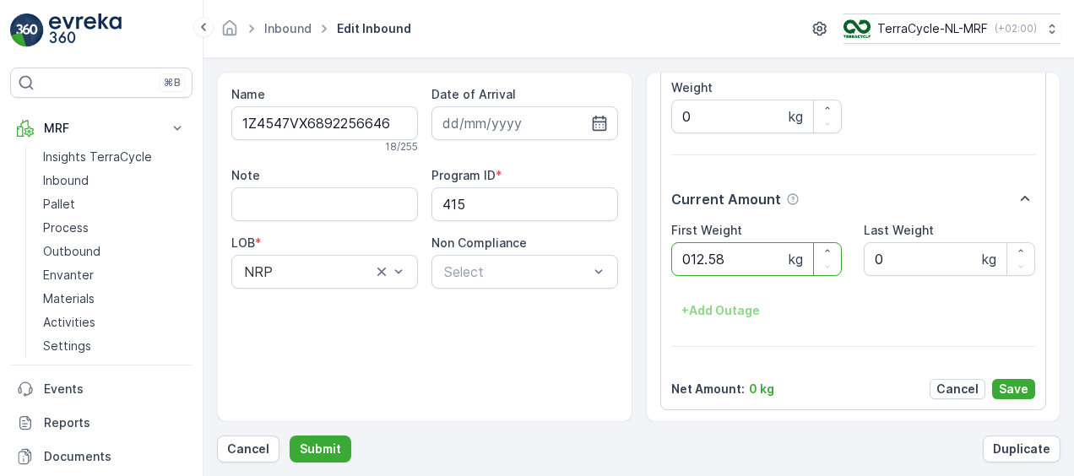
click at [290, 436] on button "Submit" at bounding box center [321, 449] width 62 height 27
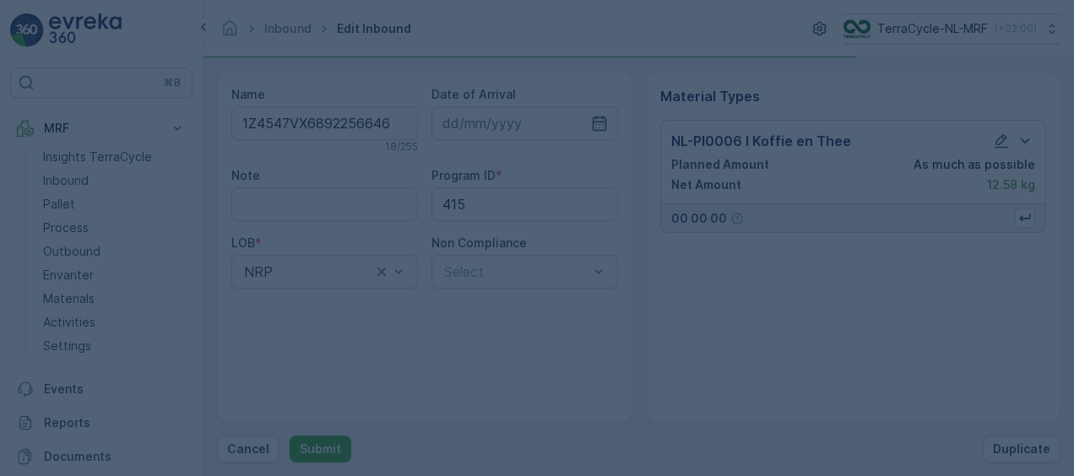
scroll to position [0, 0]
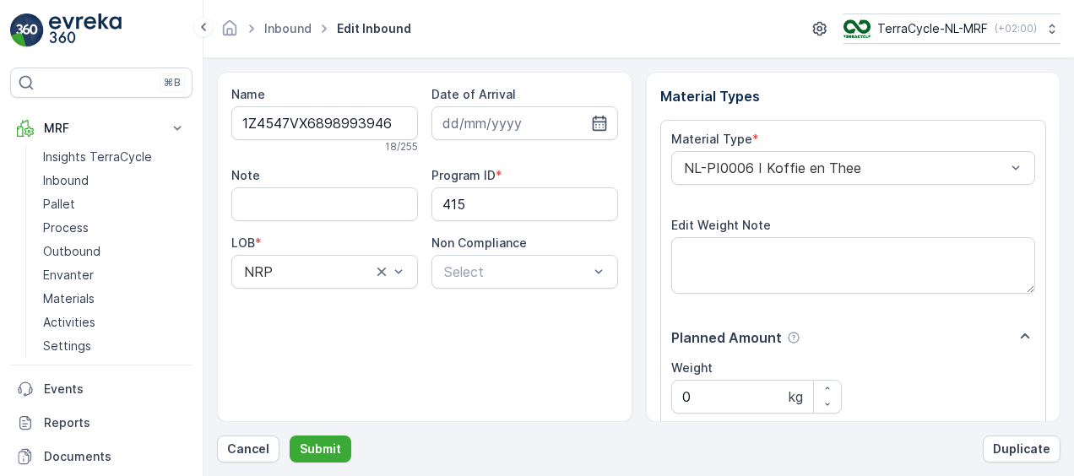
scroll to position [280, 0]
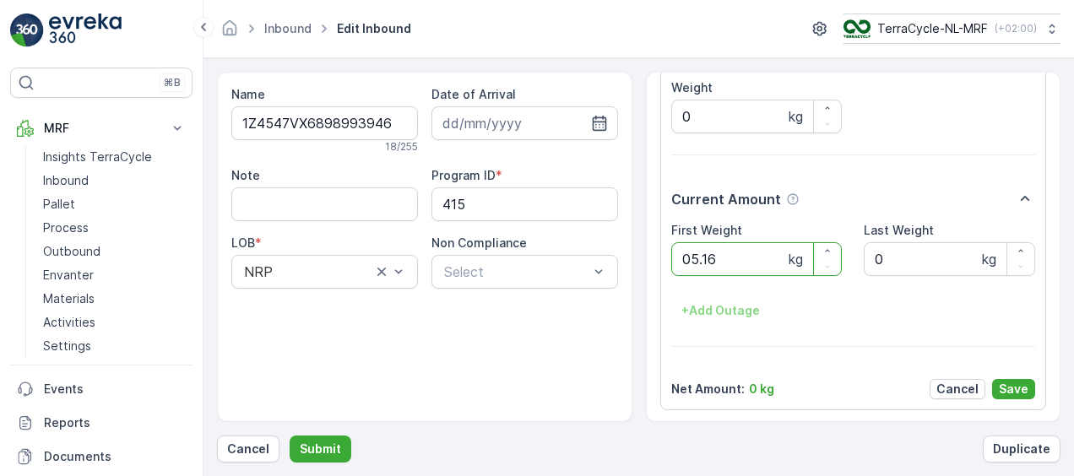
click at [290, 436] on button "Submit" at bounding box center [321, 449] width 62 height 27
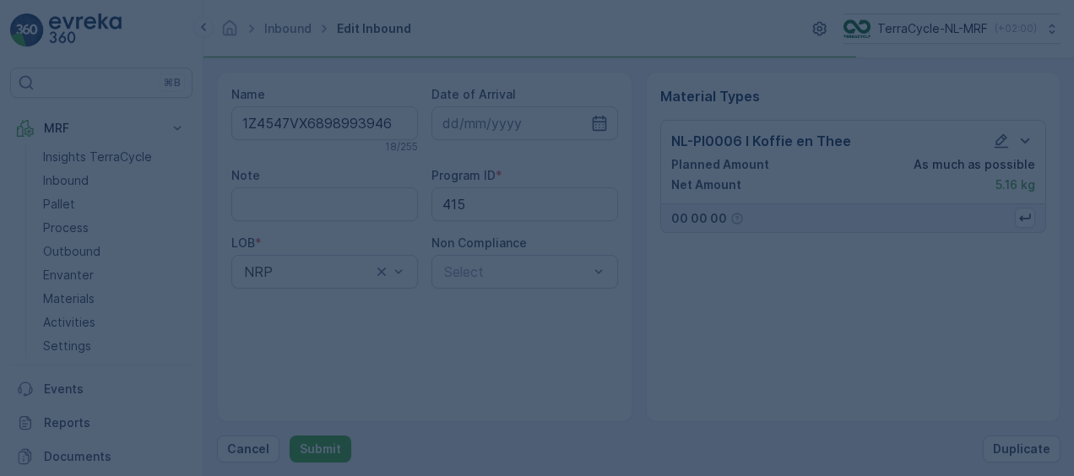
scroll to position [0, 0]
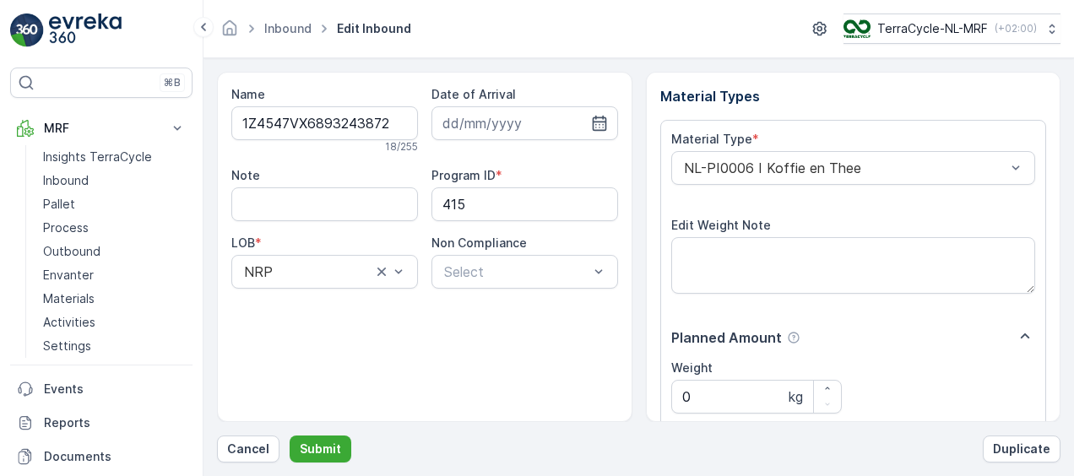
scroll to position [280, 0]
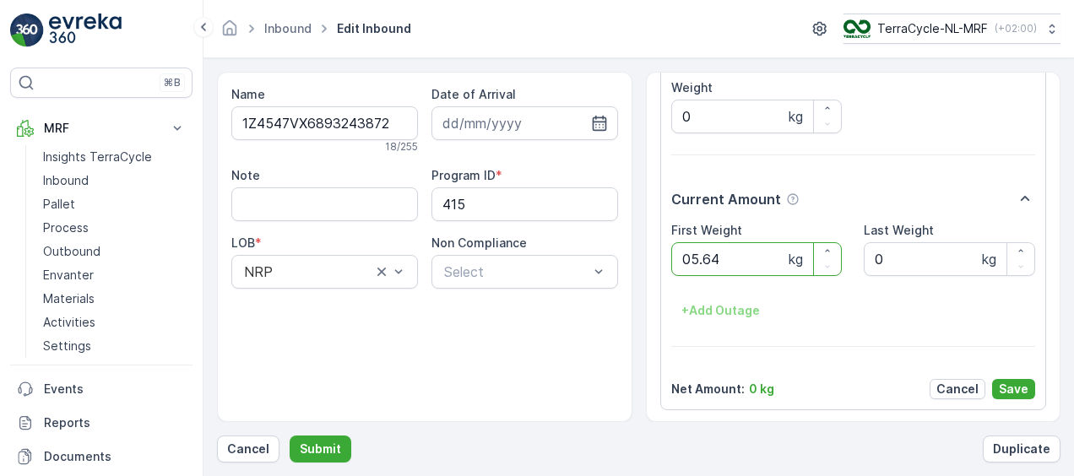
click at [290, 436] on button "Submit" at bounding box center [321, 449] width 62 height 27
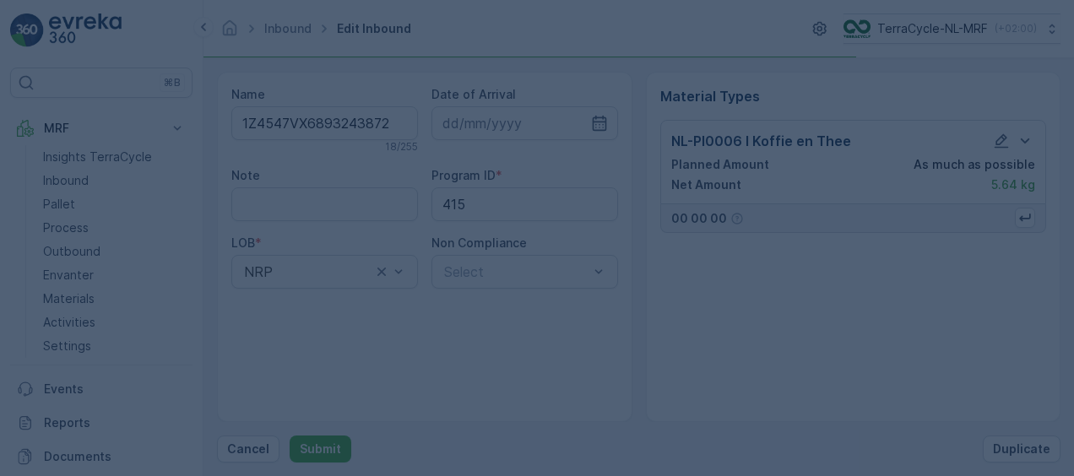
scroll to position [0, 0]
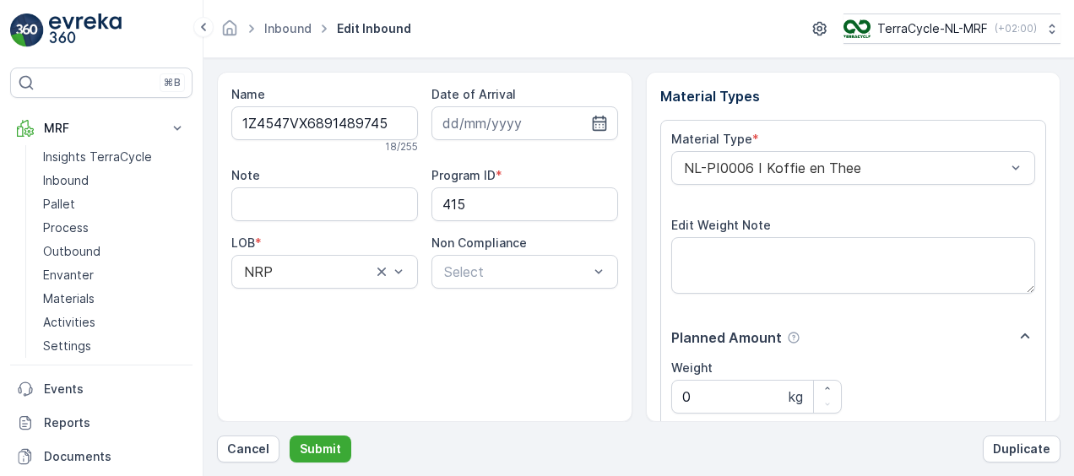
scroll to position [280, 0]
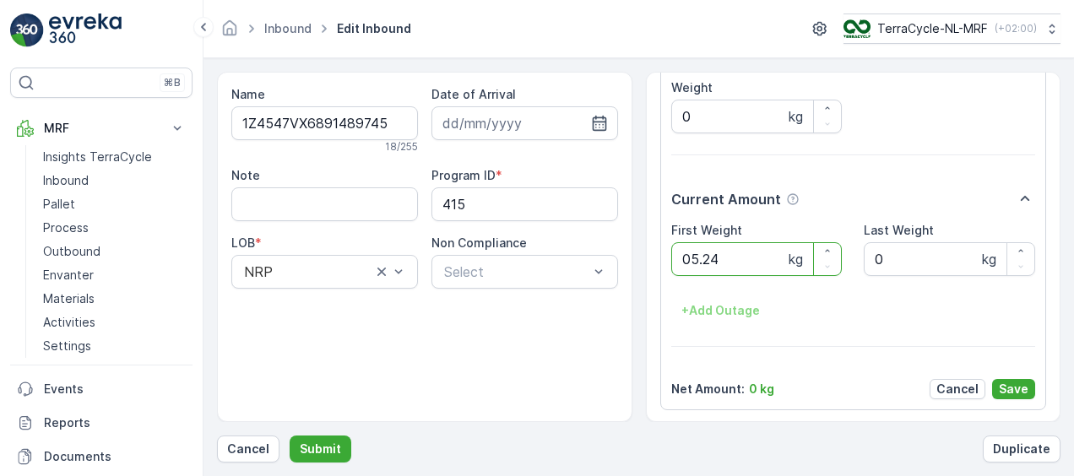
click at [290, 436] on button "Submit" at bounding box center [321, 449] width 62 height 27
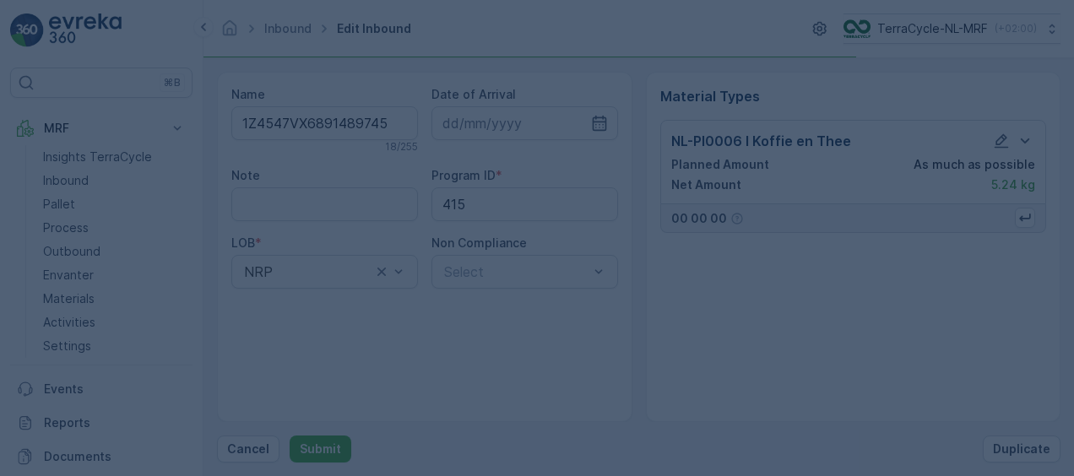
scroll to position [0, 0]
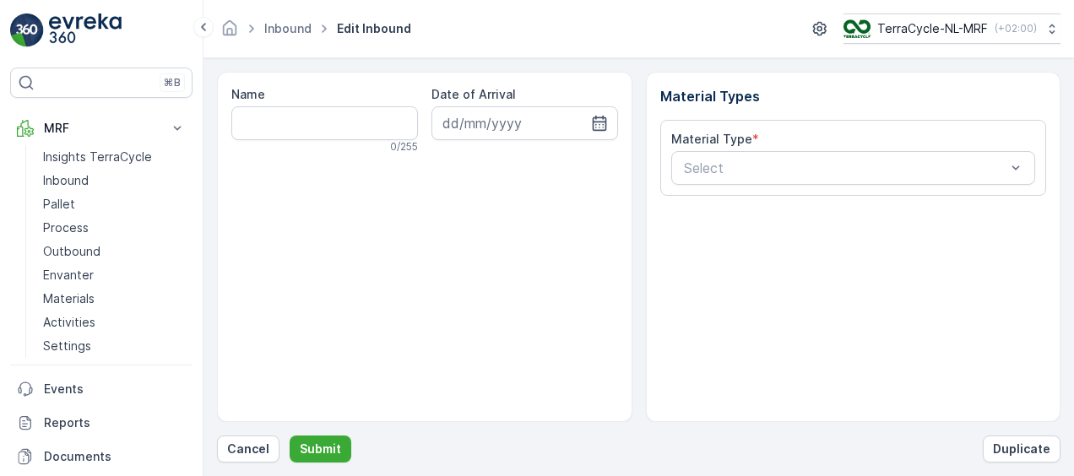
click at [549, 267] on div "Name 0 / 255 Date of Arrival" at bounding box center [424, 247] width 415 height 350
click at [235, 453] on p "Cancel" at bounding box center [248, 449] width 42 height 17
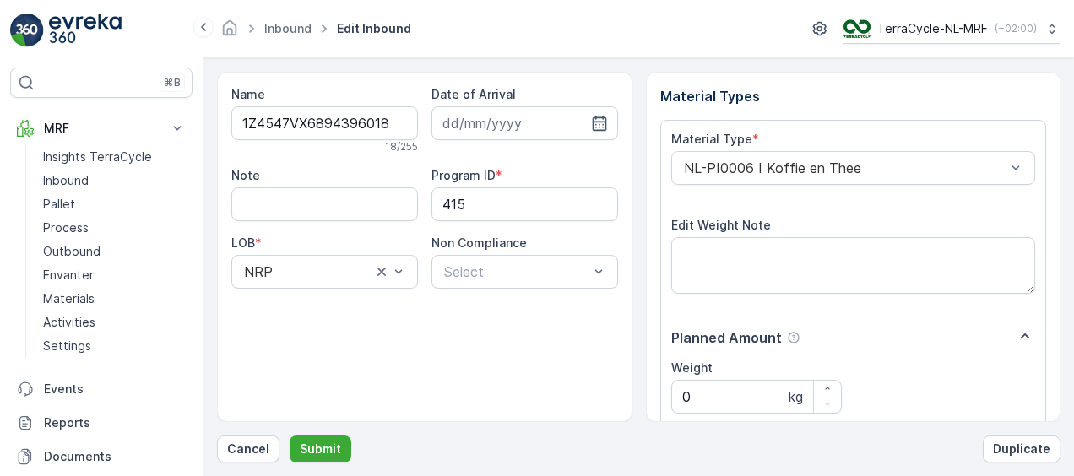
scroll to position [280, 0]
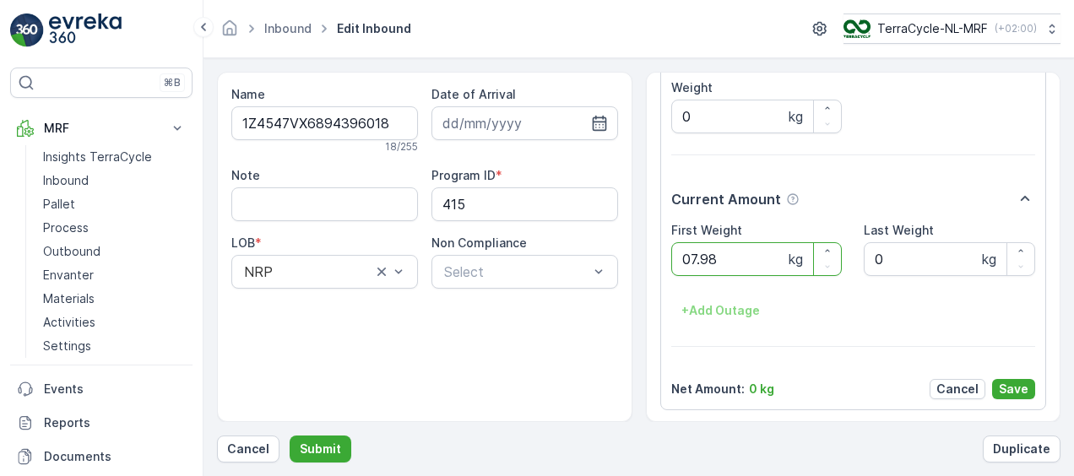
click at [290, 436] on button "Submit" at bounding box center [321, 449] width 62 height 27
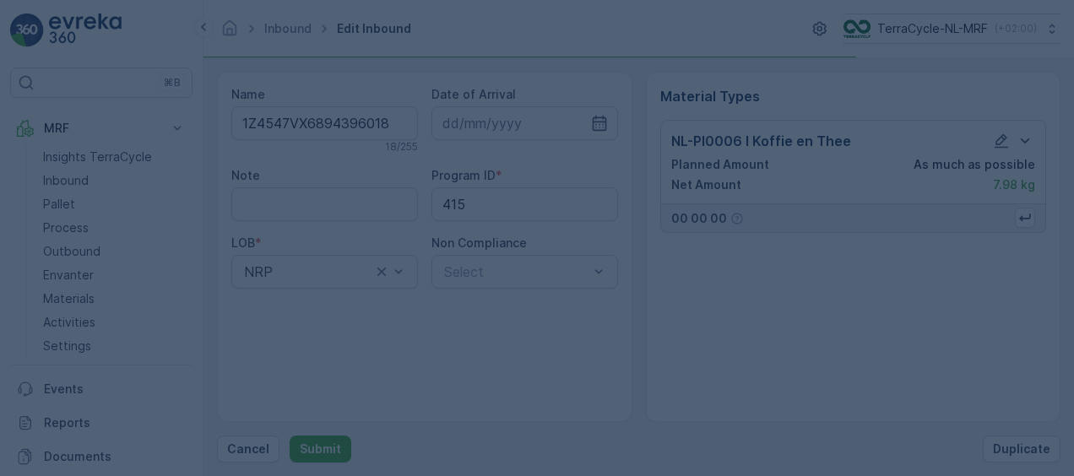
scroll to position [0, 0]
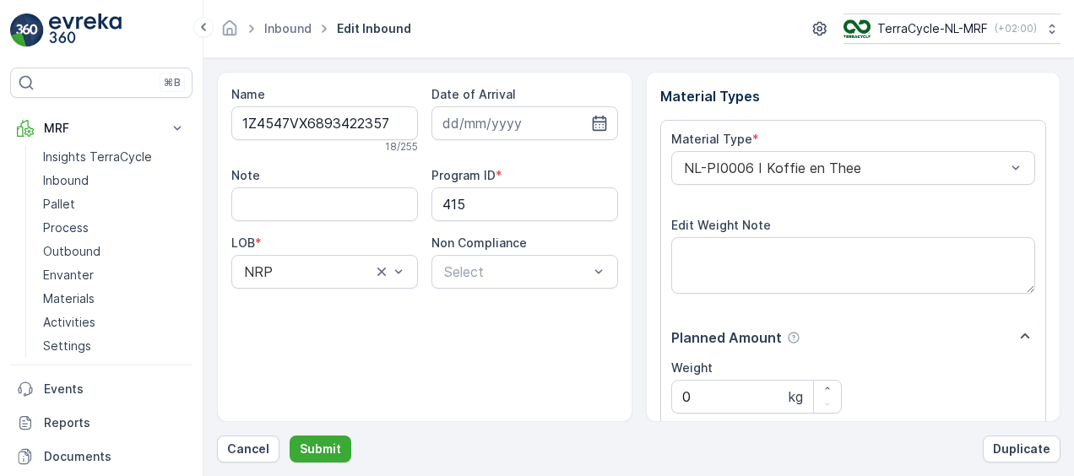
scroll to position [280, 0]
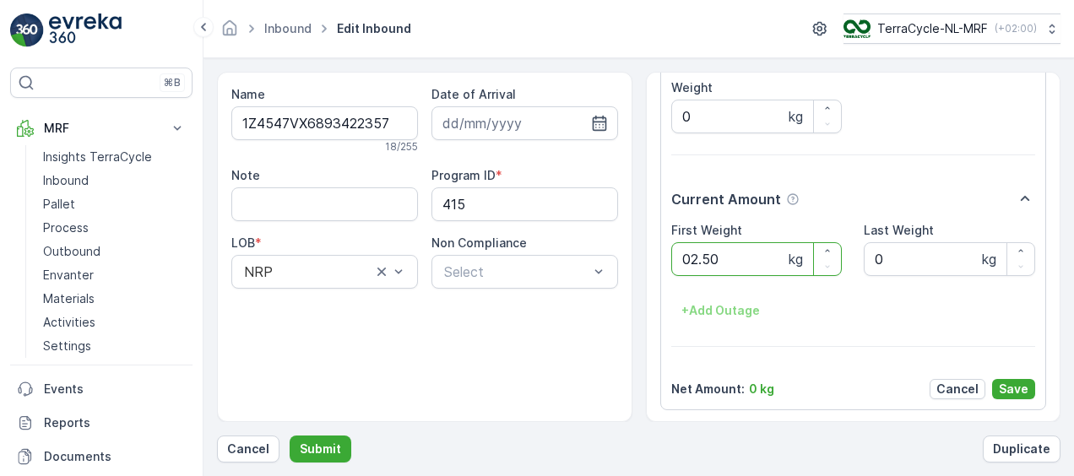
click at [290, 436] on button "Submit" at bounding box center [321, 449] width 62 height 27
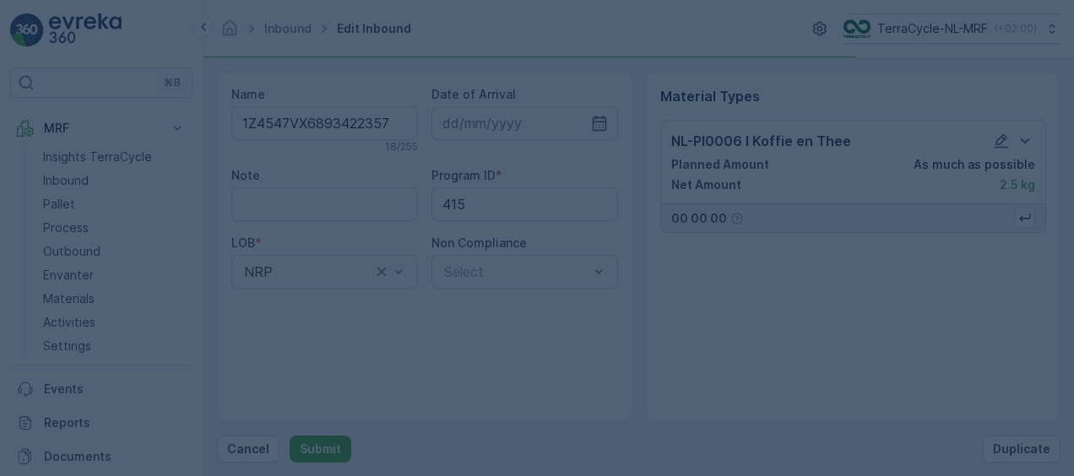
scroll to position [0, 0]
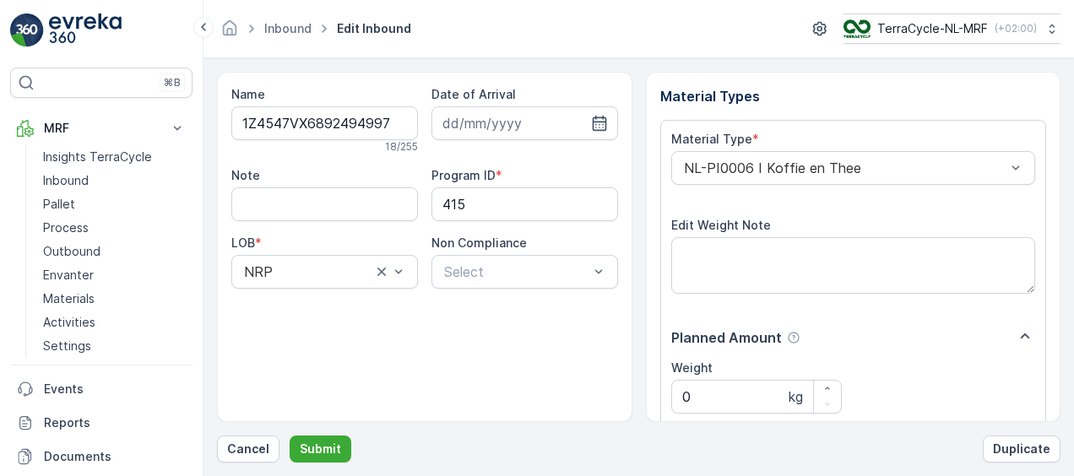
scroll to position [280, 0]
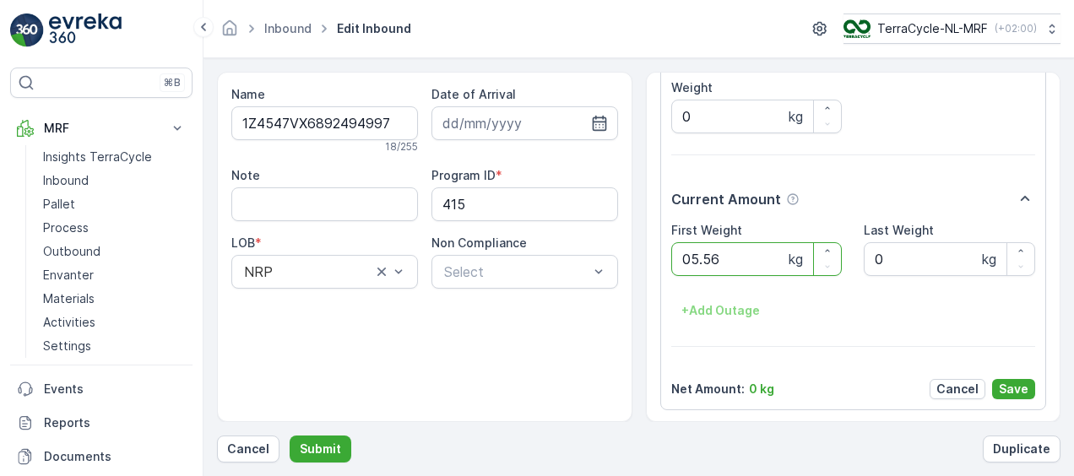
click at [290, 436] on button "Submit" at bounding box center [321, 449] width 62 height 27
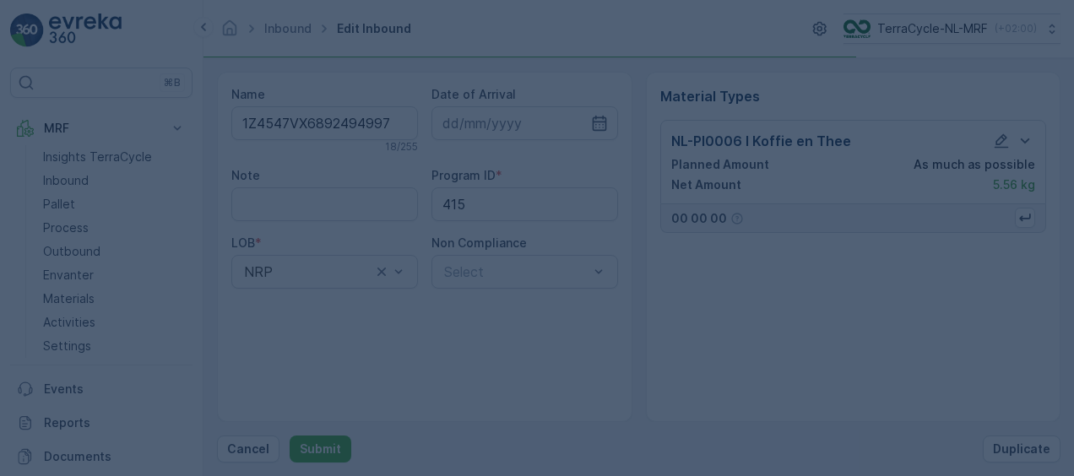
scroll to position [0, 0]
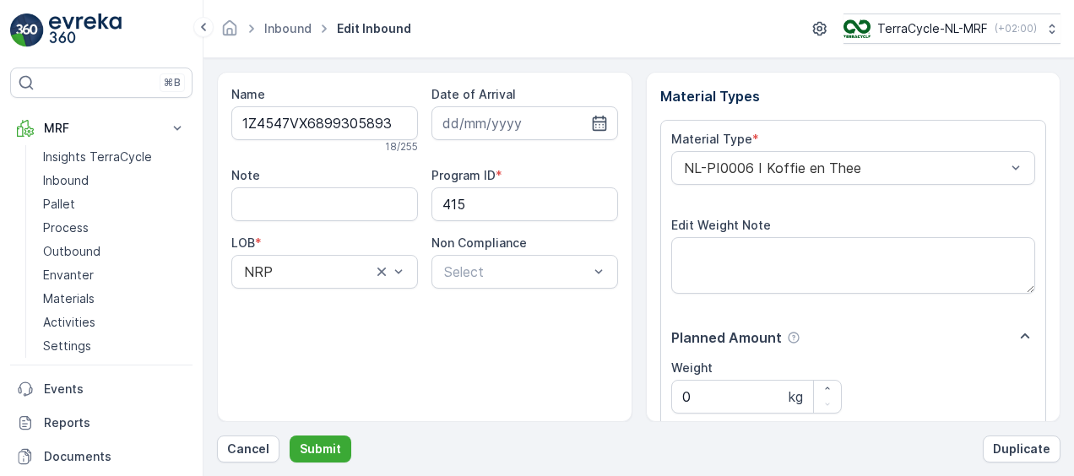
scroll to position [280, 0]
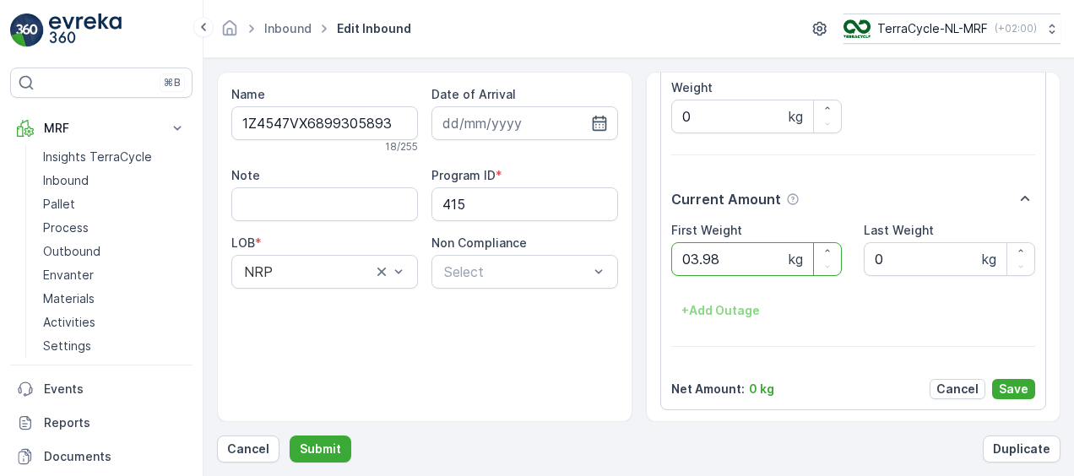
click at [290, 436] on button "Submit" at bounding box center [321, 449] width 62 height 27
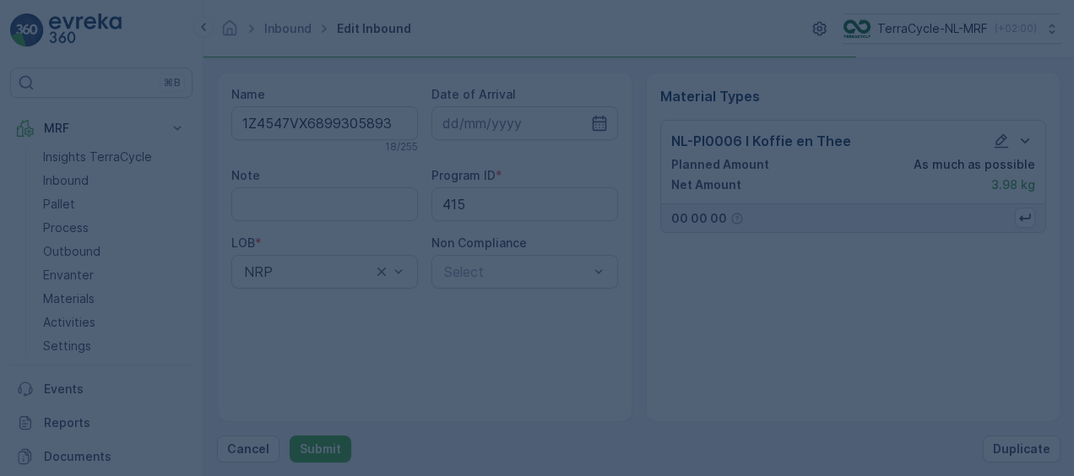
scroll to position [0, 0]
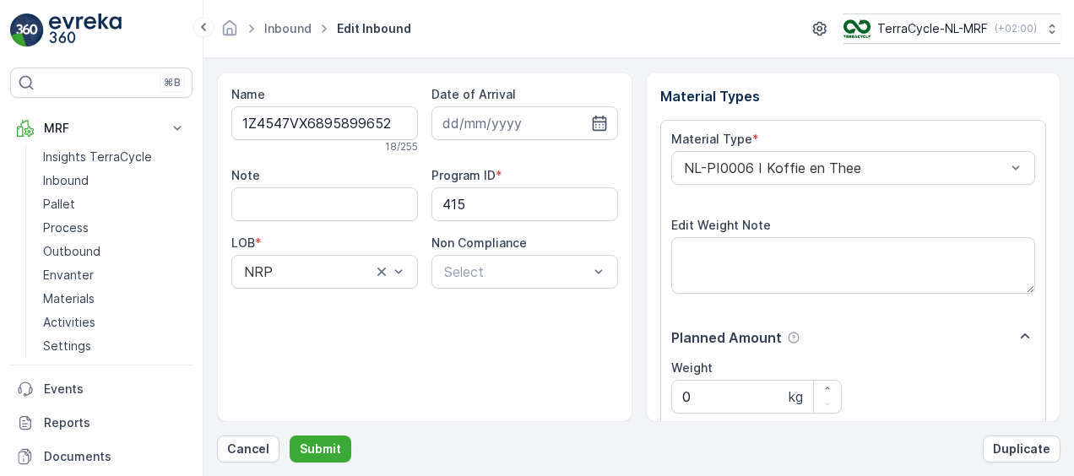
scroll to position [280, 0]
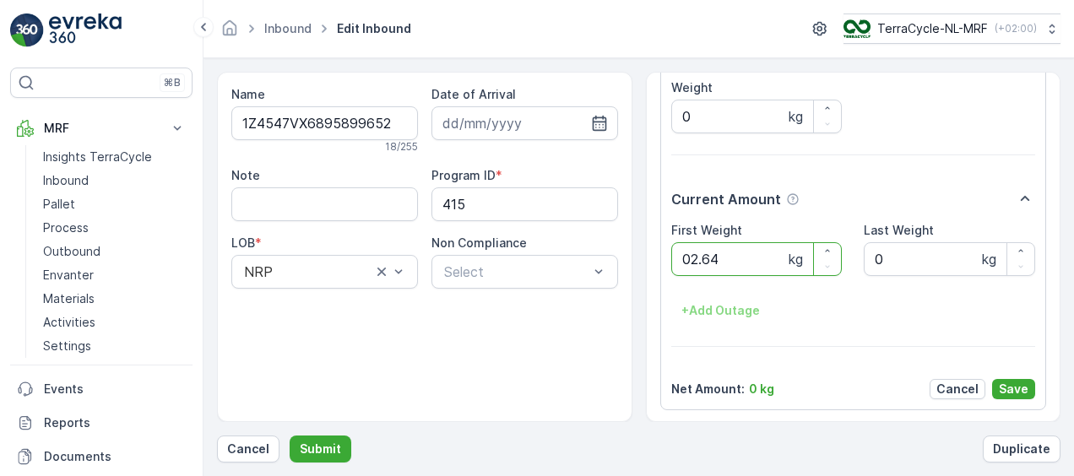
click at [290, 436] on button "Submit" at bounding box center [321, 449] width 62 height 27
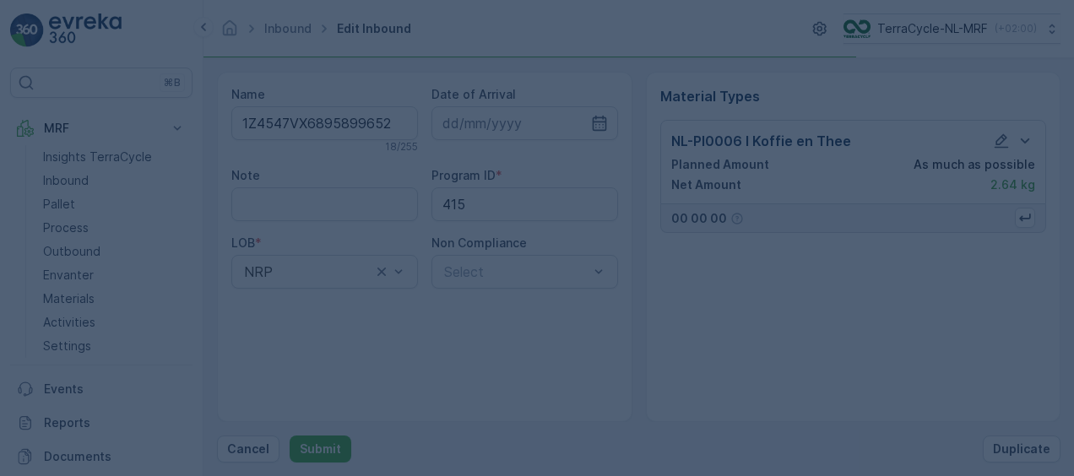
scroll to position [0, 0]
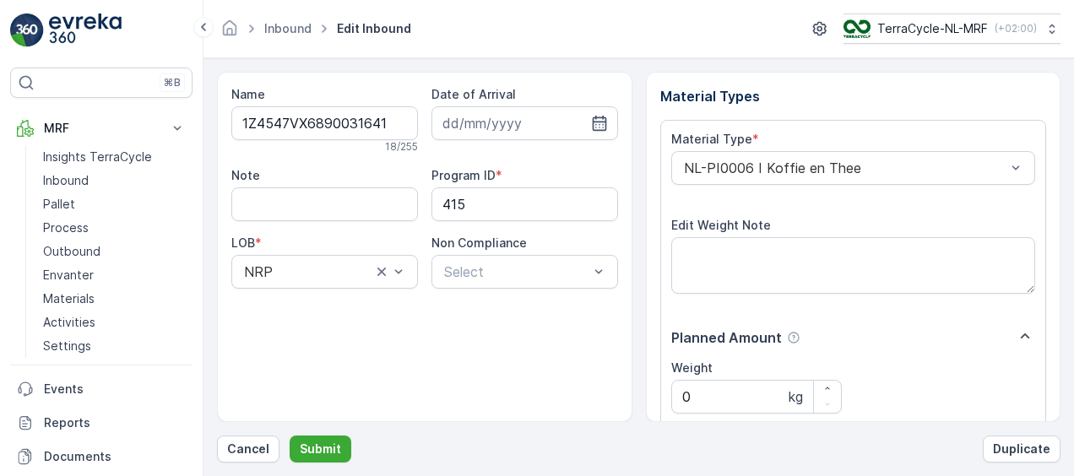
scroll to position [280, 0]
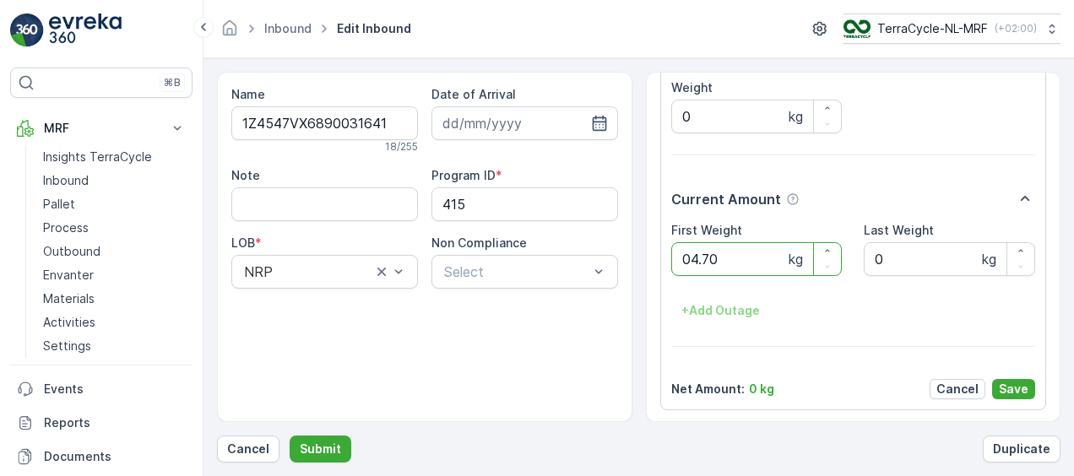
click at [290, 436] on button "Submit" at bounding box center [321, 449] width 62 height 27
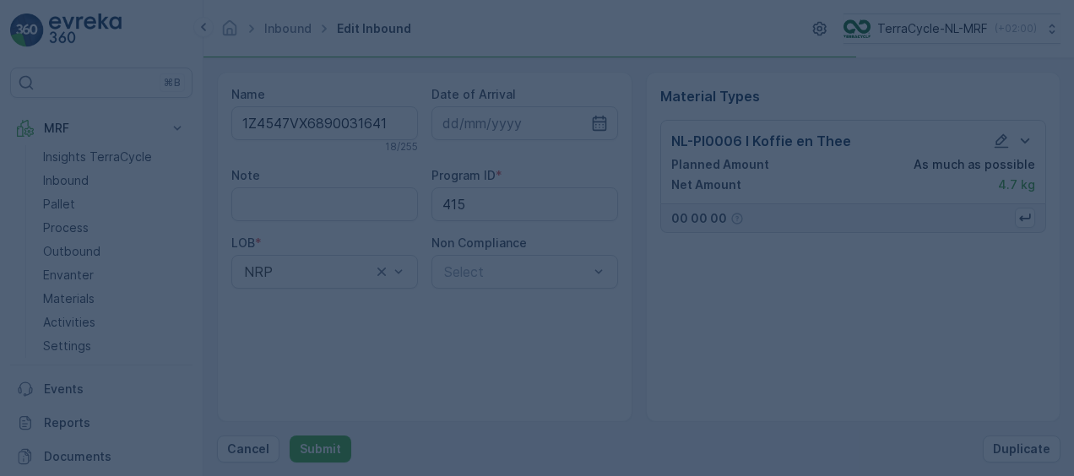
scroll to position [0, 0]
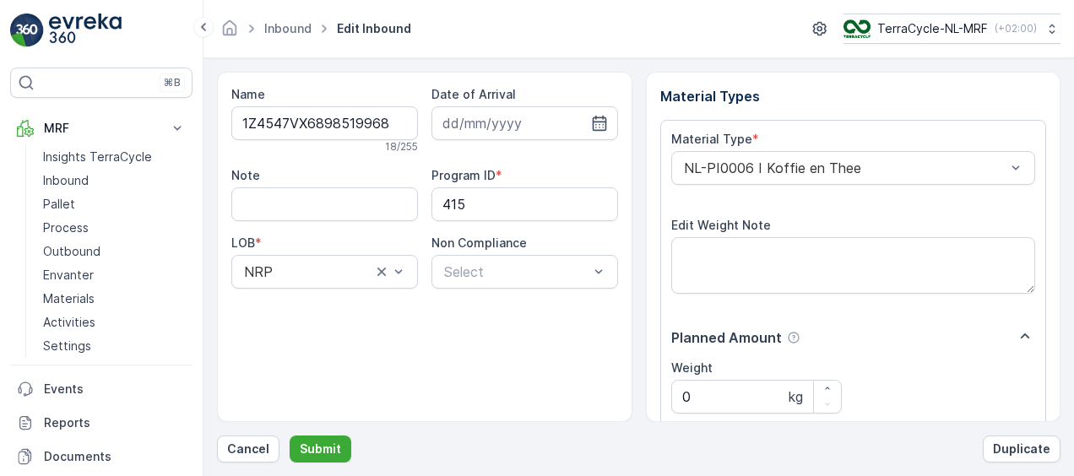
scroll to position [280, 0]
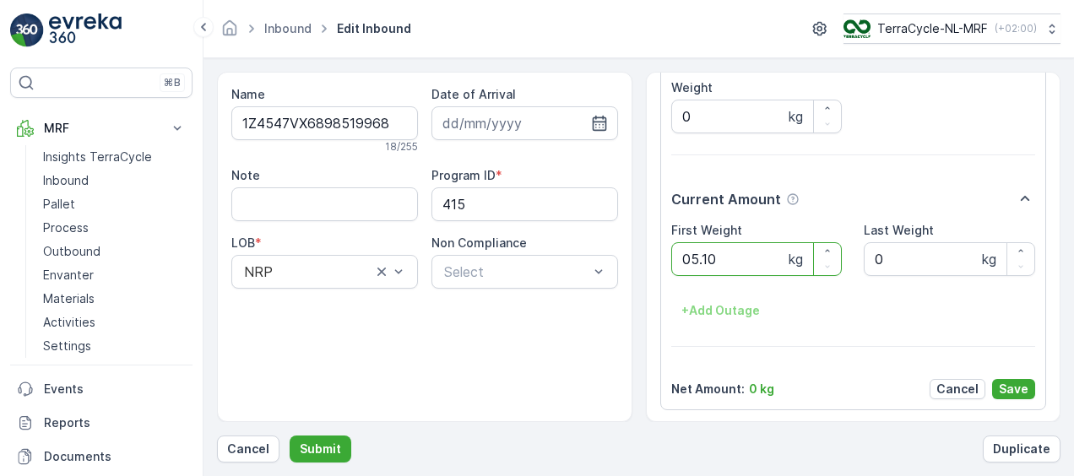
click at [290, 436] on button "Submit" at bounding box center [321, 449] width 62 height 27
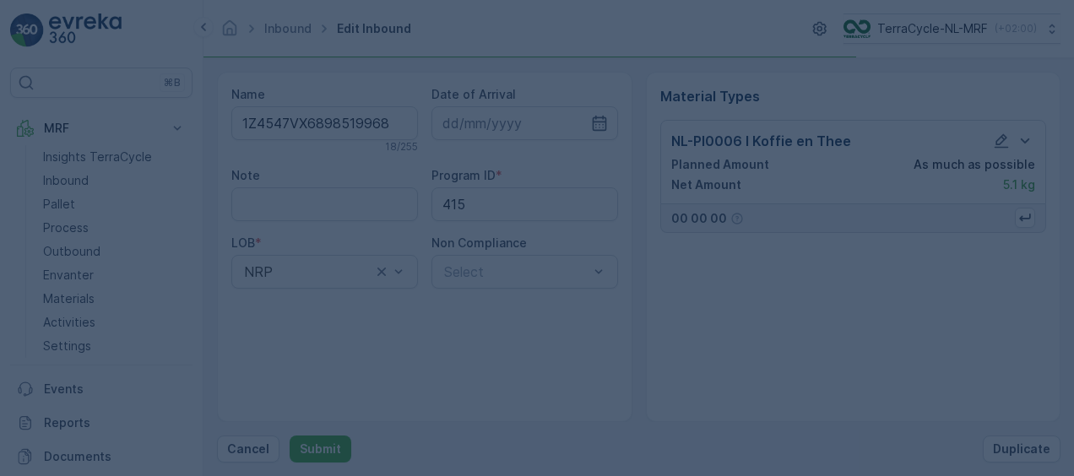
scroll to position [0, 0]
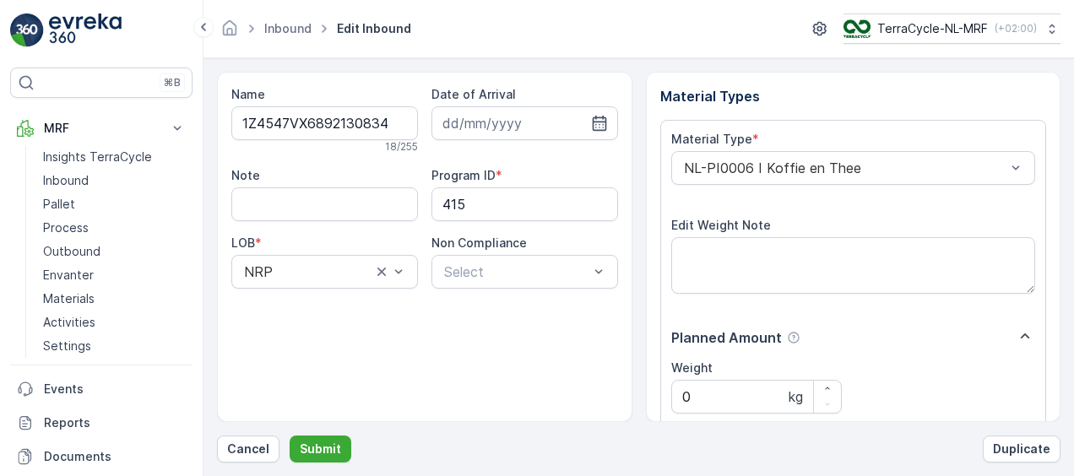
scroll to position [280, 0]
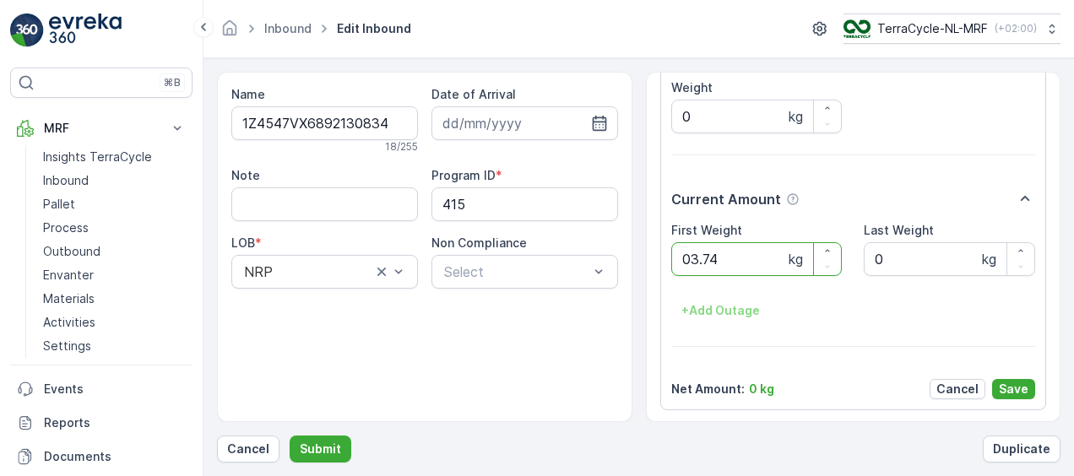
click at [290, 436] on button "Submit" at bounding box center [321, 449] width 62 height 27
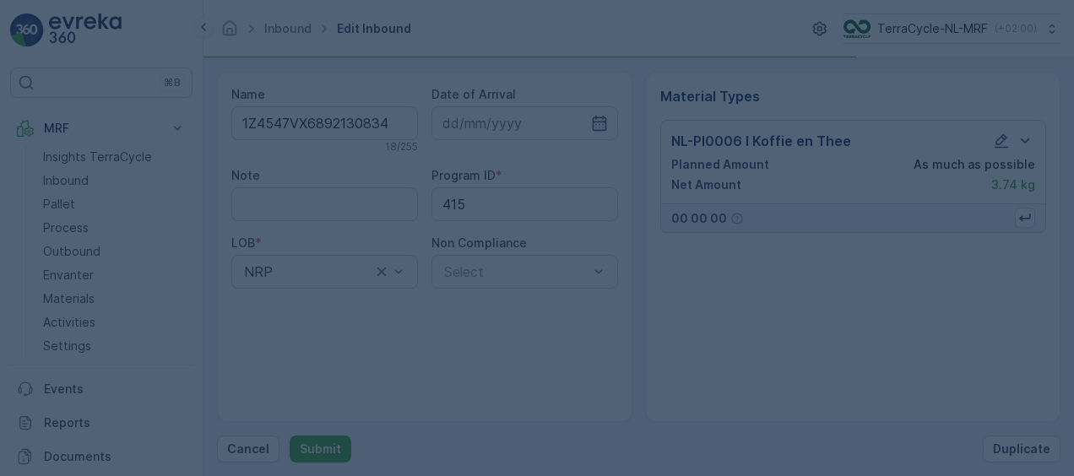
scroll to position [0, 0]
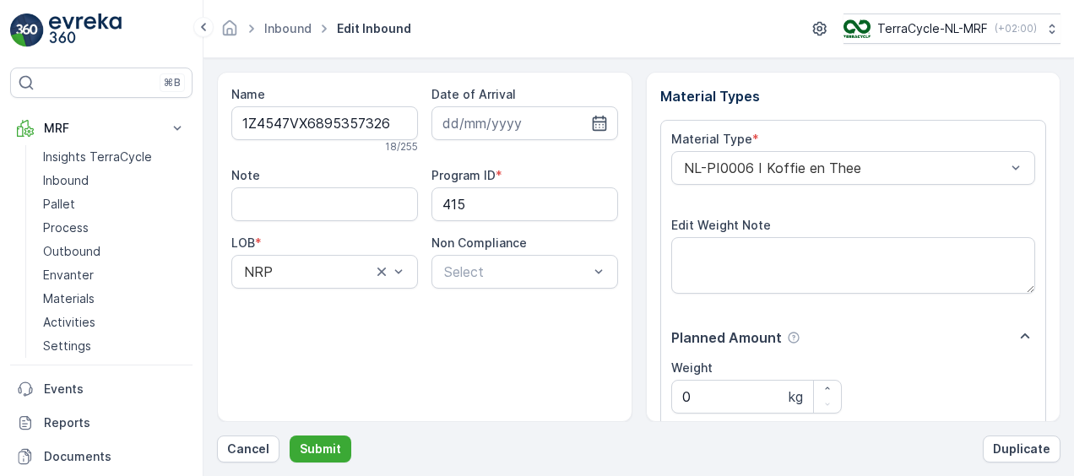
scroll to position [280, 0]
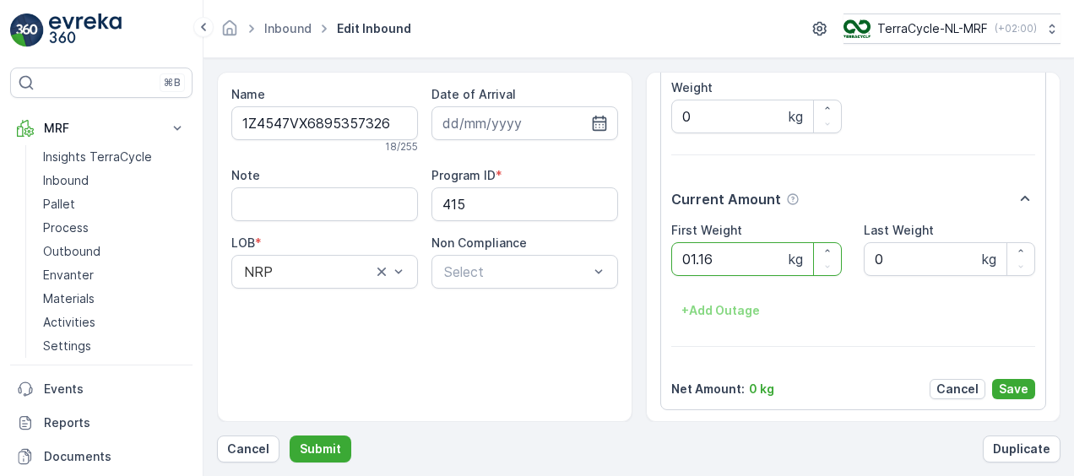
click at [290, 436] on button "Submit" at bounding box center [321, 449] width 62 height 27
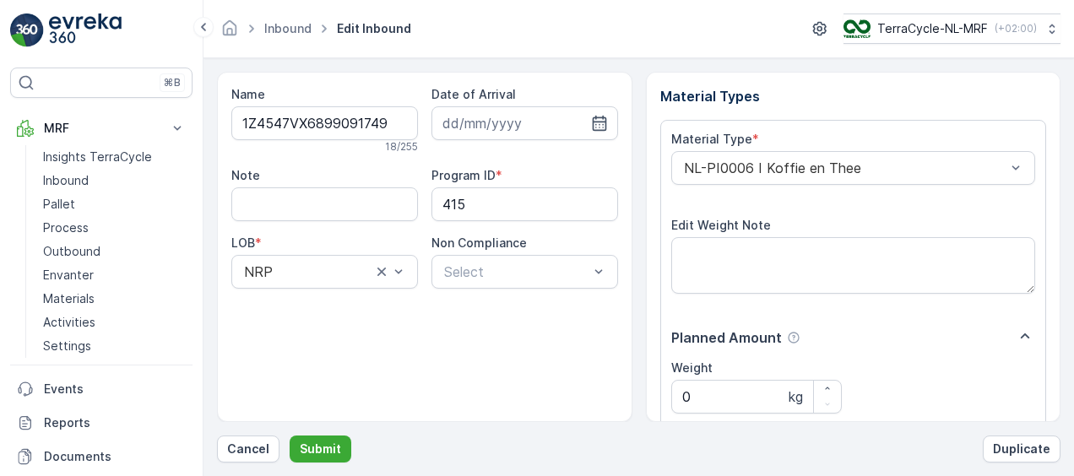
scroll to position [280, 0]
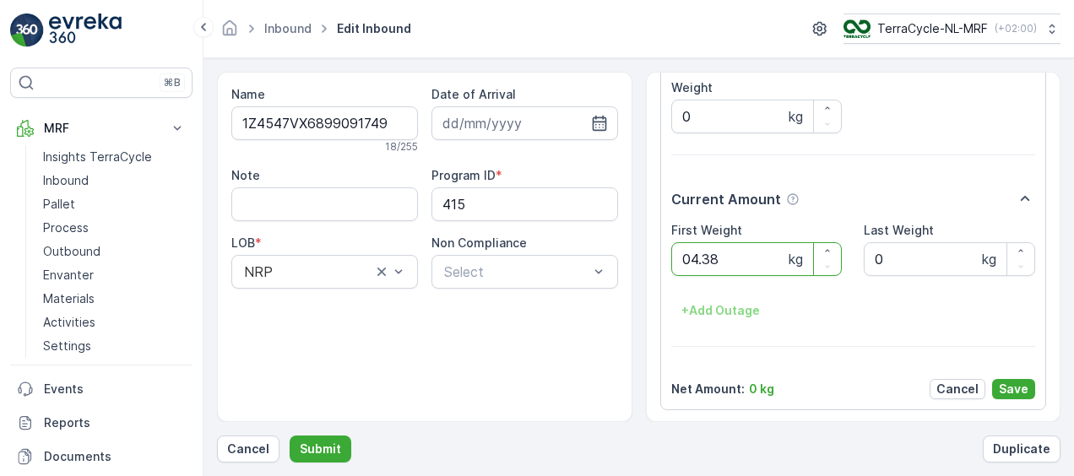
click at [290, 436] on button "Submit" at bounding box center [321, 449] width 62 height 27
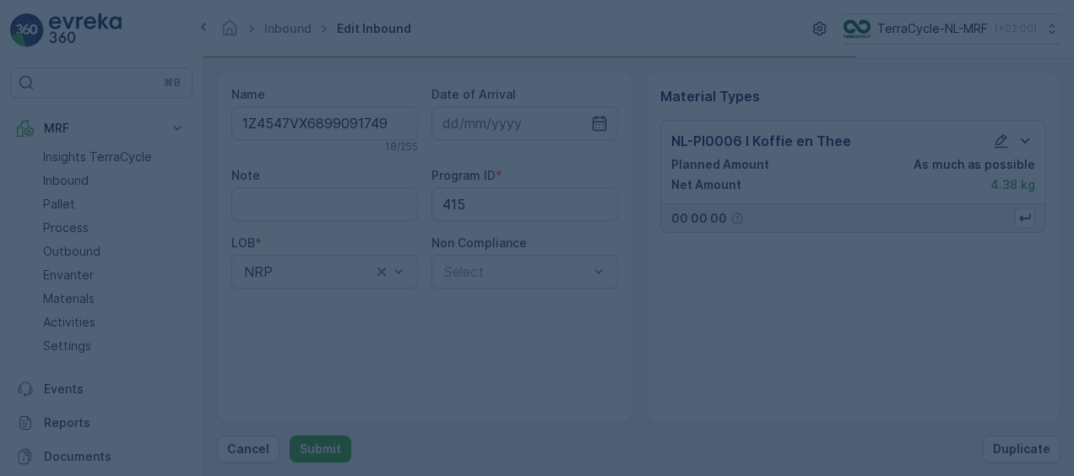
scroll to position [0, 0]
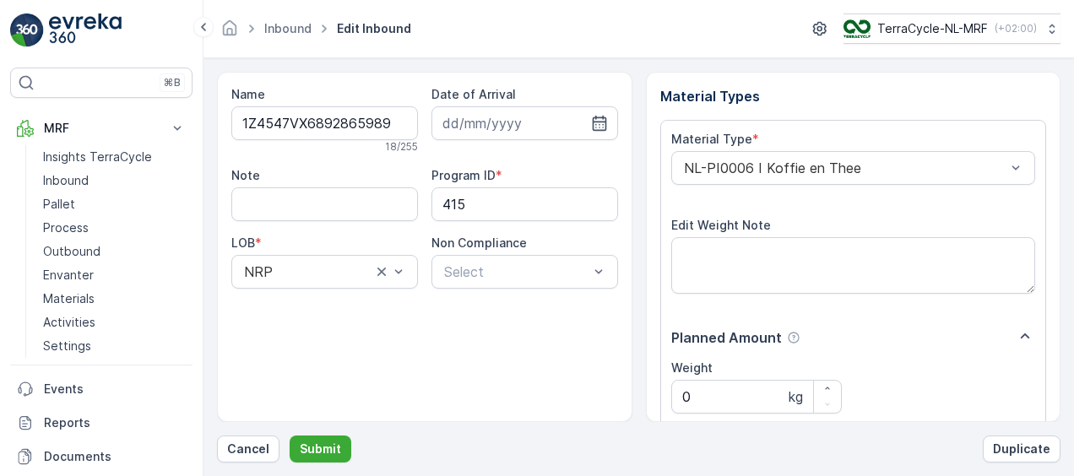
scroll to position [280, 0]
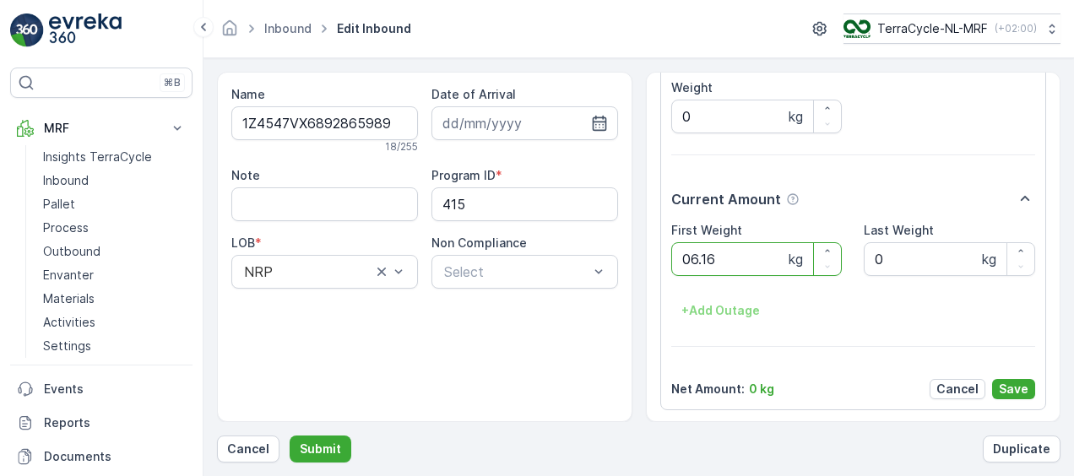
click at [290, 436] on button "Submit" at bounding box center [321, 449] width 62 height 27
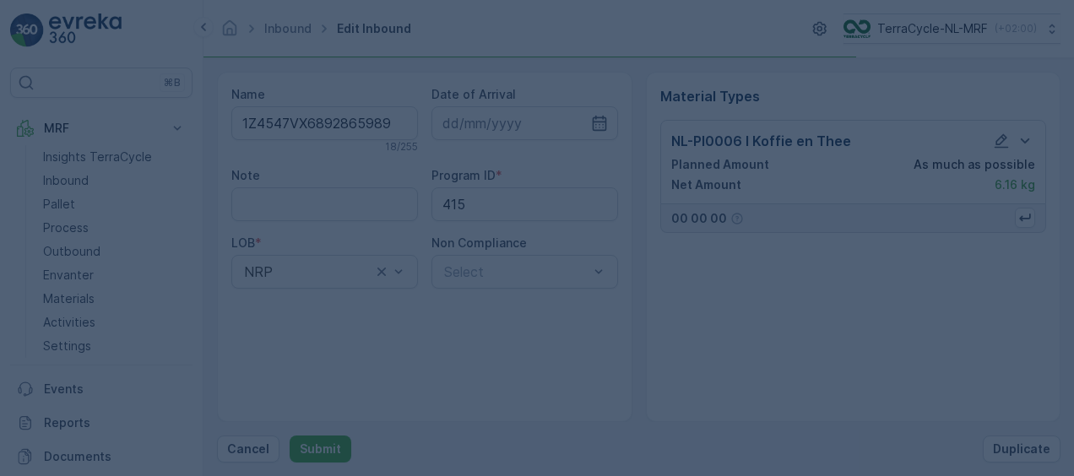
scroll to position [0, 0]
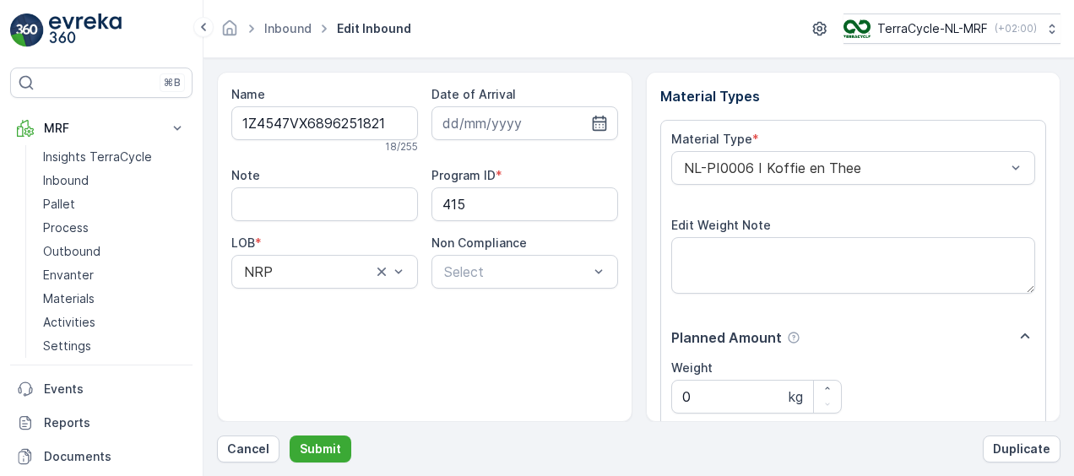
scroll to position [280, 0]
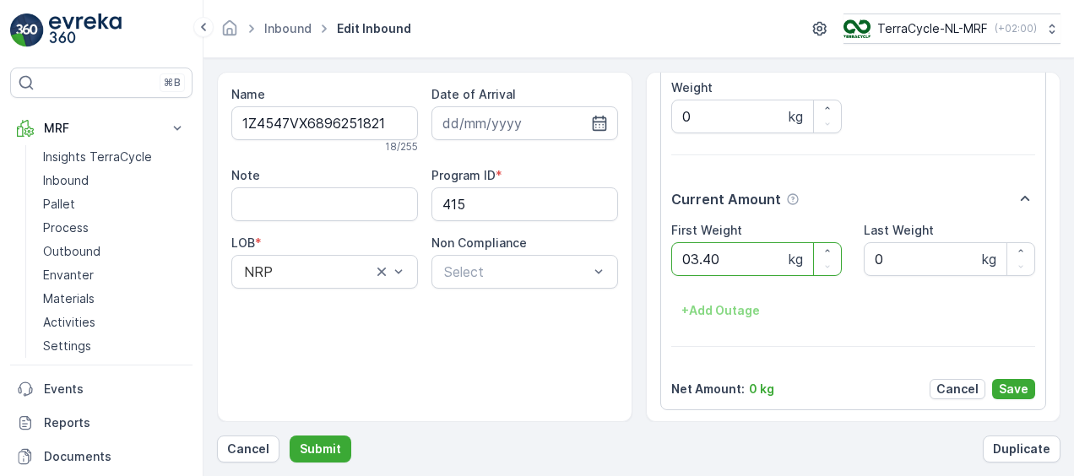
click at [290, 436] on button "Submit" at bounding box center [321, 449] width 62 height 27
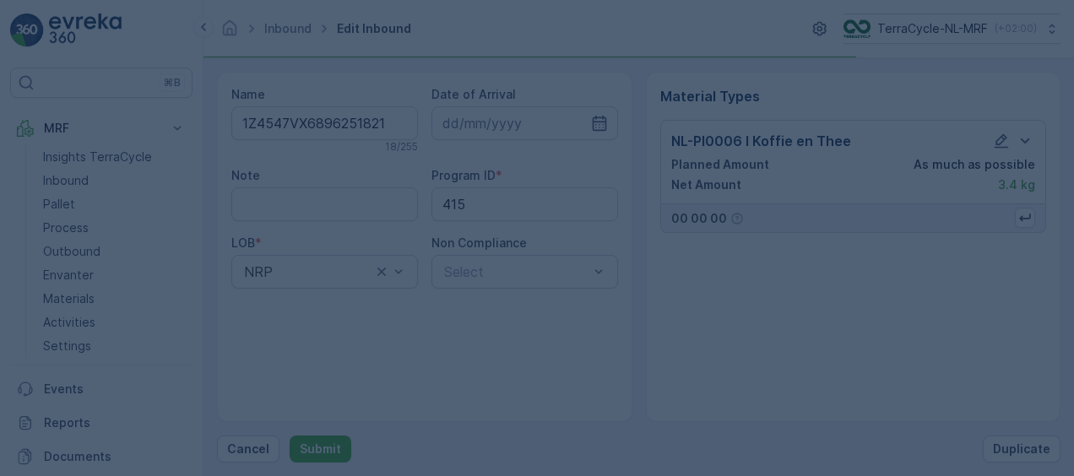
scroll to position [0, 0]
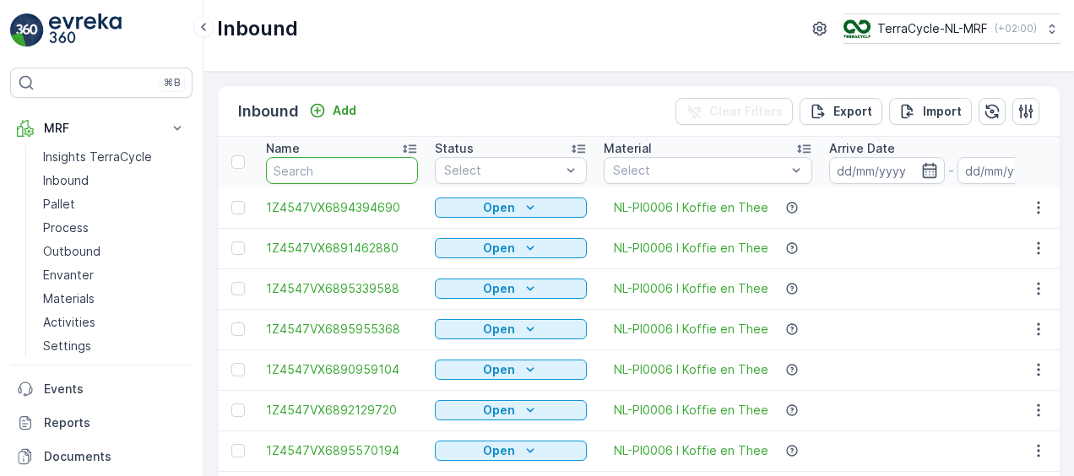
click at [333, 157] on input "text" at bounding box center [342, 170] width 152 height 27
type input "fd"
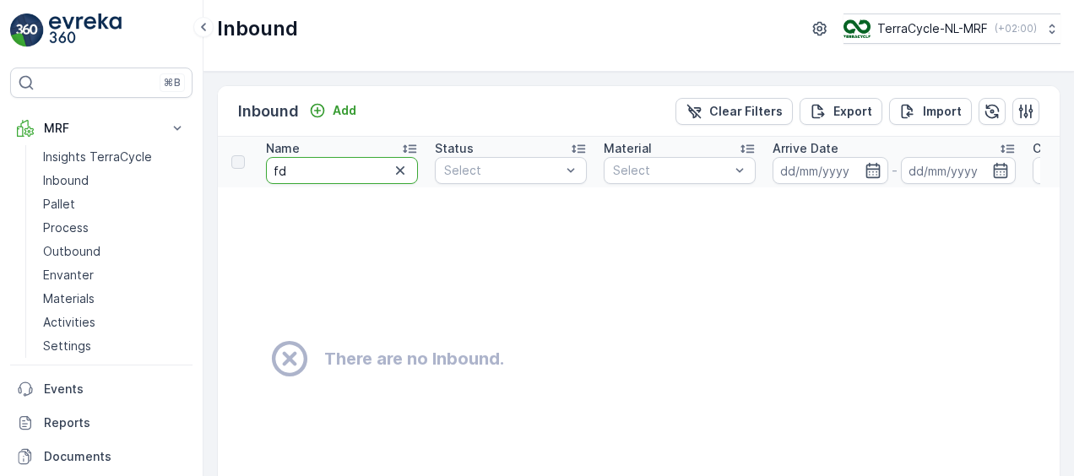
click at [333, 157] on input "fd" at bounding box center [342, 170] width 152 height 27
type input "fd404"
click at [61, 205] on p "Pallet" at bounding box center [59, 204] width 32 height 17
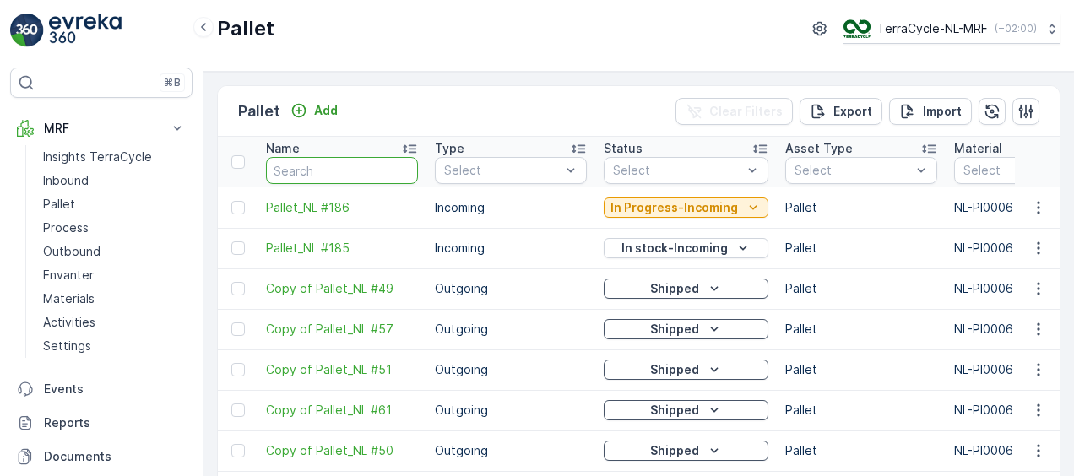
click at [320, 171] on input "text" at bounding box center [342, 170] width 152 height 27
type input "fd"
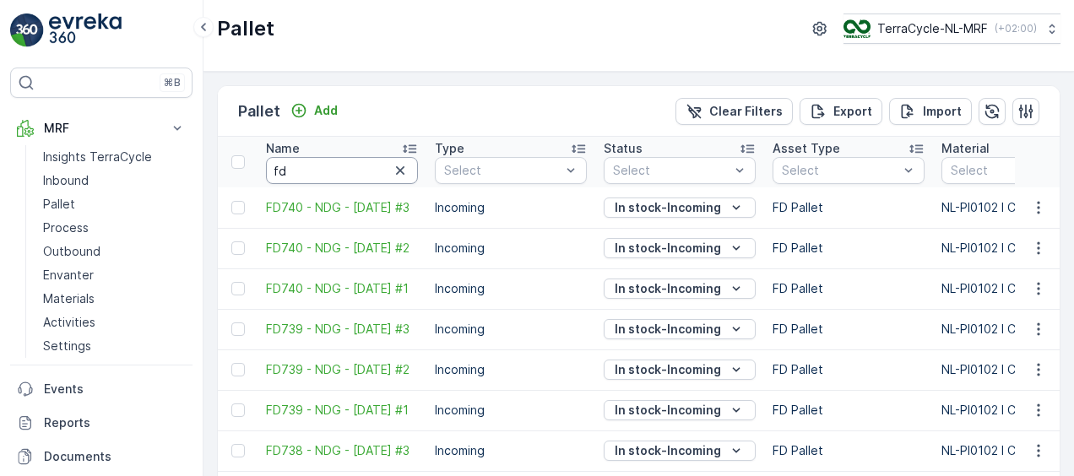
click at [320, 171] on input "fd" at bounding box center [342, 170] width 152 height 27
type input "fd404"
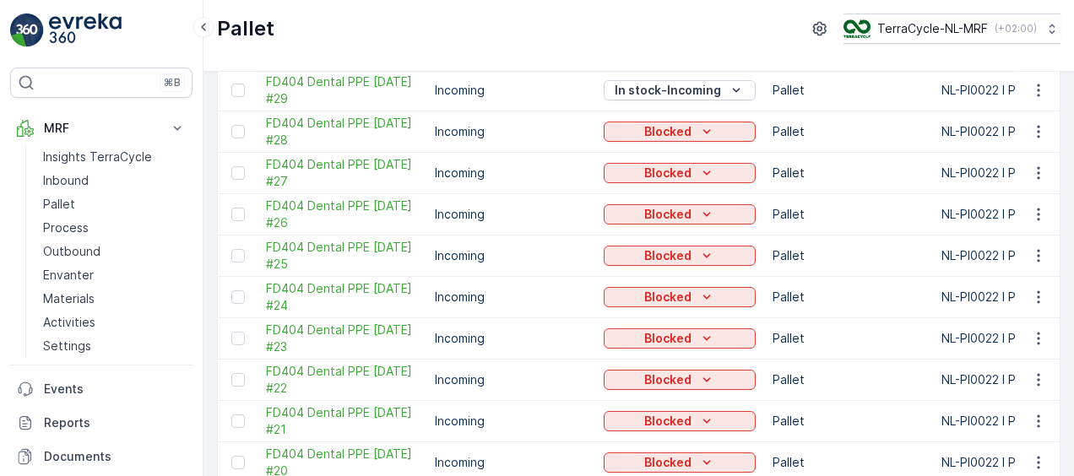
scroll to position [191, 0]
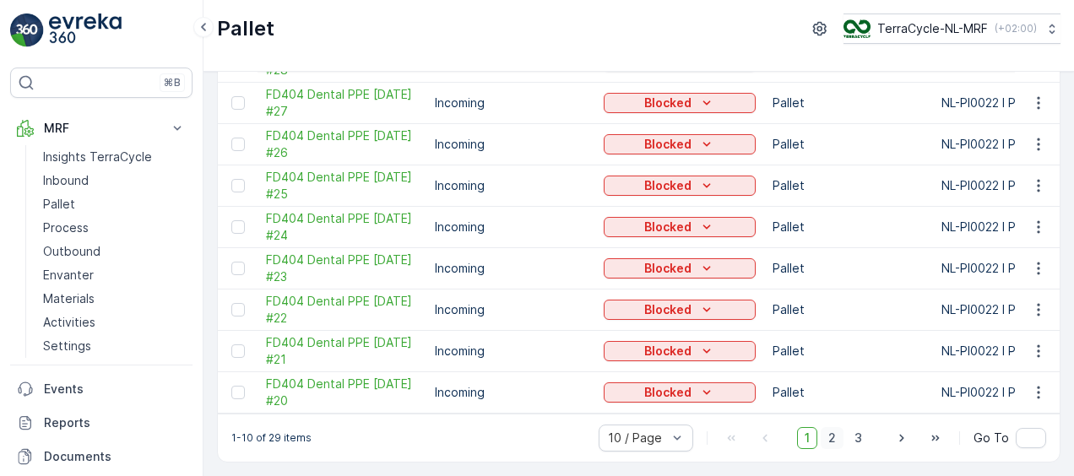
click at [833, 438] on span "2" at bounding box center [832, 438] width 23 height 22
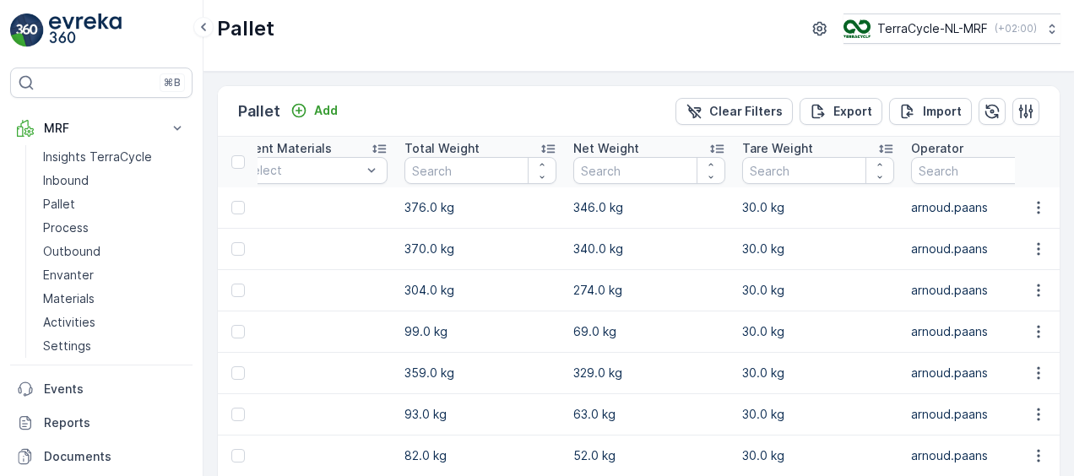
scroll to position [0, 1056]
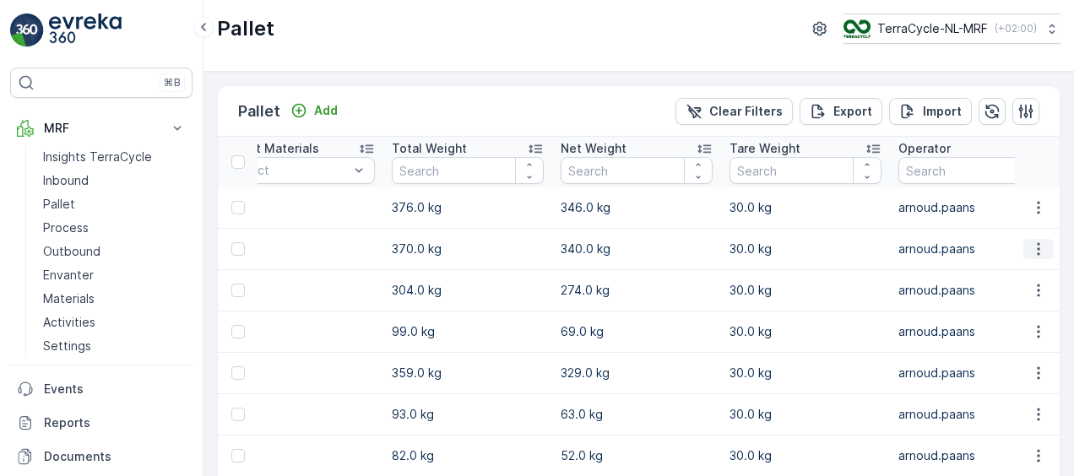
click at [1030, 252] on icon "button" at bounding box center [1038, 249] width 17 height 17
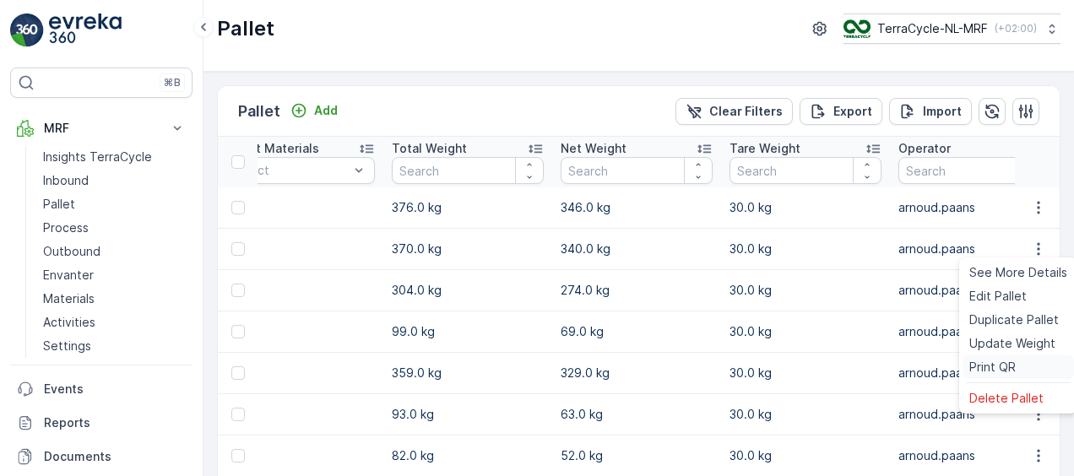
click at [991, 363] on span "Print QR" at bounding box center [992, 367] width 46 height 17
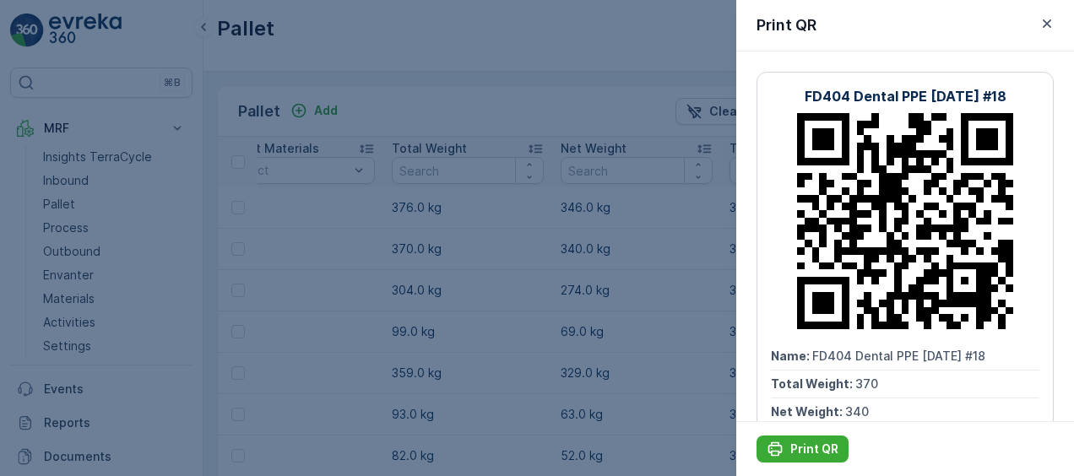
scroll to position [120, 0]
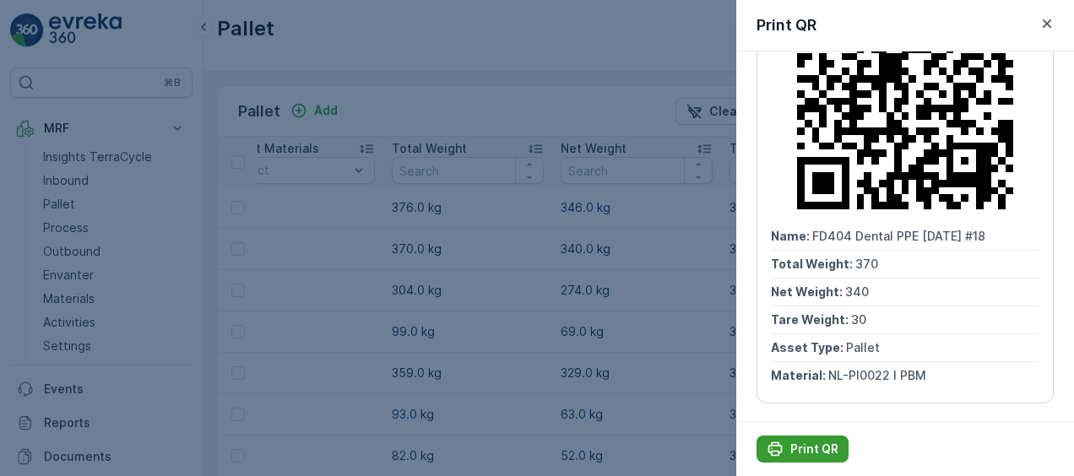
click at [809, 441] on p "Print QR" at bounding box center [814, 449] width 48 height 17
click at [650, 239] on div at bounding box center [537, 238] width 1074 height 476
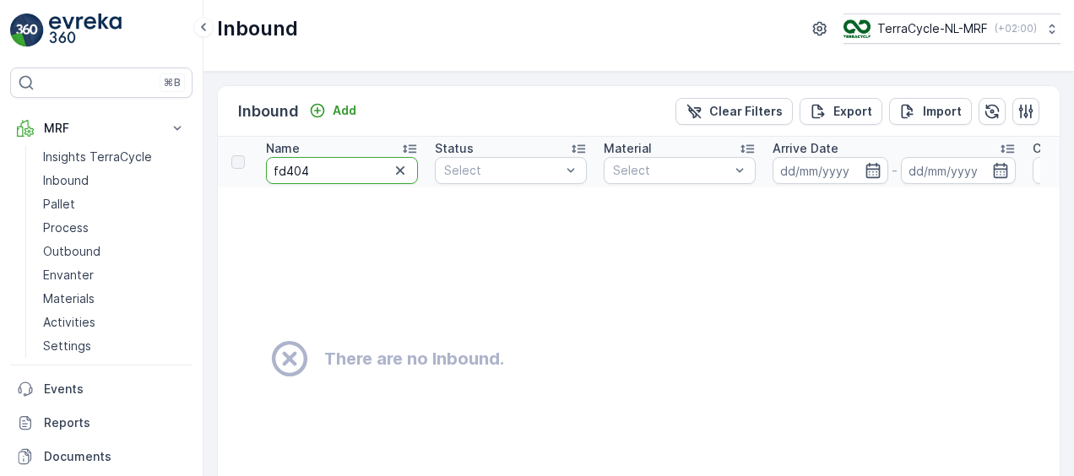
click at [353, 170] on input "fd404" at bounding box center [342, 170] width 152 height 27
click at [68, 209] on p "Pallet" at bounding box center [59, 204] width 32 height 17
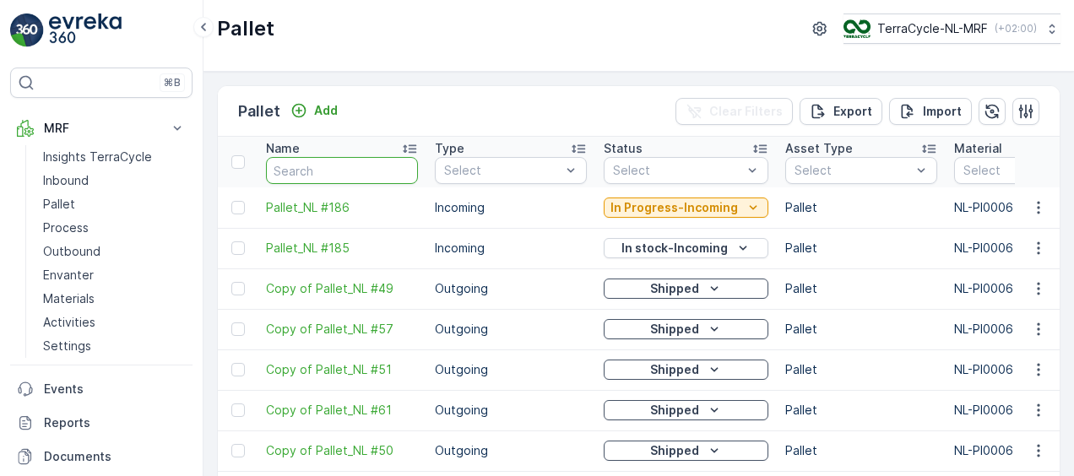
click at [316, 164] on input "text" at bounding box center [342, 170] width 152 height 27
type input "fd"
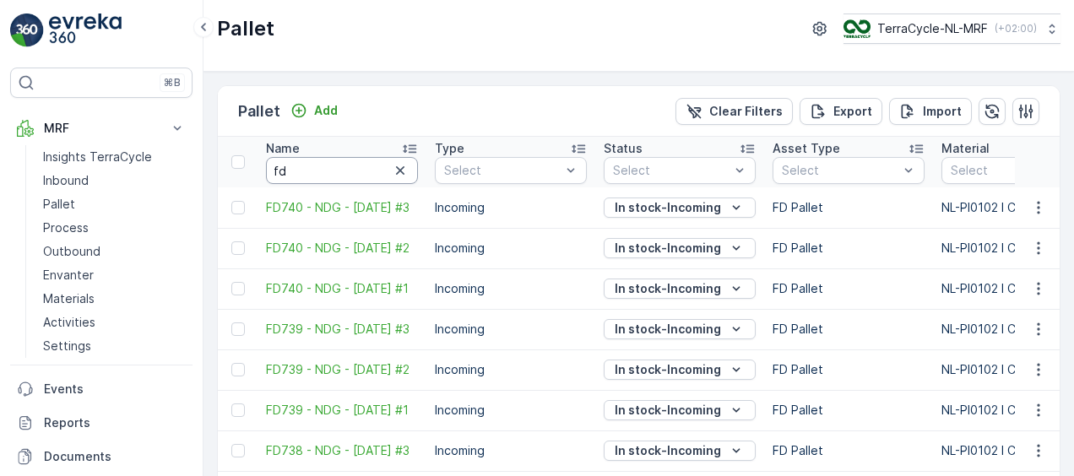
click at [316, 164] on input "fd" at bounding box center [342, 170] width 152 height 27
type input "fd404"
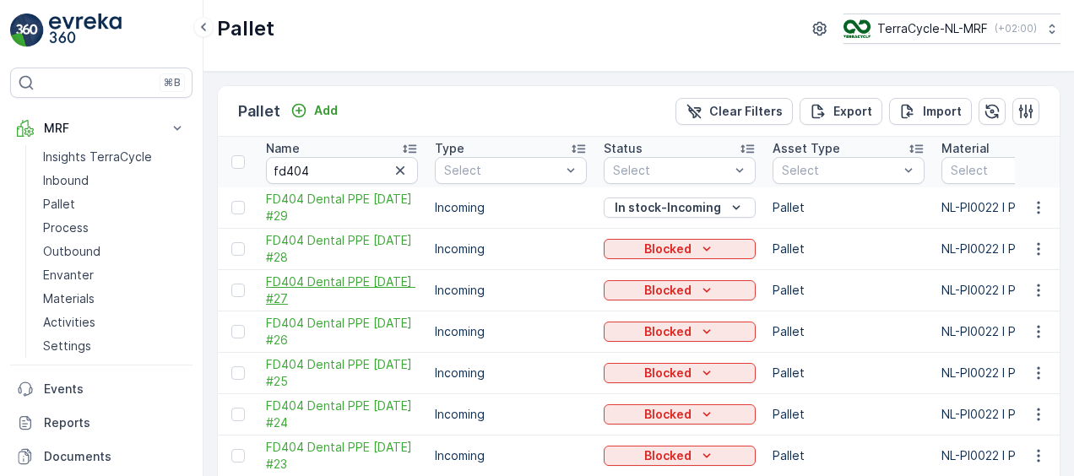
scroll to position [191, 0]
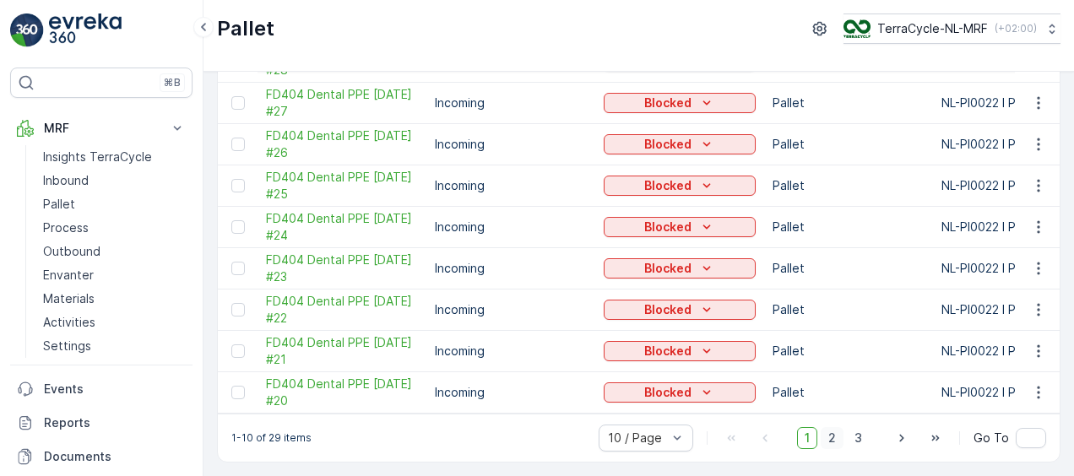
click at [836, 437] on span "2" at bounding box center [832, 438] width 23 height 22
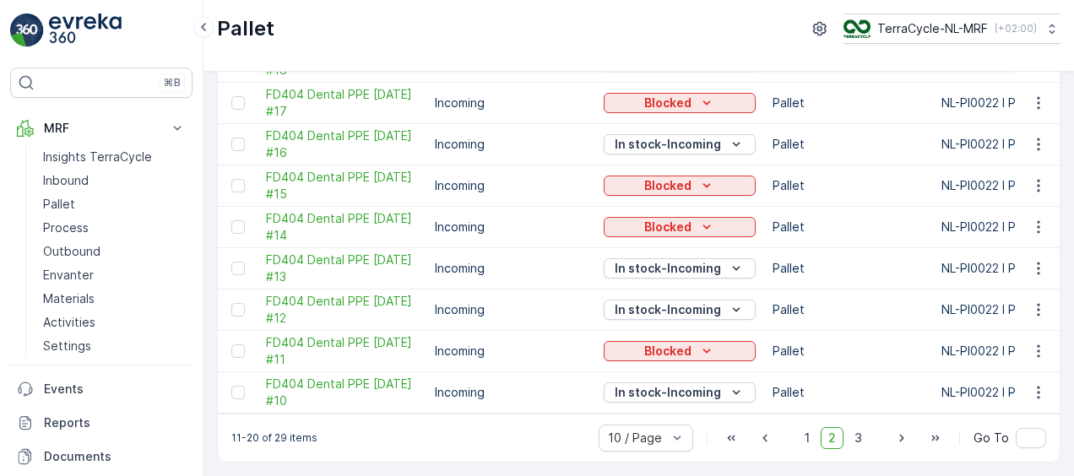
click at [832, 436] on span "2" at bounding box center [832, 438] width 23 height 22
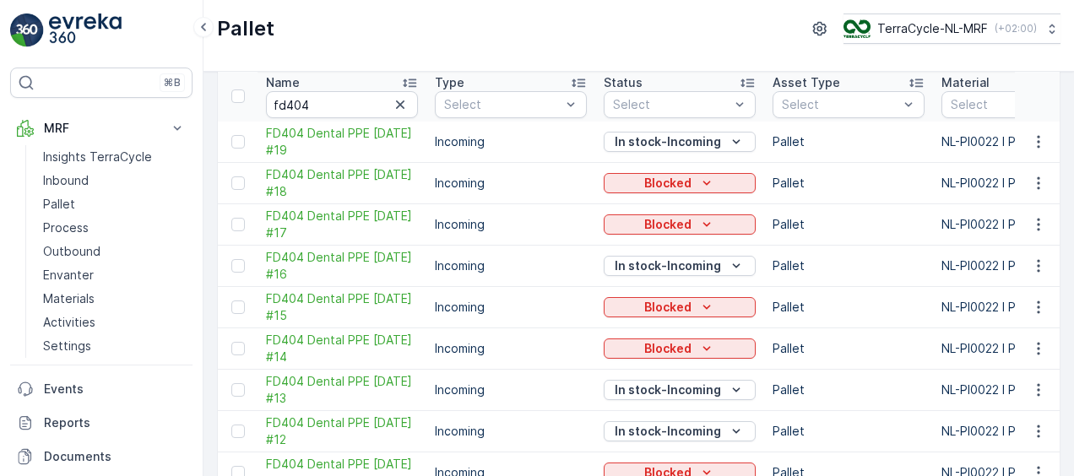
scroll to position [62, 0]
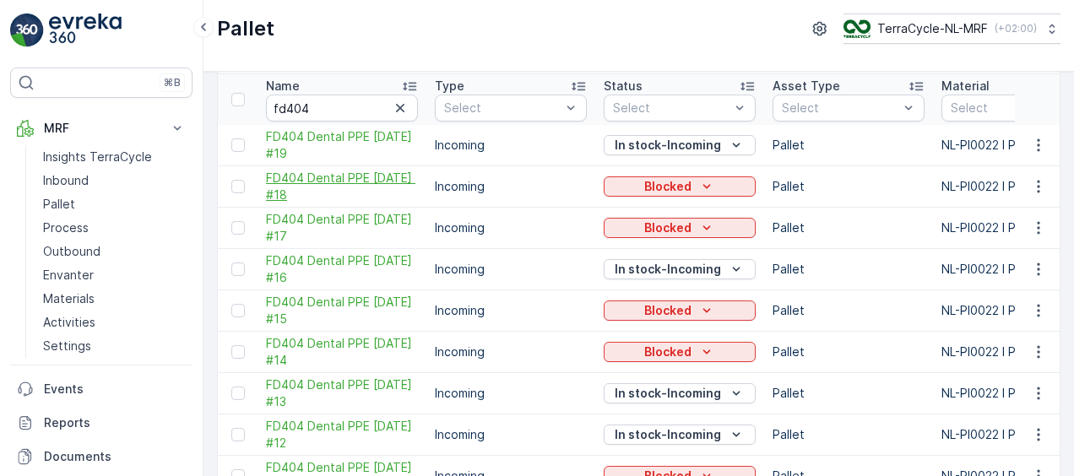
click at [302, 181] on span "FD404 Dental PPE [DATE] #18" at bounding box center [342, 187] width 152 height 34
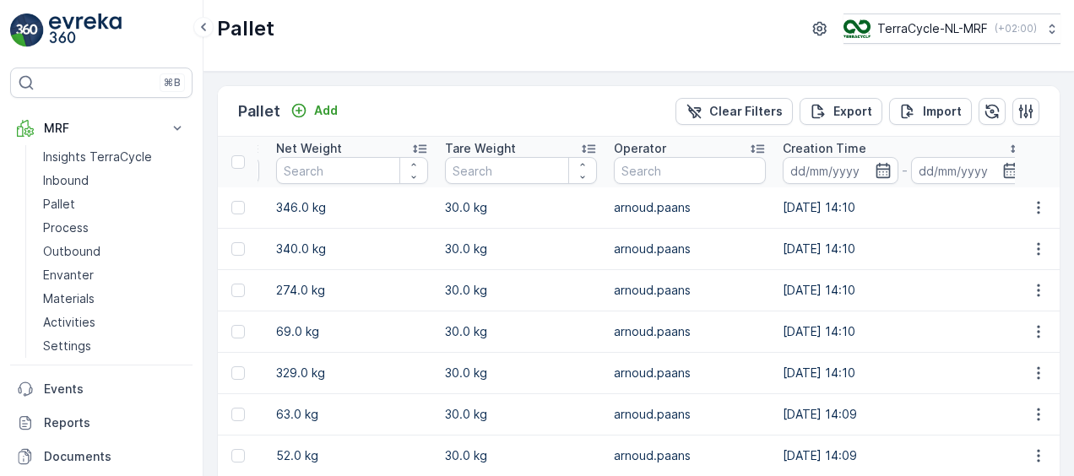
scroll to position [0, 1353]
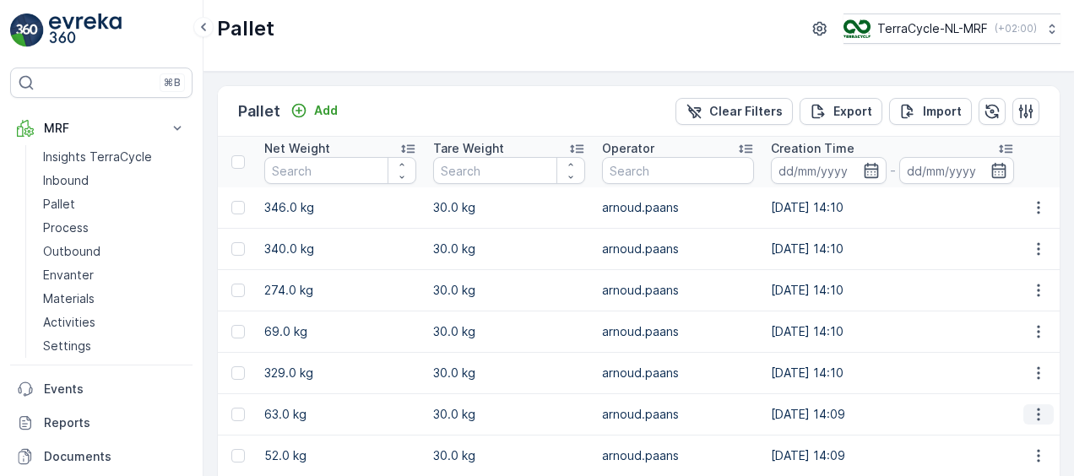
click at [1037, 416] on icon "button" at bounding box center [1038, 414] width 17 height 17
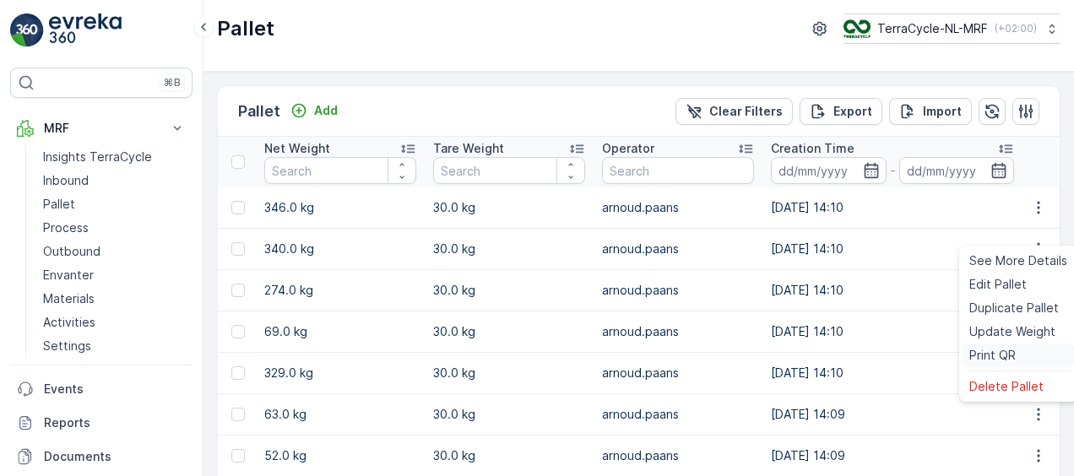
click at [978, 358] on span "Print QR" at bounding box center [992, 355] width 46 height 17
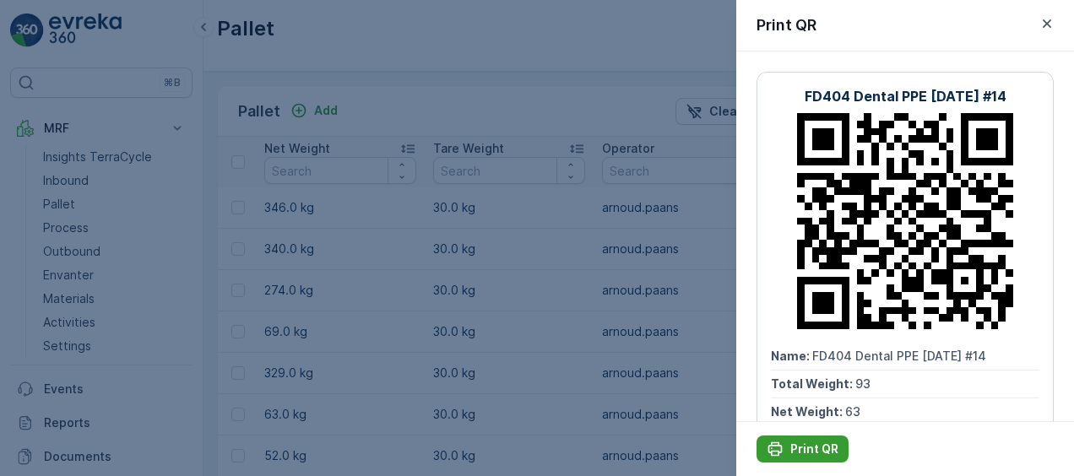
click at [804, 443] on p "Print QR" at bounding box center [814, 449] width 48 height 17
click at [1044, 30] on icon "button" at bounding box center [1047, 23] width 17 height 17
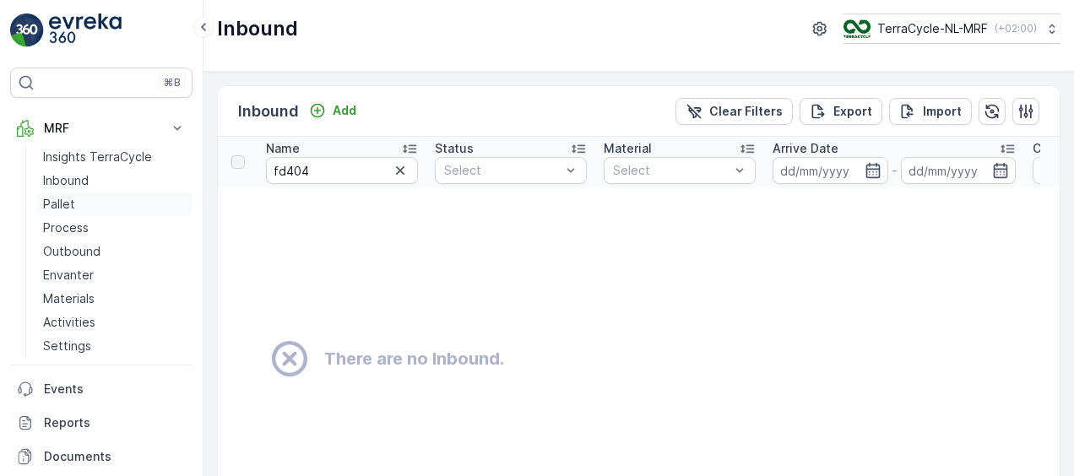
click at [46, 203] on p "Pallet" at bounding box center [59, 204] width 32 height 17
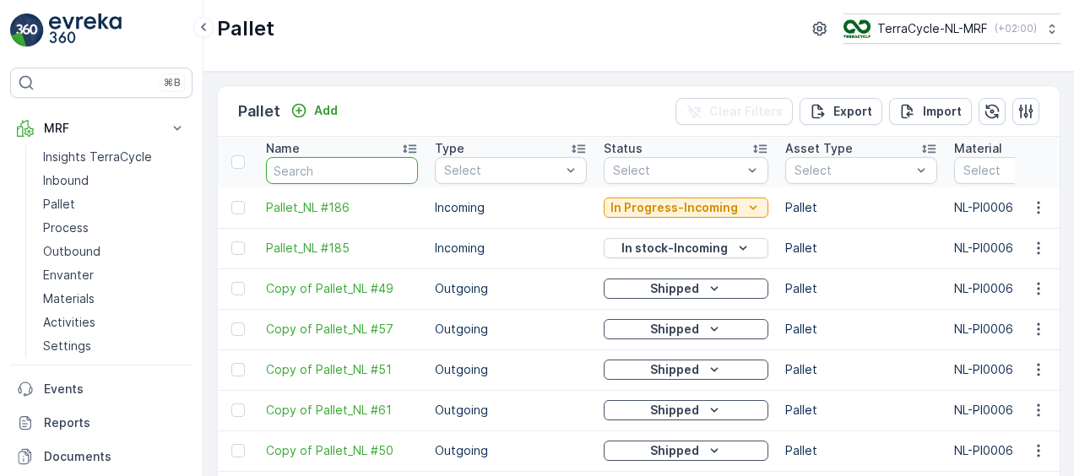
click at [323, 165] on input "text" at bounding box center [342, 170] width 152 height 27
type input "fd"
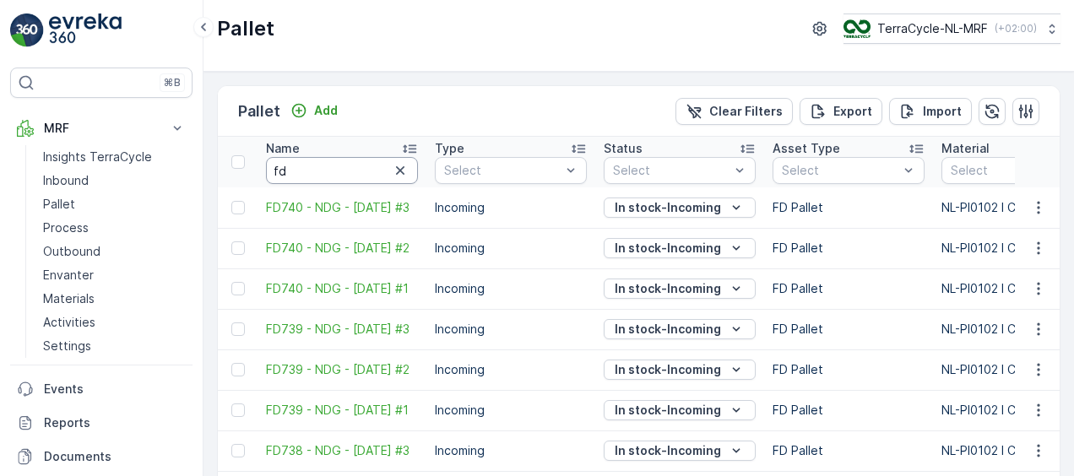
click at [323, 165] on input "fd" at bounding box center [342, 170] width 152 height 27
type input "fd404"
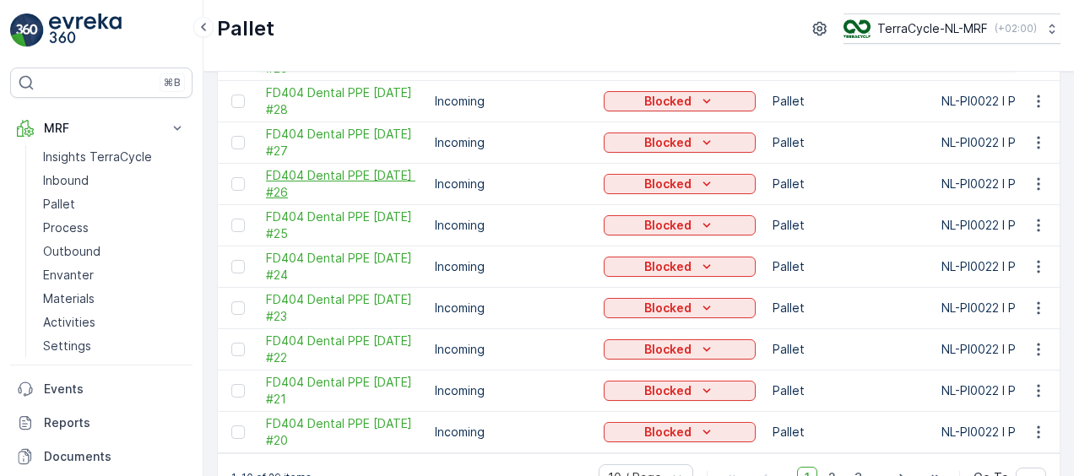
scroll to position [191, 0]
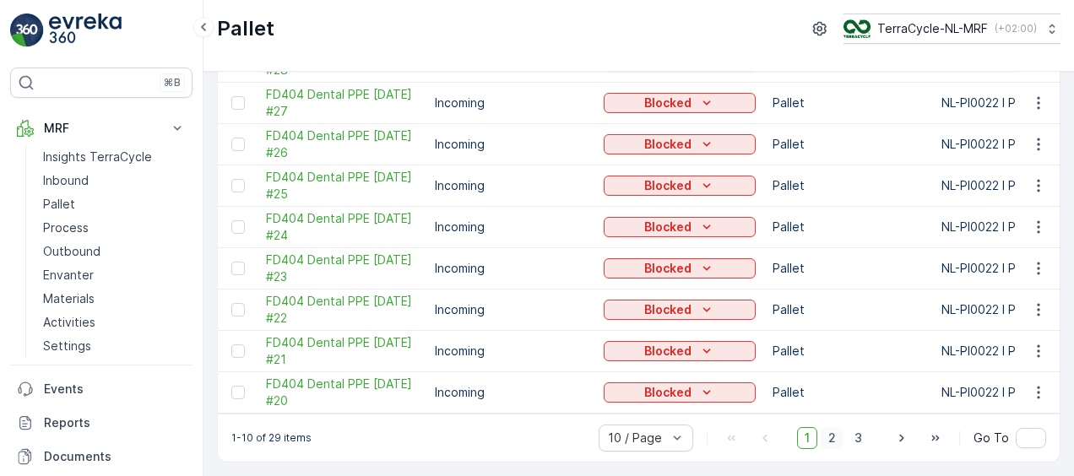
click at [831, 442] on span "2" at bounding box center [832, 438] width 23 height 22
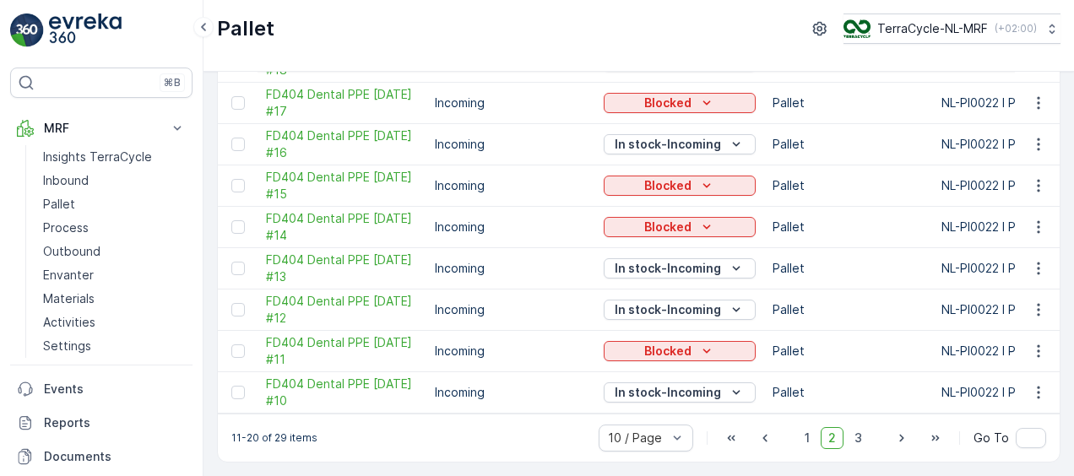
click at [309, 238] on td "FD404 Dental PPE [DATE] #14" at bounding box center [342, 227] width 169 height 41
click at [320, 226] on span "FD404 Dental PPE [DATE] #14" at bounding box center [342, 227] width 152 height 34
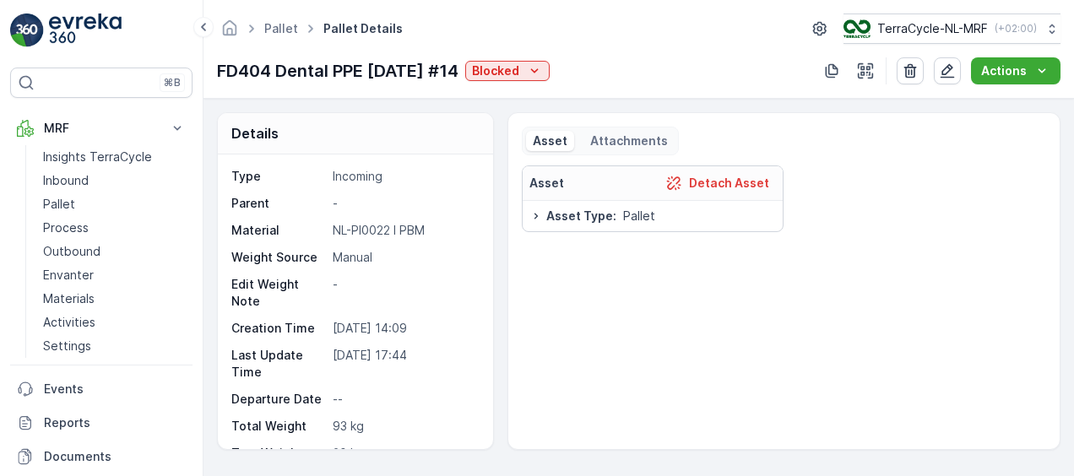
scroll to position [133, 0]
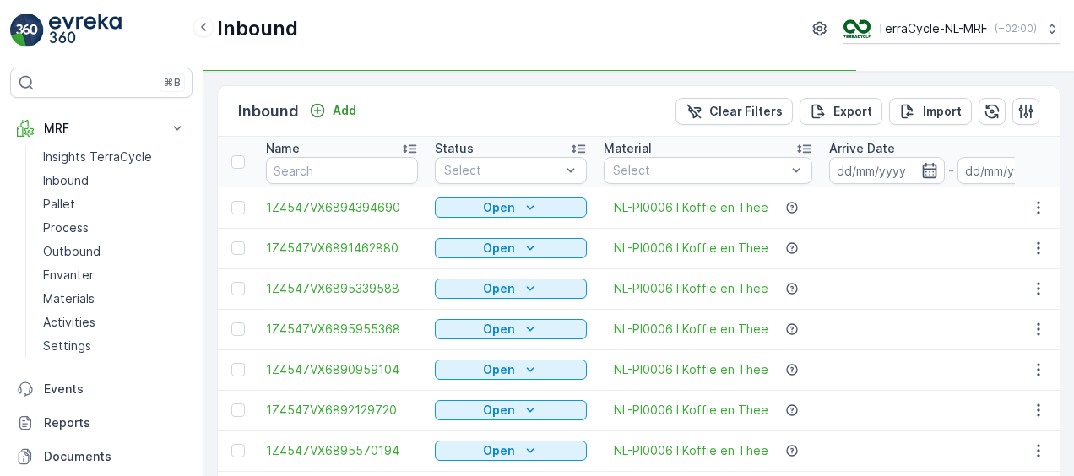
type input "fd404"
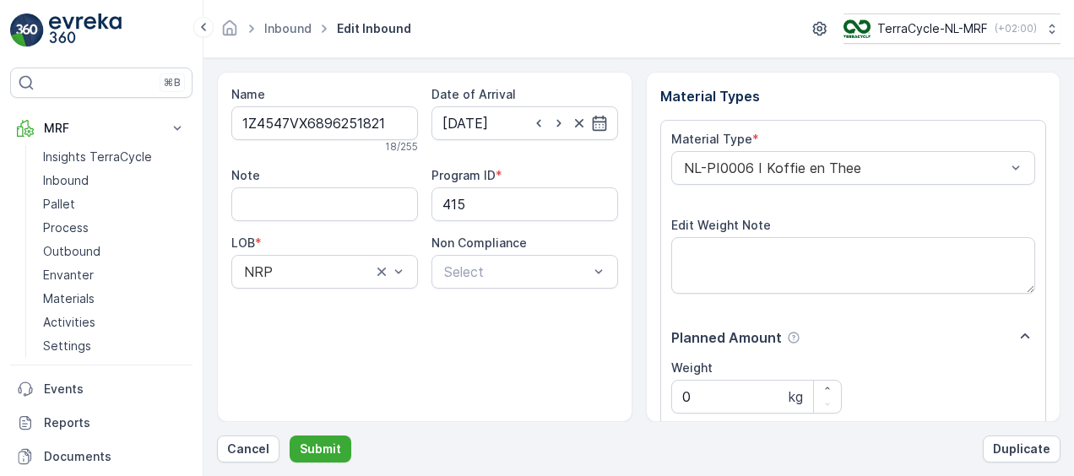
scroll to position [280, 0]
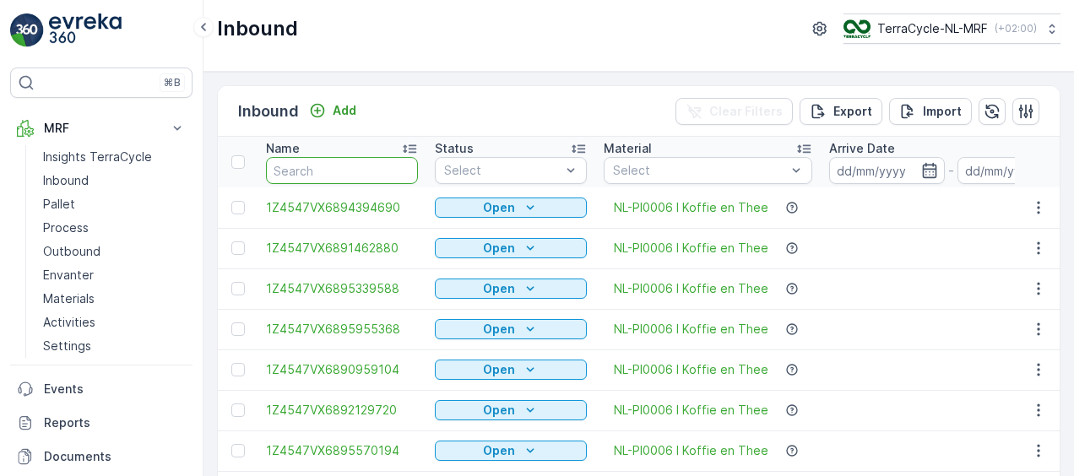
click at [334, 170] on input "text" at bounding box center [342, 170] width 152 height 27
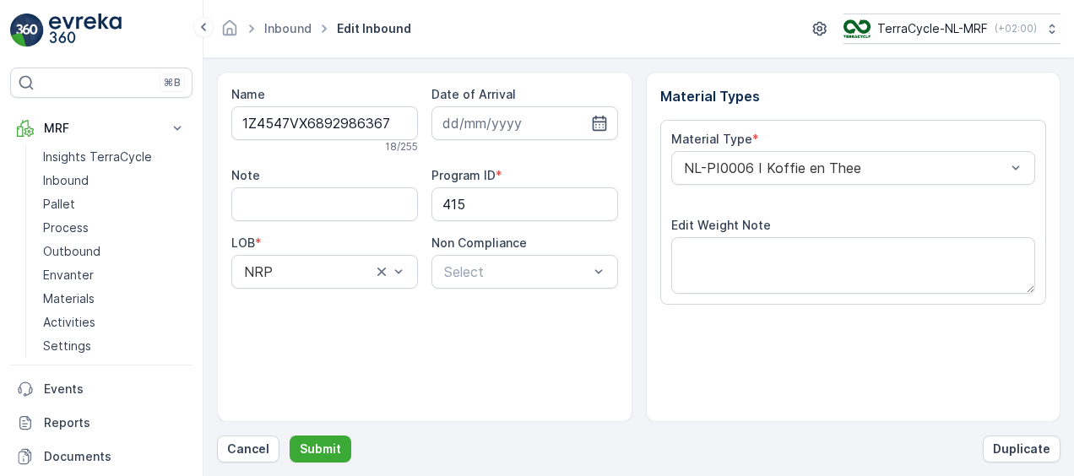
scroll to position [280, 0]
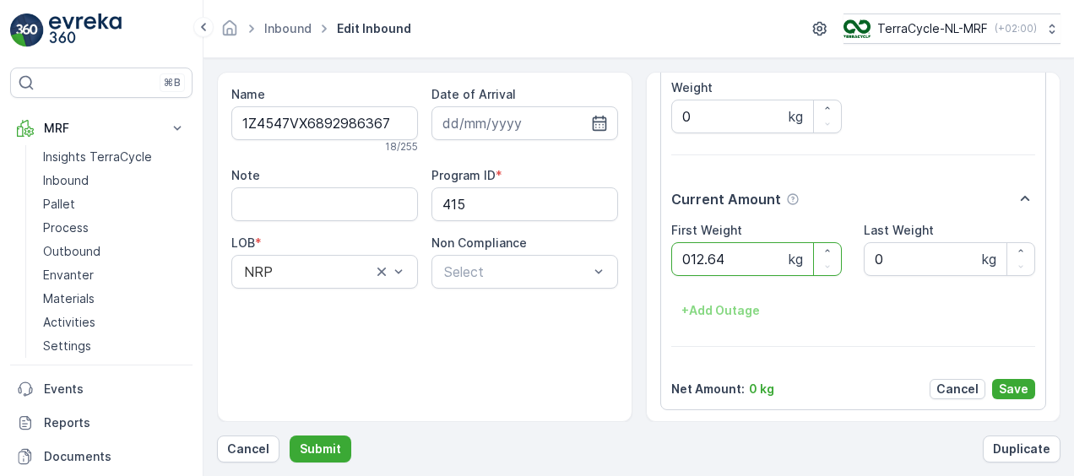
click at [290, 436] on button "Submit" at bounding box center [321, 449] width 62 height 27
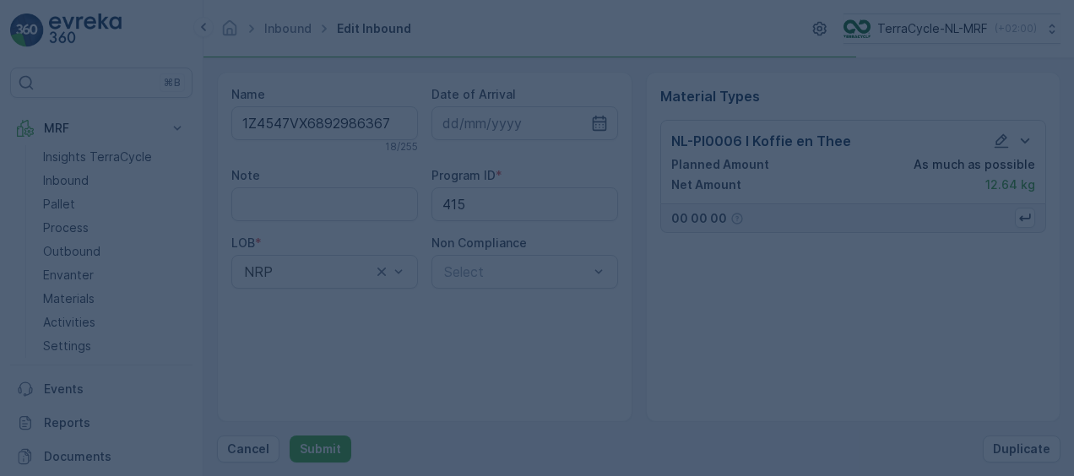
scroll to position [0, 0]
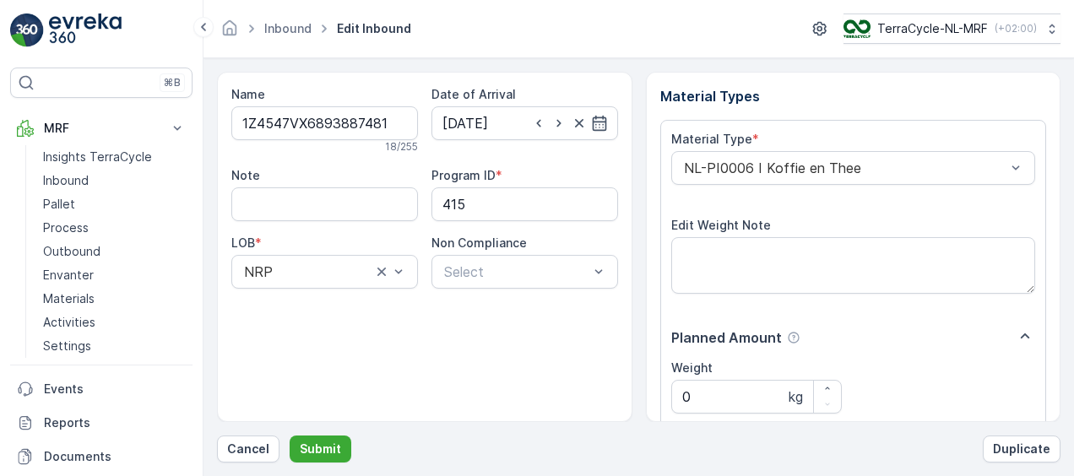
scroll to position [280, 0]
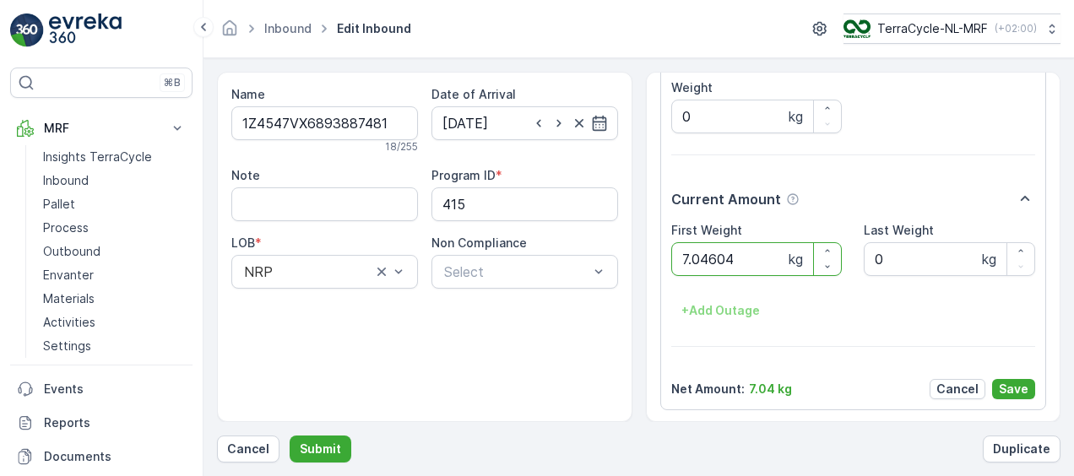
click at [290, 436] on button "Submit" at bounding box center [321, 449] width 62 height 27
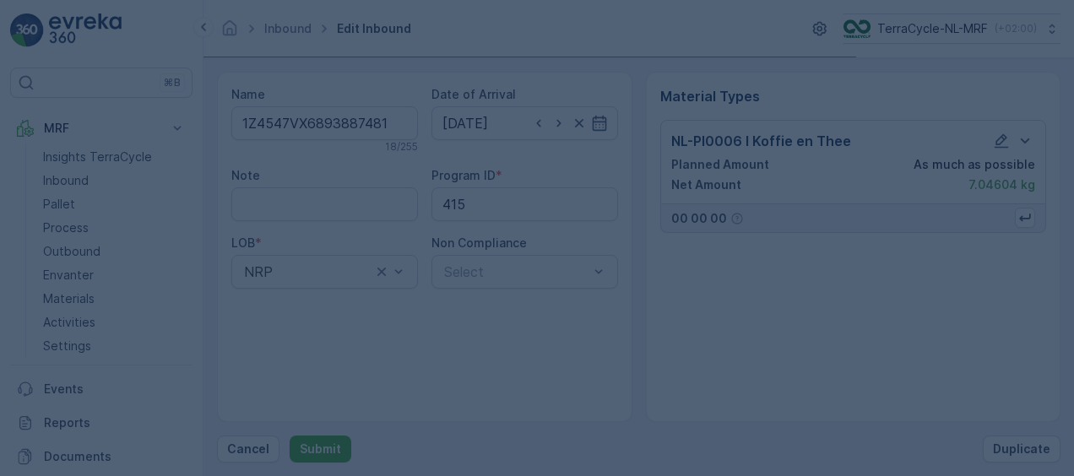
scroll to position [0, 0]
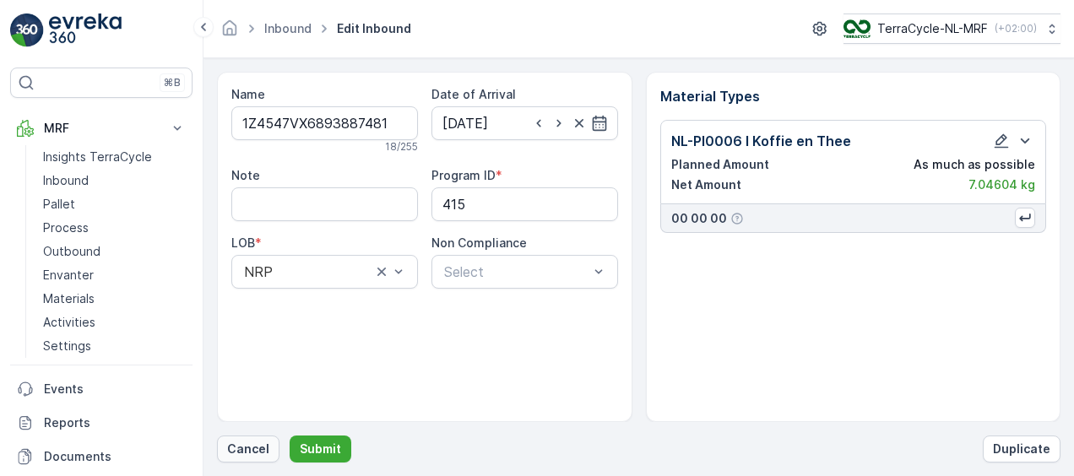
click at [241, 445] on p "Cancel" at bounding box center [248, 449] width 42 height 17
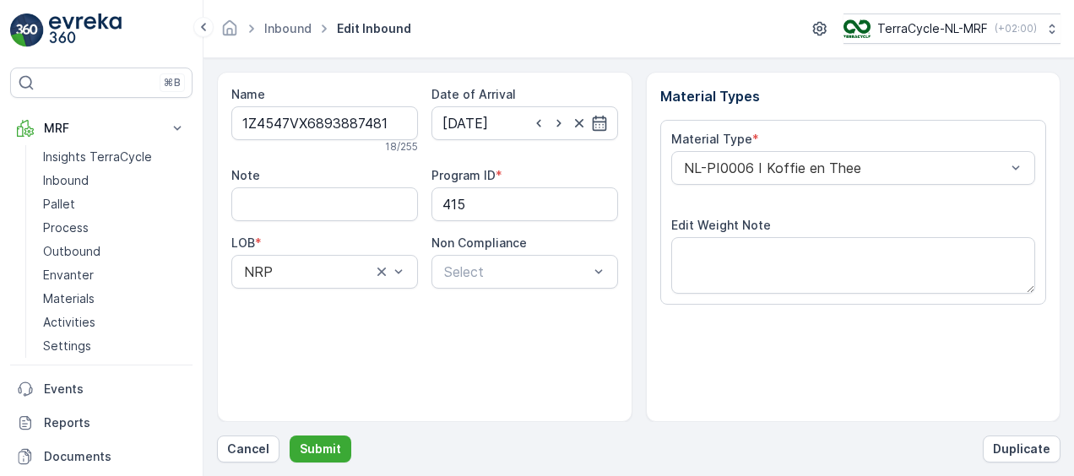
scroll to position [280, 0]
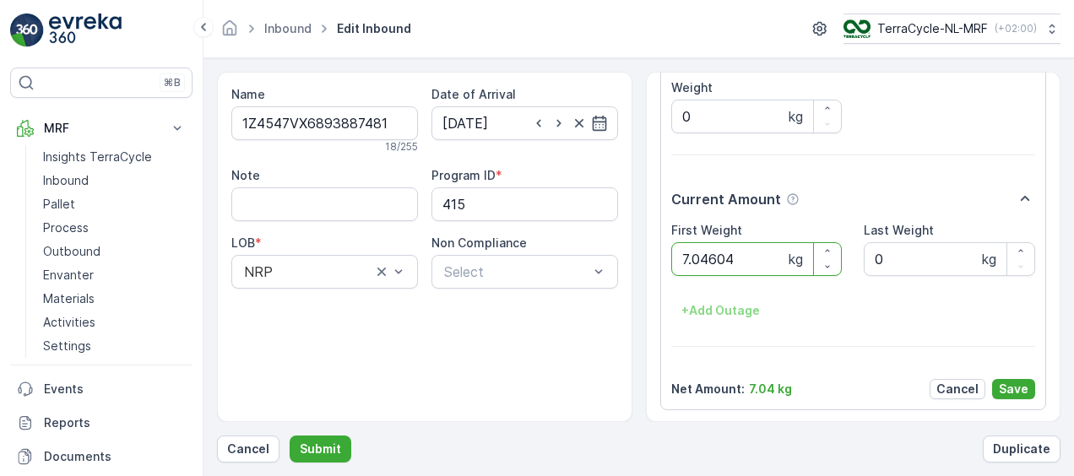
click at [290, 436] on button "Submit" at bounding box center [321, 449] width 62 height 27
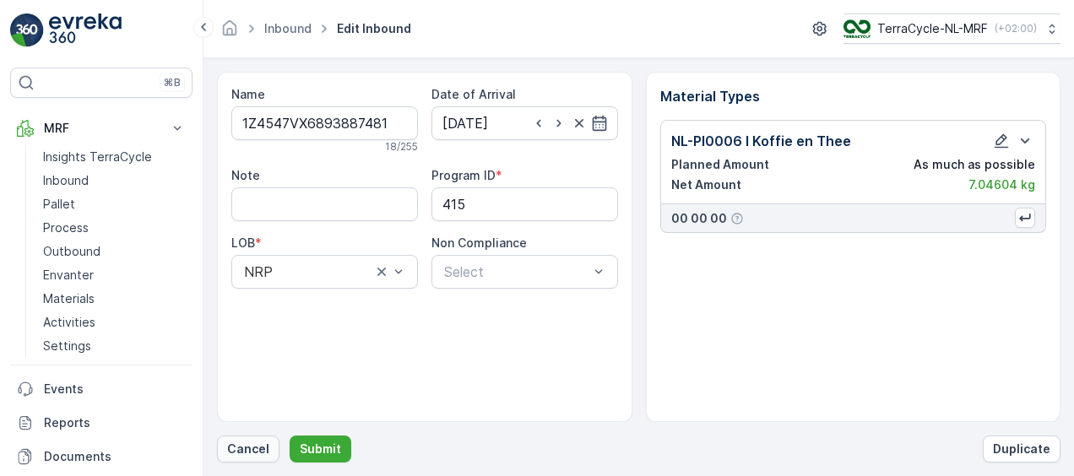
click at [266, 445] on p "Cancel" at bounding box center [248, 449] width 42 height 17
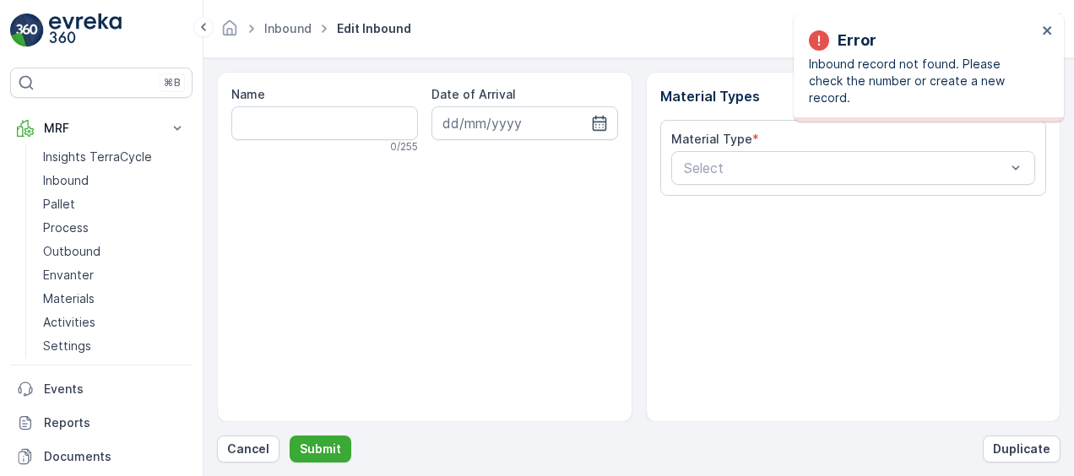
click at [266, 445] on p "Cancel" at bounding box center [248, 449] width 42 height 17
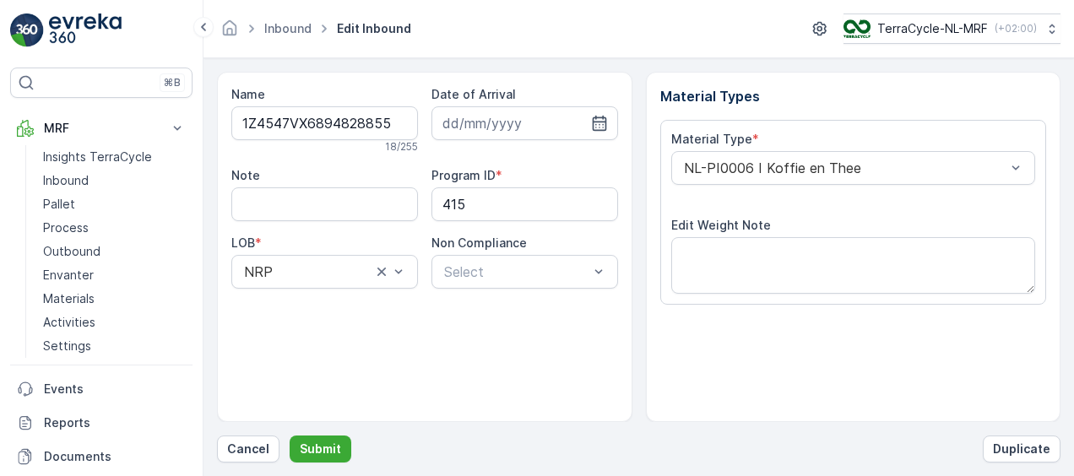
scroll to position [280, 0]
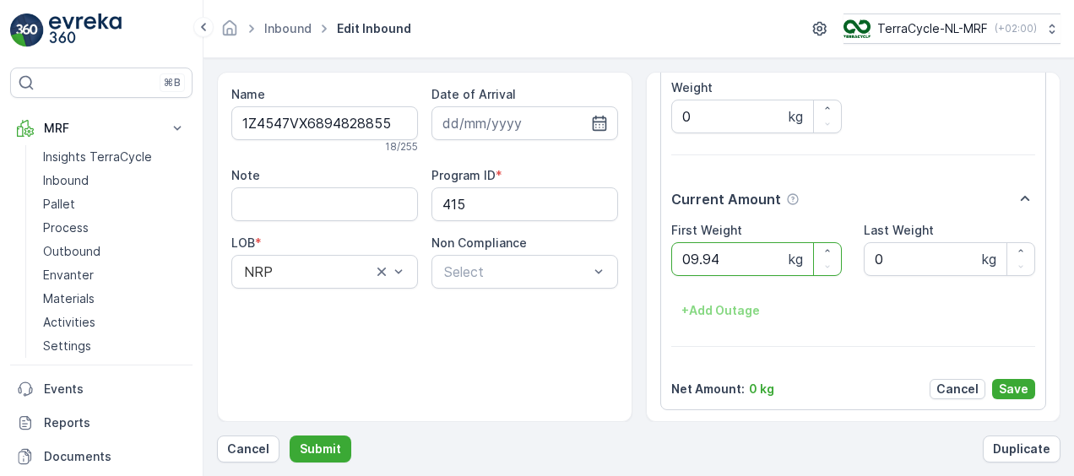
click at [290, 436] on button "Submit" at bounding box center [321, 449] width 62 height 27
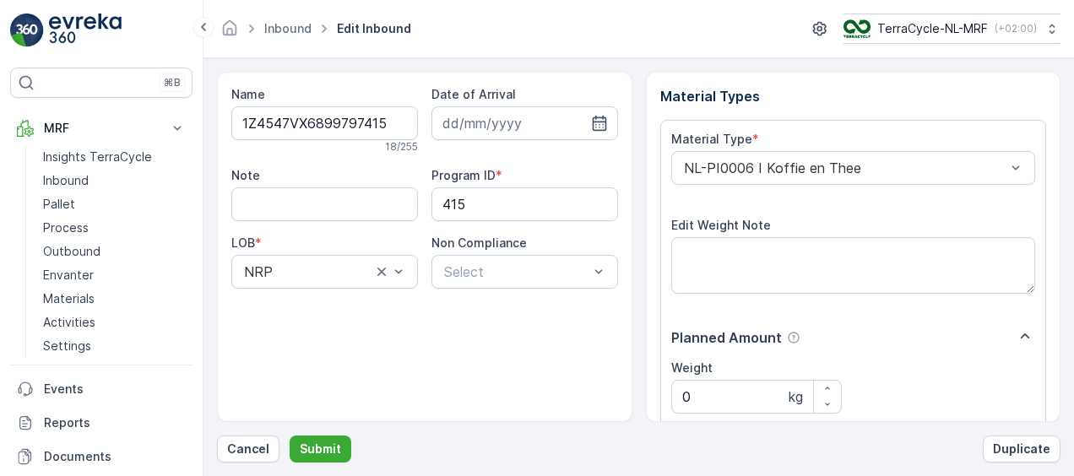
scroll to position [280, 0]
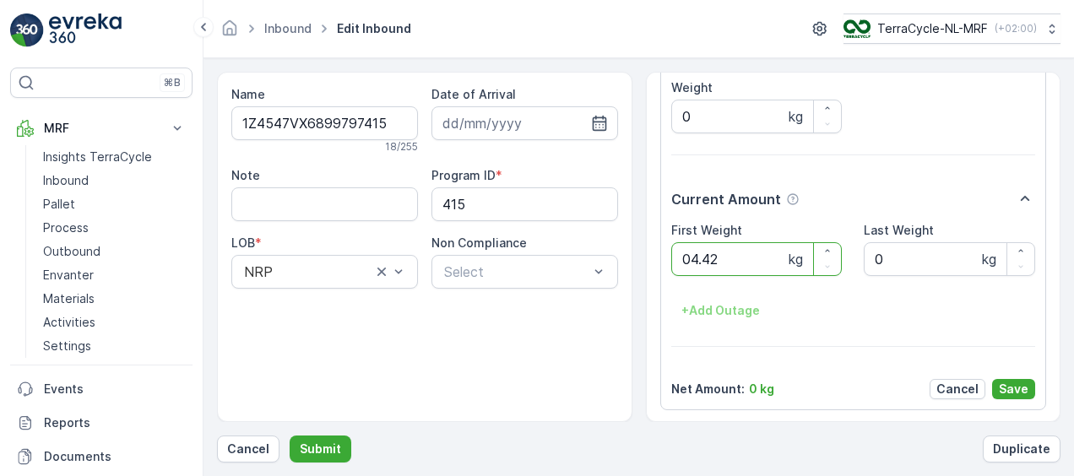
click at [290, 436] on button "Submit" at bounding box center [321, 449] width 62 height 27
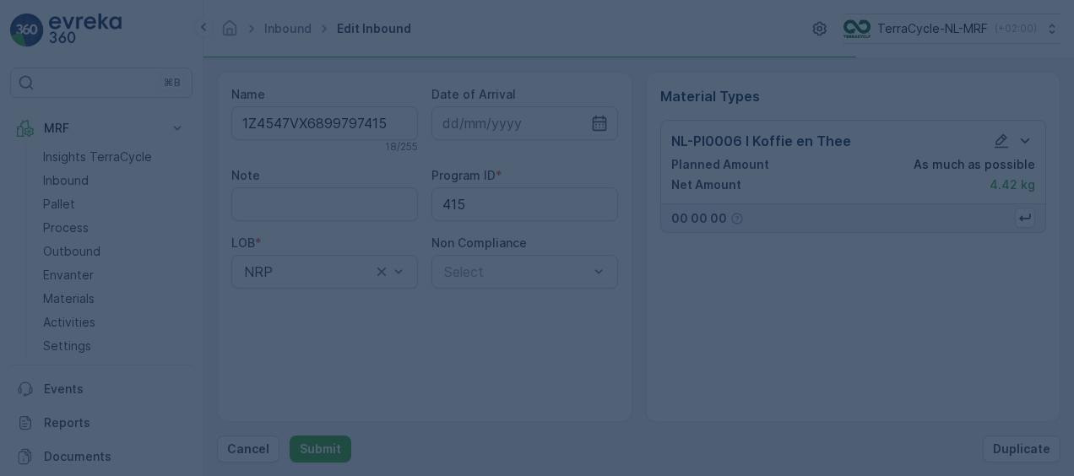
scroll to position [0, 0]
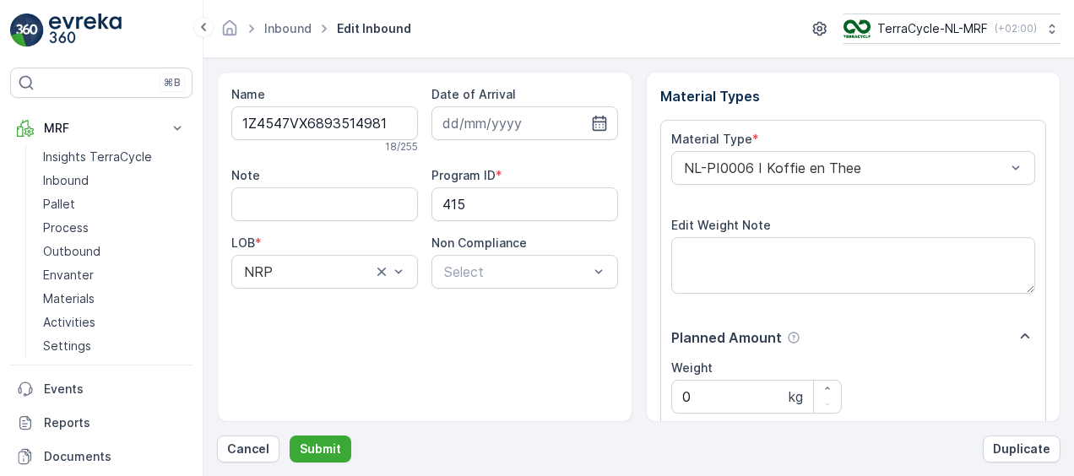
scroll to position [280, 0]
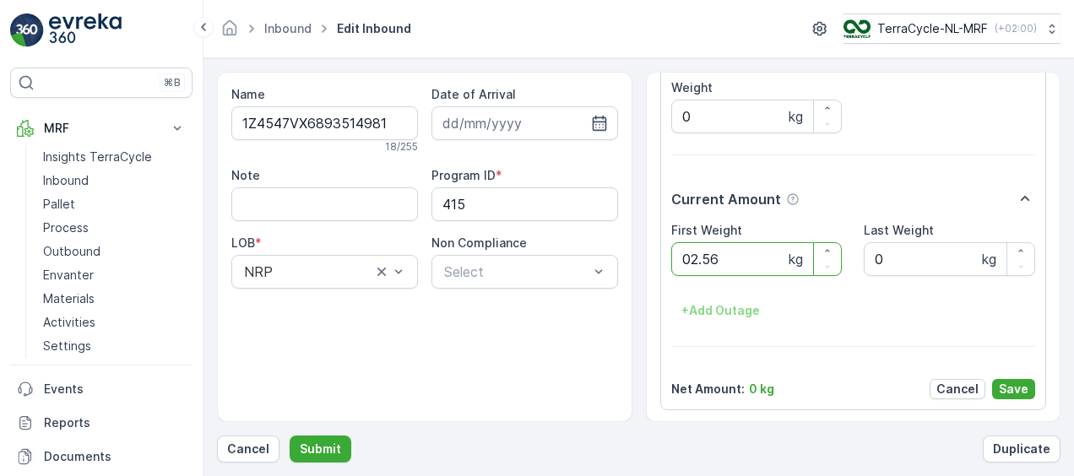
click at [290, 436] on button "Submit" at bounding box center [321, 449] width 62 height 27
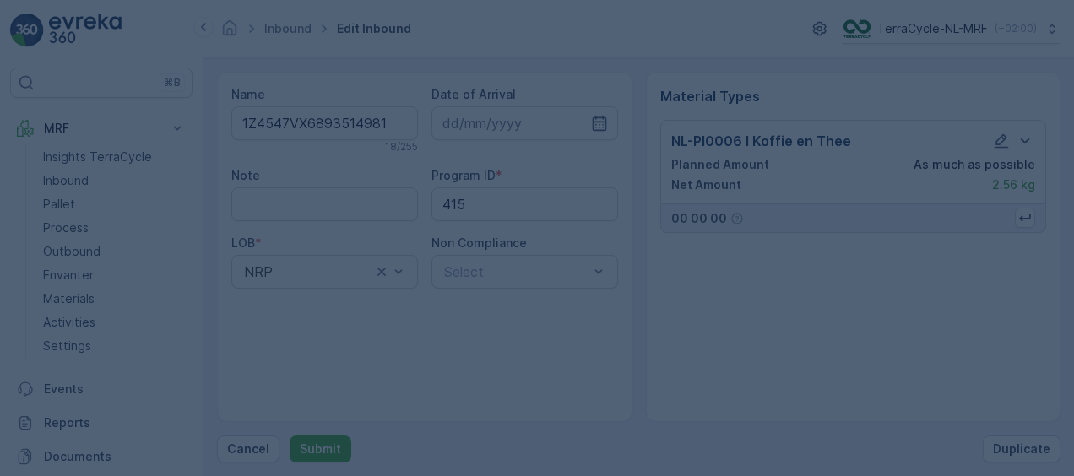
scroll to position [0, 0]
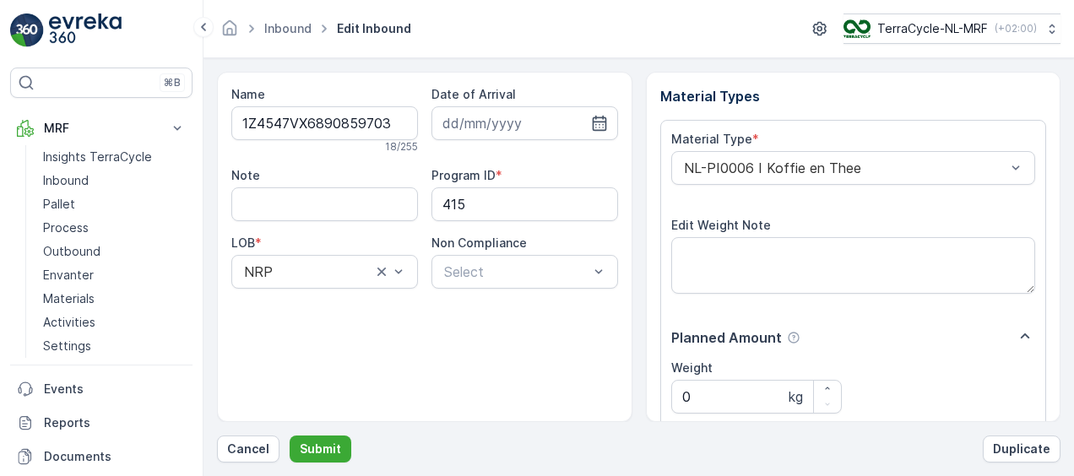
scroll to position [280, 0]
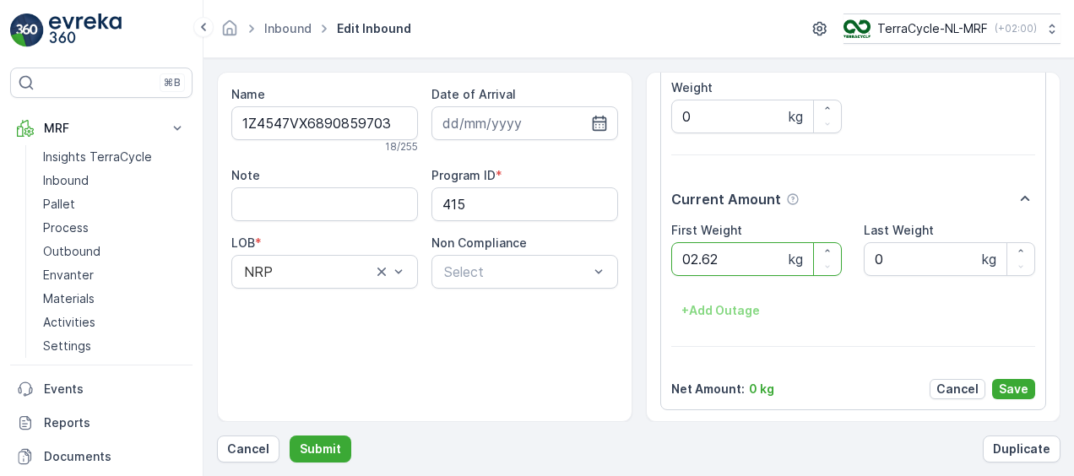
click at [290, 436] on button "Submit" at bounding box center [321, 449] width 62 height 27
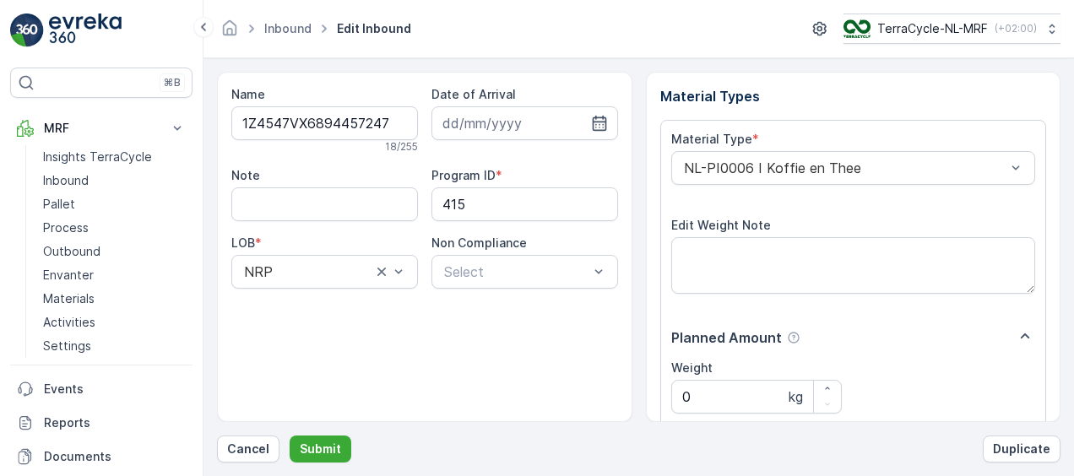
scroll to position [280, 0]
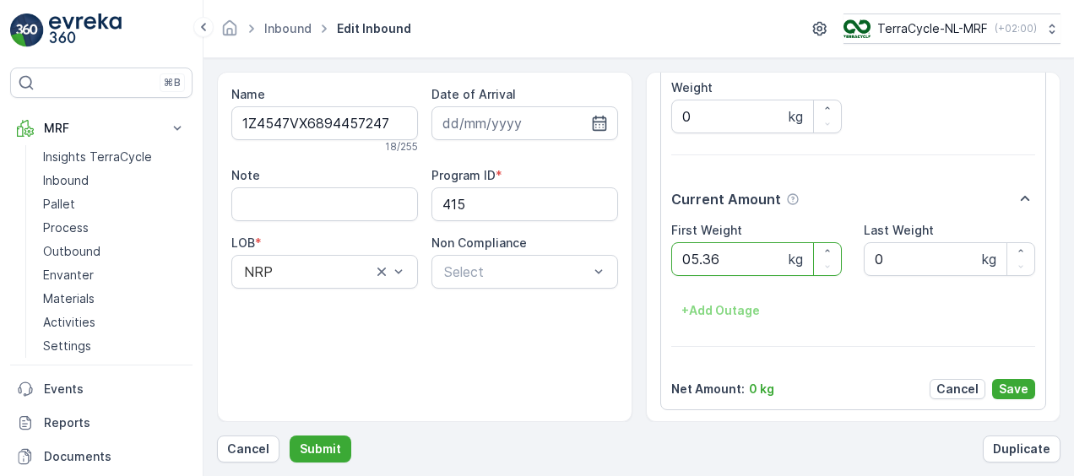
click at [290, 436] on button "Submit" at bounding box center [321, 449] width 62 height 27
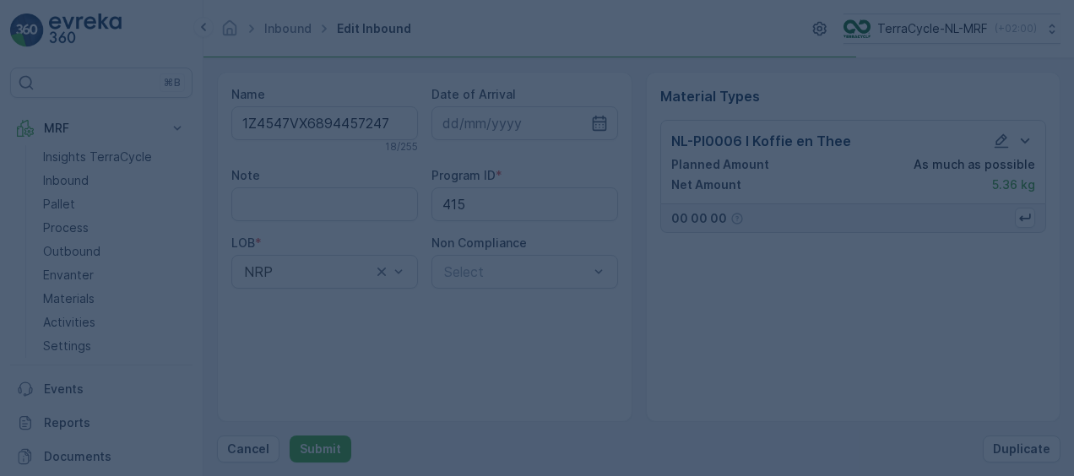
scroll to position [0, 0]
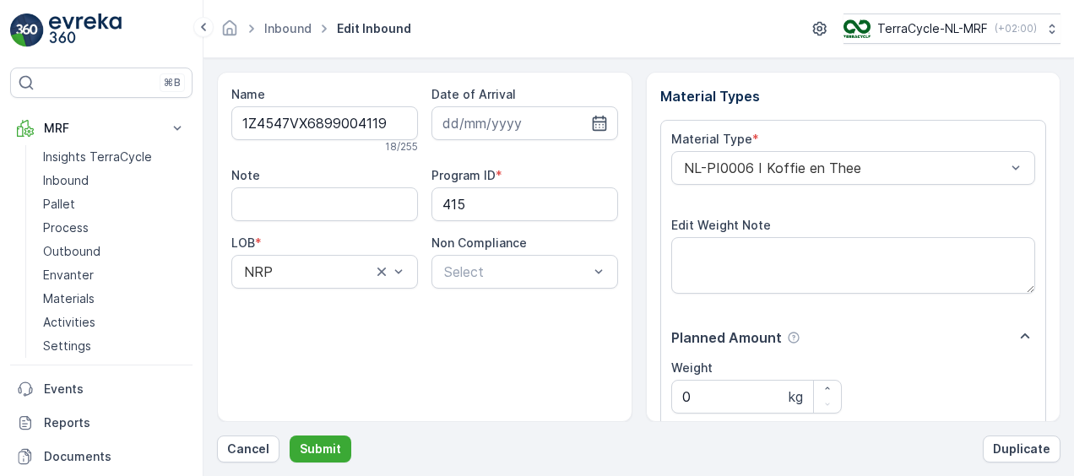
scroll to position [280, 0]
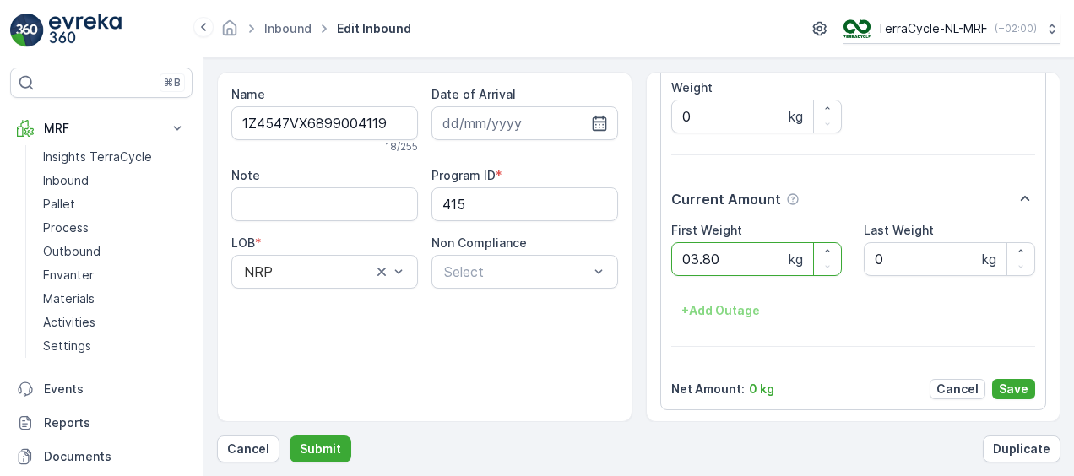
click at [290, 436] on button "Submit" at bounding box center [321, 449] width 62 height 27
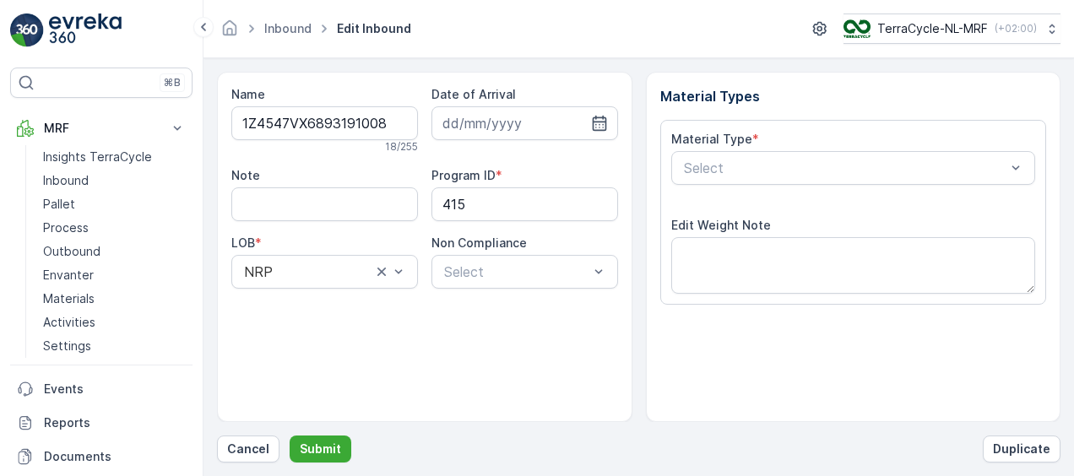
scroll to position [280, 0]
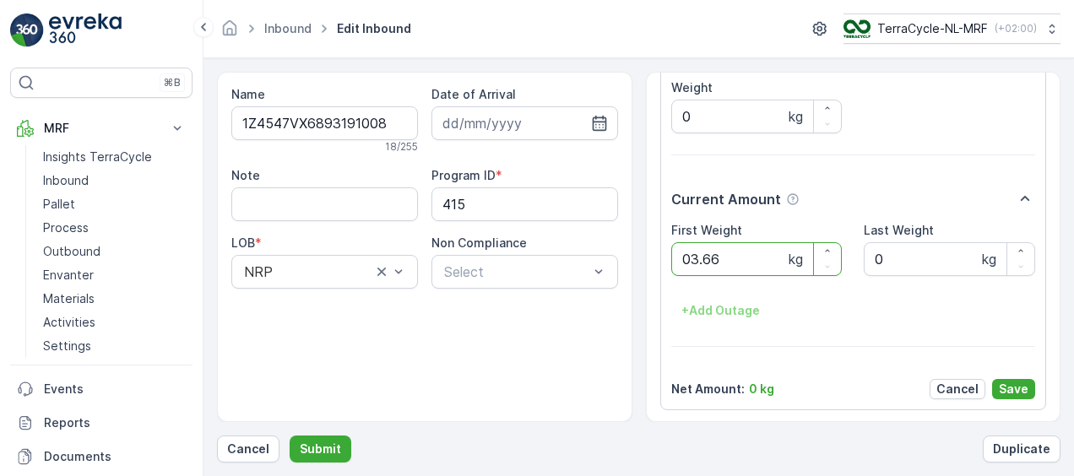
click at [290, 436] on button "Submit" at bounding box center [321, 449] width 62 height 27
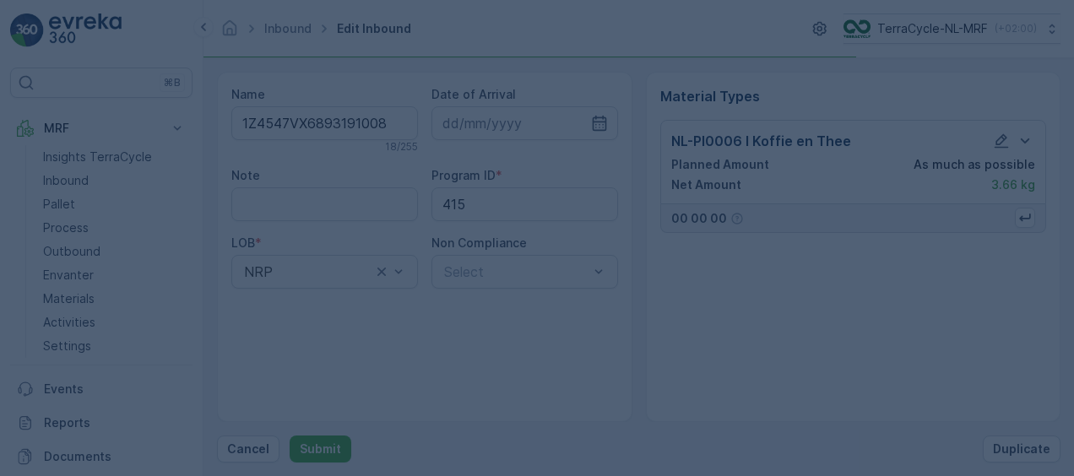
scroll to position [0, 0]
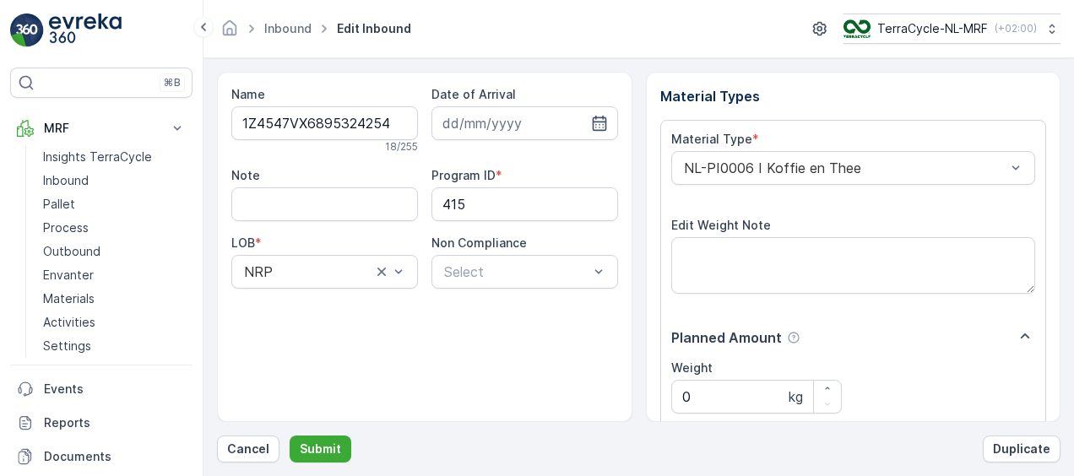
scroll to position [280, 0]
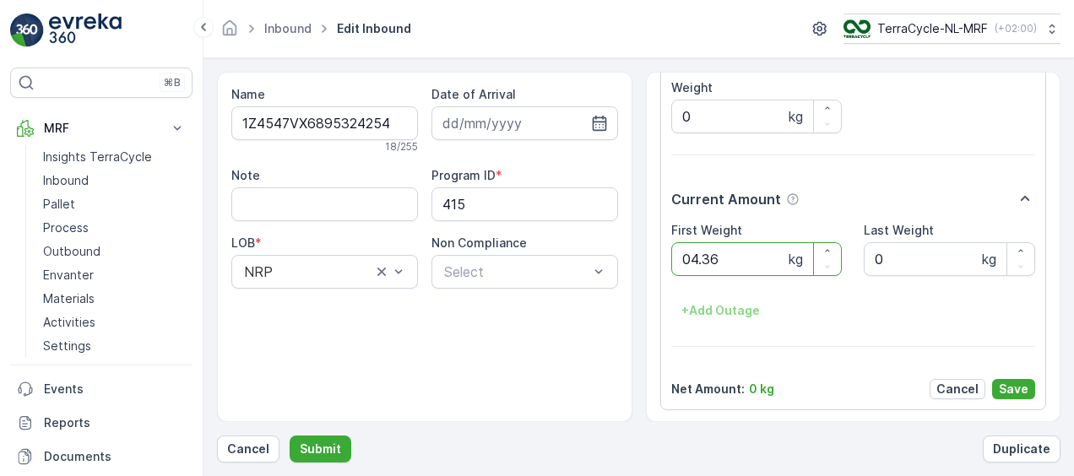
click at [290, 436] on button "Submit" at bounding box center [321, 449] width 62 height 27
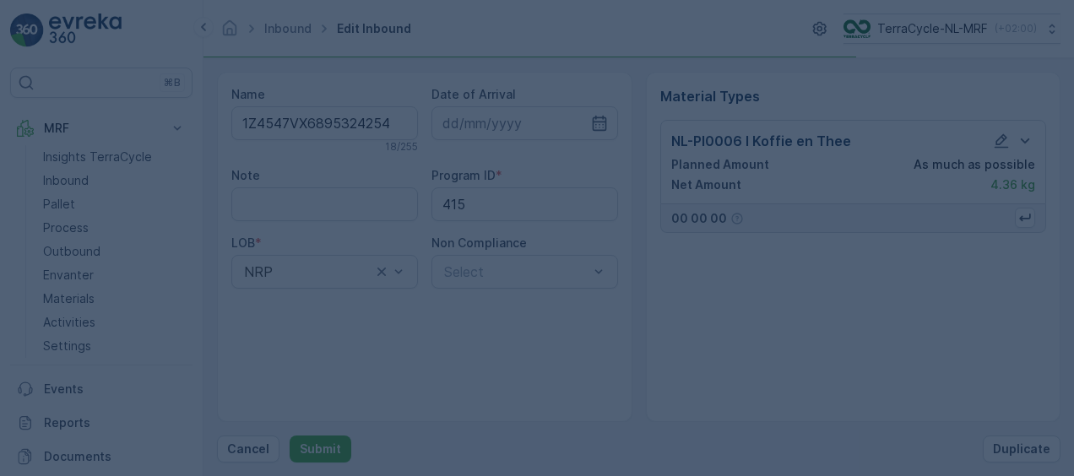
scroll to position [0, 0]
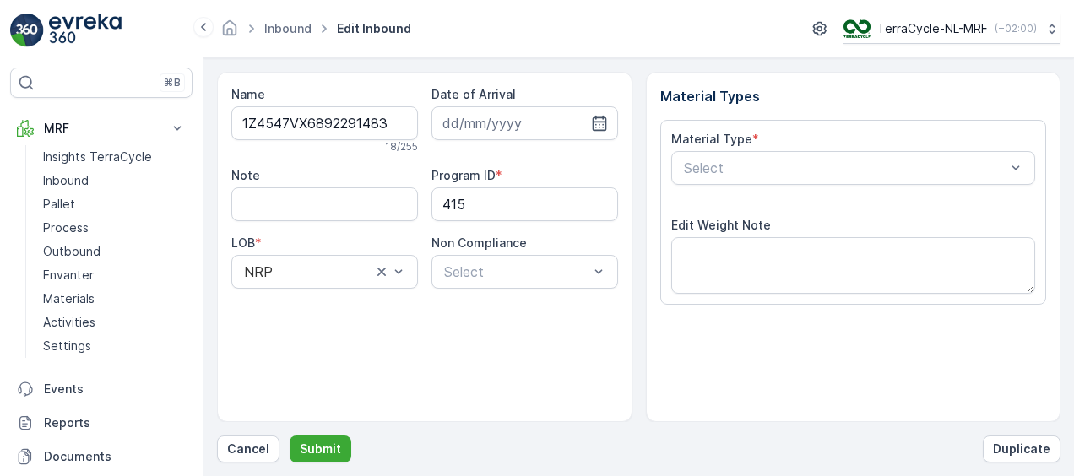
scroll to position [280, 0]
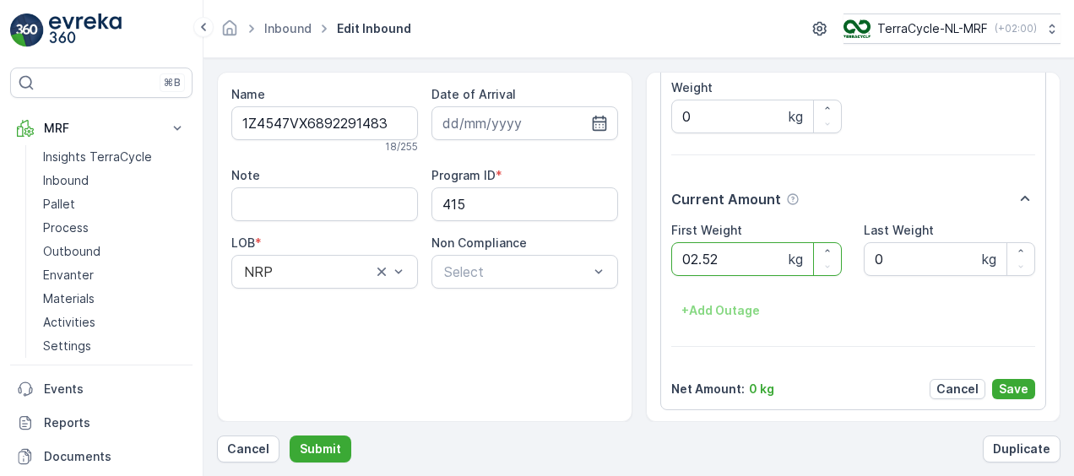
click at [290, 436] on button "Submit" at bounding box center [321, 449] width 62 height 27
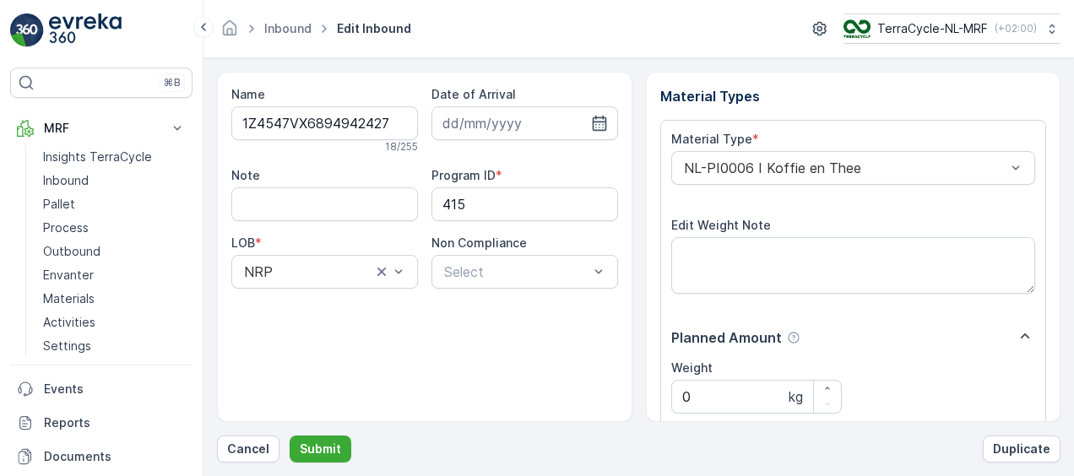
scroll to position [280, 0]
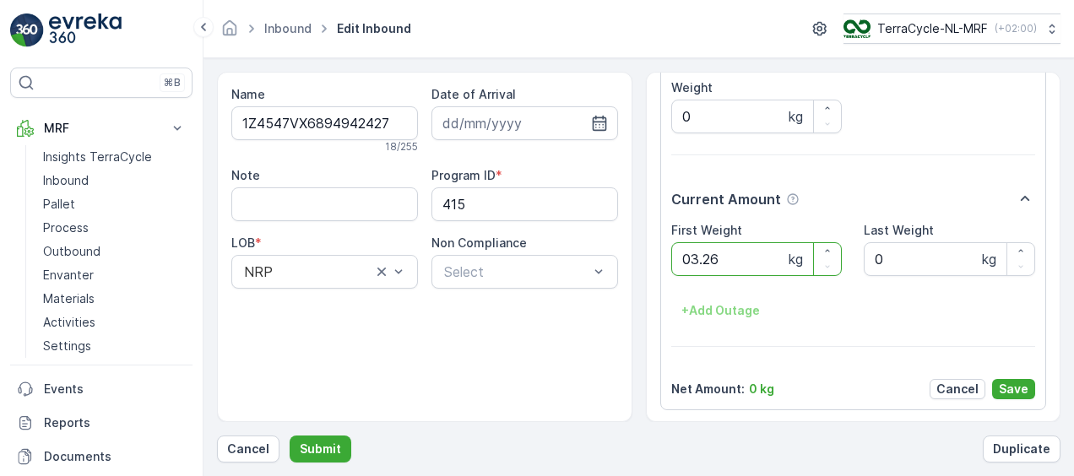
click at [290, 436] on button "Submit" at bounding box center [321, 449] width 62 height 27
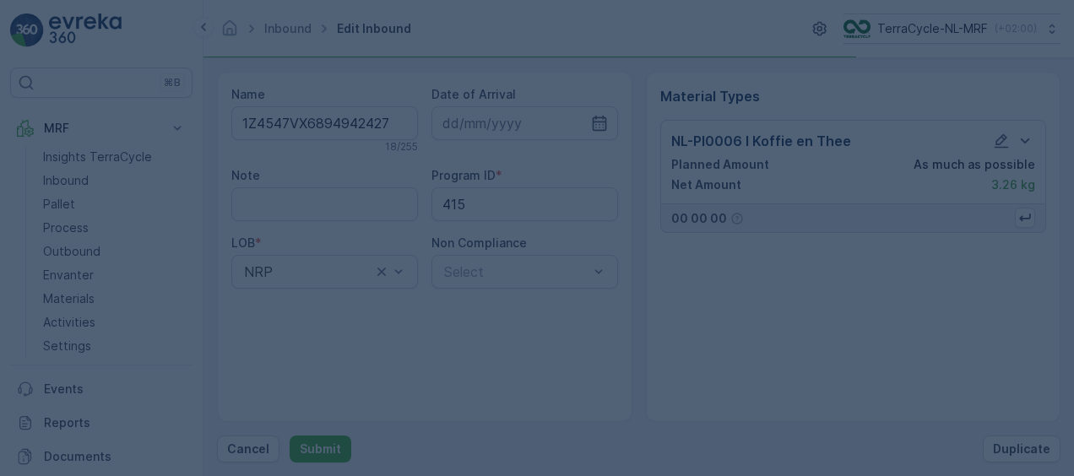
scroll to position [0, 0]
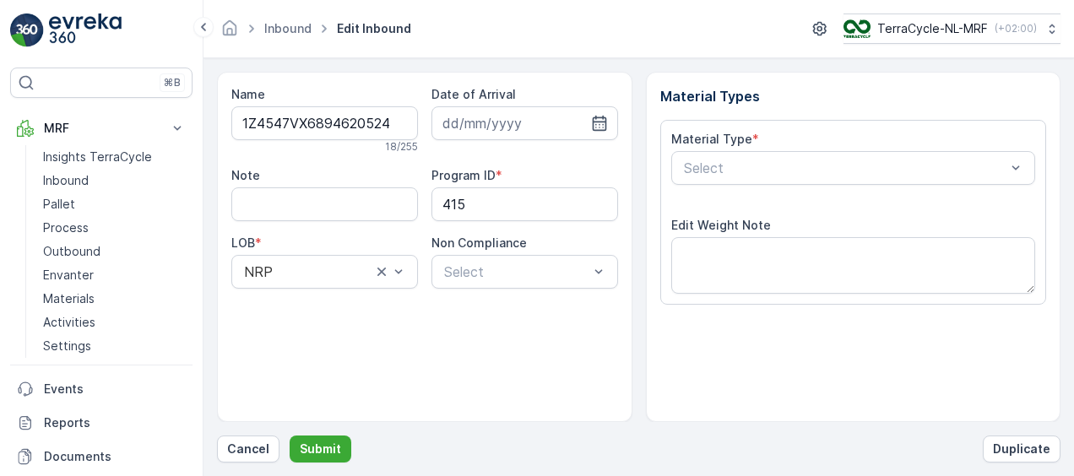
scroll to position [280, 0]
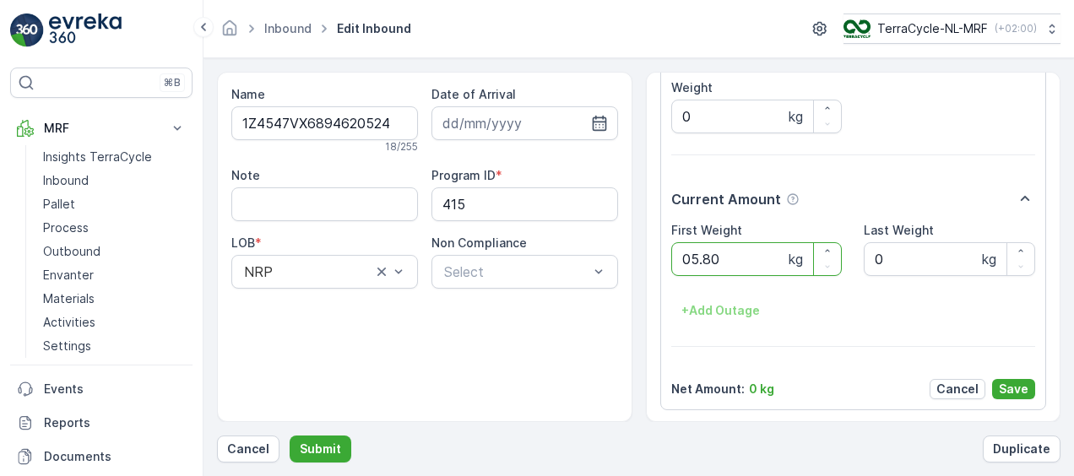
click at [290, 436] on button "Submit" at bounding box center [321, 449] width 62 height 27
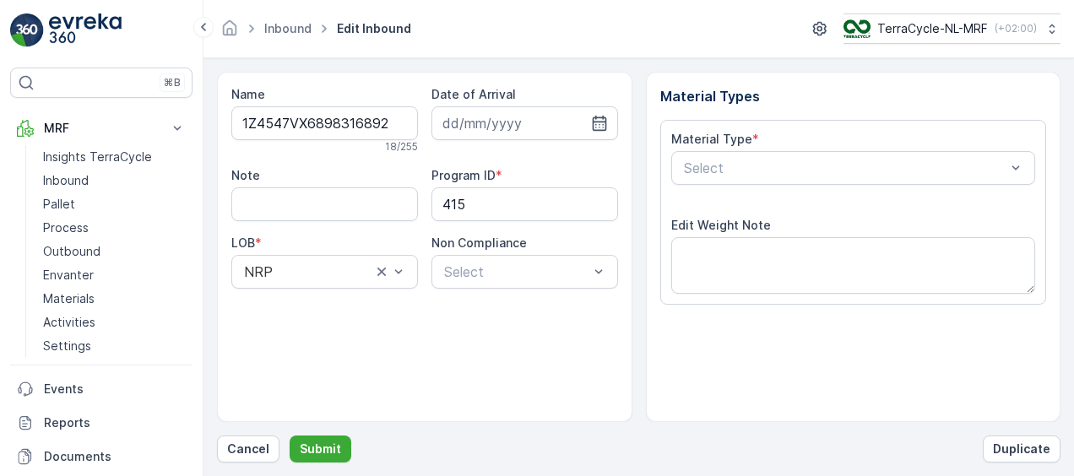
scroll to position [280, 0]
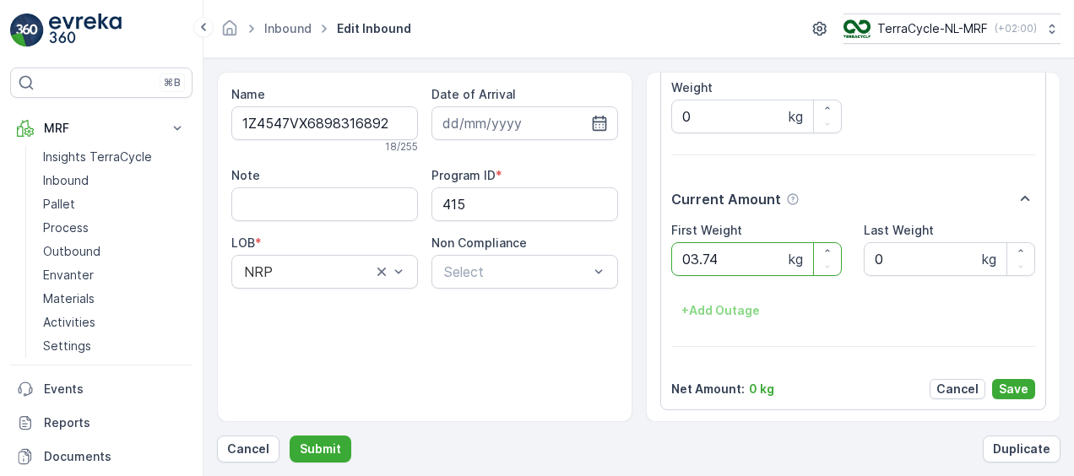
click at [290, 436] on button "Submit" at bounding box center [321, 449] width 62 height 27
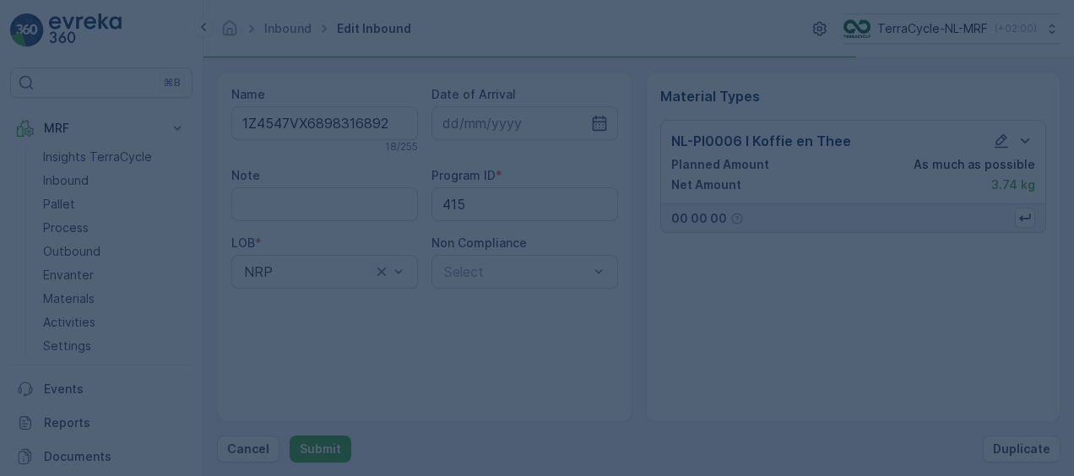
scroll to position [0, 0]
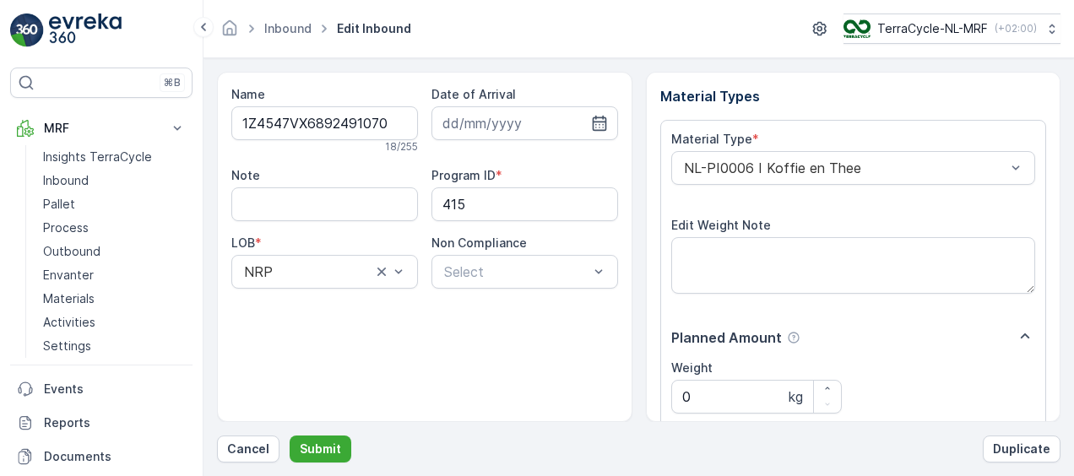
scroll to position [280, 0]
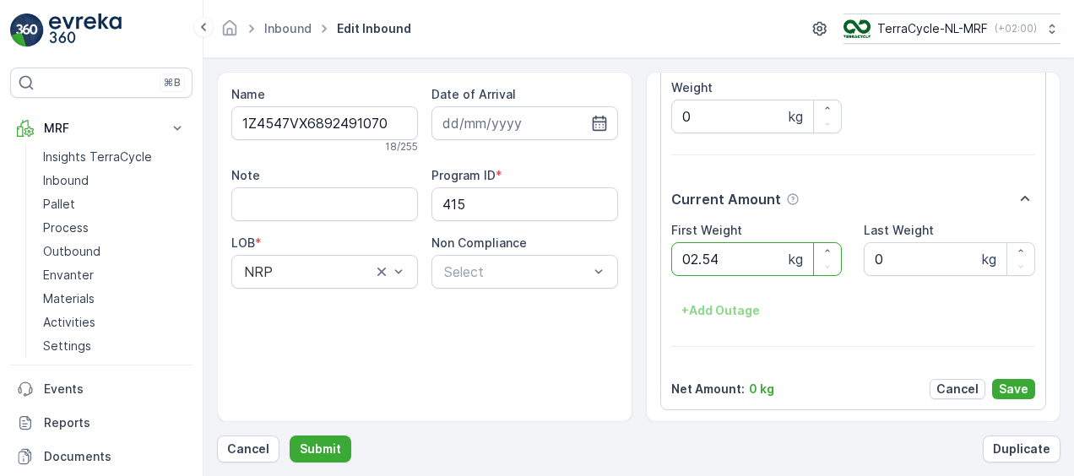
click at [290, 436] on button "Submit" at bounding box center [321, 449] width 62 height 27
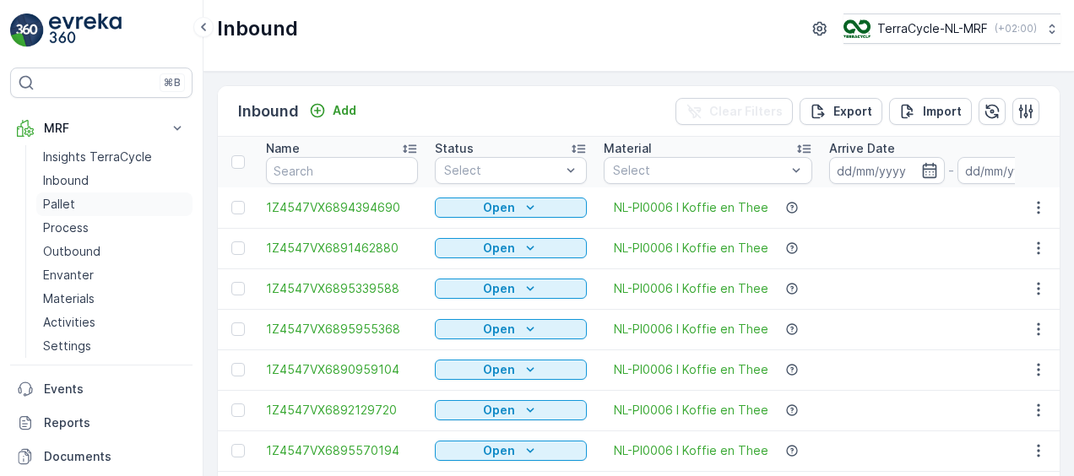
click at [69, 202] on p "Pallet" at bounding box center [59, 204] width 32 height 17
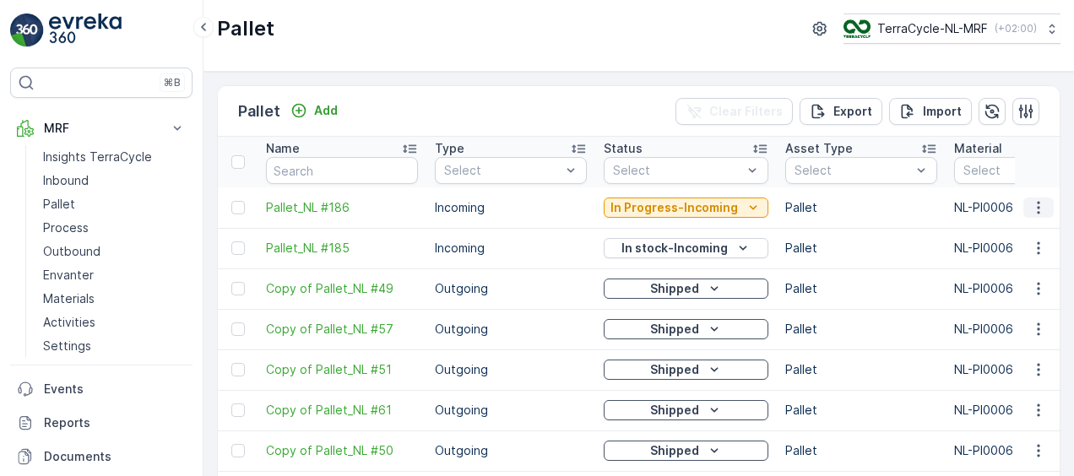
click at [1033, 211] on icon "button" at bounding box center [1038, 207] width 17 height 17
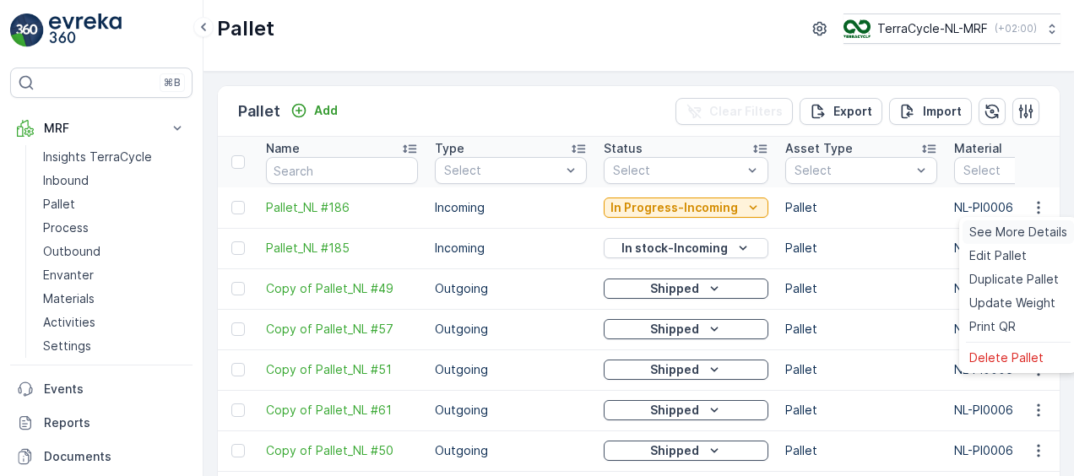
click at [1005, 232] on span "See More Details" at bounding box center [1018, 232] width 98 height 17
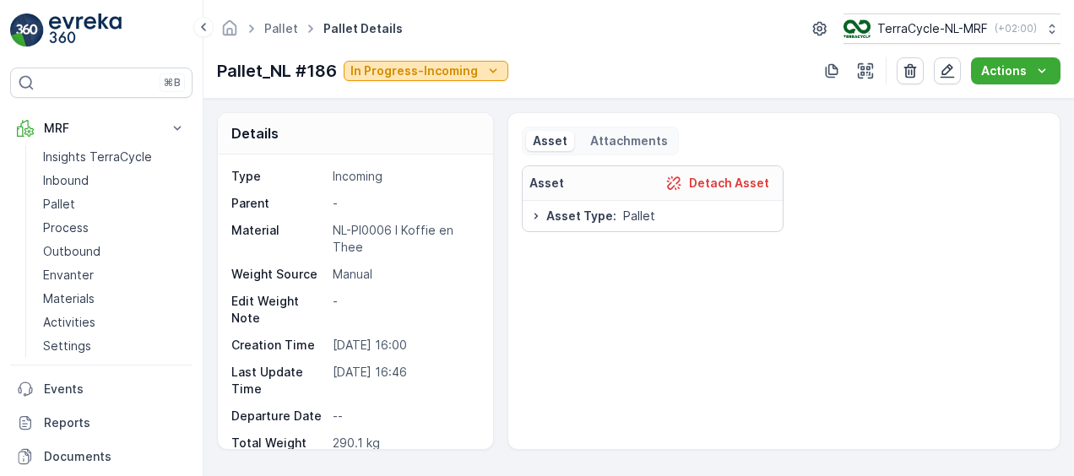
click at [490, 73] on icon "In Progress-Incoming" at bounding box center [493, 70] width 17 height 17
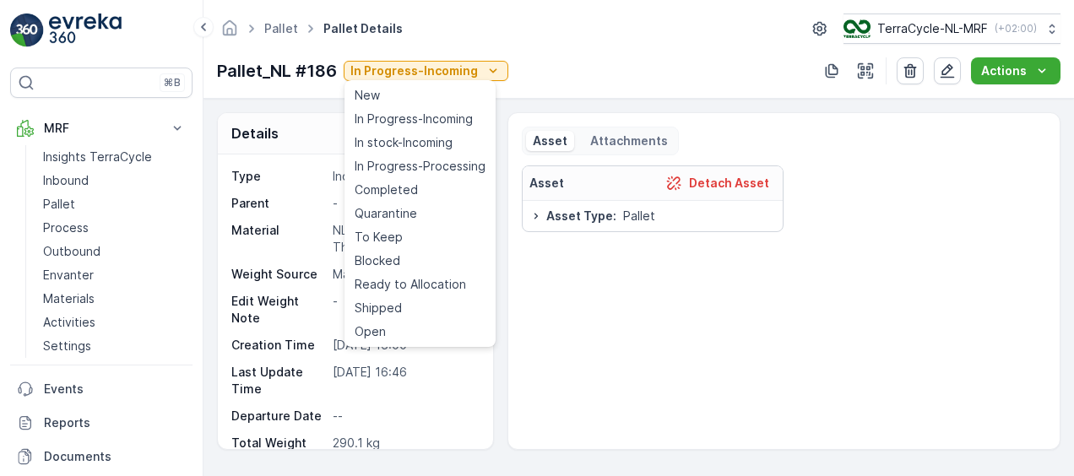
click at [412, 144] on span "In stock-Incoming" at bounding box center [404, 142] width 98 height 17
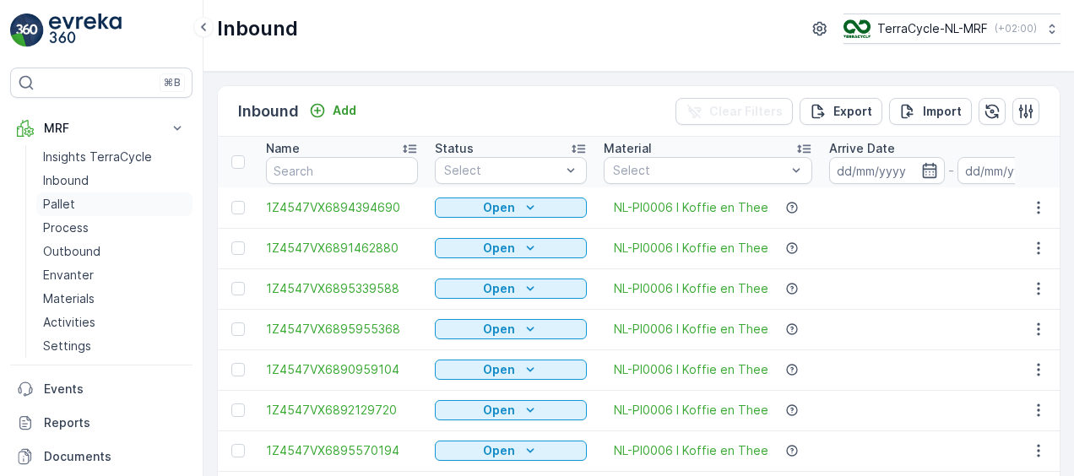
click at [56, 202] on p "Pallet" at bounding box center [59, 204] width 32 height 17
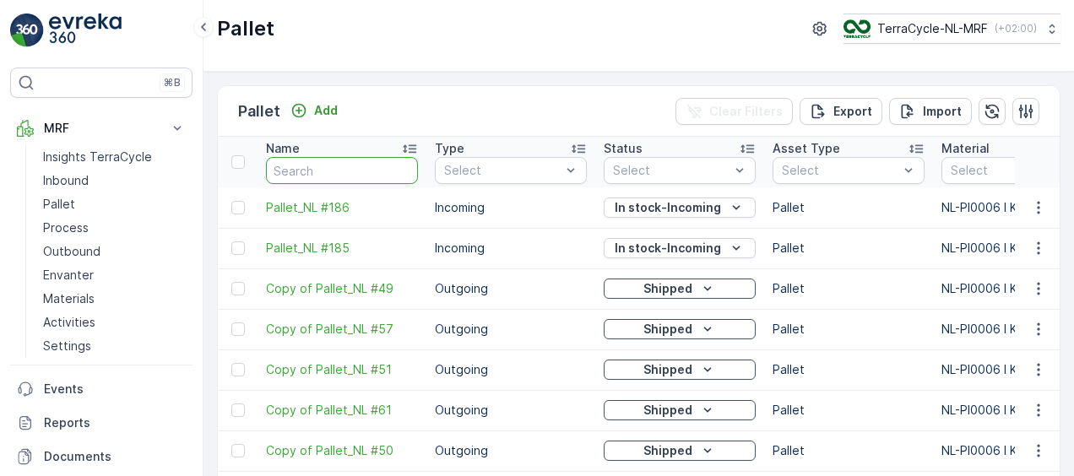
click at [302, 169] on input "text" at bounding box center [342, 170] width 152 height 27
type input "fd404"
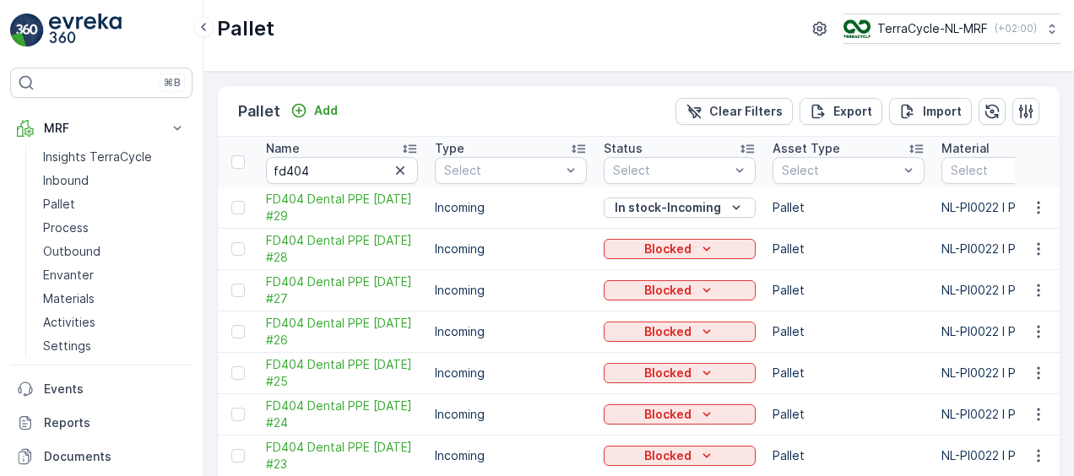
scroll to position [191, 0]
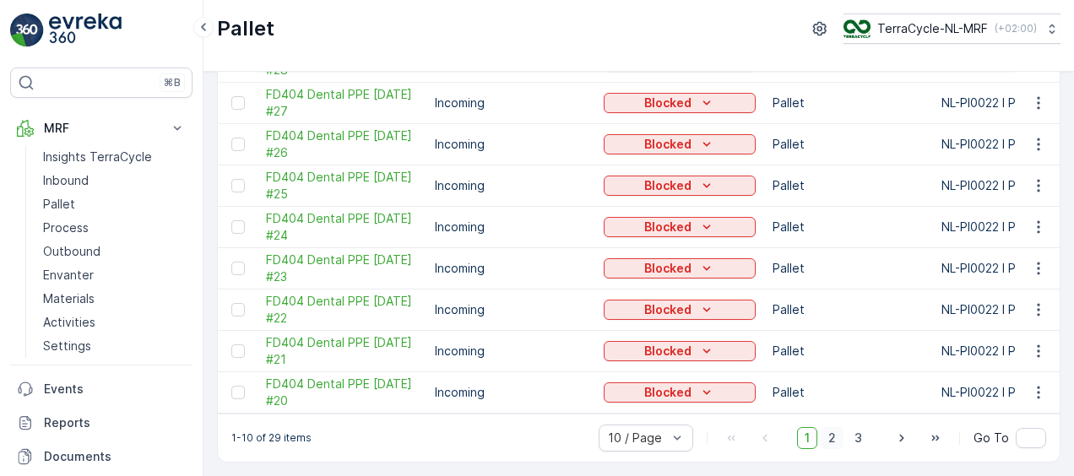
click at [828, 438] on span "2" at bounding box center [832, 438] width 23 height 22
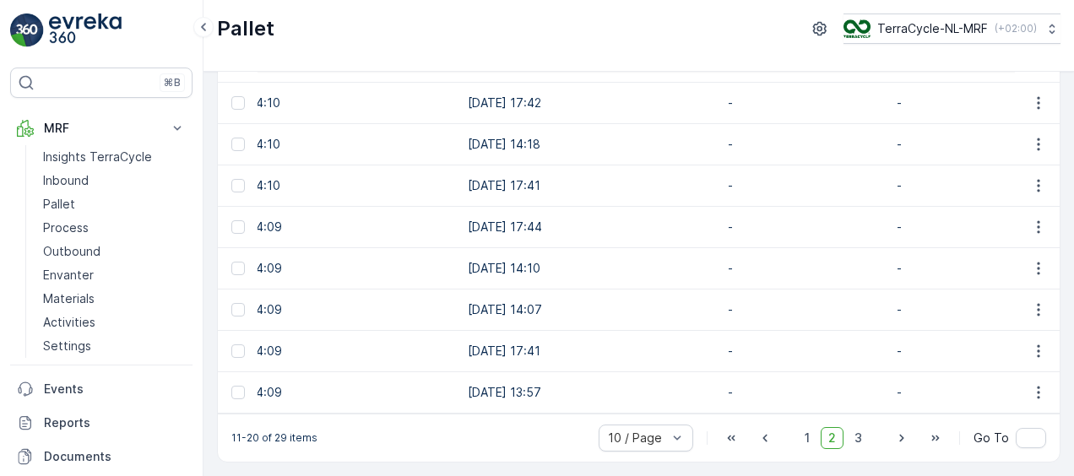
scroll to position [0, 1993]
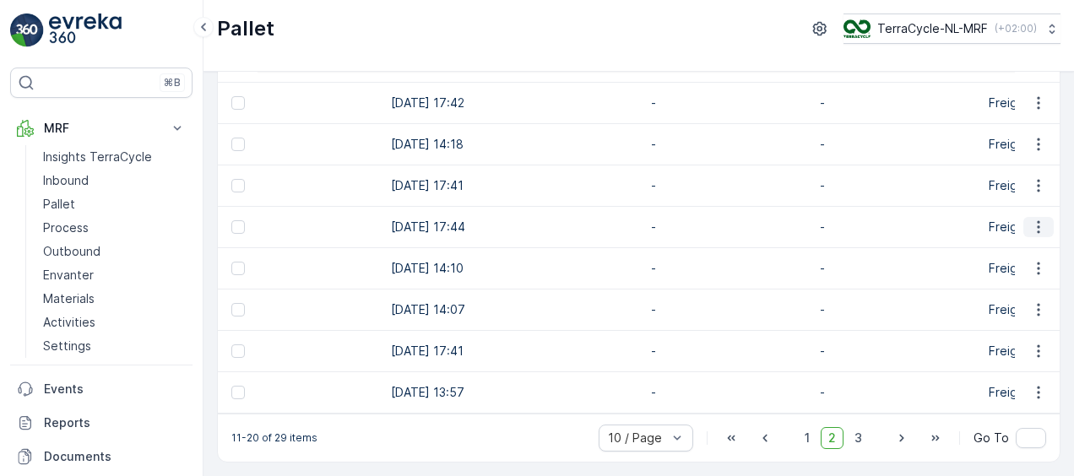
click at [1039, 225] on icon "button" at bounding box center [1038, 227] width 17 height 17
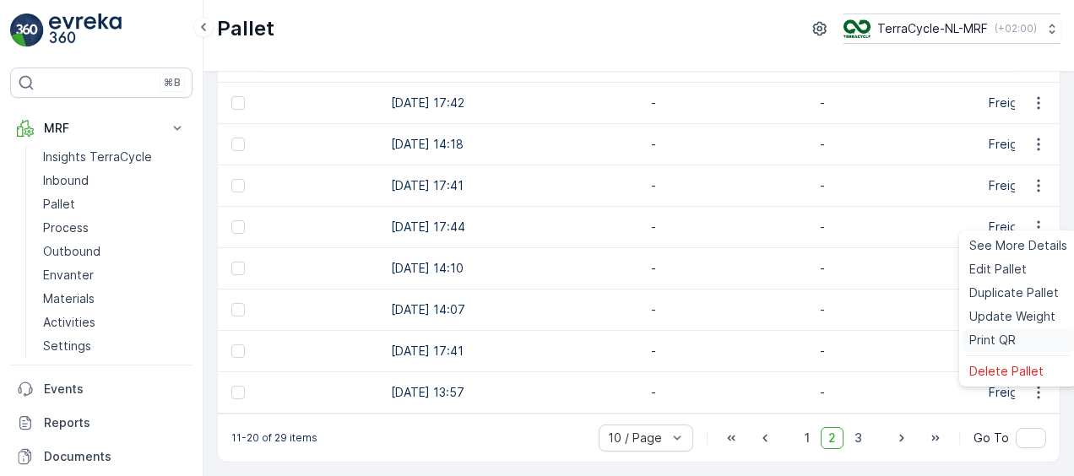
click at [998, 348] on span "Print QR" at bounding box center [992, 340] width 46 height 17
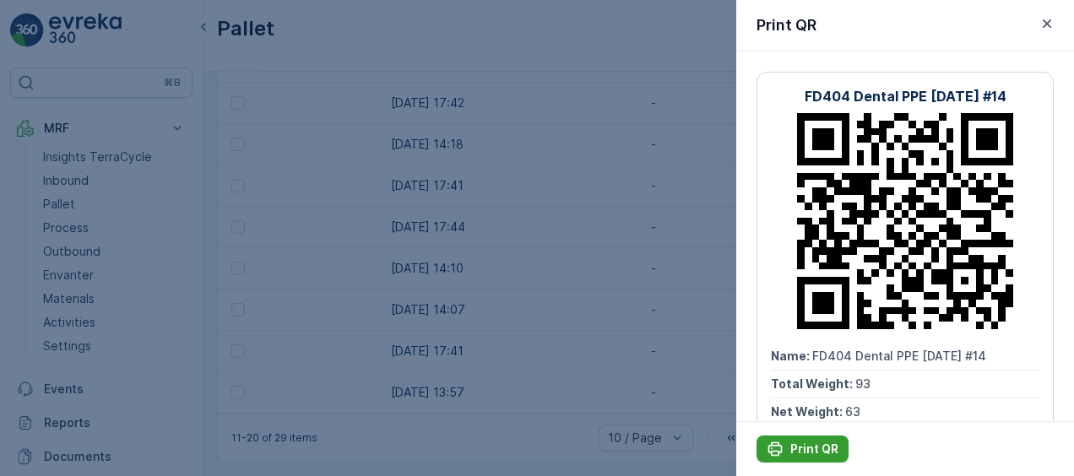
click at [805, 446] on p "Print QR" at bounding box center [814, 449] width 48 height 17
click at [1050, 24] on icon "button" at bounding box center [1047, 23] width 17 height 17
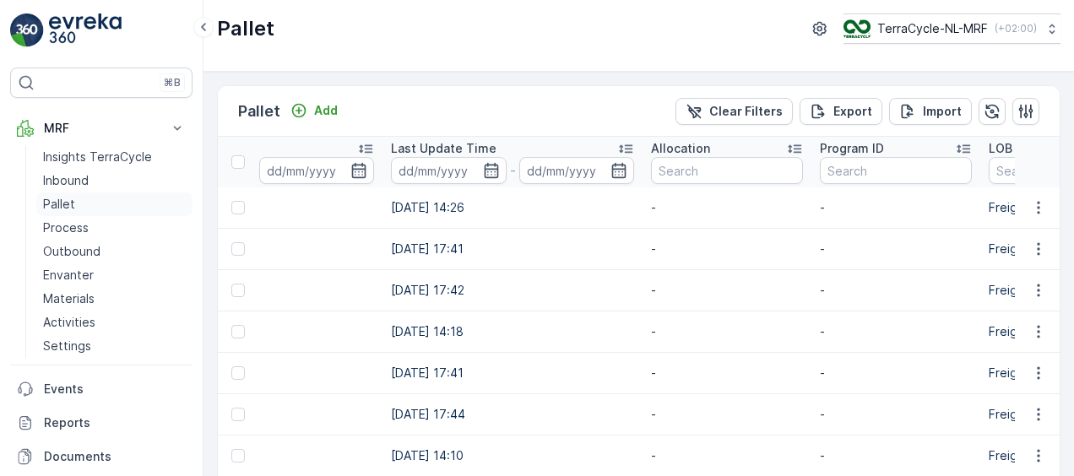
click at [56, 201] on p "Pallet" at bounding box center [59, 204] width 32 height 17
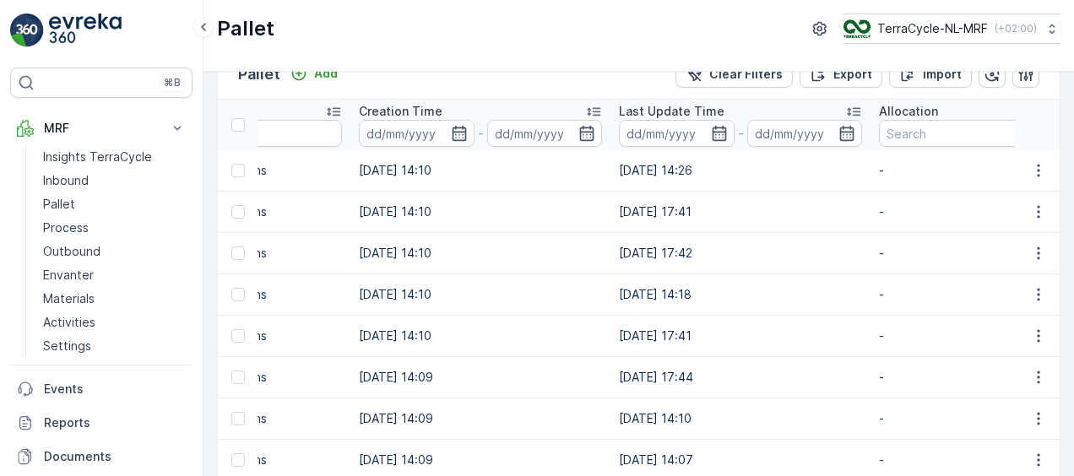
scroll to position [0, 1766]
click at [1030, 216] on icon "button" at bounding box center [1038, 211] width 17 height 17
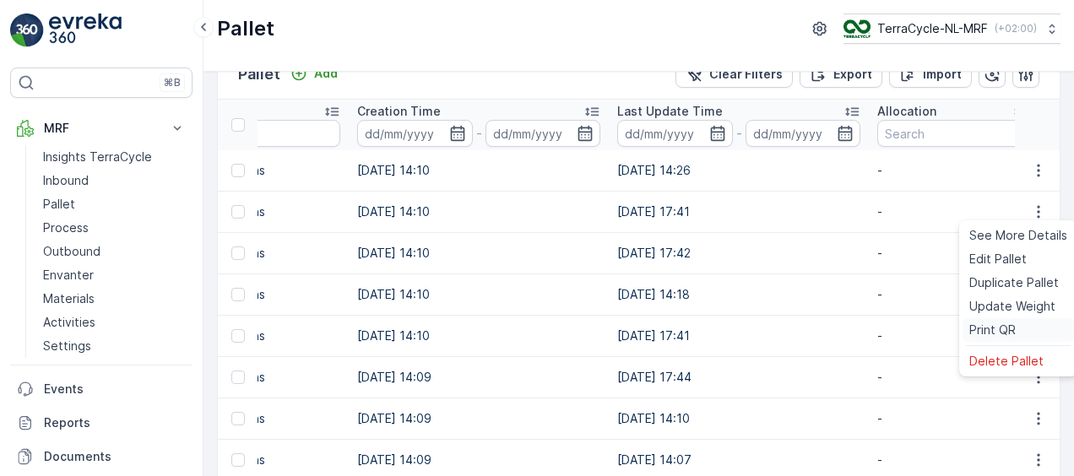
click at [970, 326] on span "Print QR" at bounding box center [992, 330] width 46 height 17
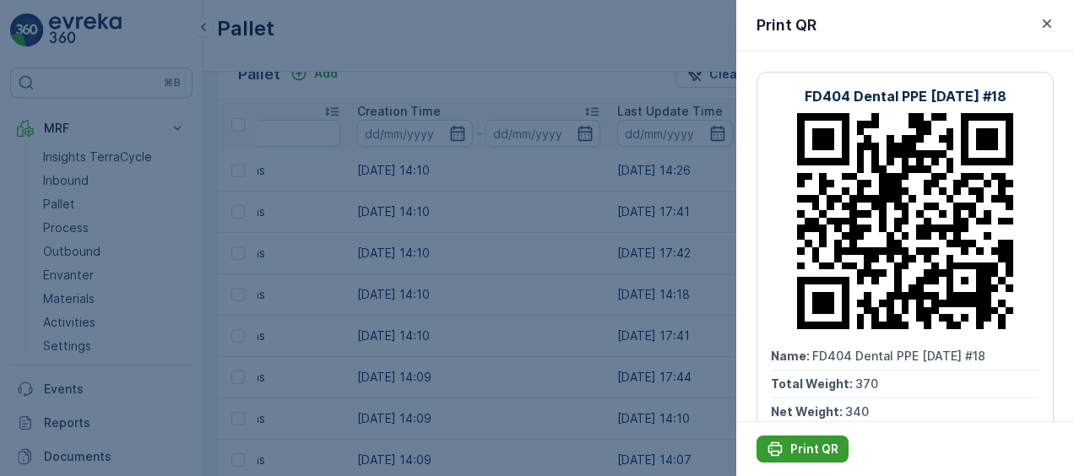
click at [809, 447] on p "Print QR" at bounding box center [814, 449] width 48 height 17
click at [564, 59] on div at bounding box center [537, 238] width 1074 height 476
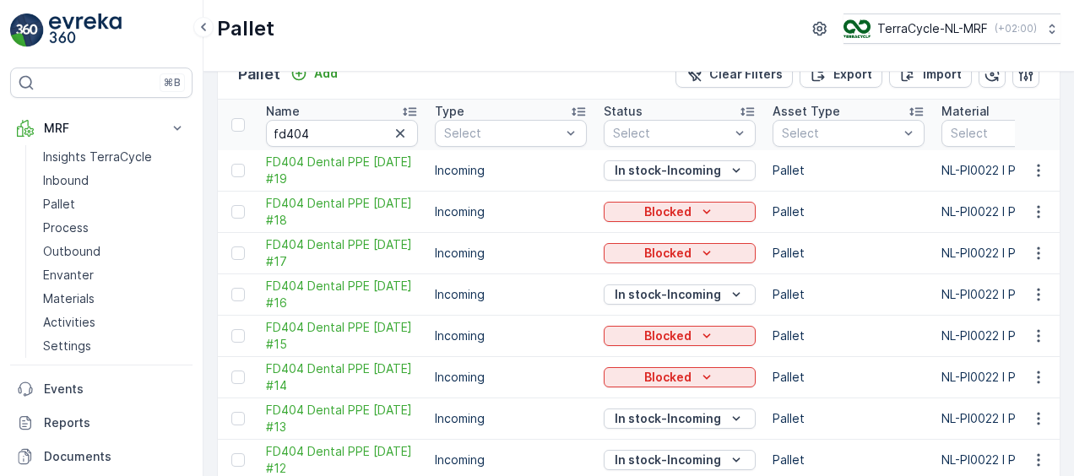
scroll to position [191, 0]
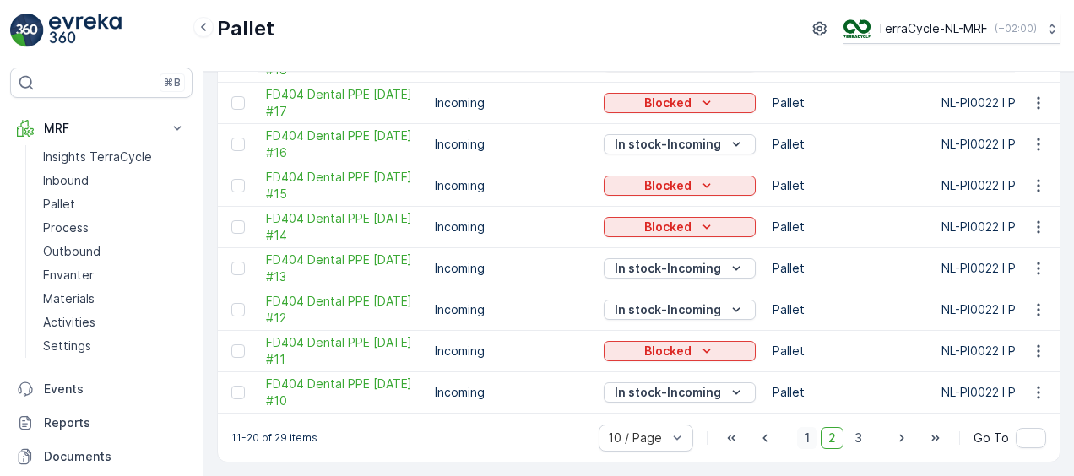
click at [804, 442] on span "1" at bounding box center [807, 438] width 20 height 22
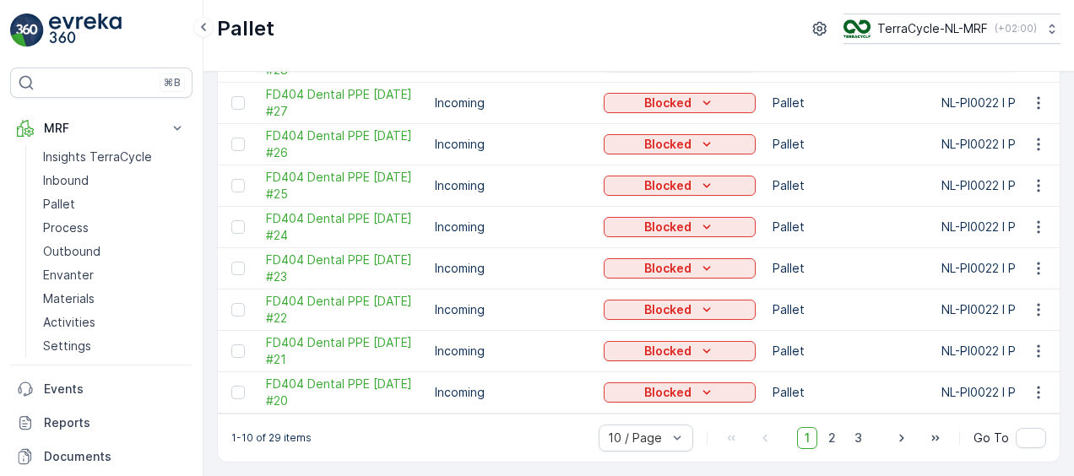
click at [809, 437] on span "1" at bounding box center [807, 438] width 20 height 22
click at [809, 439] on span "1" at bounding box center [807, 438] width 20 height 22
click at [837, 442] on span "2" at bounding box center [832, 438] width 23 height 22
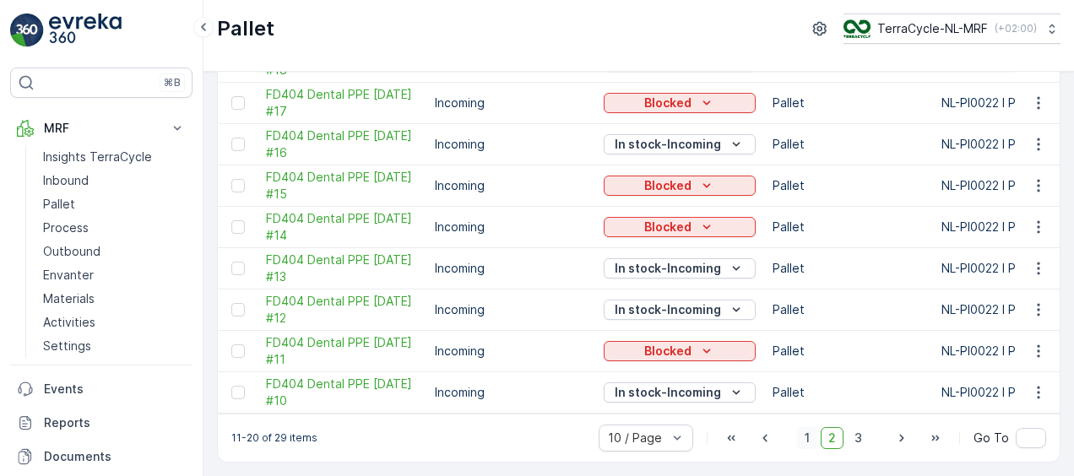
click at [804, 445] on span "1" at bounding box center [807, 438] width 20 height 22
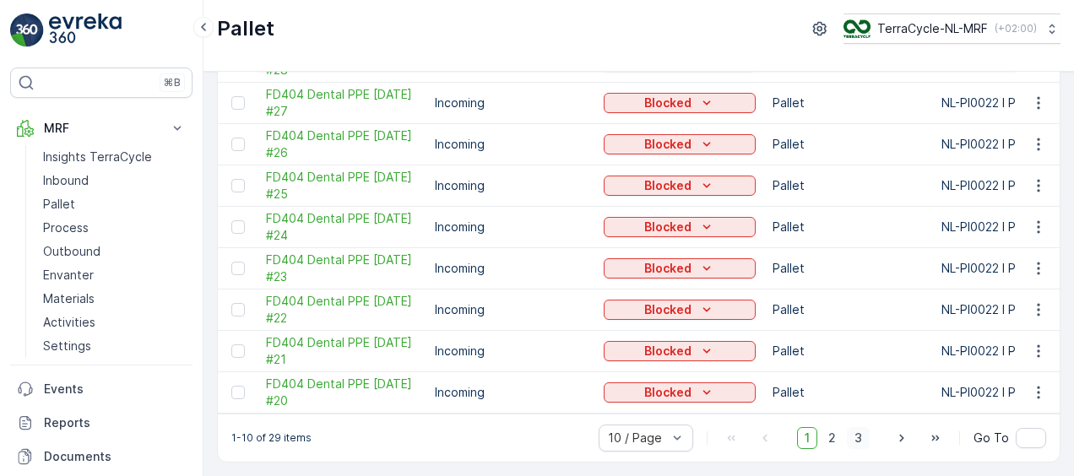
click at [856, 436] on span "3" at bounding box center [858, 438] width 23 height 22
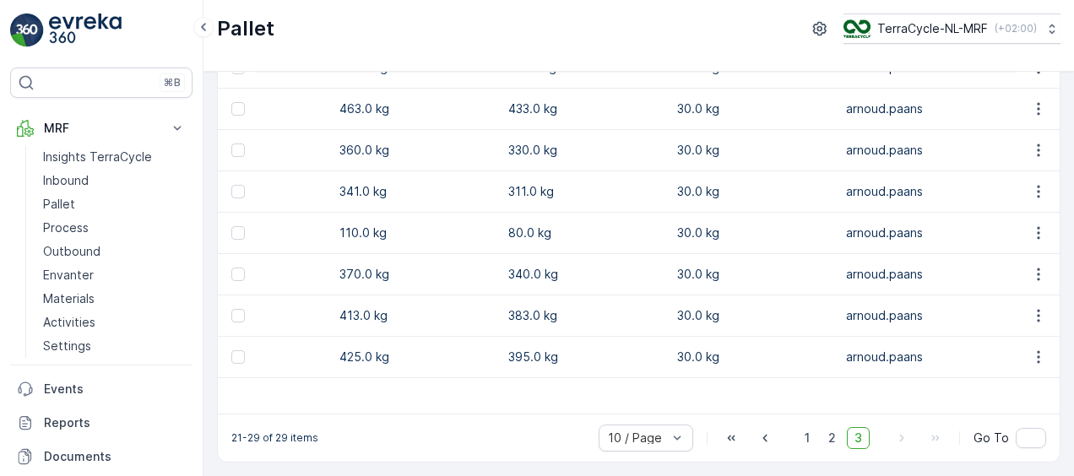
scroll to position [0, 1108]
click at [1031, 266] on icon "button" at bounding box center [1038, 274] width 17 height 17
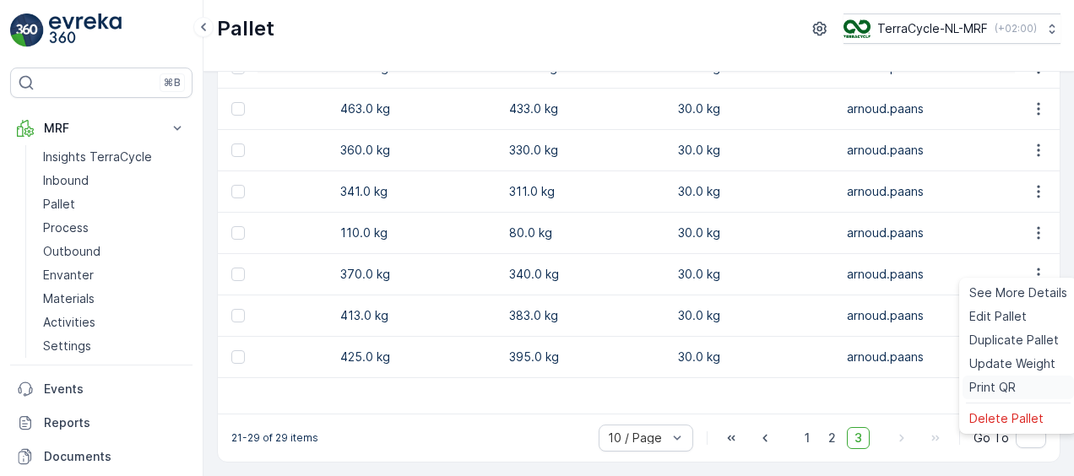
click at [983, 385] on span "Print QR" at bounding box center [992, 387] width 46 height 17
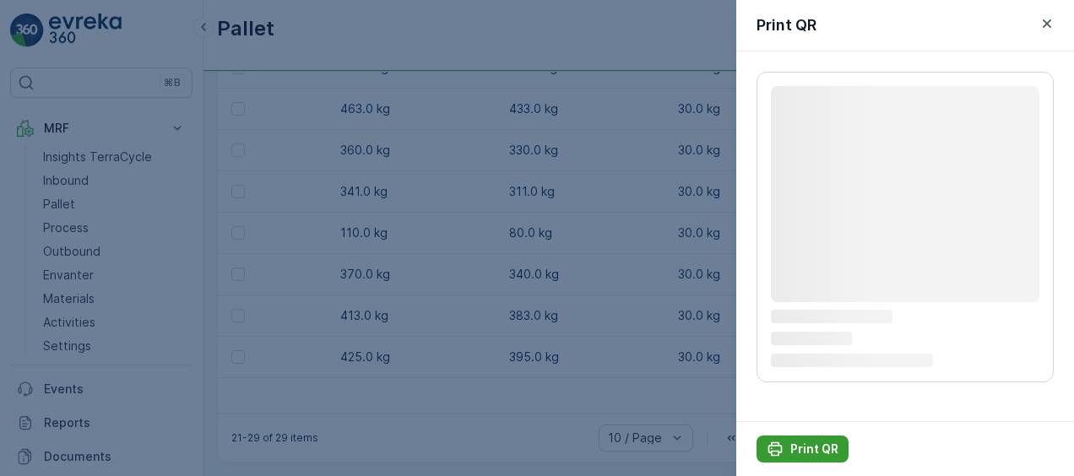
click at [809, 444] on p "Print QR" at bounding box center [814, 449] width 48 height 17
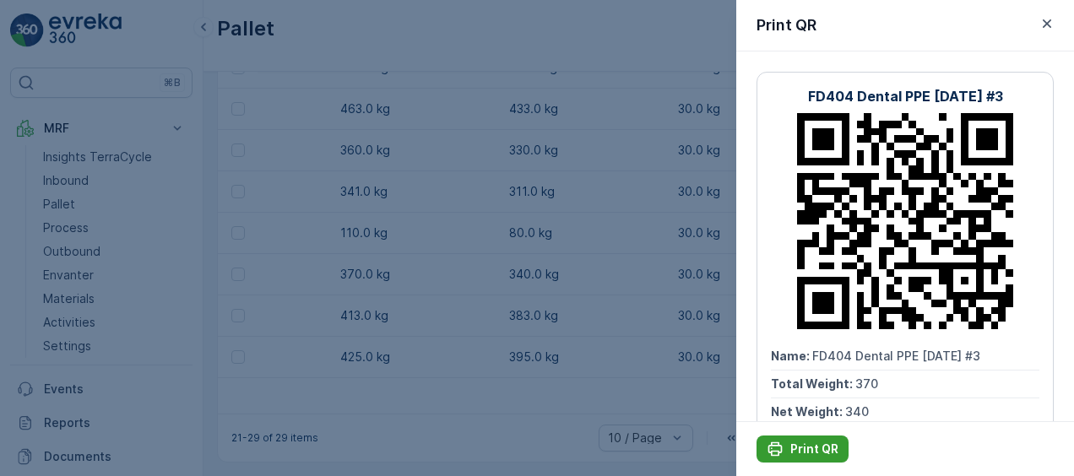
click at [809, 444] on p "Print QR" at bounding box center [814, 449] width 48 height 17
click at [1044, 25] on icon "button" at bounding box center [1047, 23] width 8 height 8
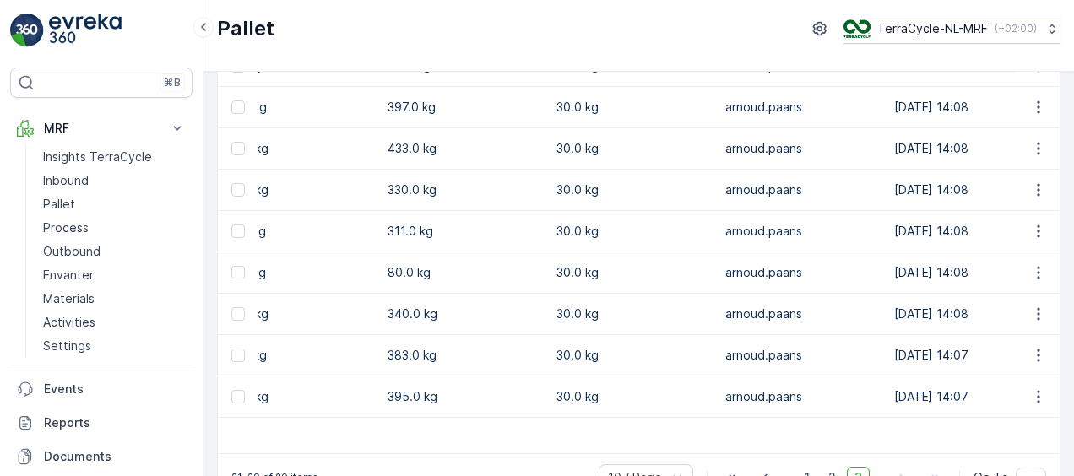
scroll to position [0, 1243]
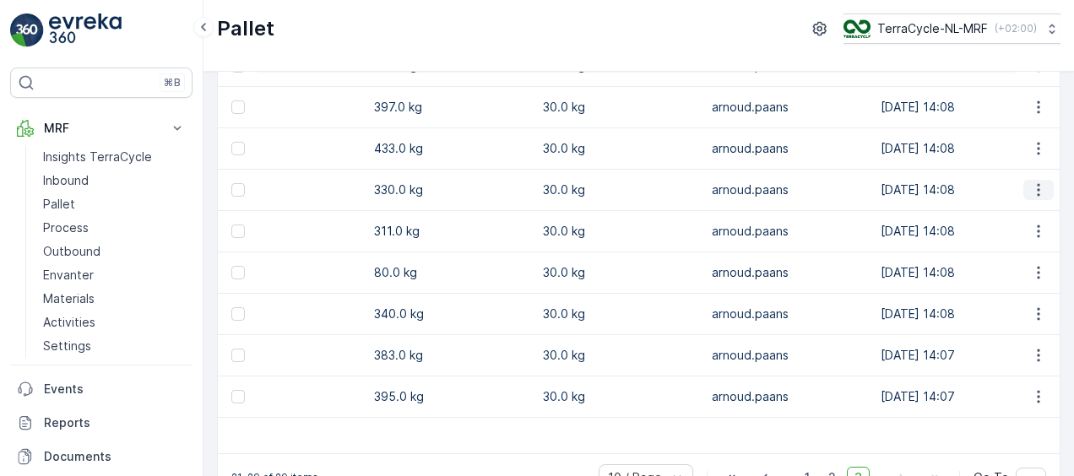
click at [1037, 187] on icon "button" at bounding box center [1038, 190] width 3 height 13
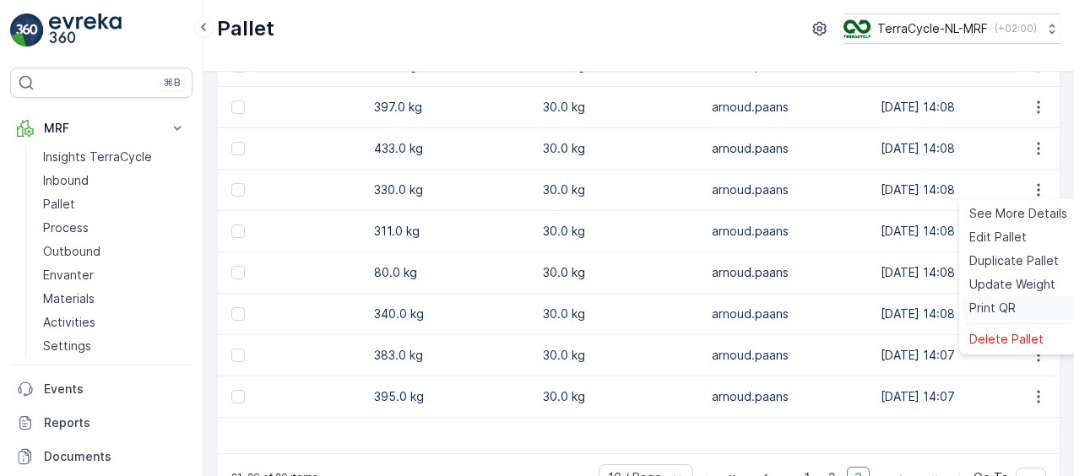
click at [981, 311] on span "Print QR" at bounding box center [992, 308] width 46 height 17
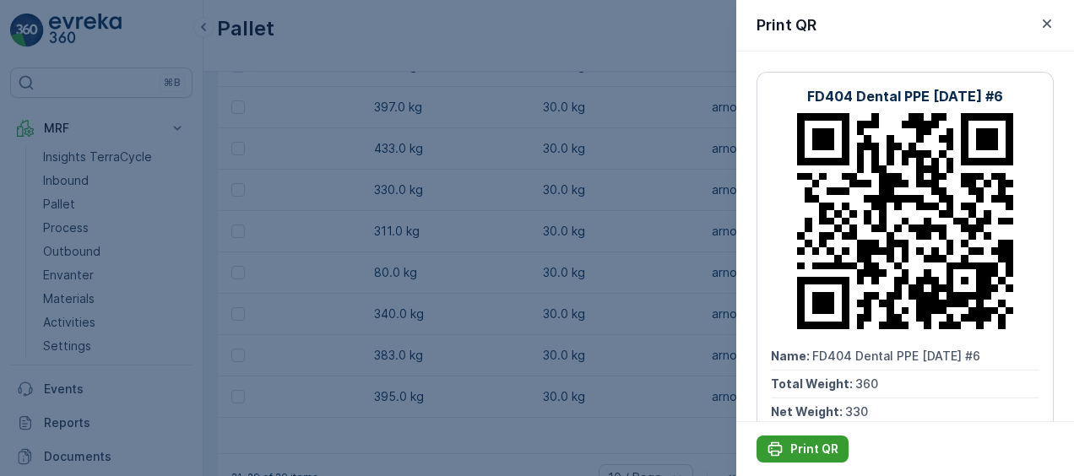
click at [793, 438] on button "Print QR" at bounding box center [803, 449] width 92 height 27
click at [1045, 24] on icon "button" at bounding box center [1047, 23] width 8 height 8
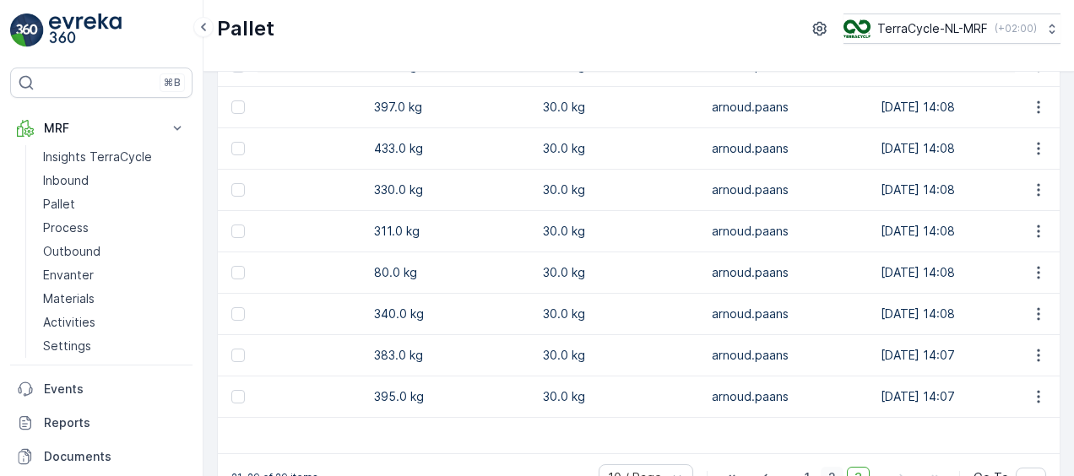
click at [833, 467] on span "2" at bounding box center [832, 478] width 23 height 22
click at [1036, 223] on icon "button" at bounding box center [1038, 231] width 17 height 17
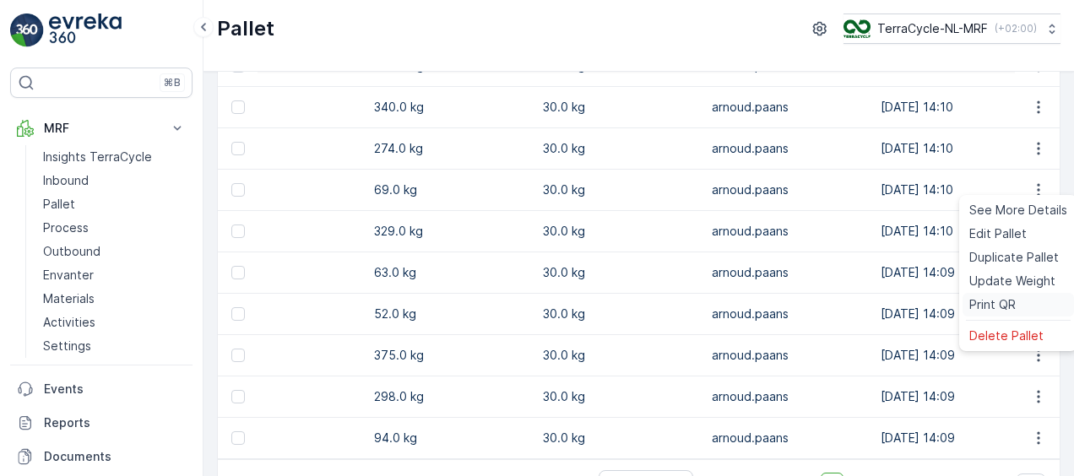
click at [979, 312] on span "Print QR" at bounding box center [992, 304] width 46 height 17
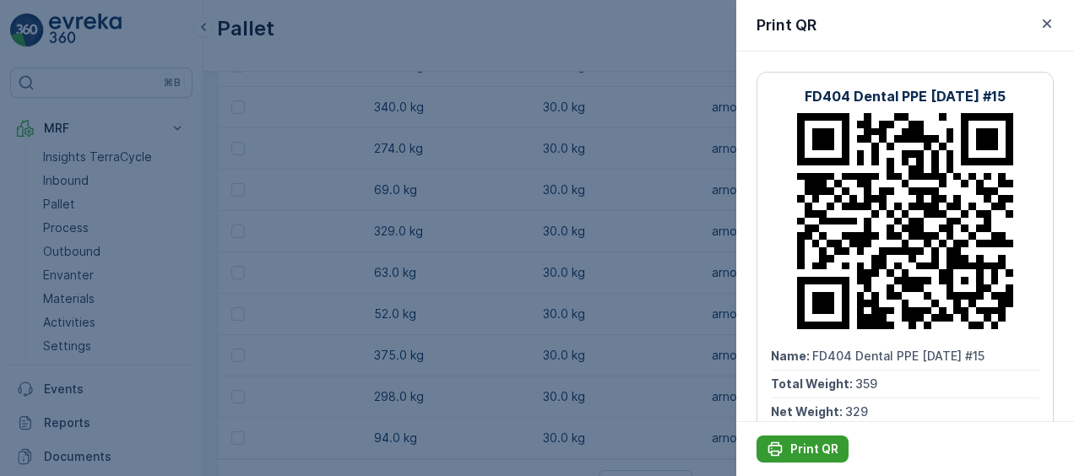
click at [789, 452] on div "Print QR" at bounding box center [803, 449] width 72 height 17
click at [1051, 25] on icon "button" at bounding box center [1047, 23] width 17 height 17
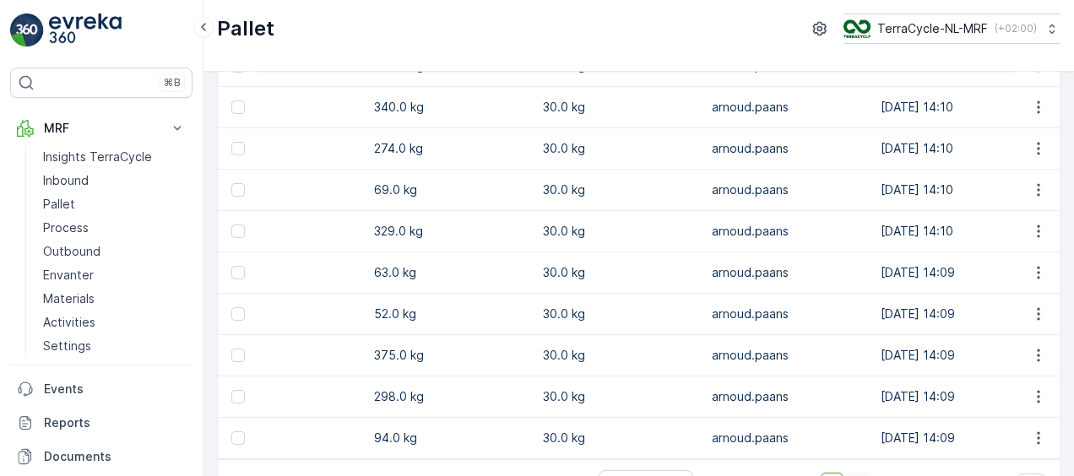
click at [854, 473] on span "3" at bounding box center [858, 484] width 23 height 22
click at [1037, 74] on icon "button" at bounding box center [1038, 65] width 17 height 17
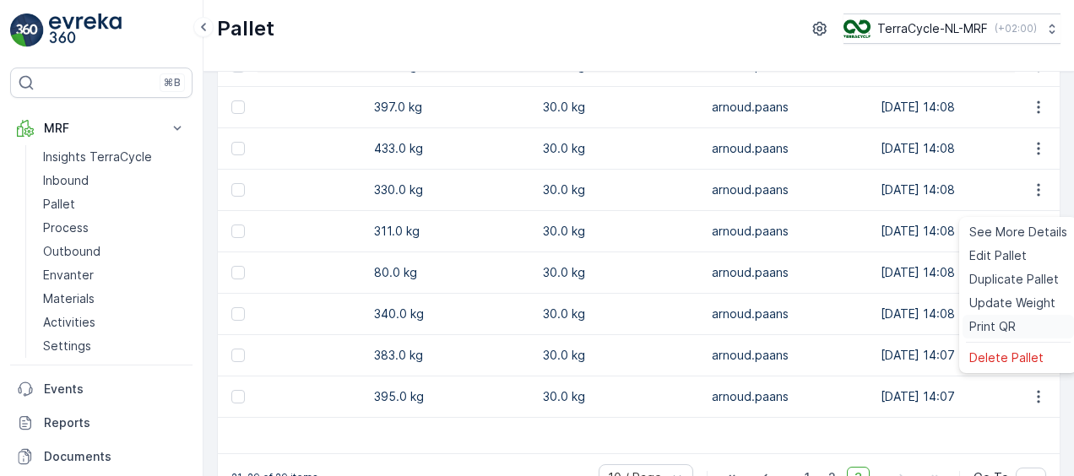
click at [974, 321] on span "Print QR" at bounding box center [992, 326] width 46 height 17
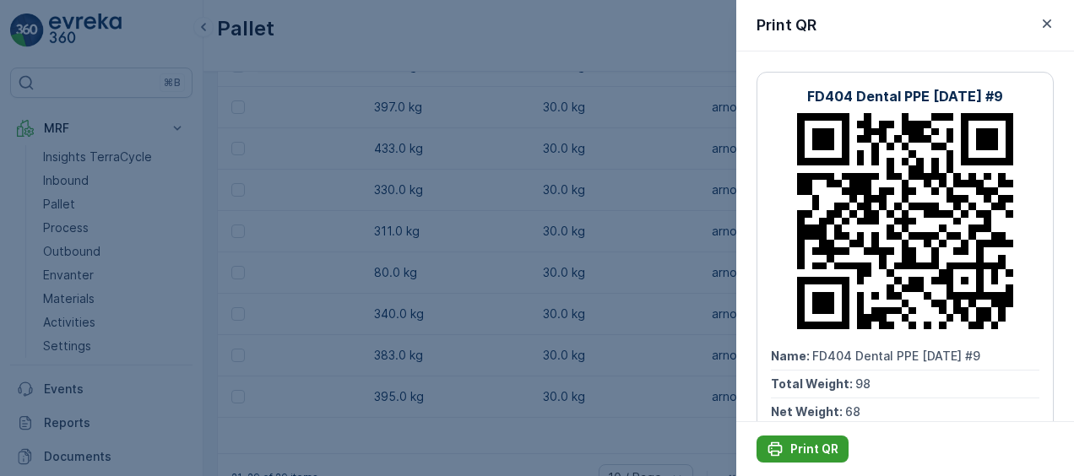
click at [797, 444] on p "Print QR" at bounding box center [814, 449] width 48 height 17
click at [1046, 24] on icon "button" at bounding box center [1047, 23] width 8 height 8
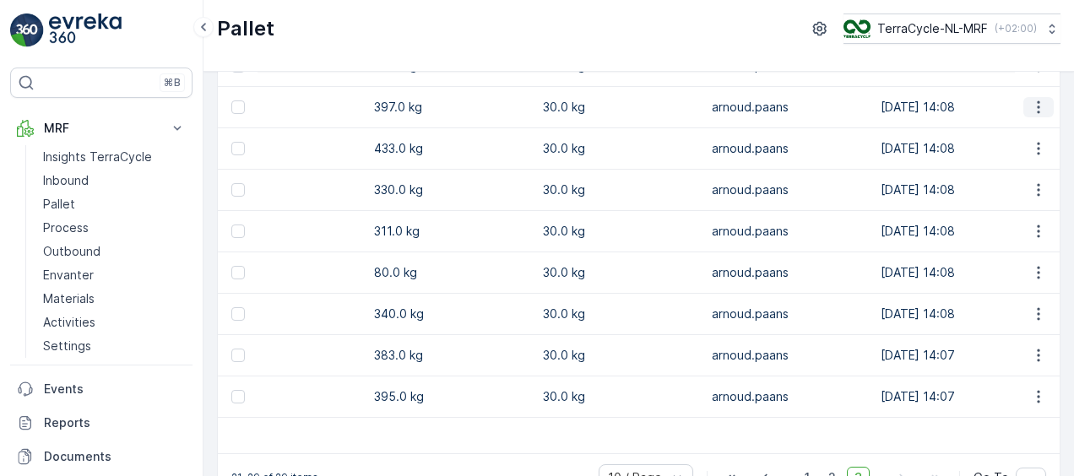
click at [1039, 116] on icon "button" at bounding box center [1038, 107] width 17 height 17
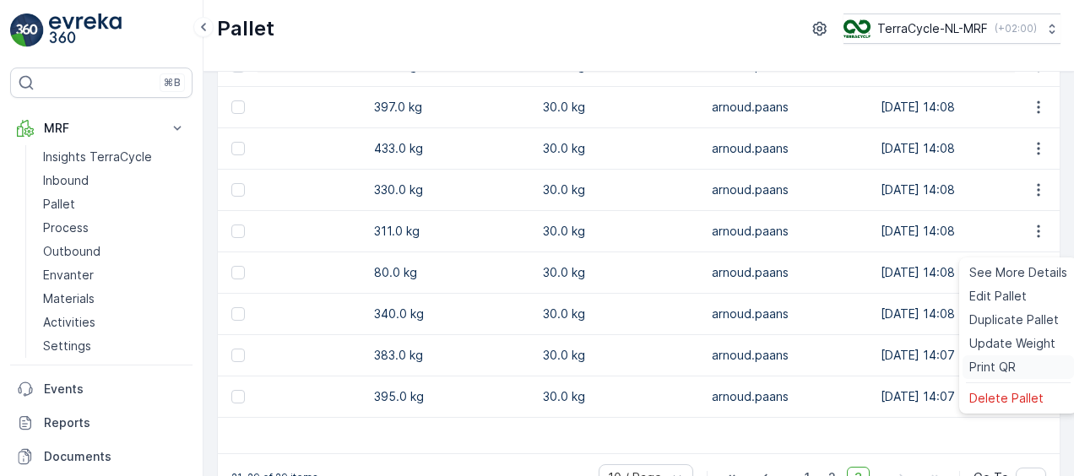
click at [978, 366] on span "Print QR" at bounding box center [992, 367] width 46 height 17
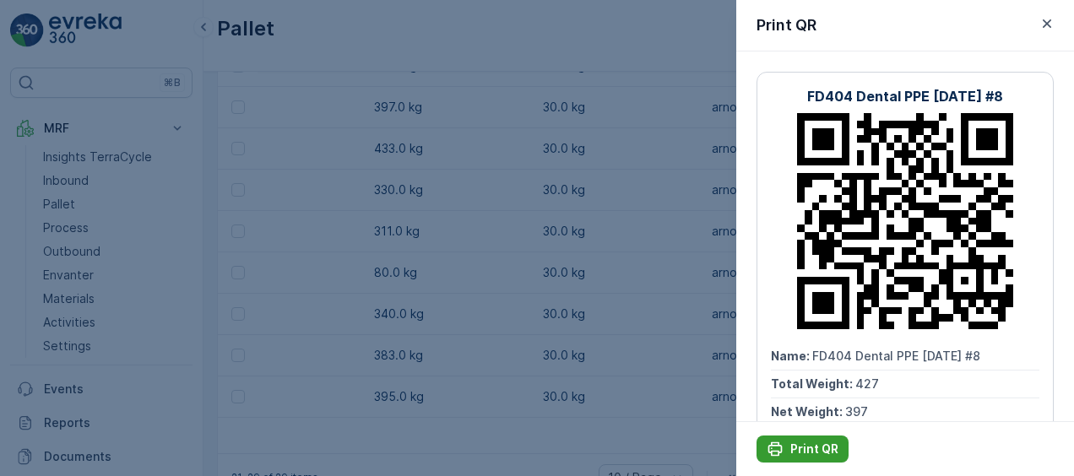
click at [809, 447] on p "Print QR" at bounding box center [814, 449] width 48 height 17
click at [393, 218] on div at bounding box center [537, 238] width 1074 height 476
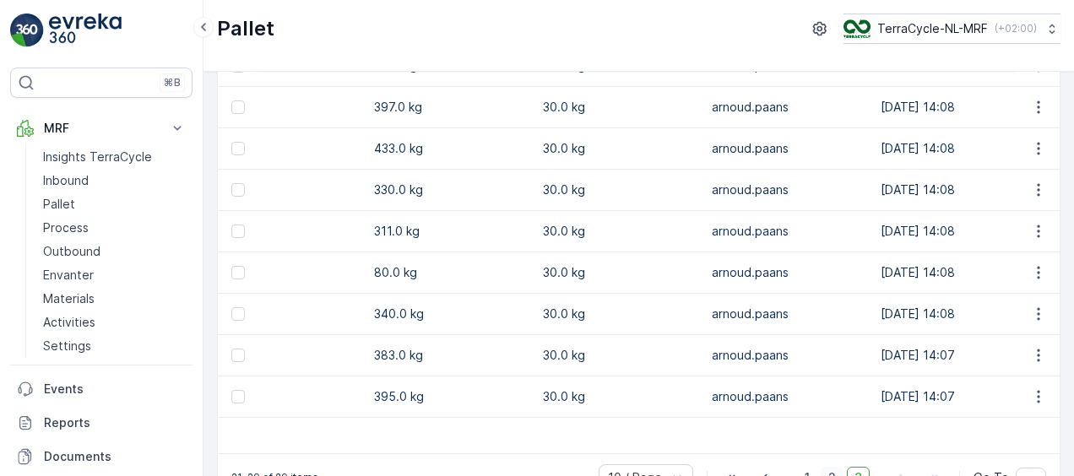
click at [834, 467] on span "2" at bounding box center [832, 478] width 23 height 22
click at [1033, 306] on icon "button" at bounding box center [1038, 314] width 17 height 17
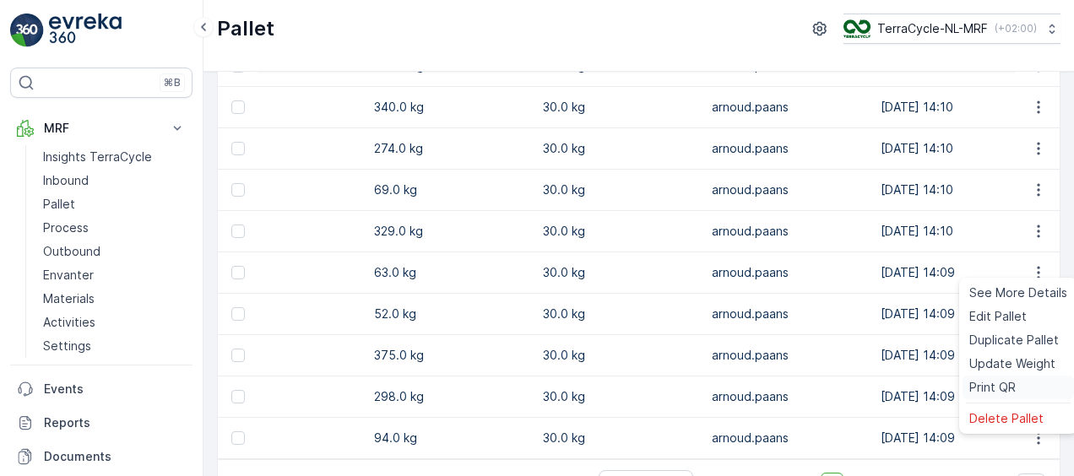
click at [999, 385] on span "Print QR" at bounding box center [992, 387] width 46 height 17
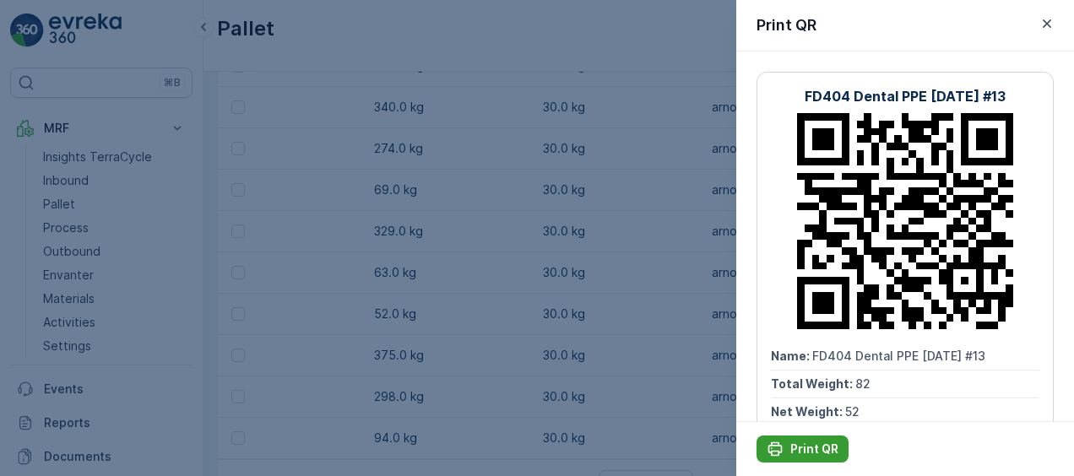
click at [807, 457] on p "Print QR" at bounding box center [814, 449] width 48 height 17
